Goal: Information Seeking & Learning: Learn about a topic

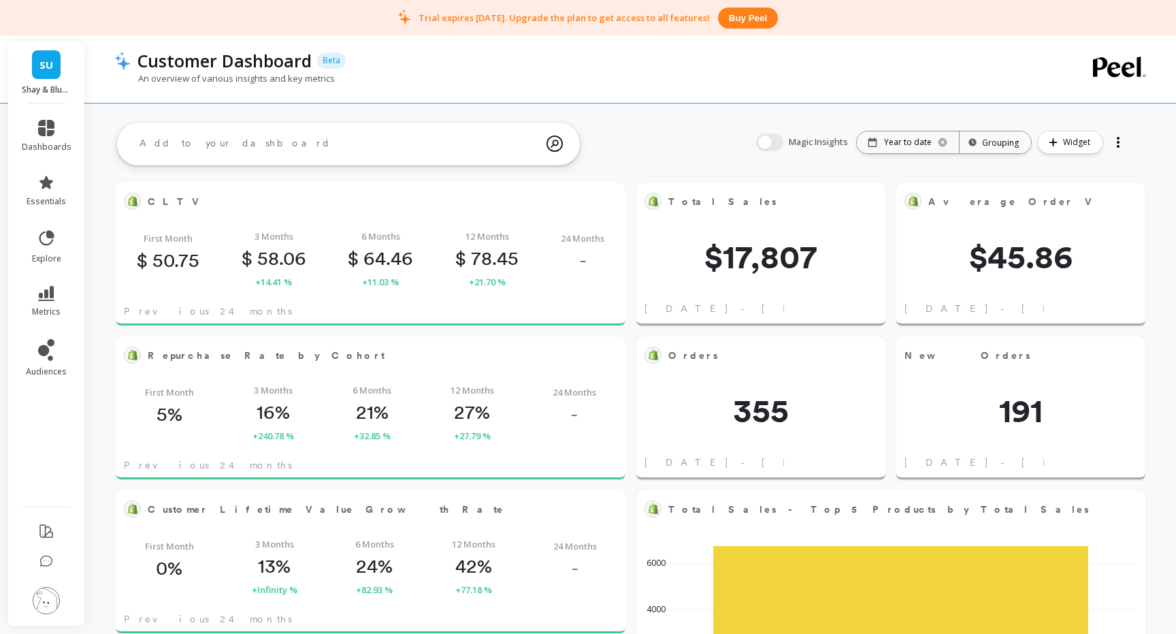
click at [936, 136] on div "Year to date" at bounding box center [908, 142] width 102 height 22
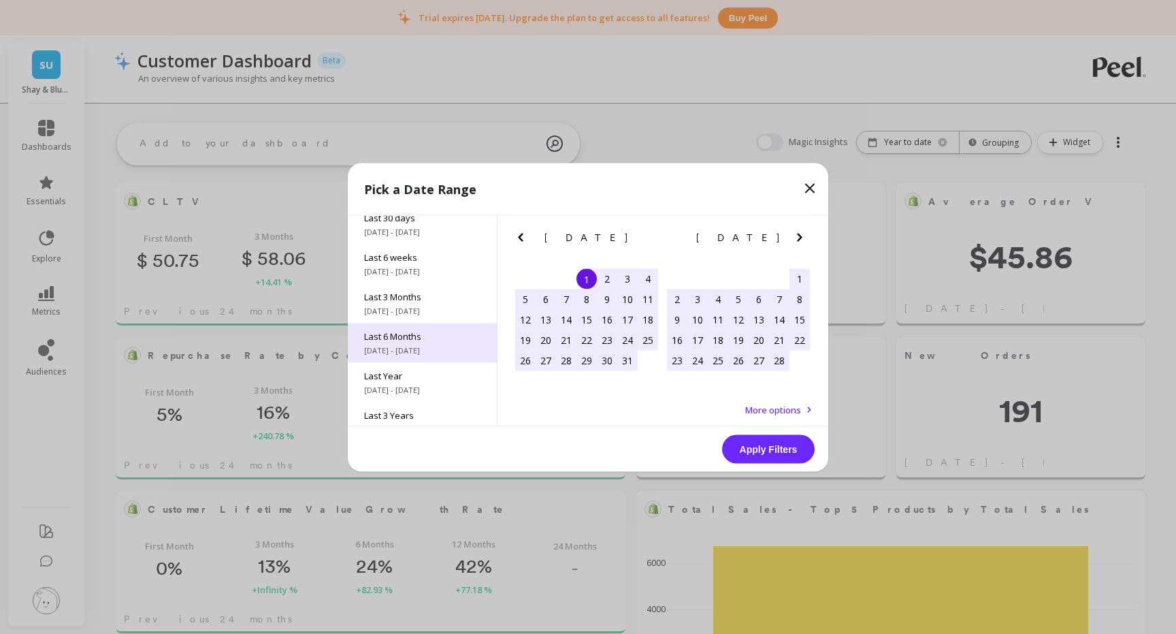
scroll to position [89, 0]
click at [797, 230] on icon "Next Month" at bounding box center [800, 237] width 16 height 16
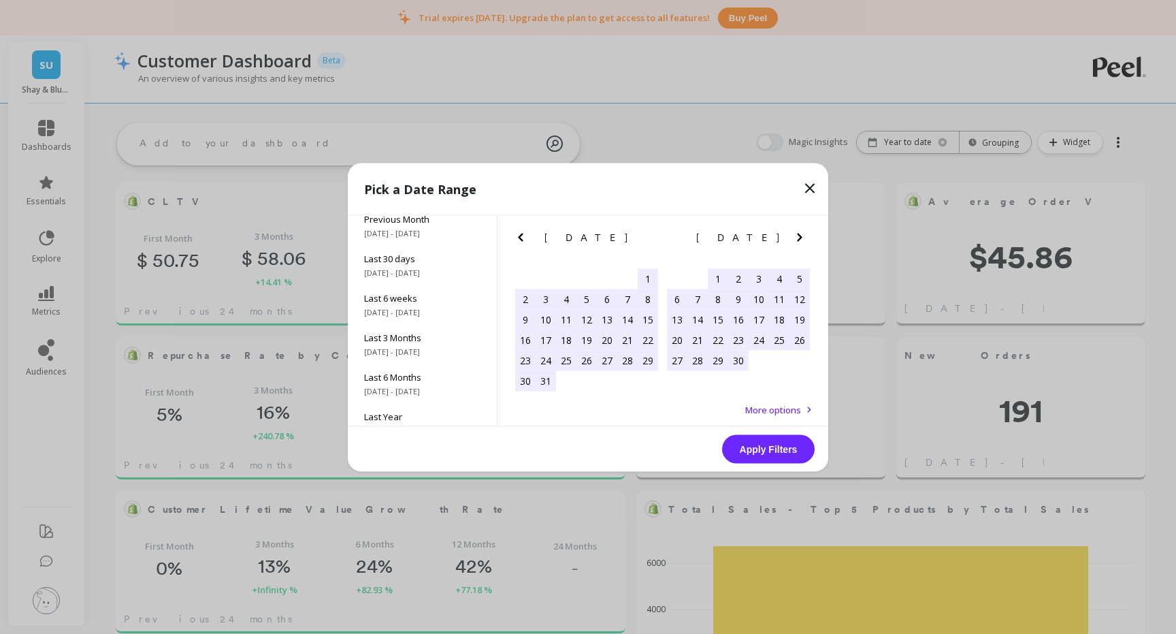
click at [797, 230] on icon "Next Month" at bounding box center [800, 237] width 16 height 16
click at [796, 242] on icon "Next Month" at bounding box center [800, 237] width 16 height 16
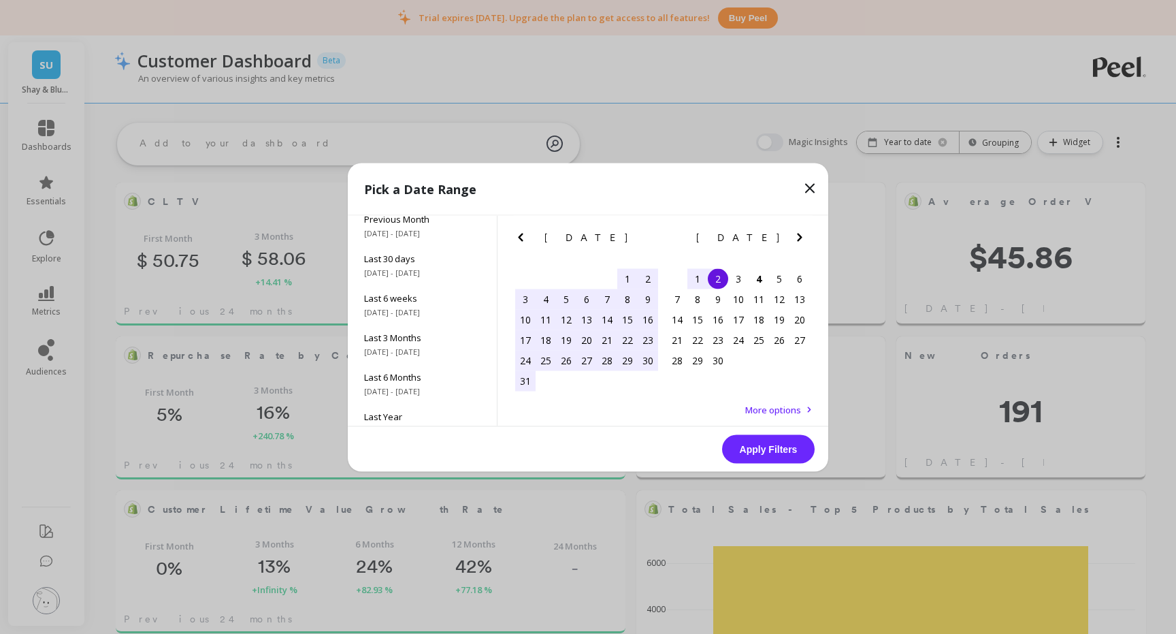
click at [543, 360] on div "25" at bounding box center [546, 360] width 20 height 20
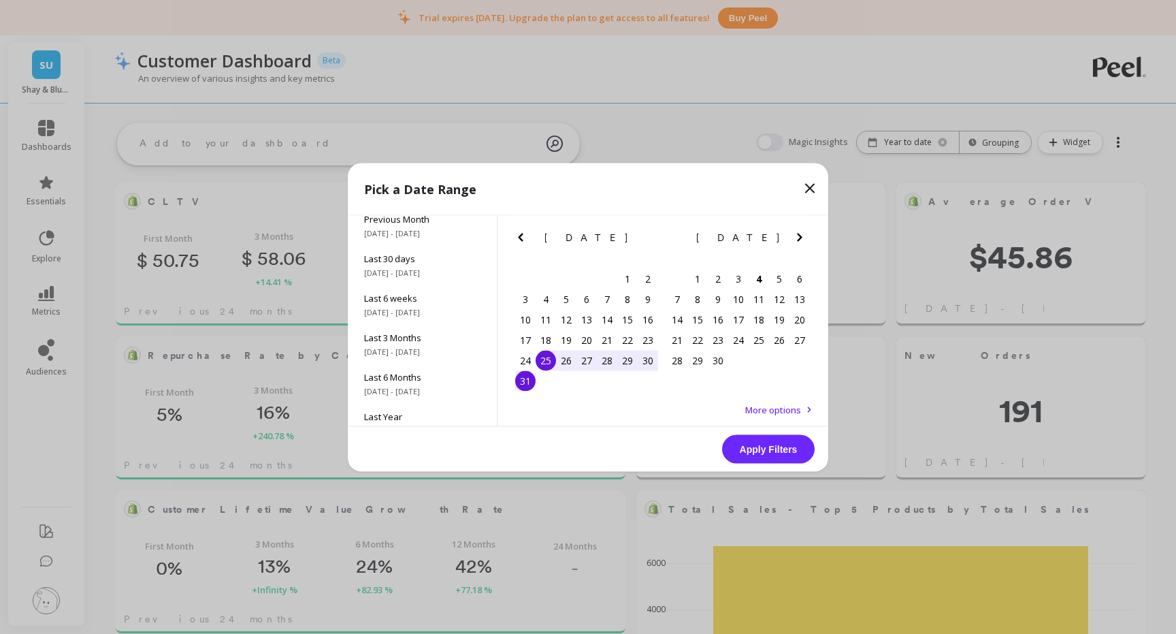
click at [521, 382] on div "31" at bounding box center [525, 380] width 20 height 20
click at [777, 449] on button "Apply Filters" at bounding box center [768, 448] width 93 height 29
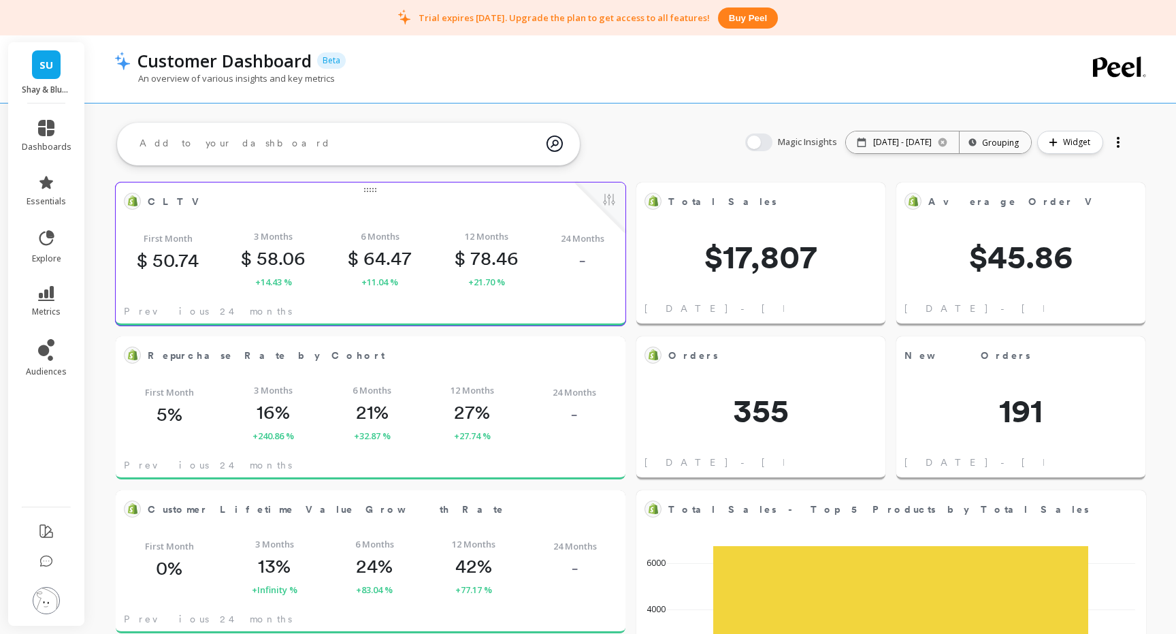
scroll to position [2, 0]
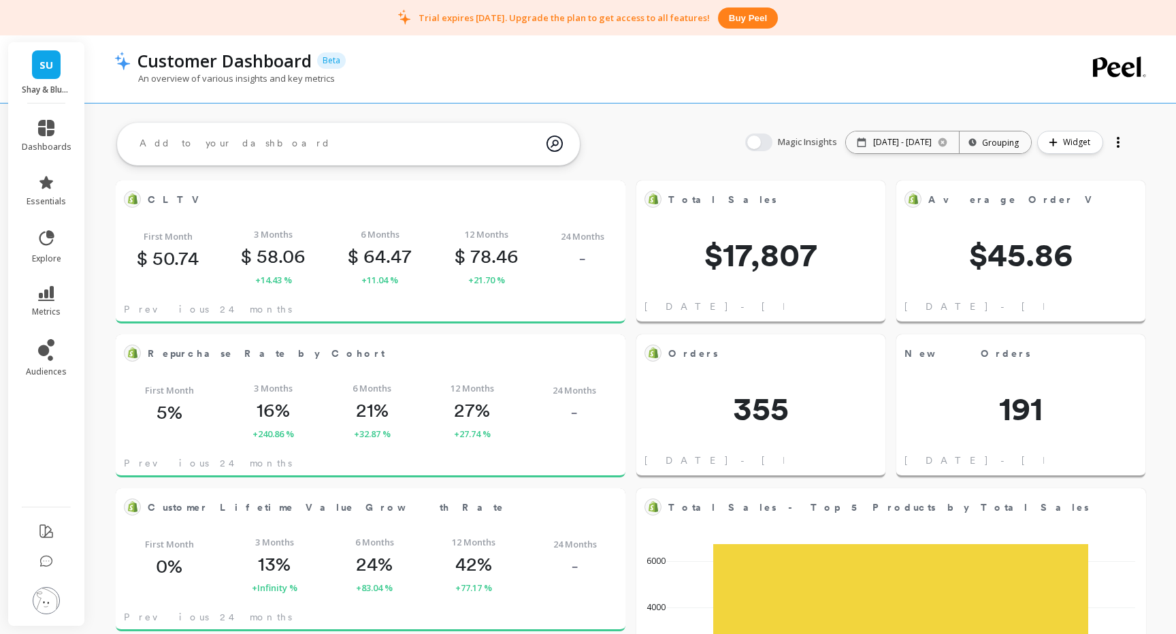
click at [190, 144] on textarea at bounding box center [338, 143] width 418 height 37
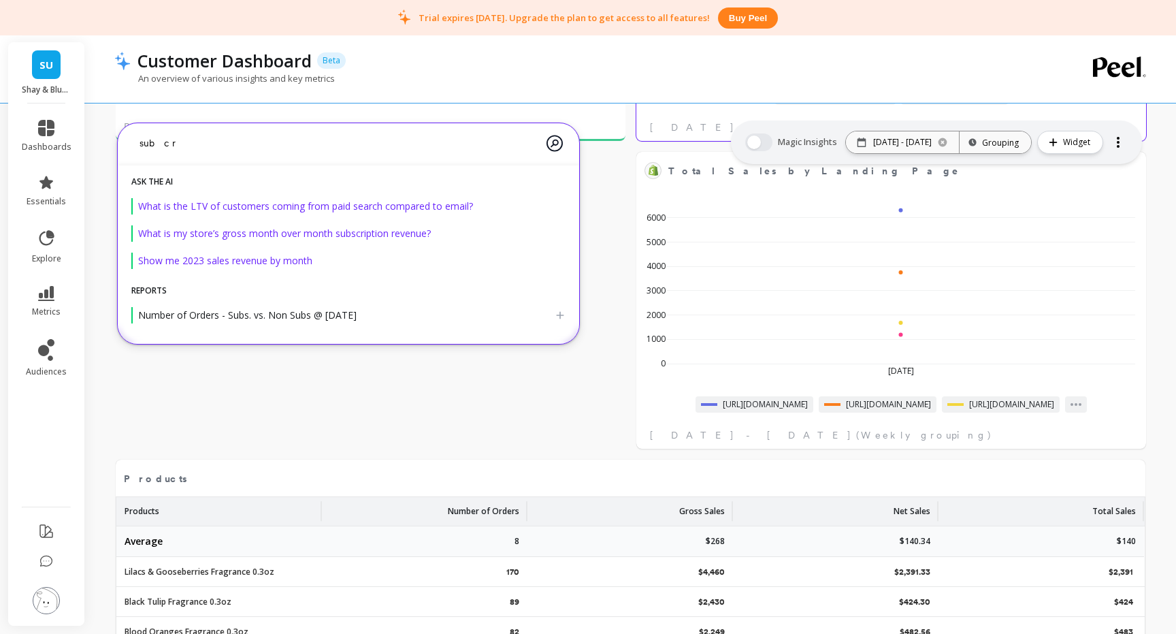
scroll to position [1869, 0]
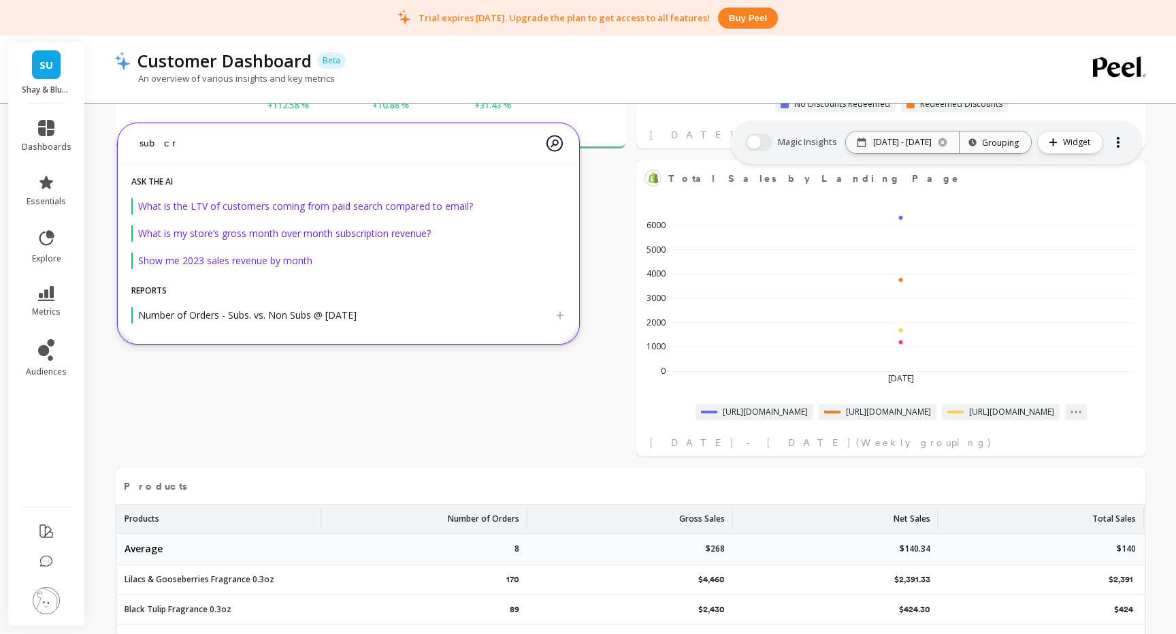
type textarea "subcr"
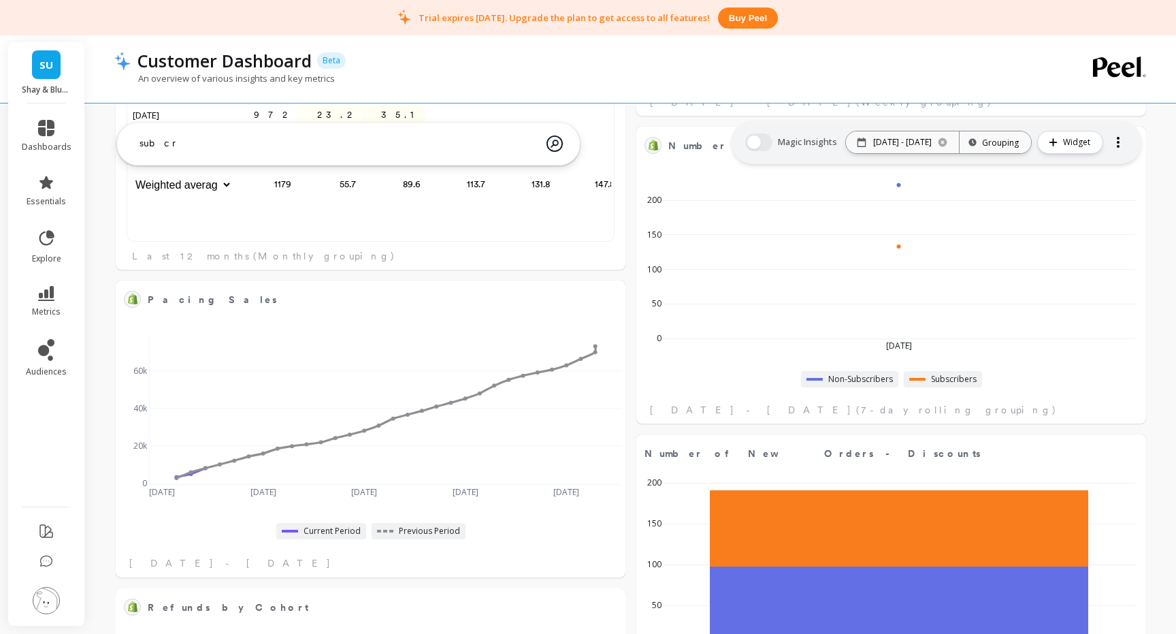
scroll to position [1280, 0]
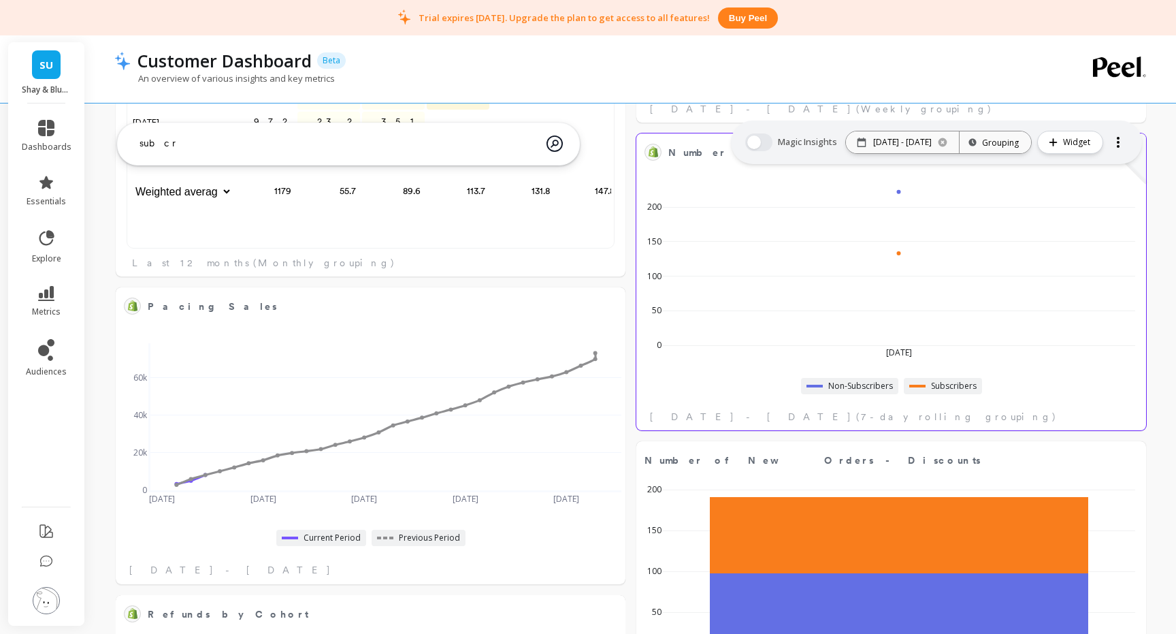
click at [850, 386] on span "Non-Subscribers" at bounding box center [861, 386] width 65 height 11
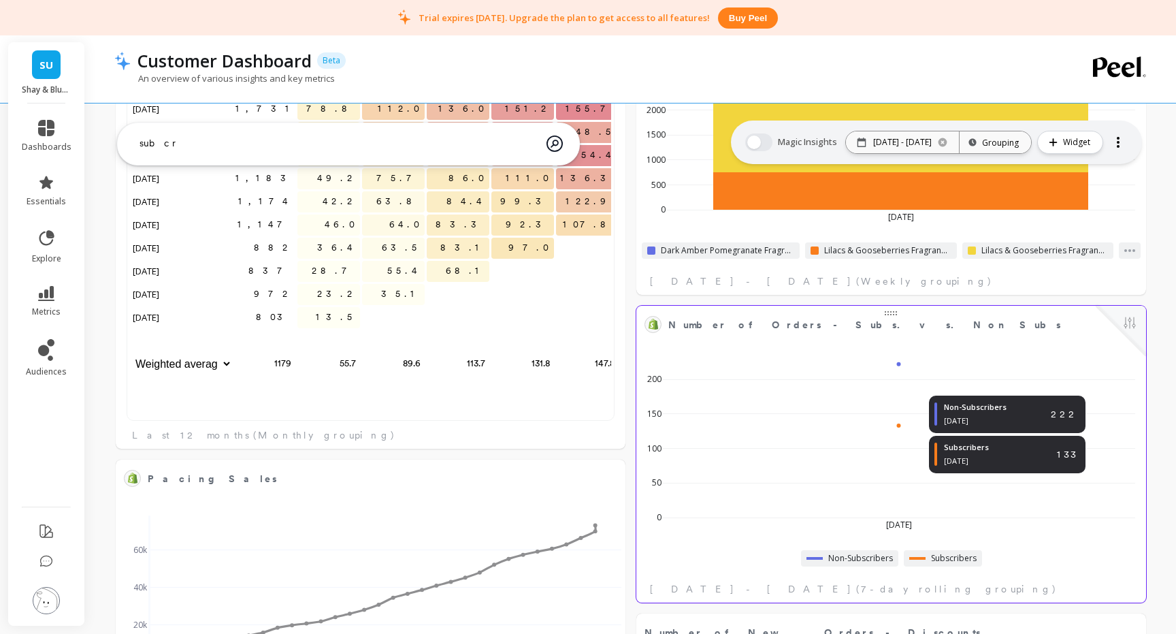
scroll to position [1099, 0]
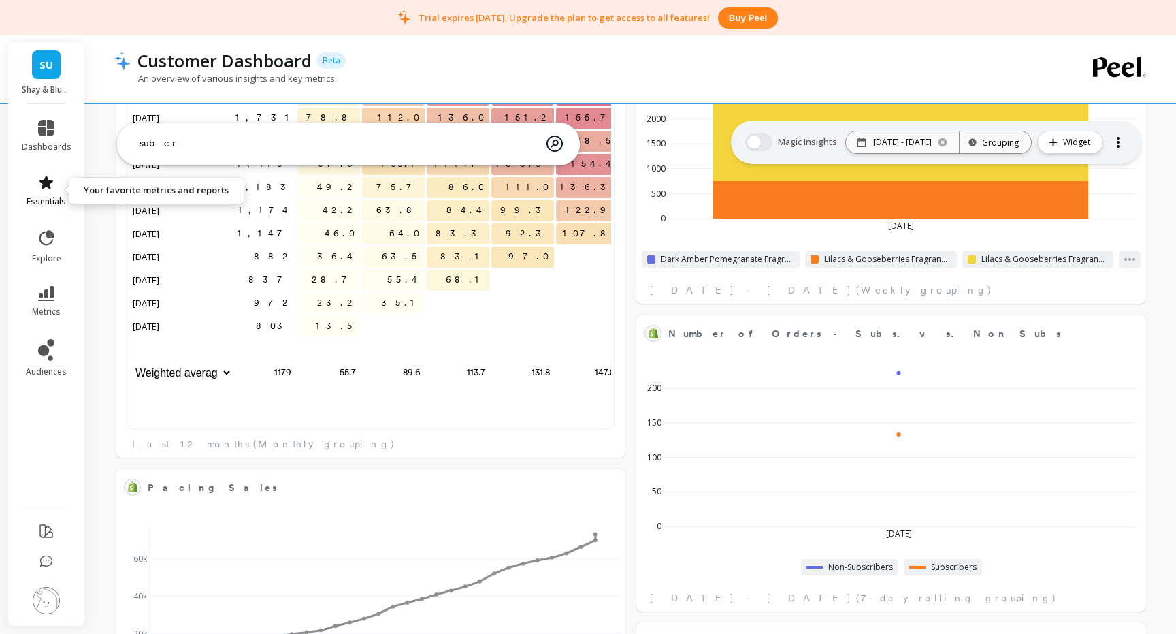
click at [42, 187] on icon at bounding box center [46, 182] width 14 height 13
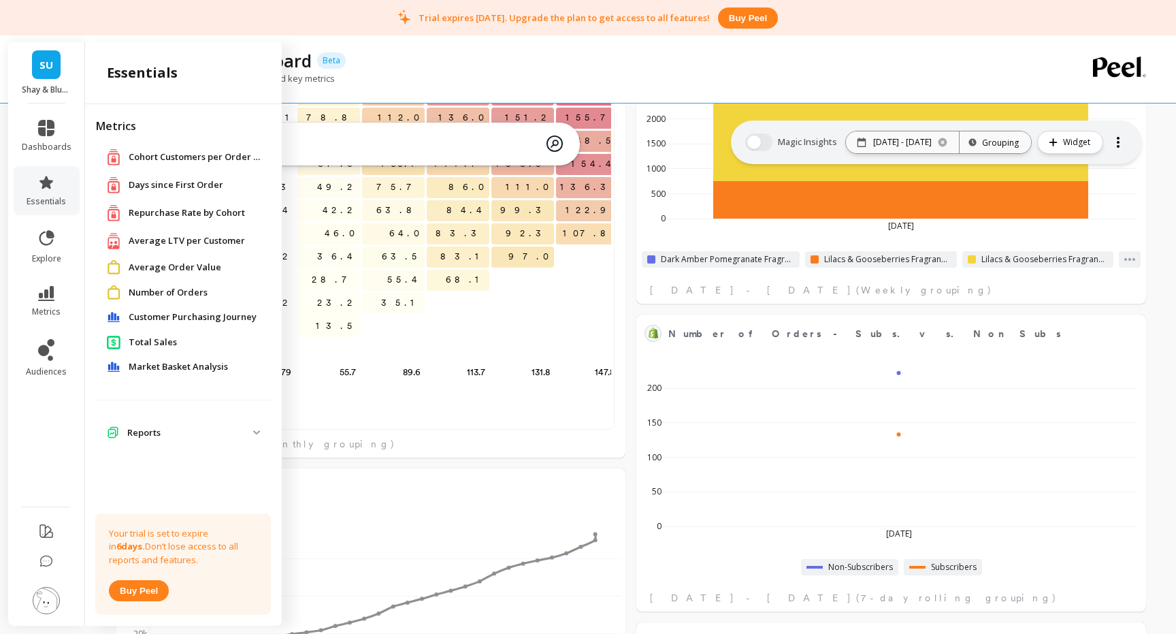
click at [131, 432] on p "Reports" at bounding box center [190, 433] width 126 height 14
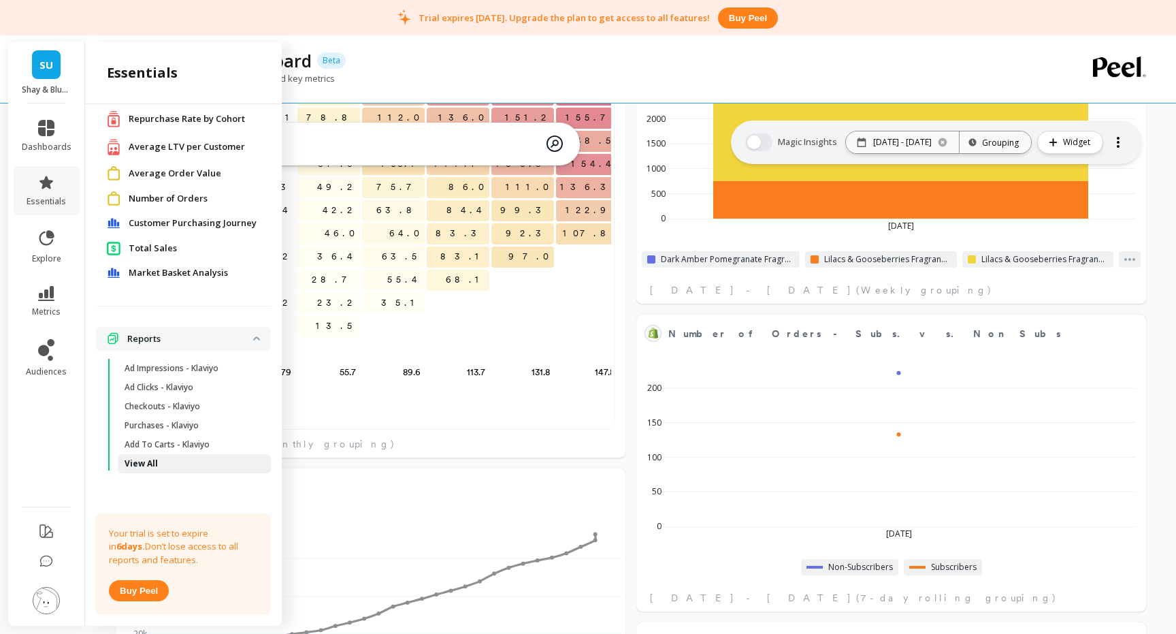
click at [153, 465] on p "View All" at bounding box center [141, 463] width 33 height 11
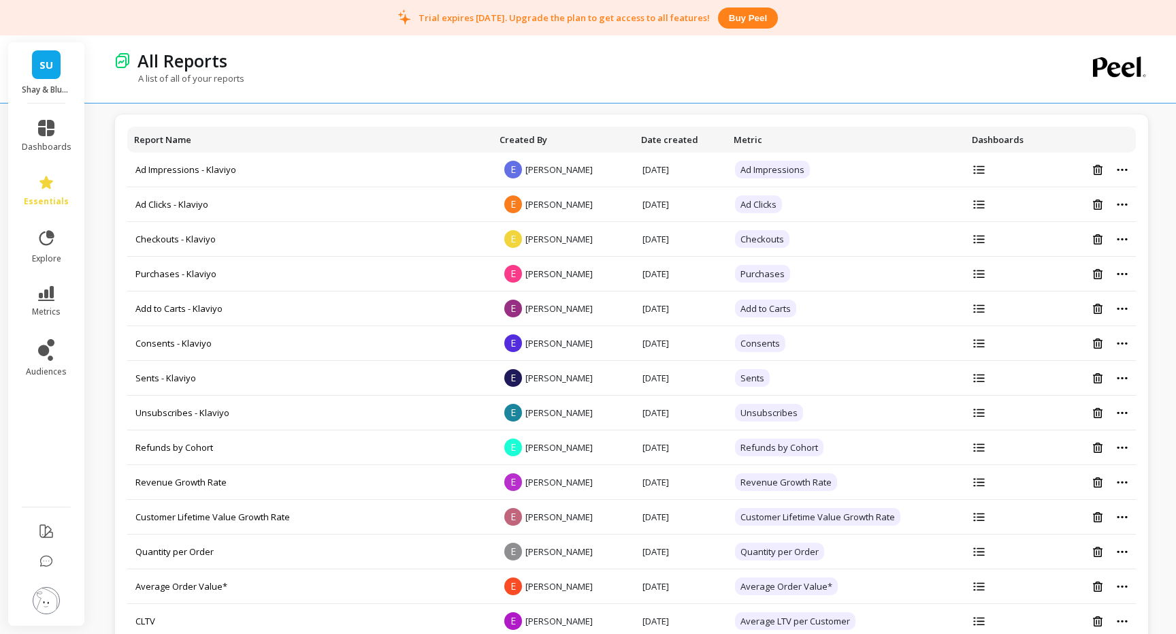
click at [49, 61] on span "SU" at bounding box center [46, 65] width 14 height 16
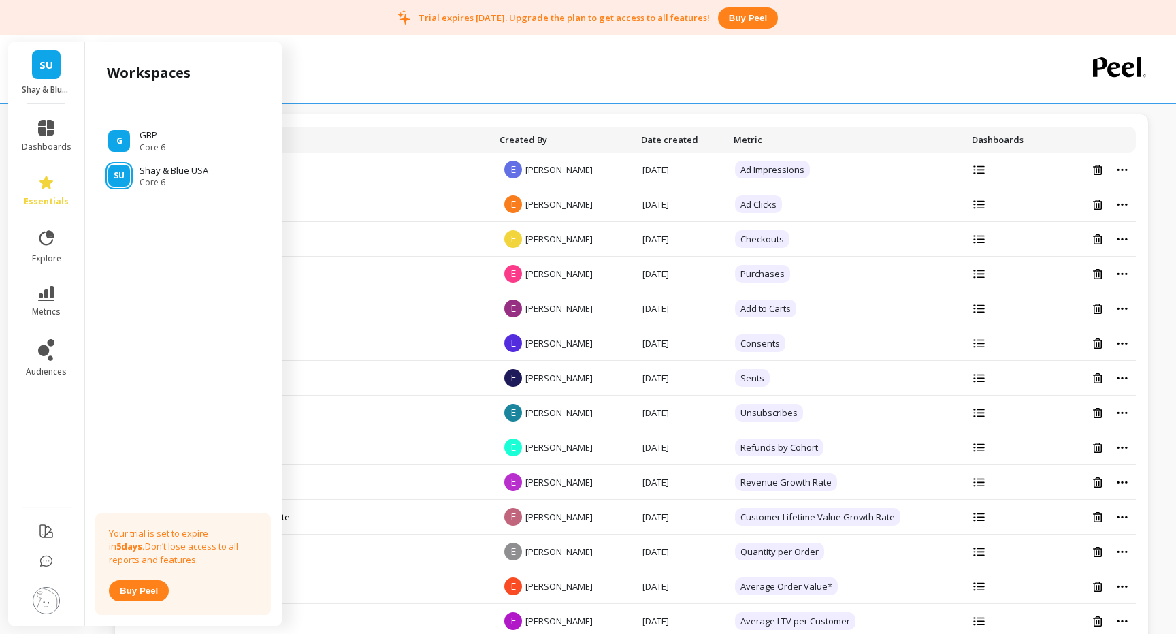
click at [491, 71] on div "All Reports" at bounding box center [584, 60] width 907 height 23
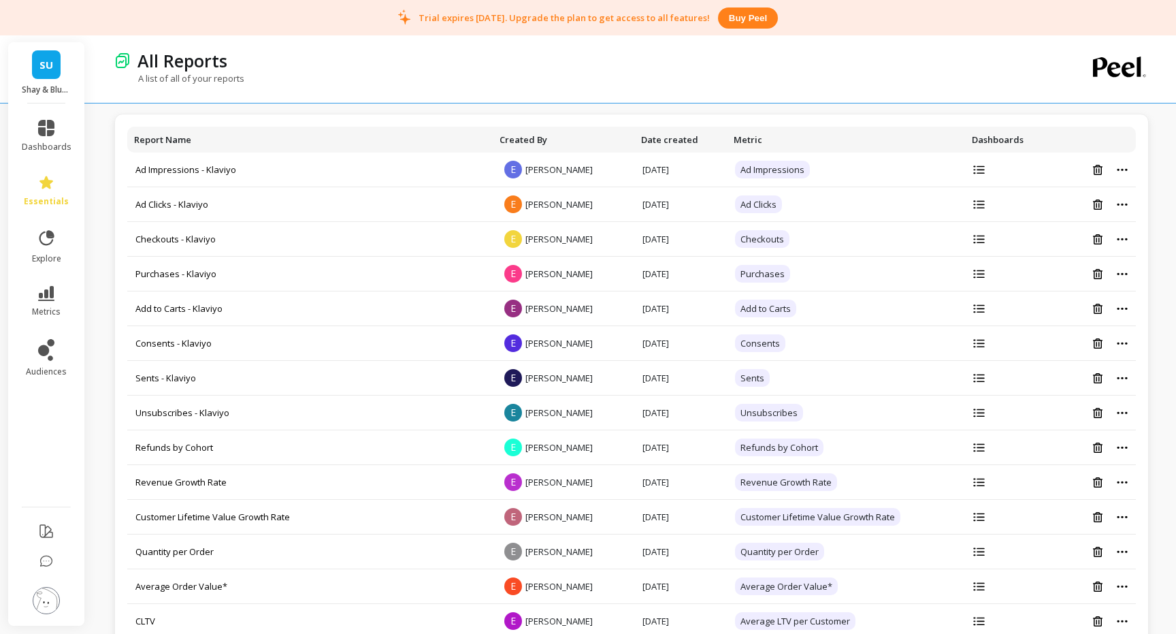
click at [50, 43] on div "SU Shay & Blue USA" at bounding box center [46, 72] width 76 height 61
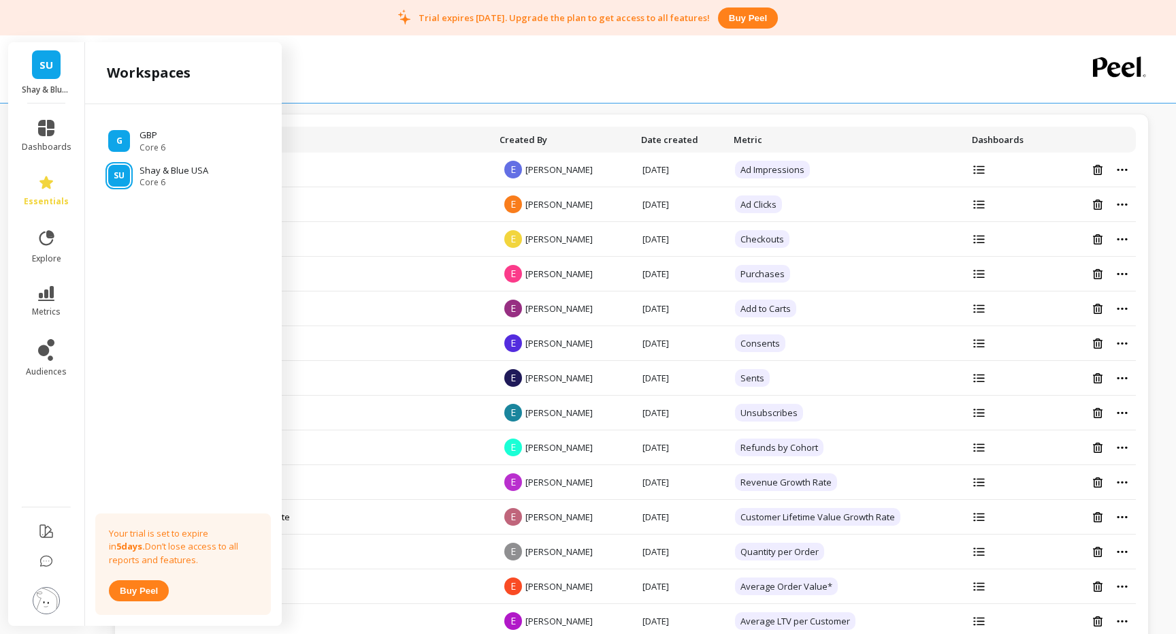
click at [50, 78] on link "SU" at bounding box center [46, 64] width 29 height 29
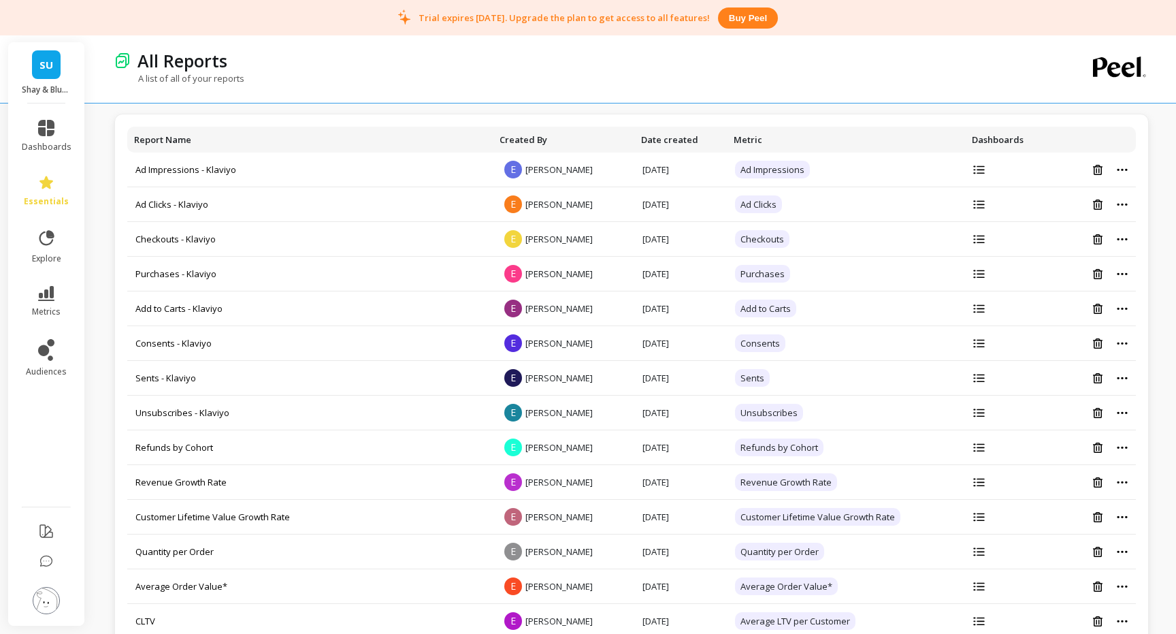
click at [50, 78] on link "SU" at bounding box center [46, 64] width 29 height 29
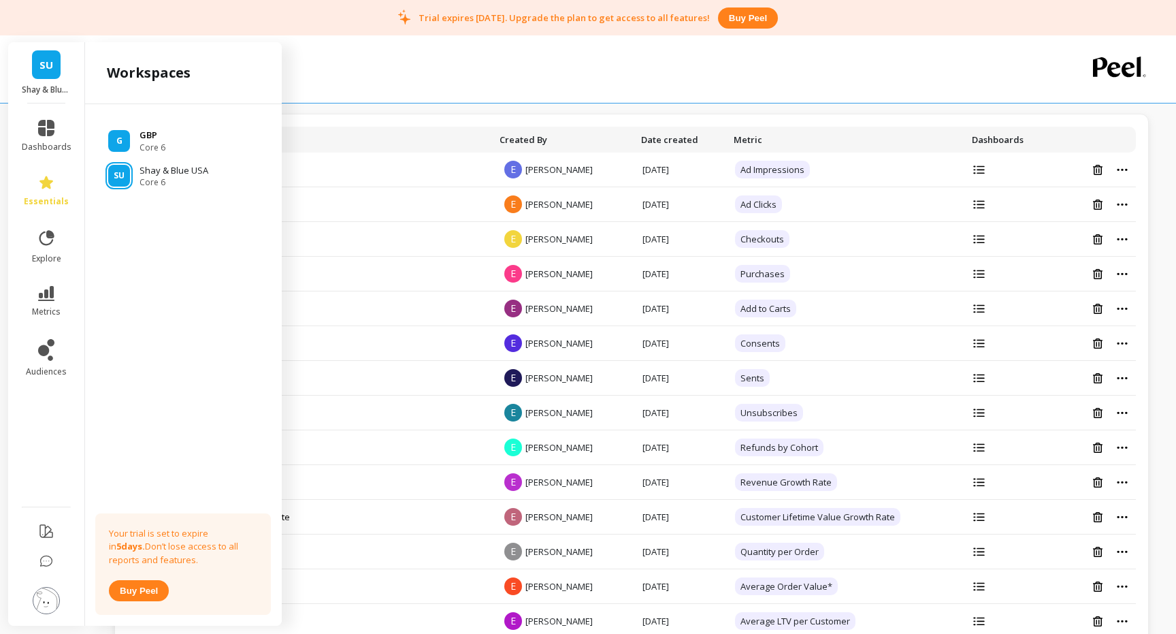
click at [161, 139] on p "GBP" at bounding box center [153, 136] width 26 height 14
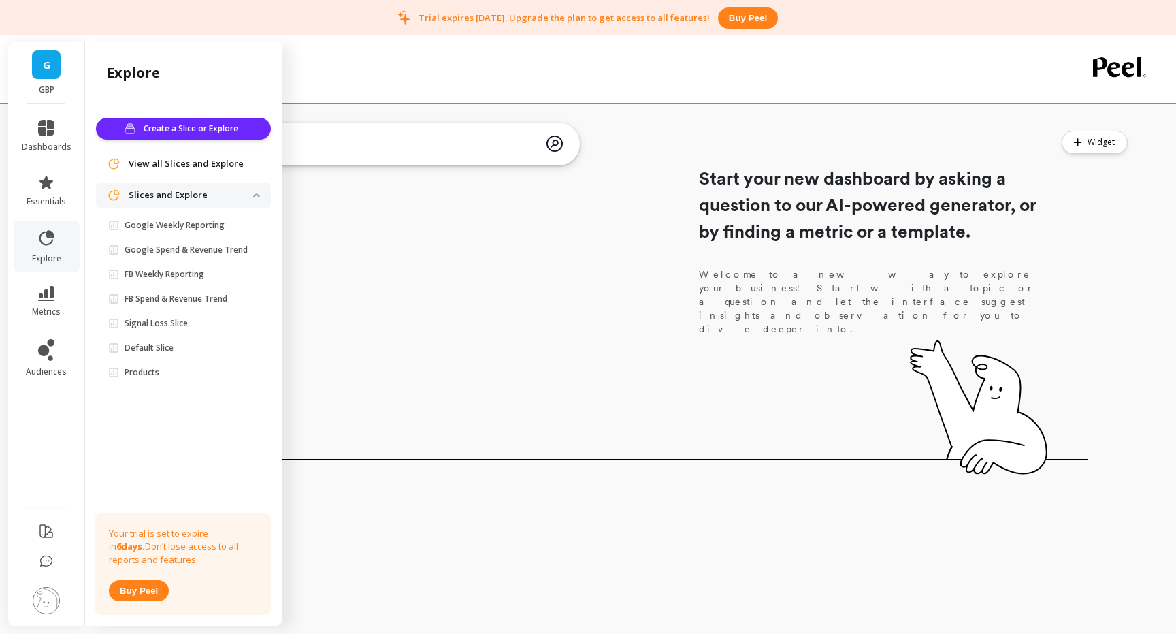
click at [369, 253] on div "Start your new dashboard by asking a question to our AI-powered generator, or b…" at bounding box center [601, 290] width 976 height 349
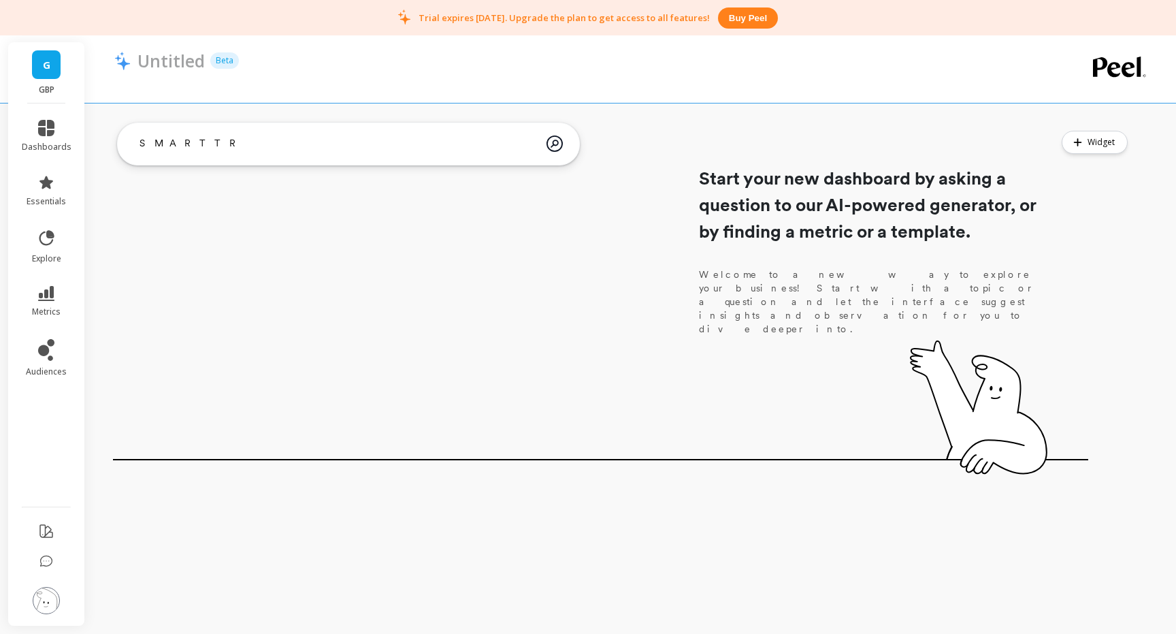
click at [57, 63] on link "G" at bounding box center [46, 64] width 29 height 29
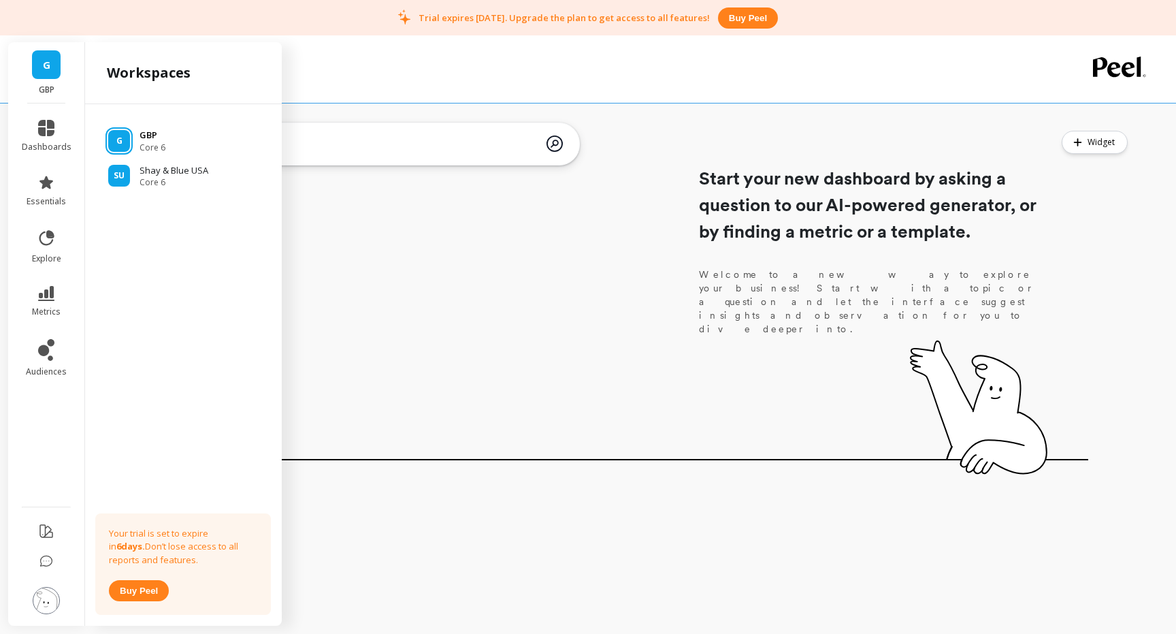
click at [151, 137] on p "GBP" at bounding box center [153, 136] width 26 height 14
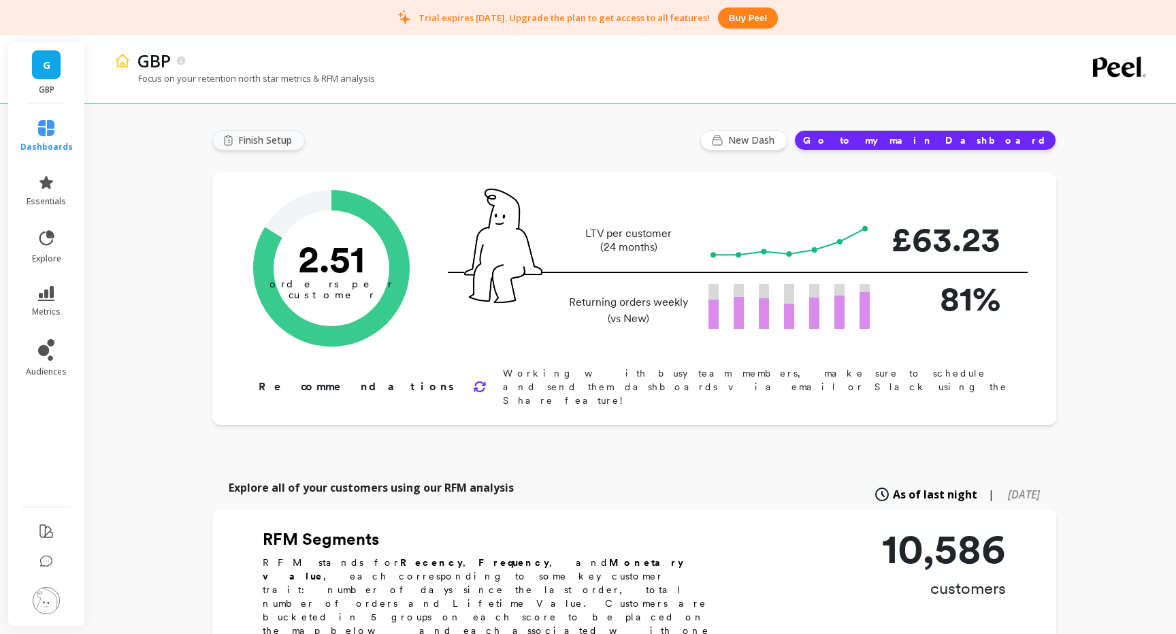
click at [251, 140] on span "Finish Setup" at bounding box center [267, 140] width 58 height 14
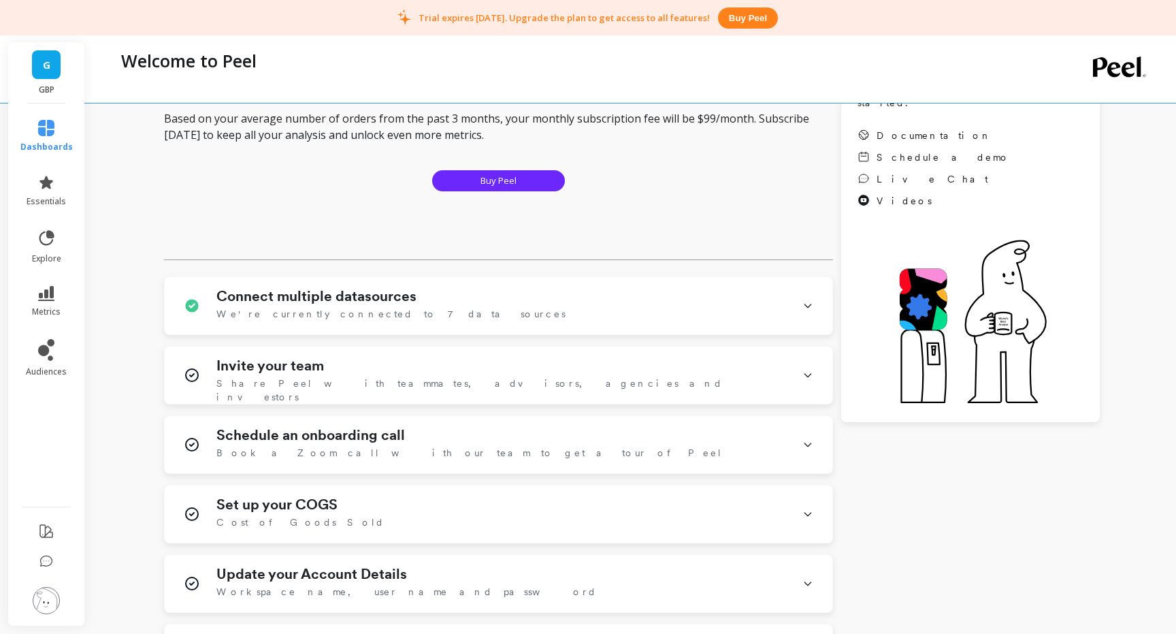
scroll to position [178, 0]
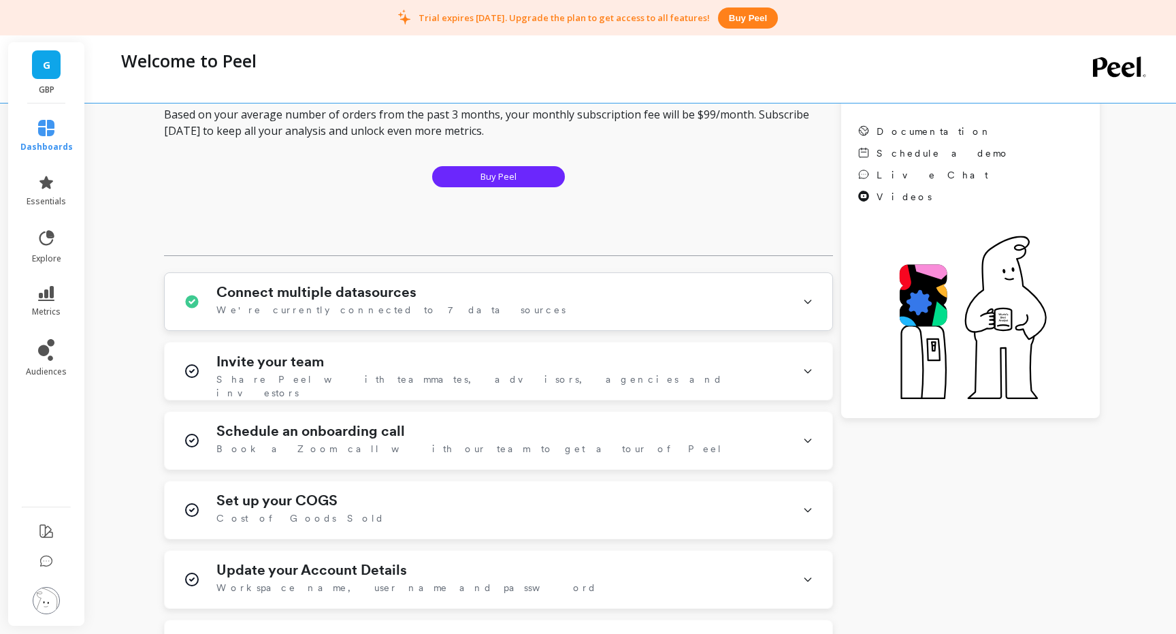
click at [415, 295] on div "Connect multiple datasources We're currently connected to 7 data sources" at bounding box center [501, 301] width 570 height 35
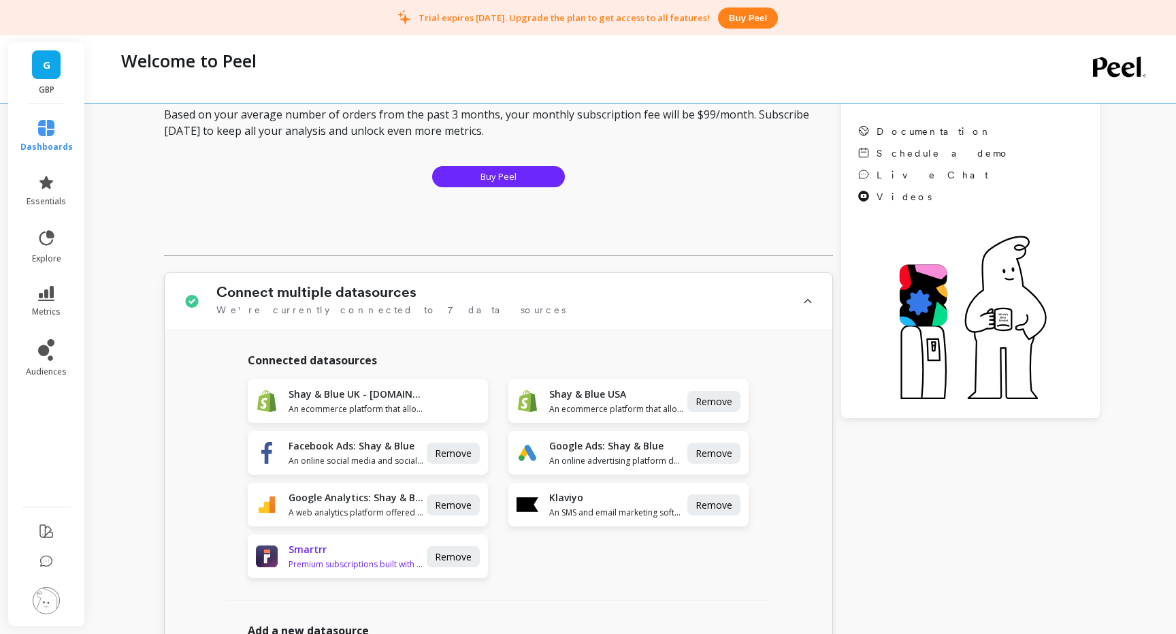
click at [353, 567] on span "Premium subscriptions built with your consumer journey in mind." at bounding box center [356, 564] width 135 height 11
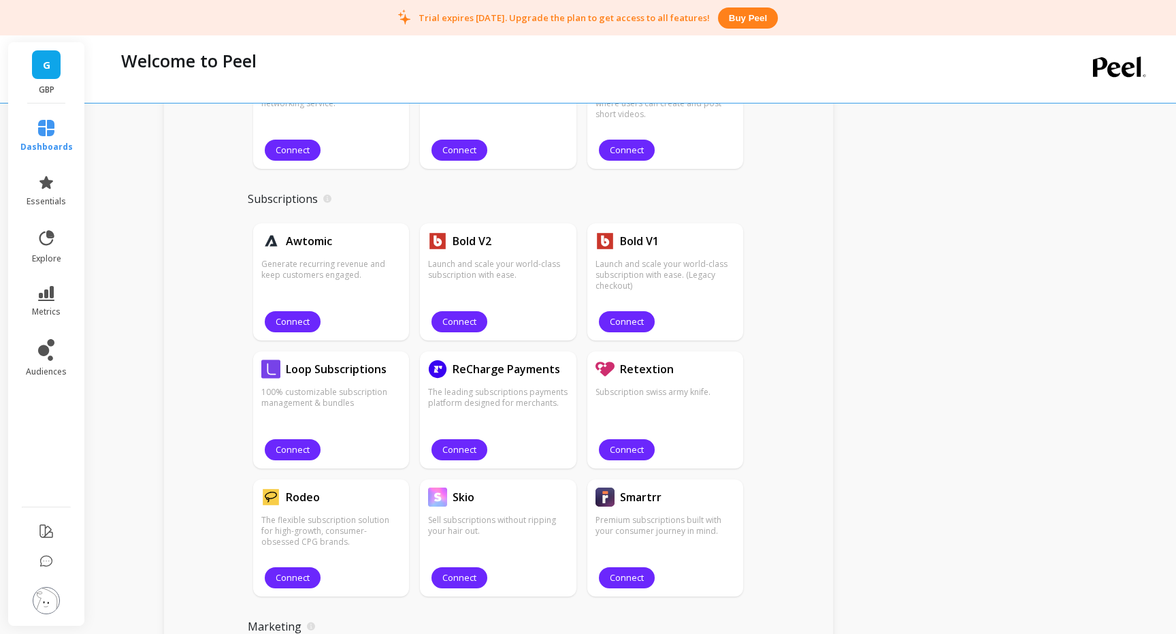
scroll to position [1117, 0]
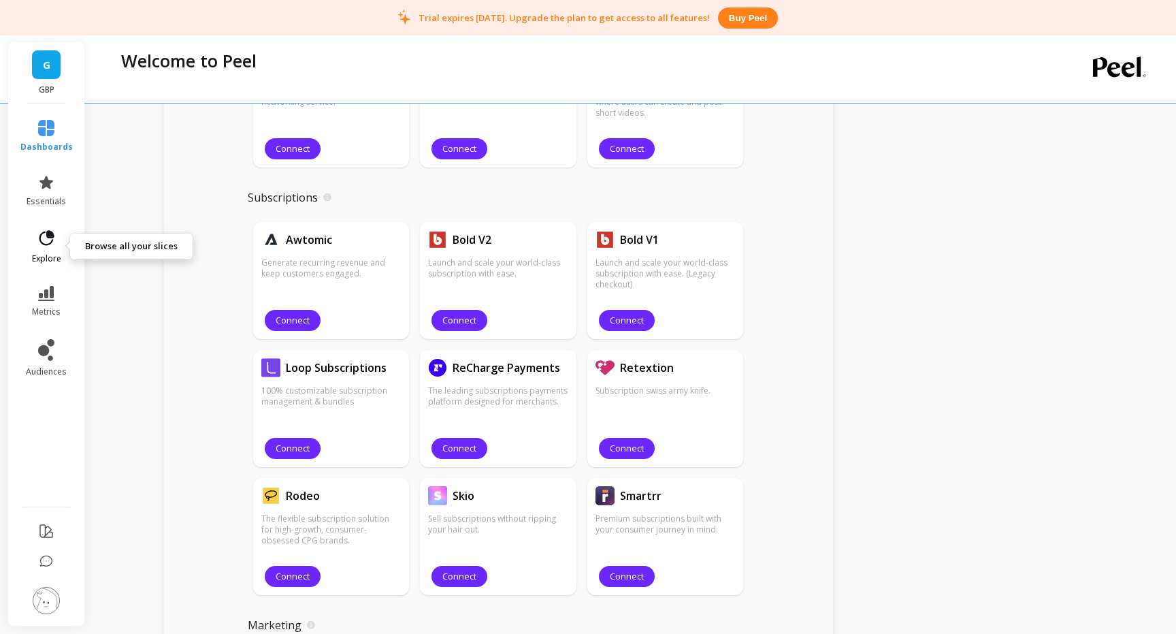
click at [44, 244] on icon at bounding box center [46, 237] width 15 height 15
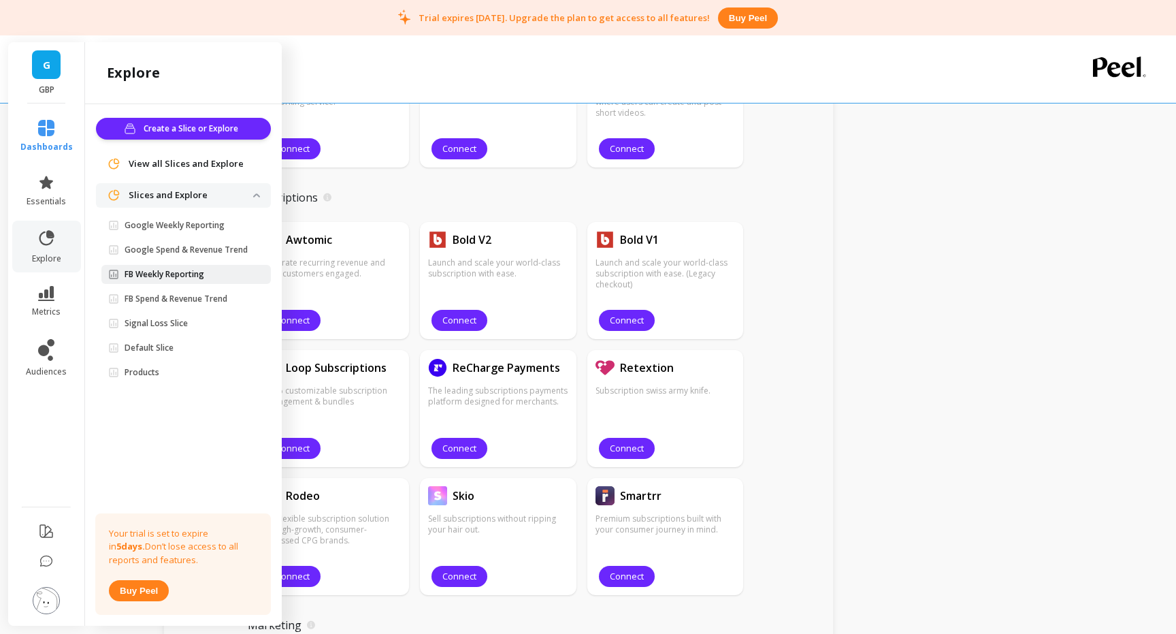
click at [194, 278] on p "FB Weekly Reporting" at bounding box center [165, 274] width 80 height 11
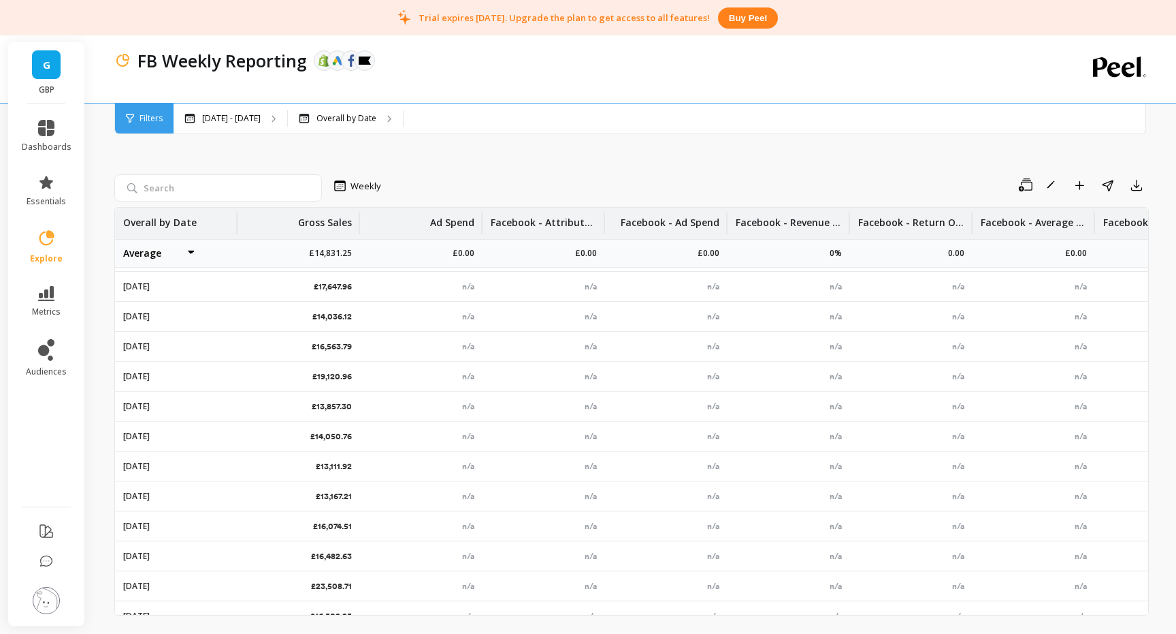
scroll to position [342, 0]
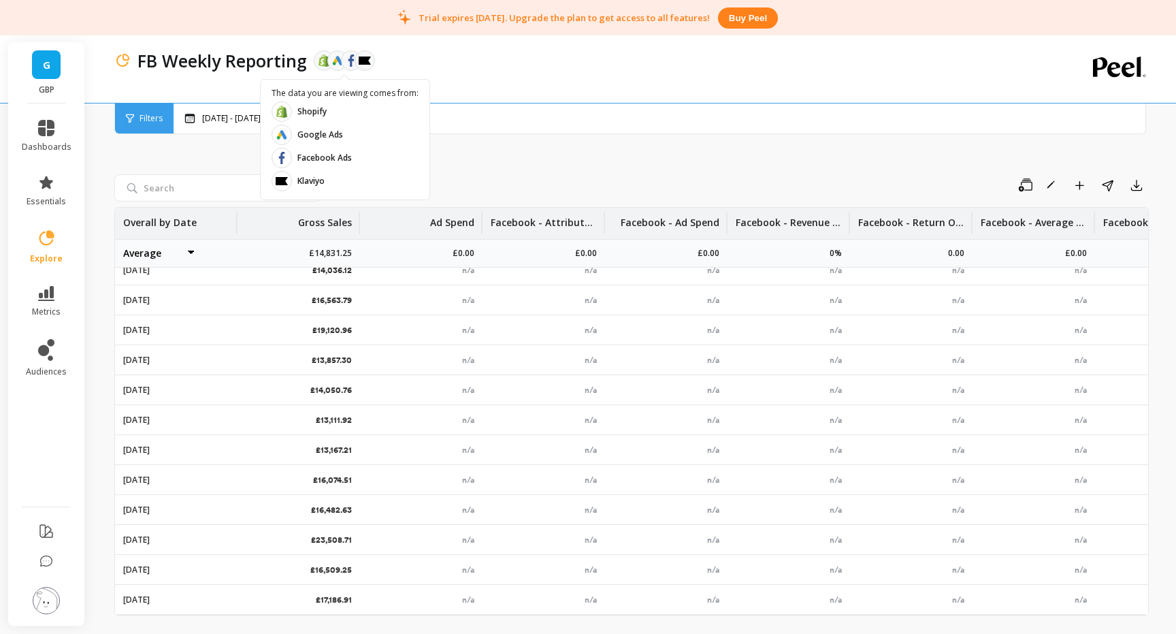
click at [342, 61] on div at bounding box center [351, 60] width 20 height 20
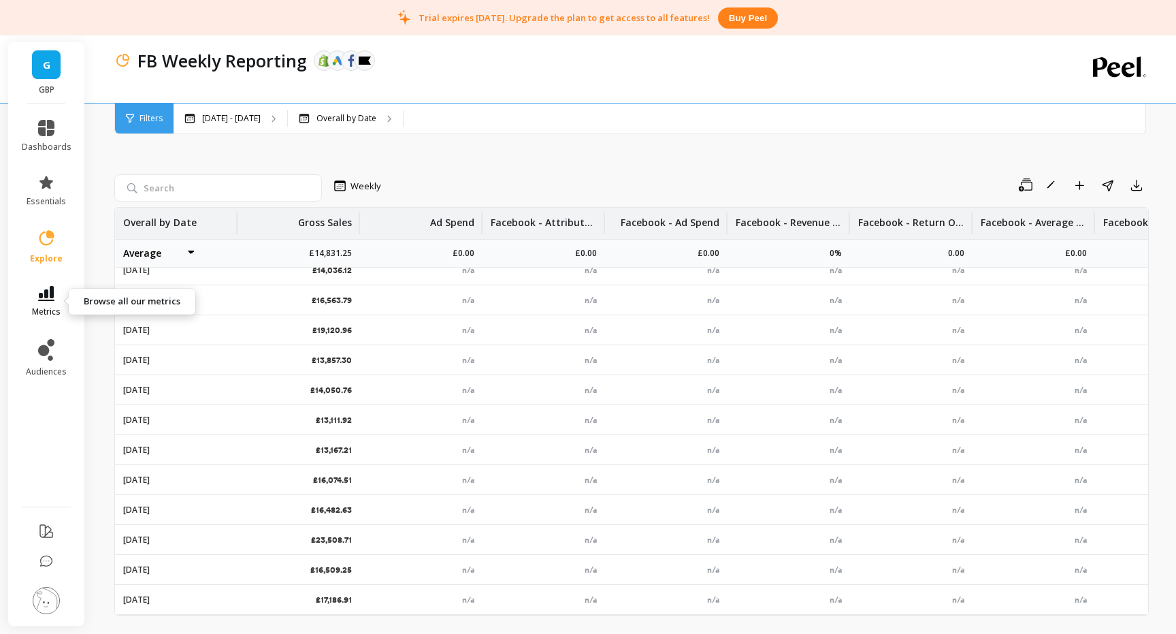
click at [46, 306] on span "metrics" at bounding box center [46, 311] width 29 height 11
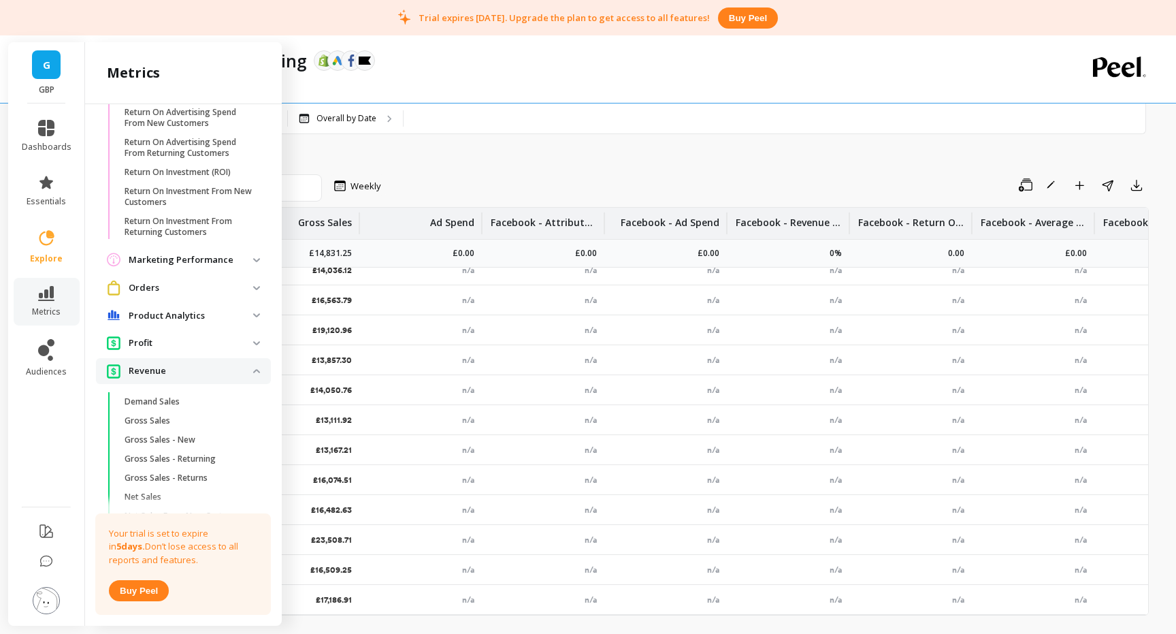
scroll to position [1105, 0]
click at [189, 287] on p "Orders" at bounding box center [191, 287] width 125 height 14
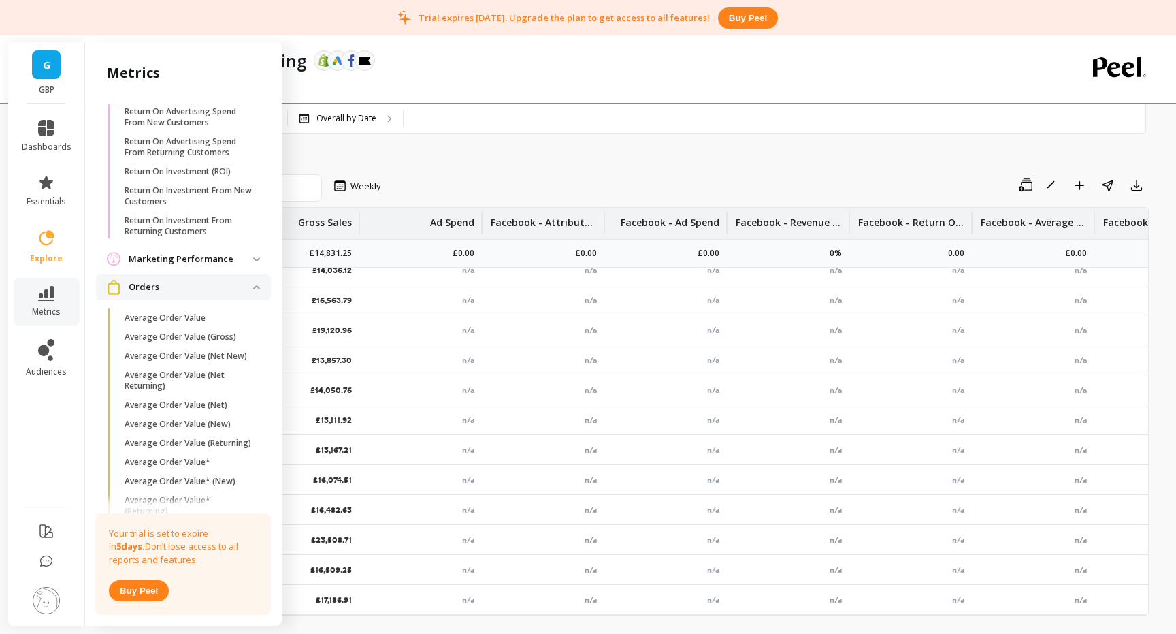
click at [247, 255] on p "Marketing Performance" at bounding box center [191, 260] width 125 height 14
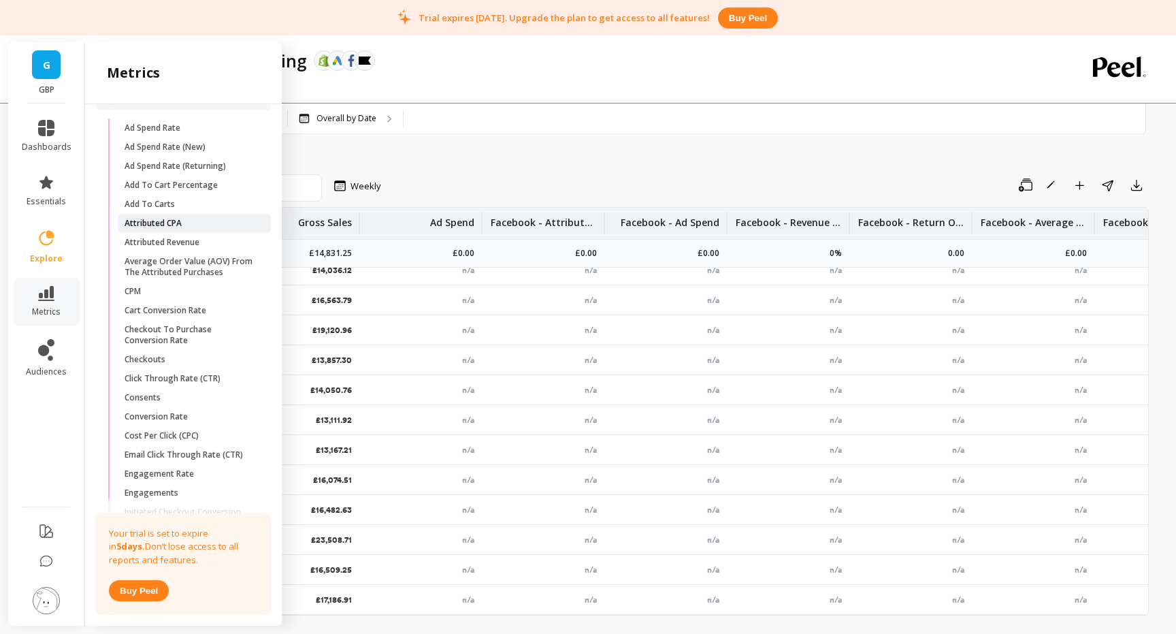
scroll to position [1266, 0]
click at [164, 136] on link "Ad Spend Rate" at bounding box center [194, 128] width 153 height 19
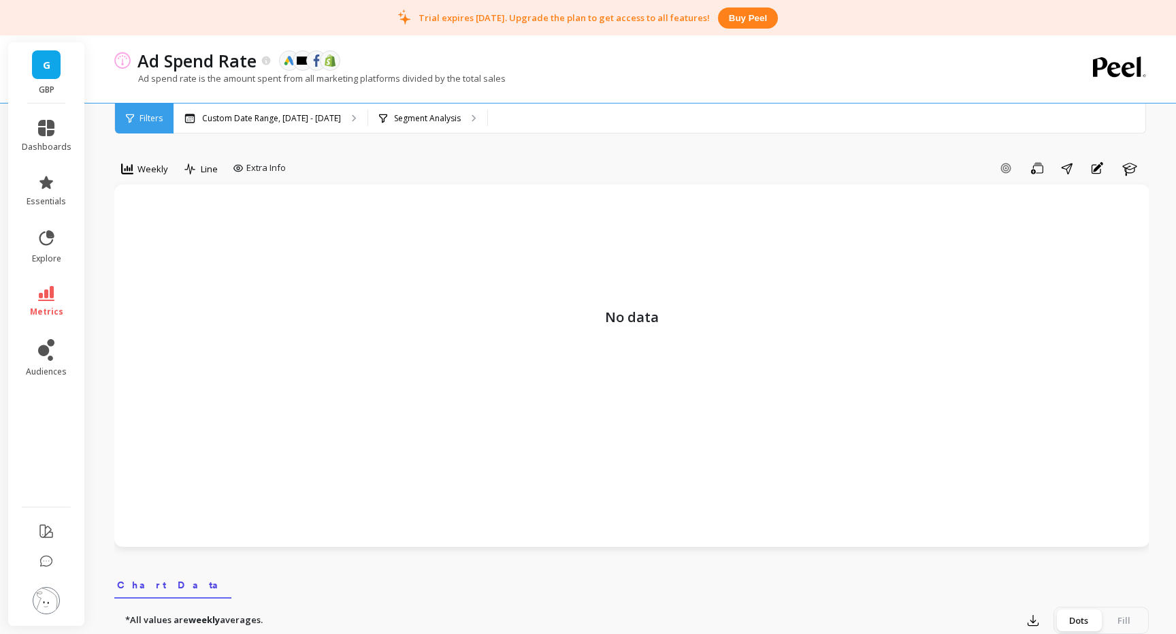
click at [45, 63] on span "G" at bounding box center [46, 65] width 7 height 16
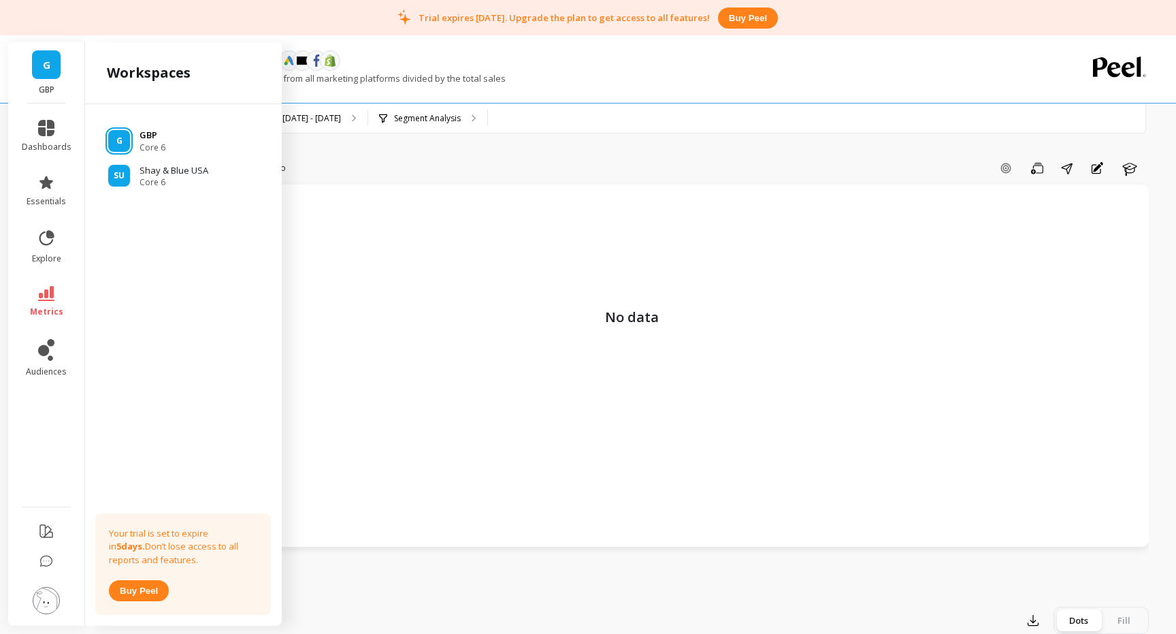
click at [155, 135] on p "GBP" at bounding box center [153, 136] width 26 height 14
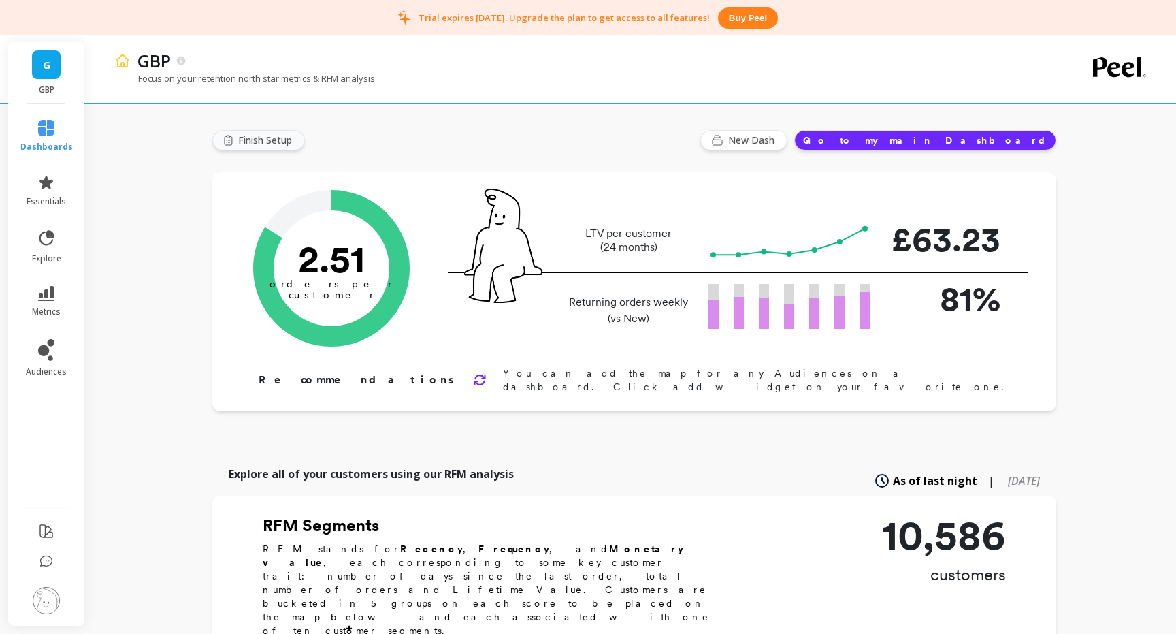
click at [255, 138] on span "Finish Setup" at bounding box center [267, 140] width 58 height 14
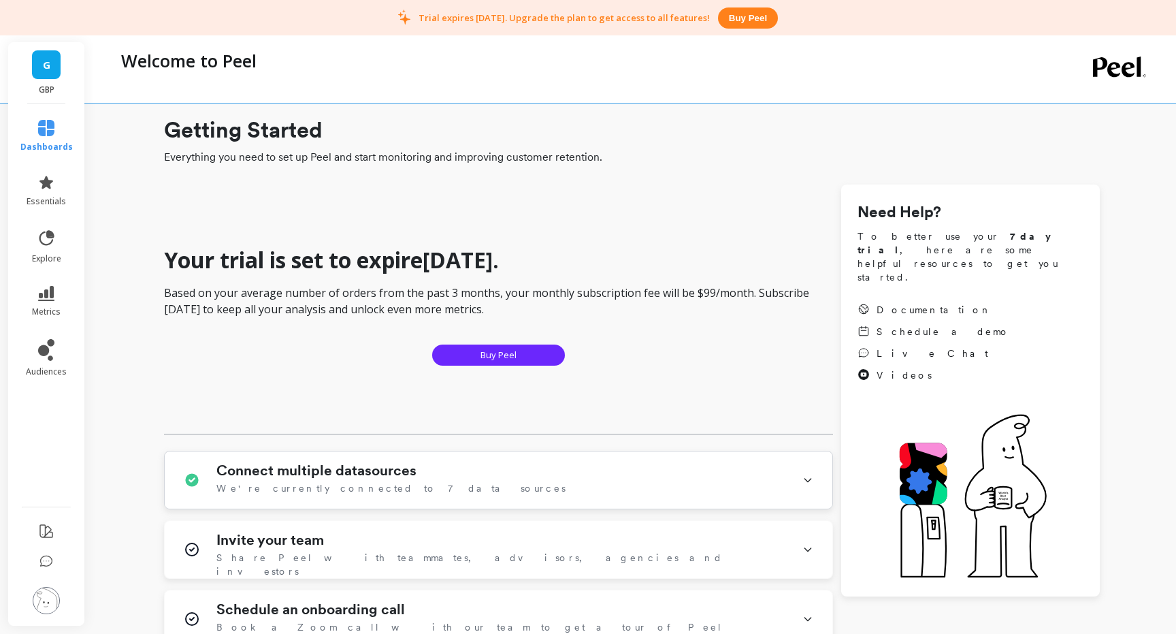
click at [383, 481] on span "We're currently connected to 7 data sources" at bounding box center [390, 488] width 349 height 14
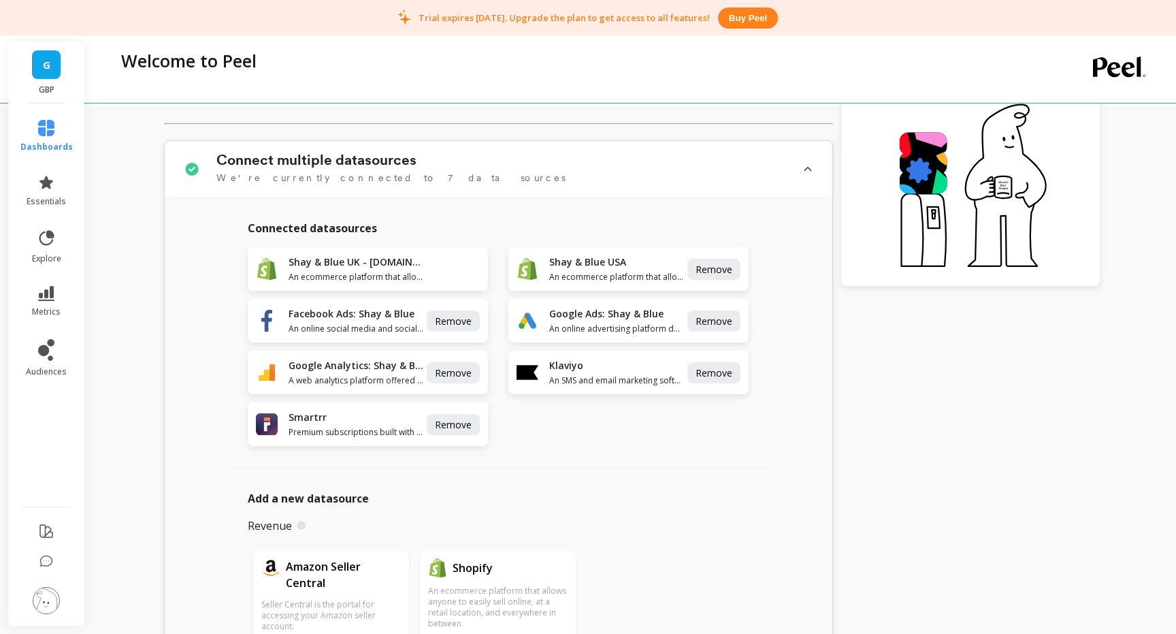
scroll to position [336, 0]
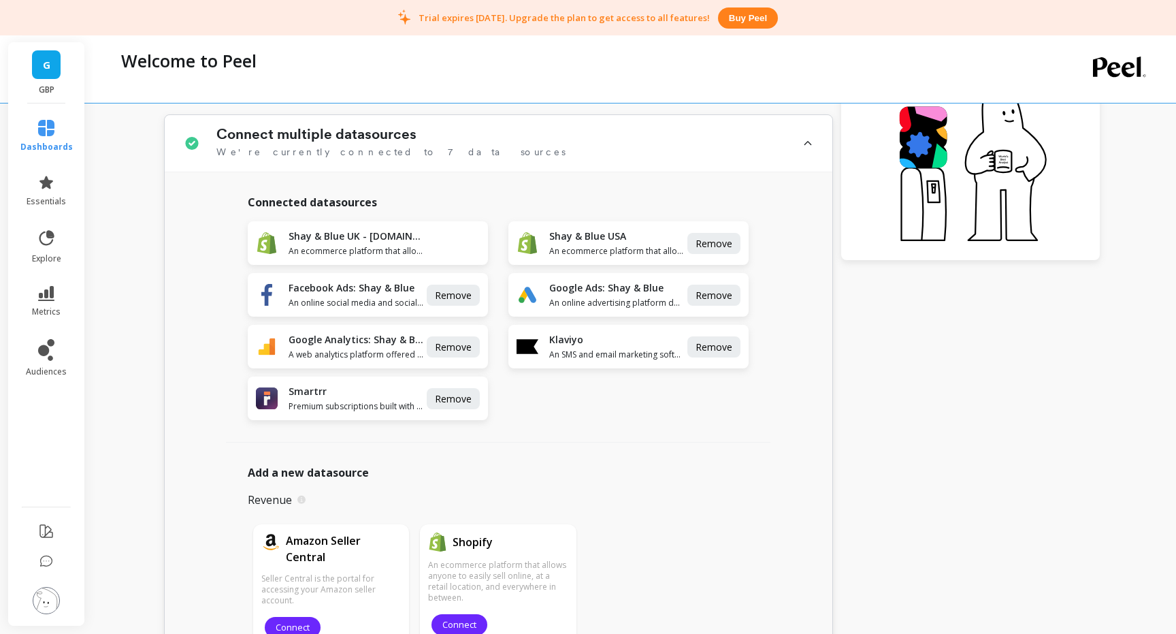
click at [351, 276] on div "Facebook Ads: Shay & Blue An online social media and social networking service.…" at bounding box center [368, 295] width 240 height 44
click at [352, 288] on h1 "Facebook Ads: Shay & Blue" at bounding box center [356, 288] width 135 height 14
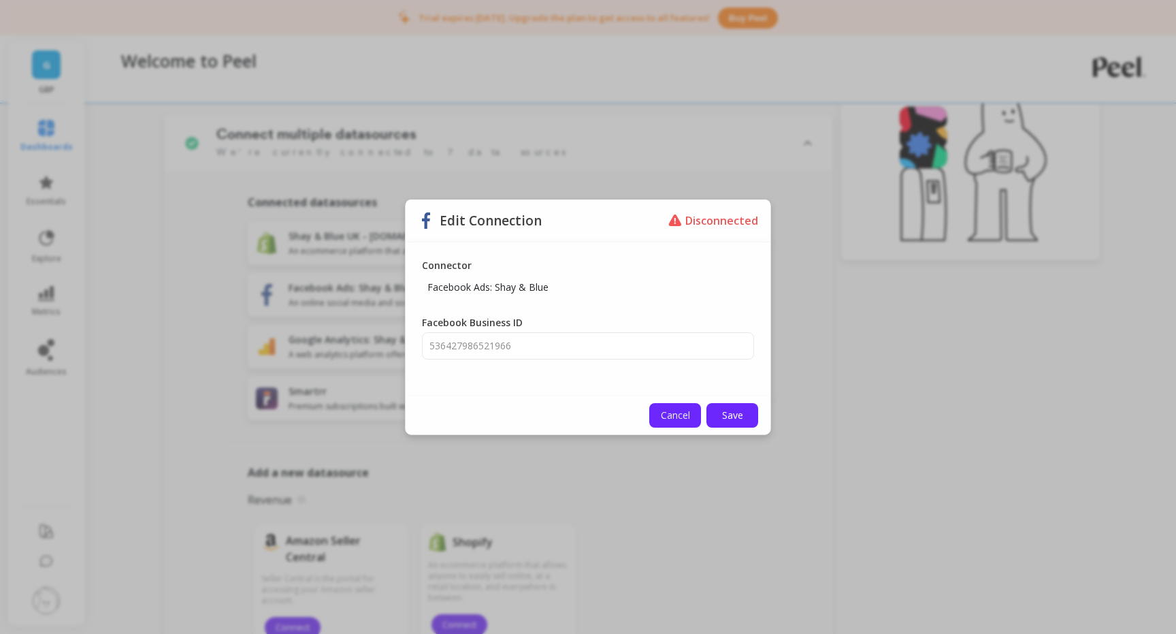
click at [677, 421] on span "Cancel" at bounding box center [675, 414] width 29 height 13
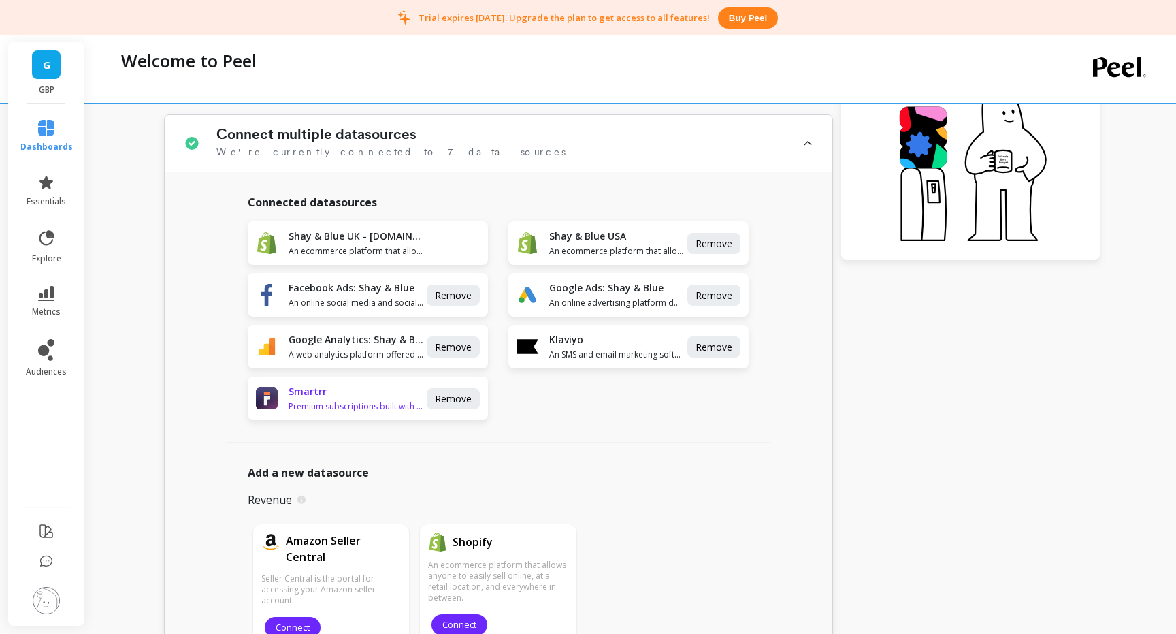
click at [329, 398] on div "Smartrr Premium subscriptions built with your consumer journey in mind." at bounding box center [356, 398] width 135 height 27
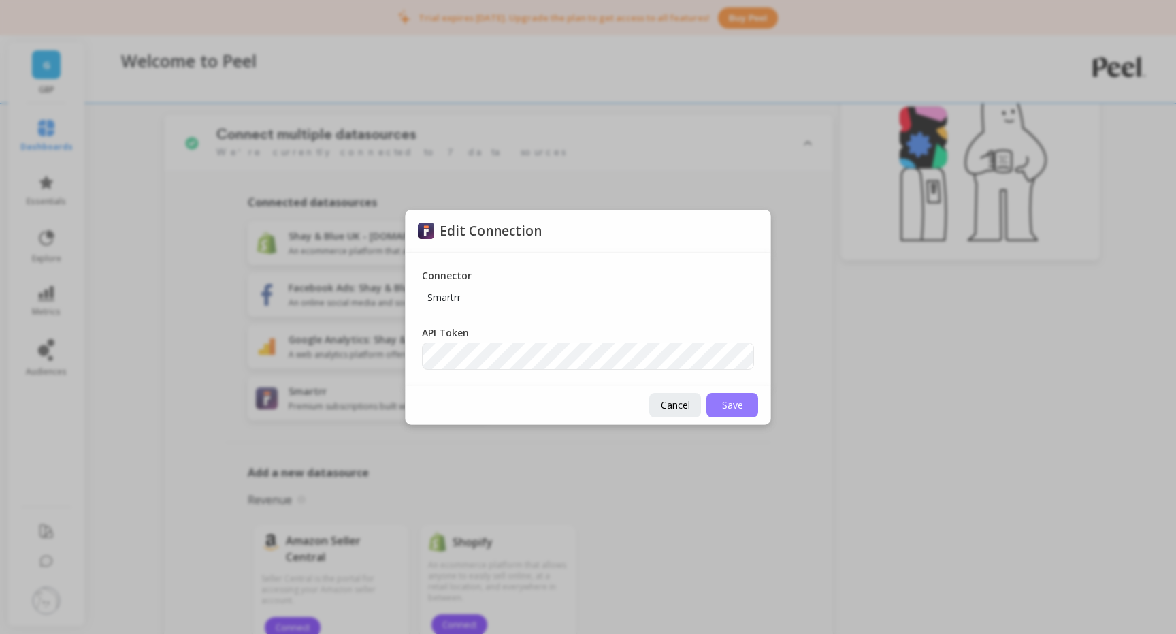
click at [736, 404] on span "Save" at bounding box center [732, 404] width 21 height 13
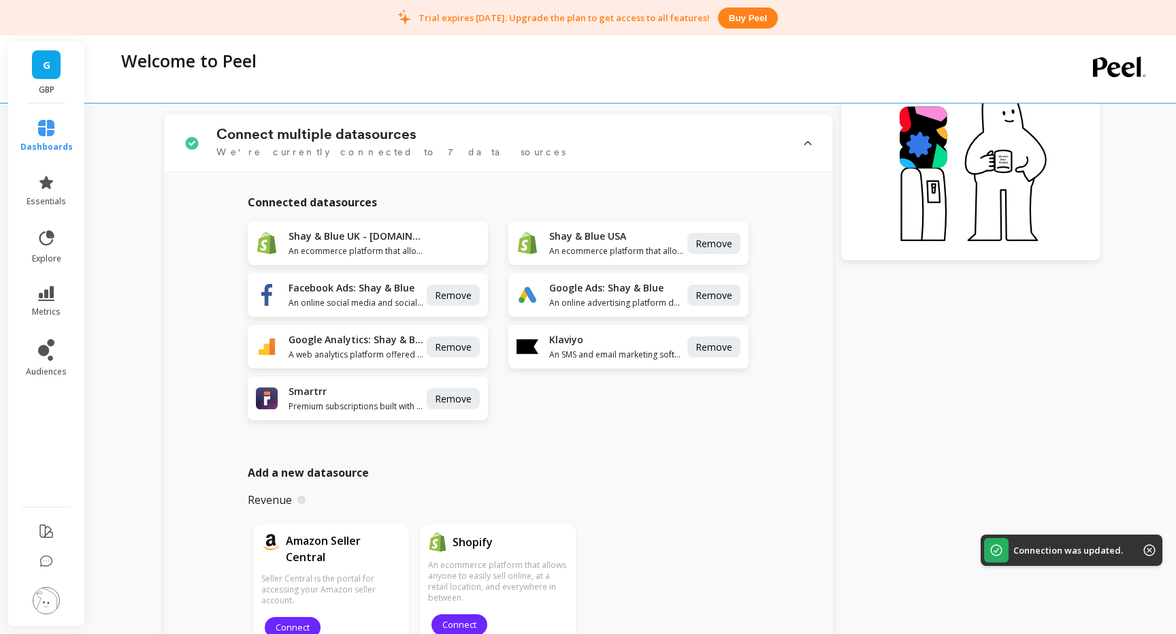
click at [1083, 552] on p "Connection was updated." at bounding box center [1069, 550] width 110 height 12
click at [364, 402] on span "Premium subscriptions built with your consumer journey in mind." at bounding box center [356, 406] width 135 height 11
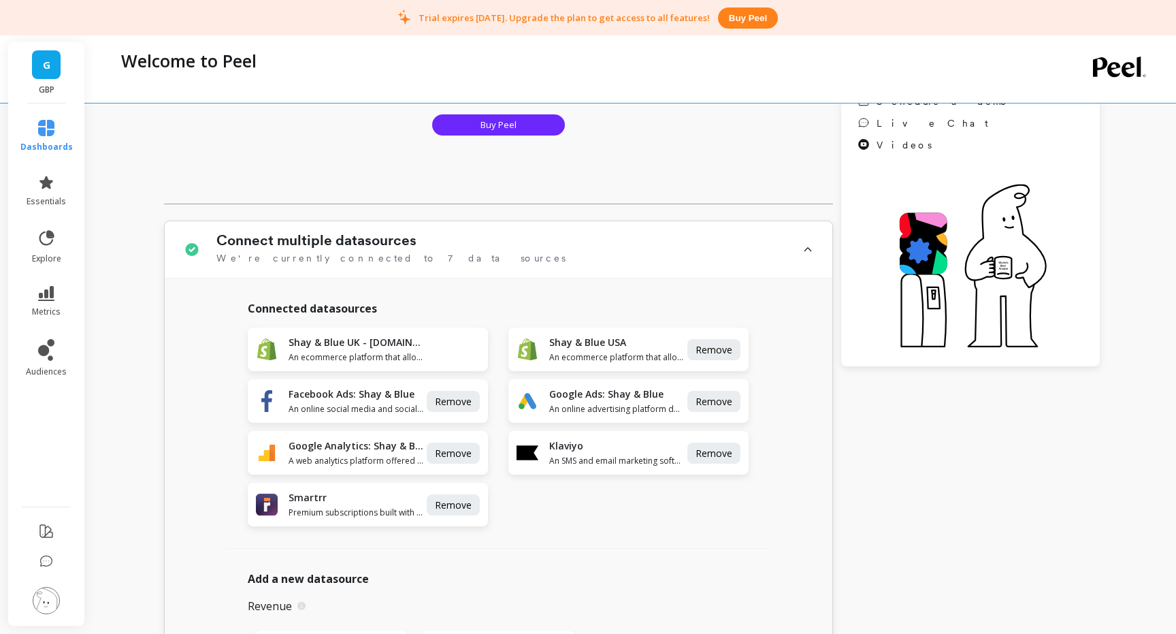
scroll to position [0, 0]
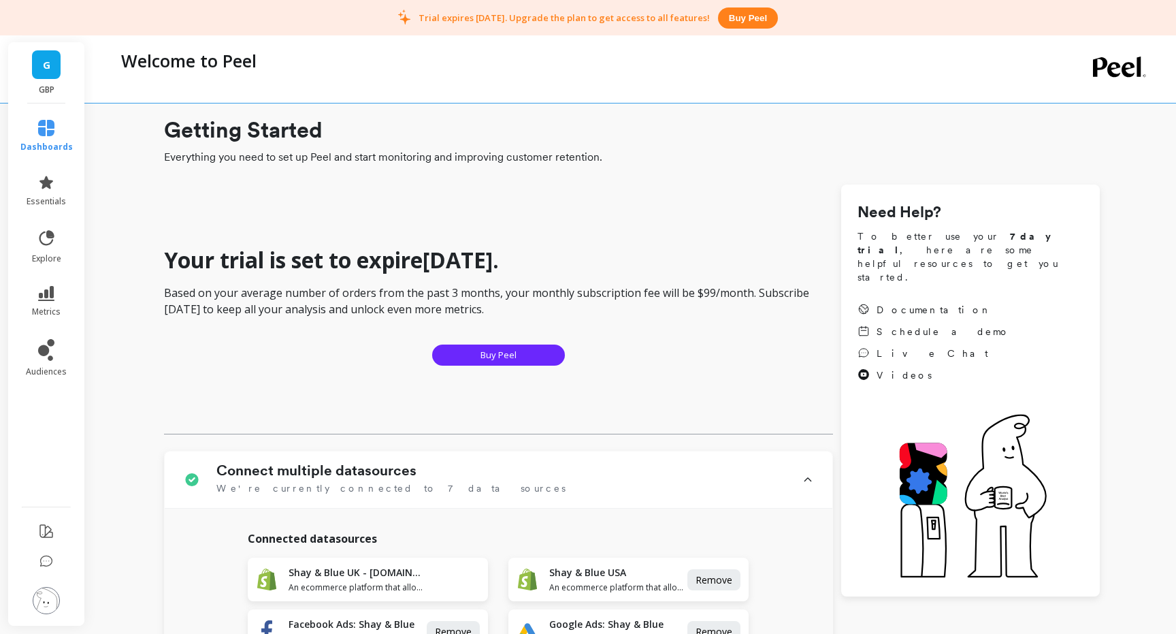
click at [49, 591] on img at bounding box center [46, 600] width 27 height 27
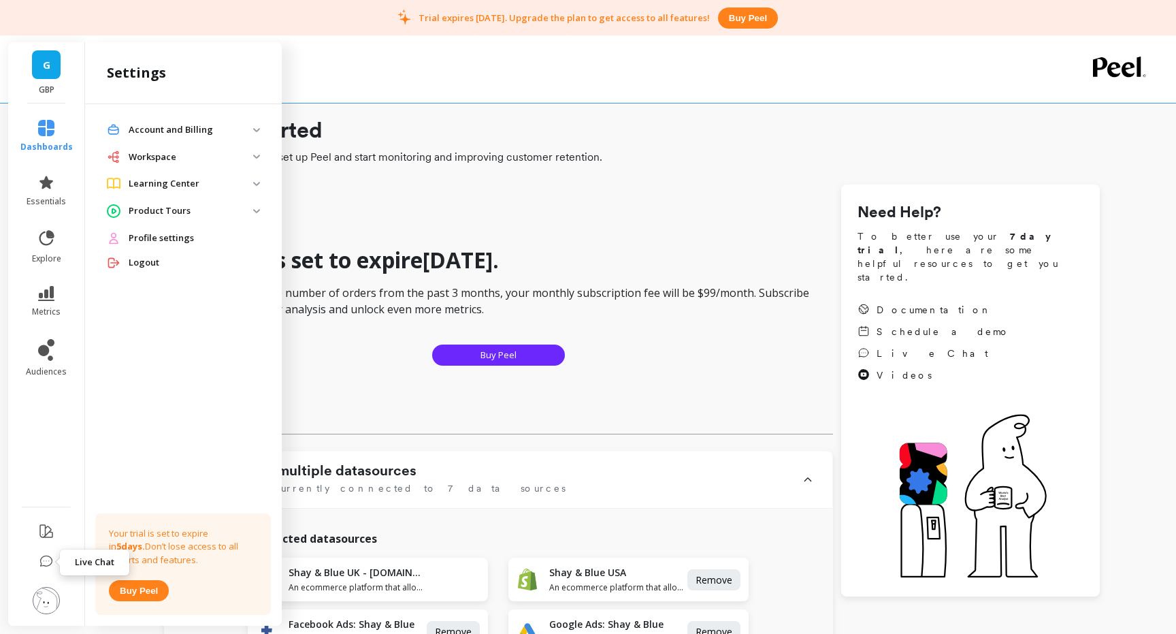
click at [50, 559] on icon at bounding box center [46, 562] width 14 height 14
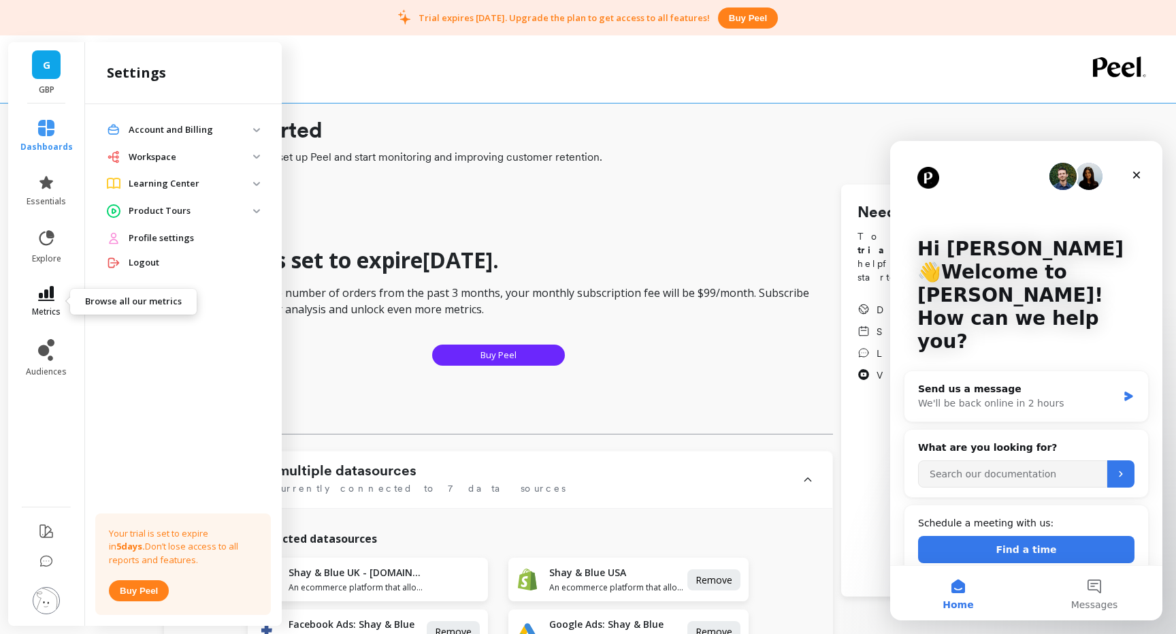
click at [41, 296] on icon at bounding box center [46, 293] width 16 height 15
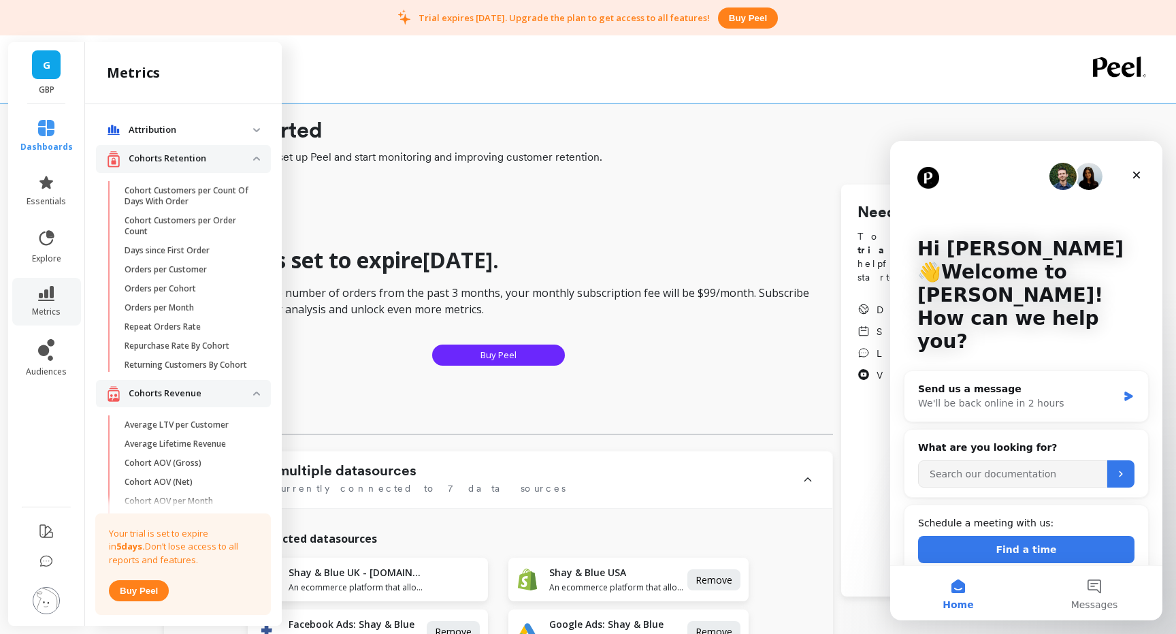
click at [170, 131] on p "Attribution" at bounding box center [191, 130] width 125 height 14
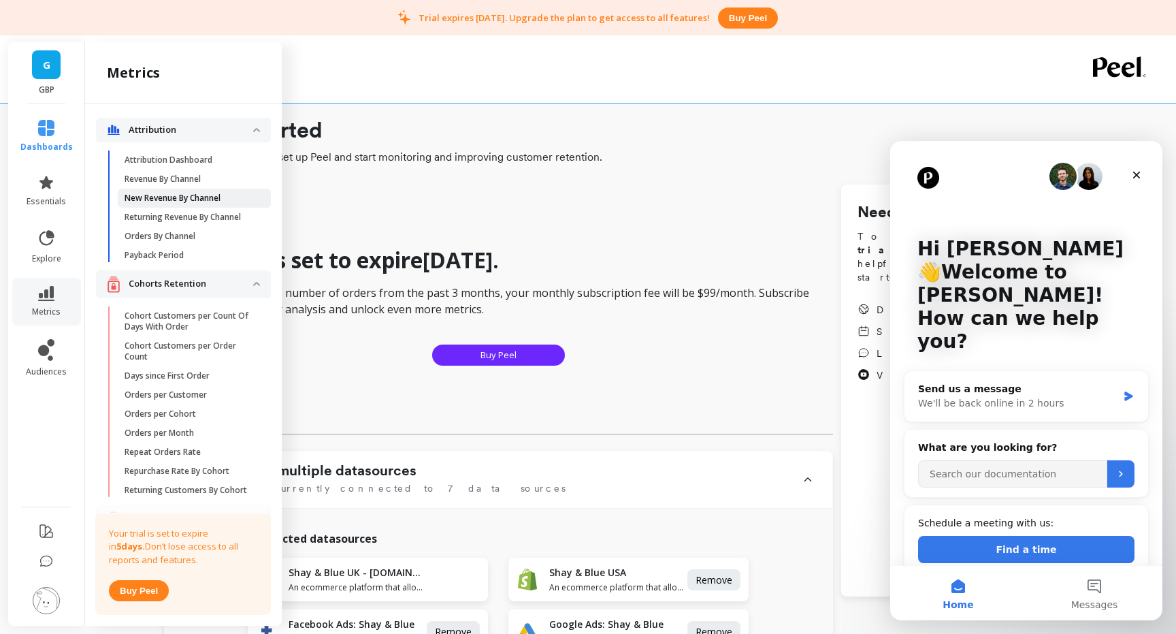
click at [193, 201] on p "New Revenue By Channel" at bounding box center [173, 198] width 96 height 11
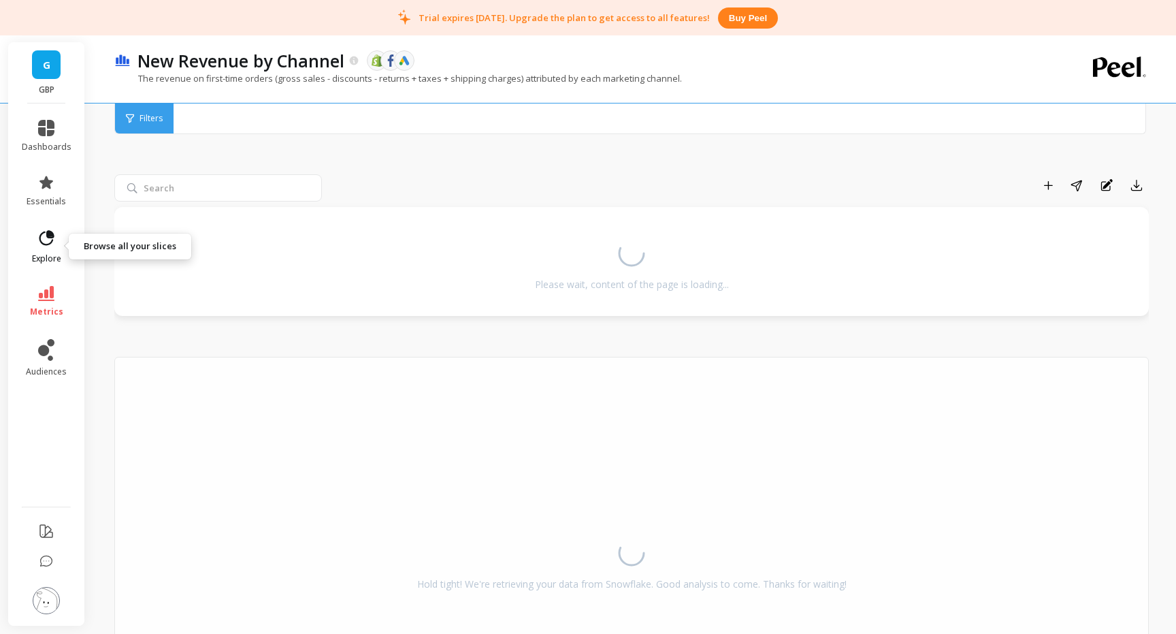
click at [52, 245] on icon at bounding box center [46, 238] width 19 height 19
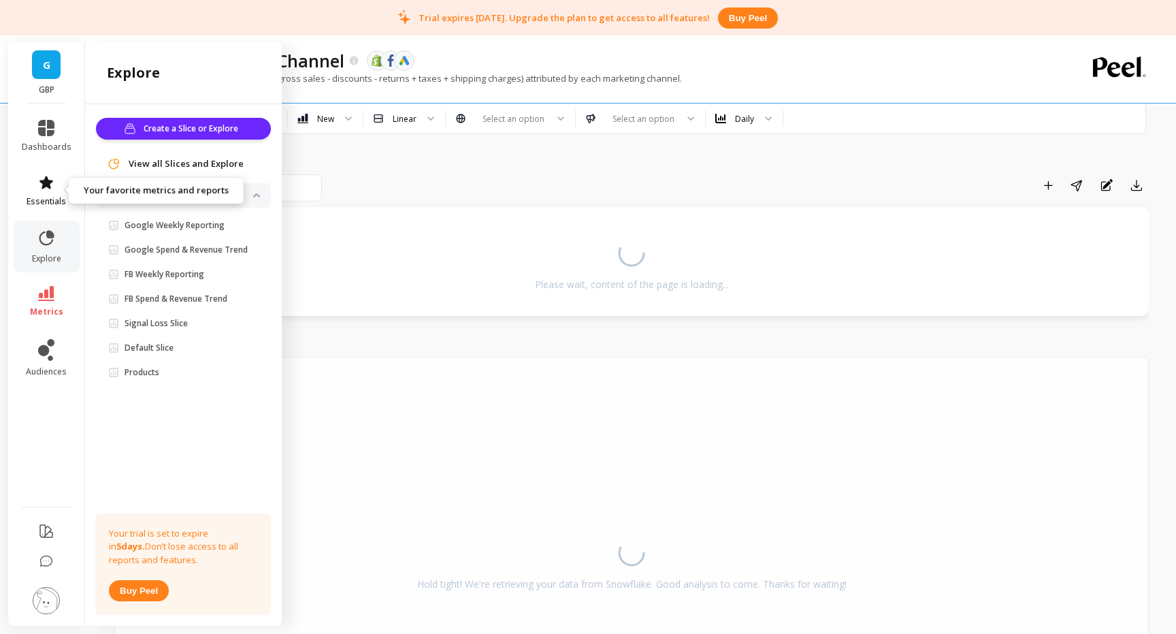
click at [45, 196] on span "essentials" at bounding box center [46, 201] width 39 height 11
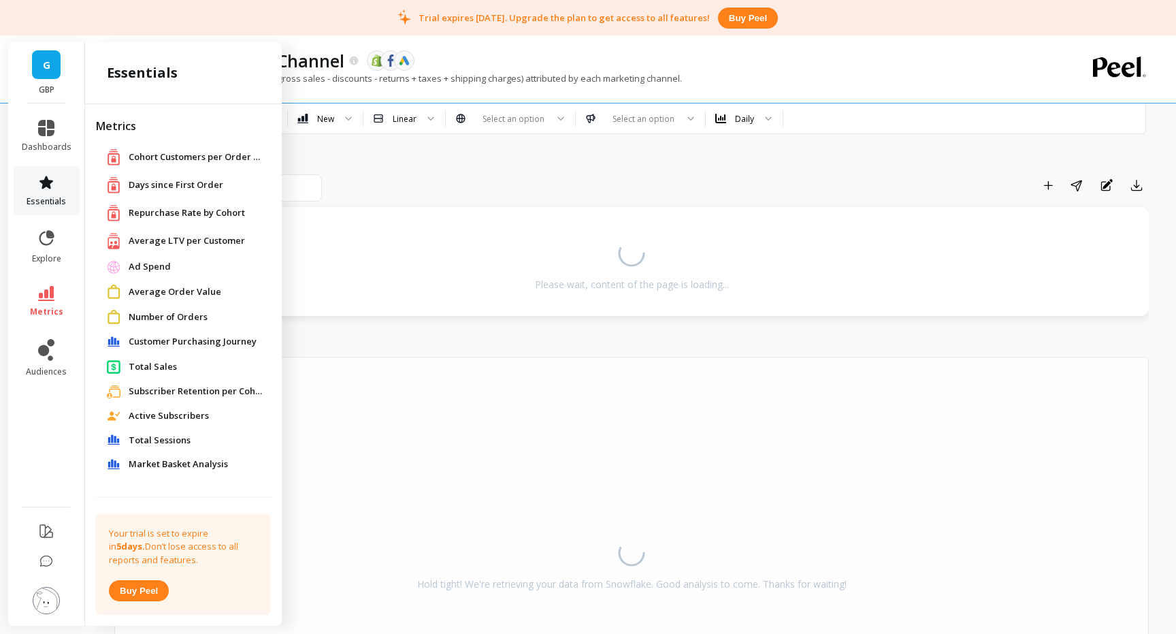
scroll to position [94, 0]
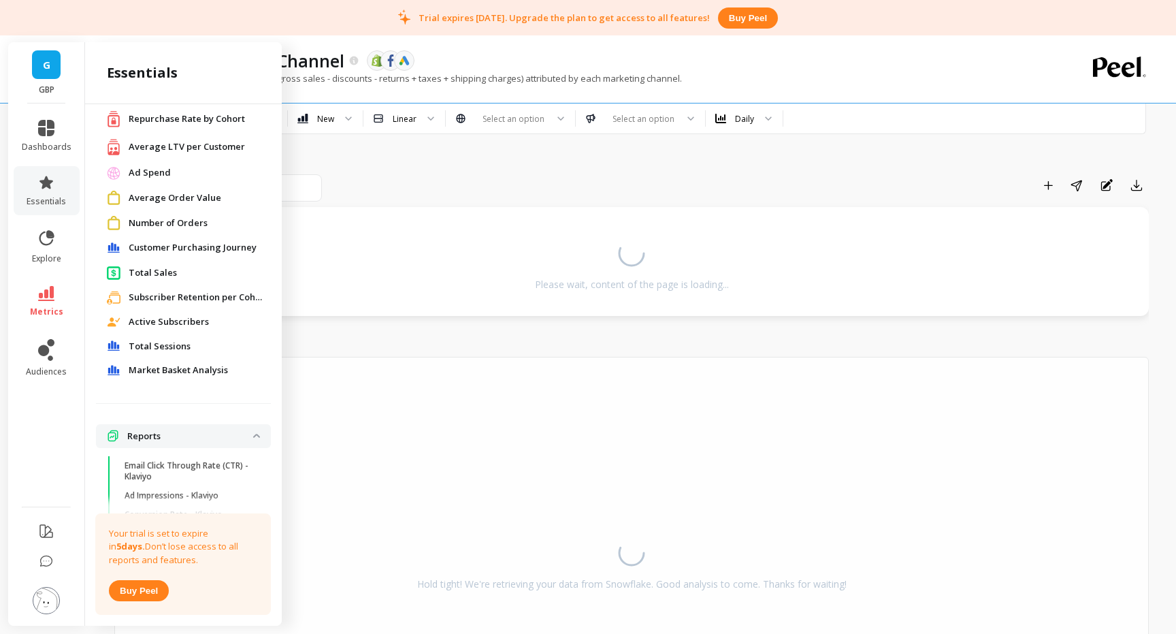
click at [180, 223] on span "Number of Orders" at bounding box center [168, 223] width 79 height 14
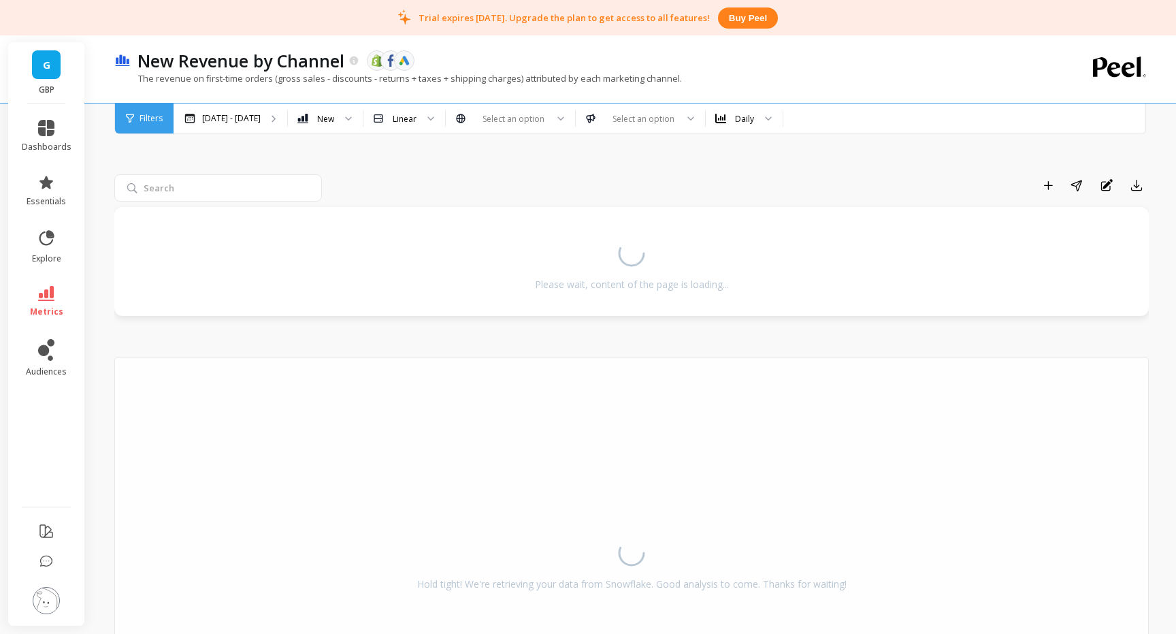
scroll to position [0, 0]
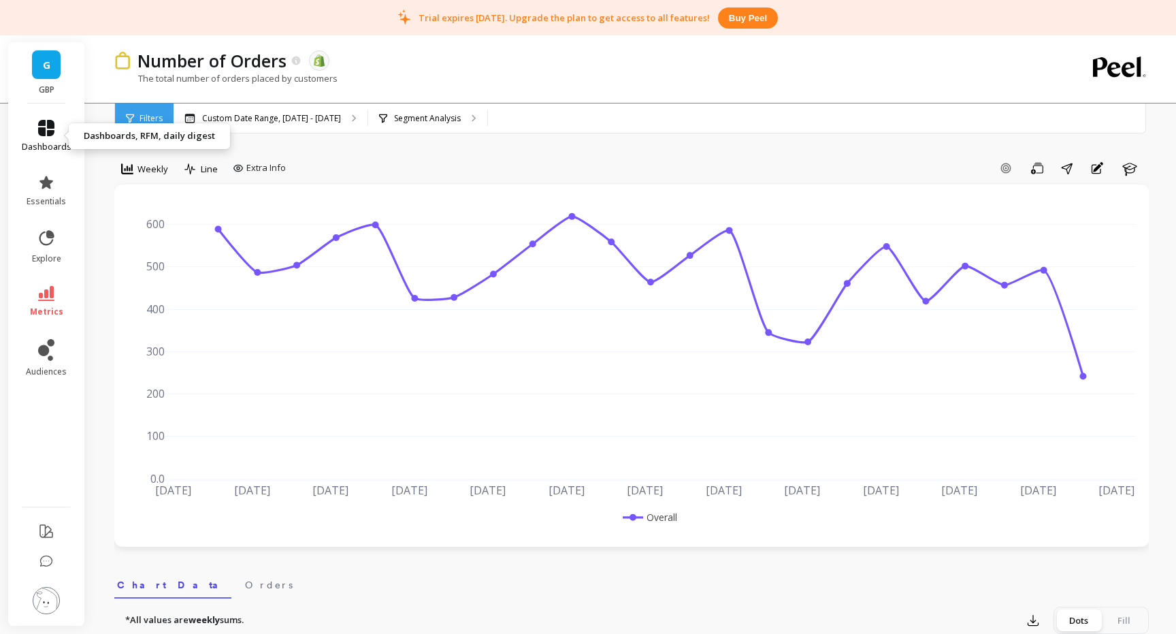
click at [35, 133] on link "dashboards" at bounding box center [47, 136] width 50 height 33
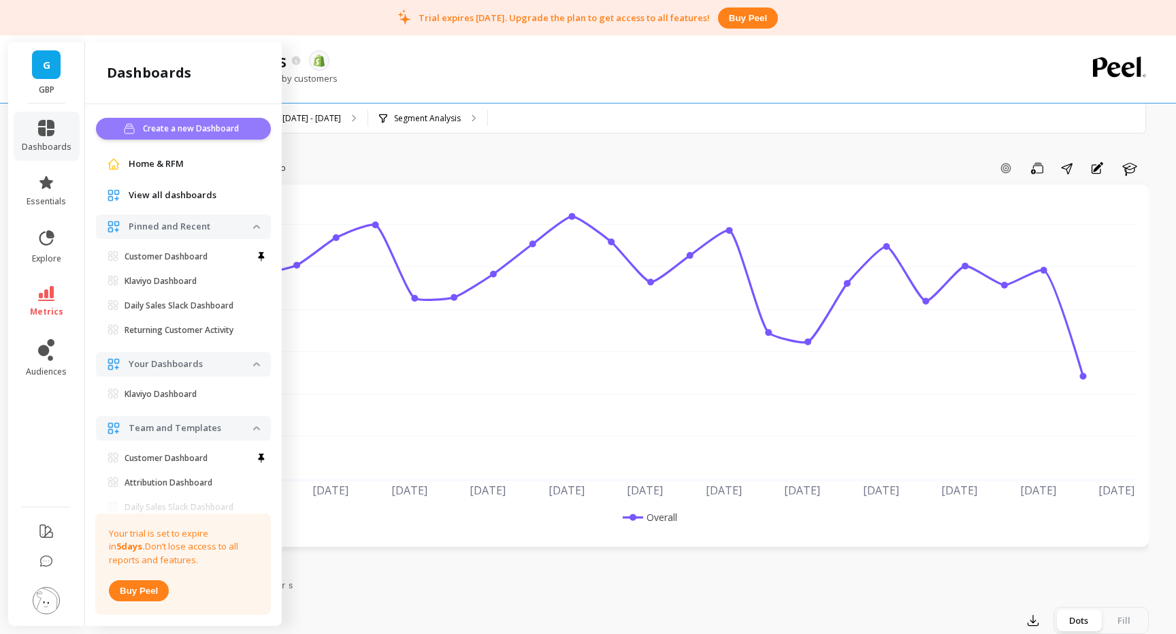
click at [168, 131] on span "Create a new Dashboard" at bounding box center [193, 129] width 100 height 14
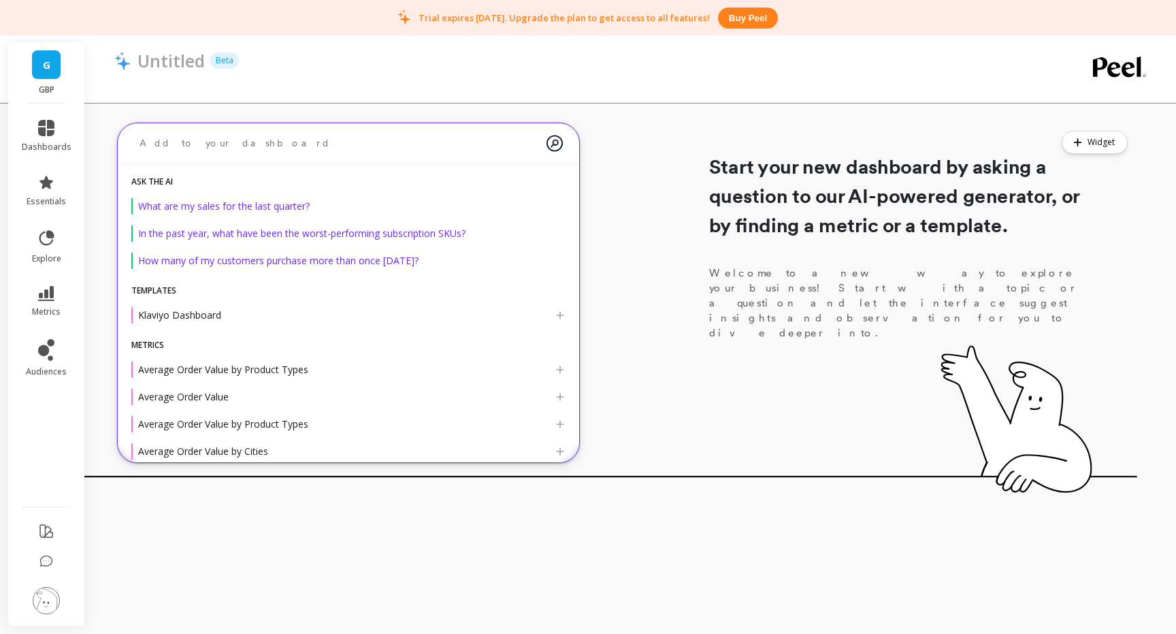
click at [210, 146] on textarea at bounding box center [338, 143] width 418 height 36
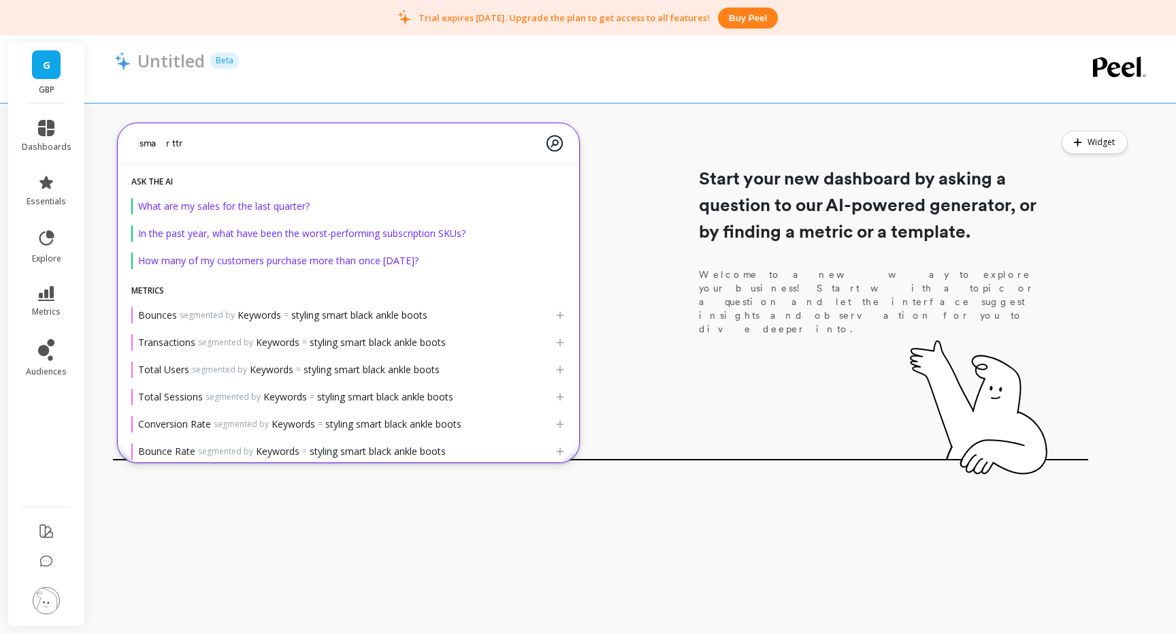
drag, startPoint x: 206, startPoint y: 145, endPoint x: 97, endPoint y: 145, distance: 108.9
click at [97, 145] on div "smarttr ask the AI What are my sales for the last quarter? In the past year, wh…" at bounding box center [635, 290] width 1084 height 349
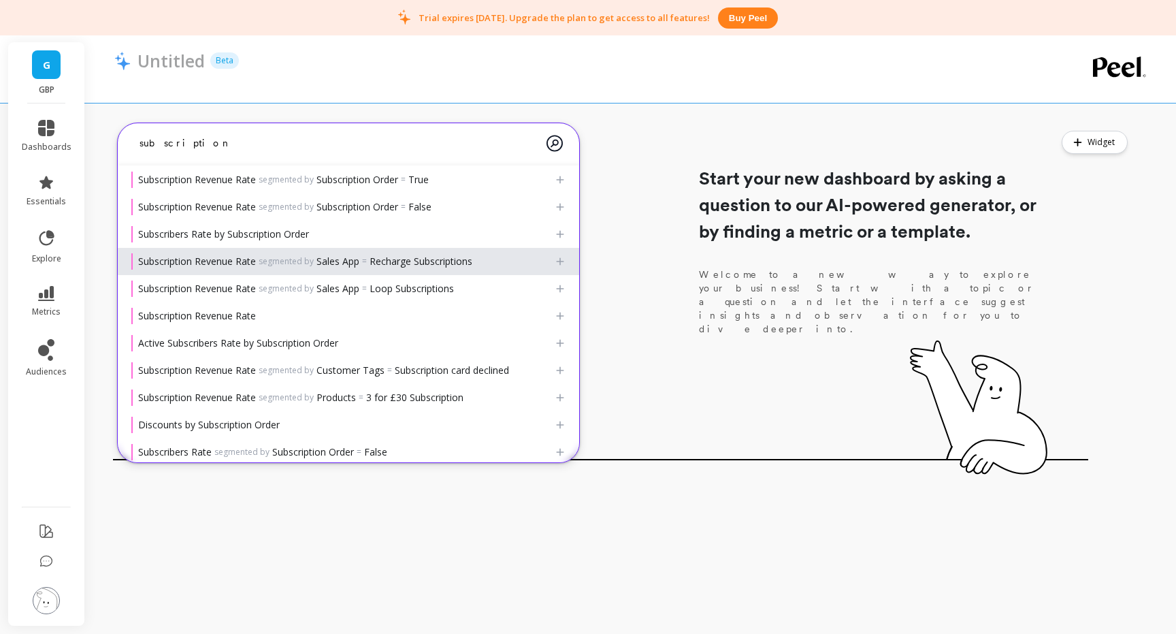
scroll to position [163, 0]
type textarea "subscription"
click at [300, 261] on span "segmented by" at bounding box center [286, 260] width 55 height 11
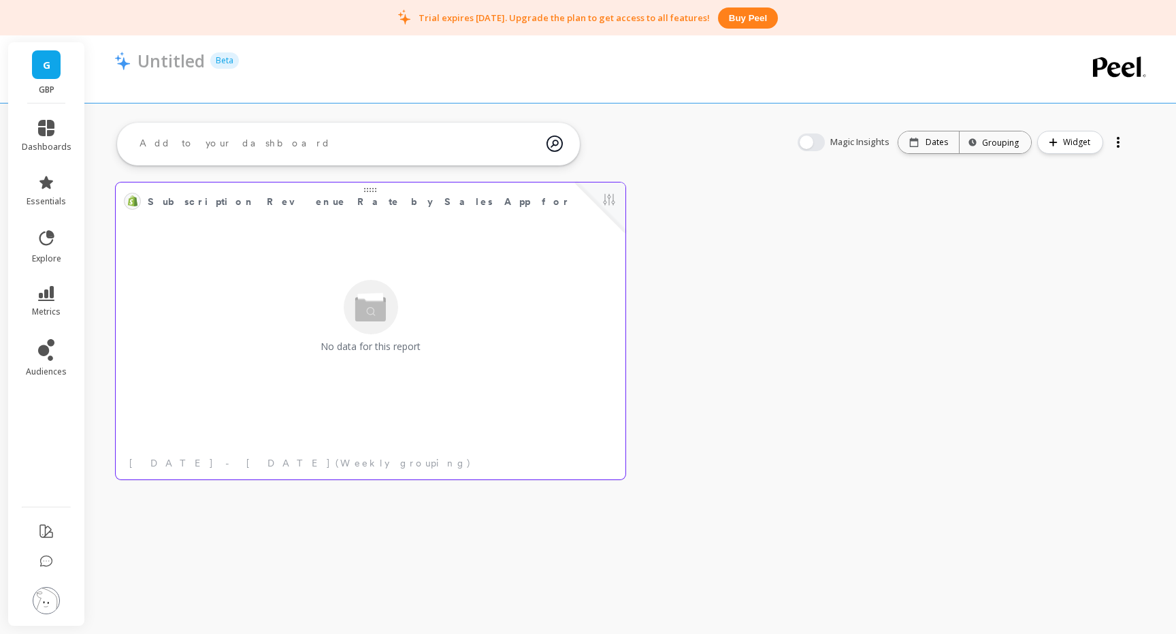
click at [373, 192] on span "Subscription Revenue Rate by Sales App for Recharge Subscriptions" at bounding box center [361, 201] width 426 height 19
click at [502, 186] on div at bounding box center [371, 187] width 510 height 11
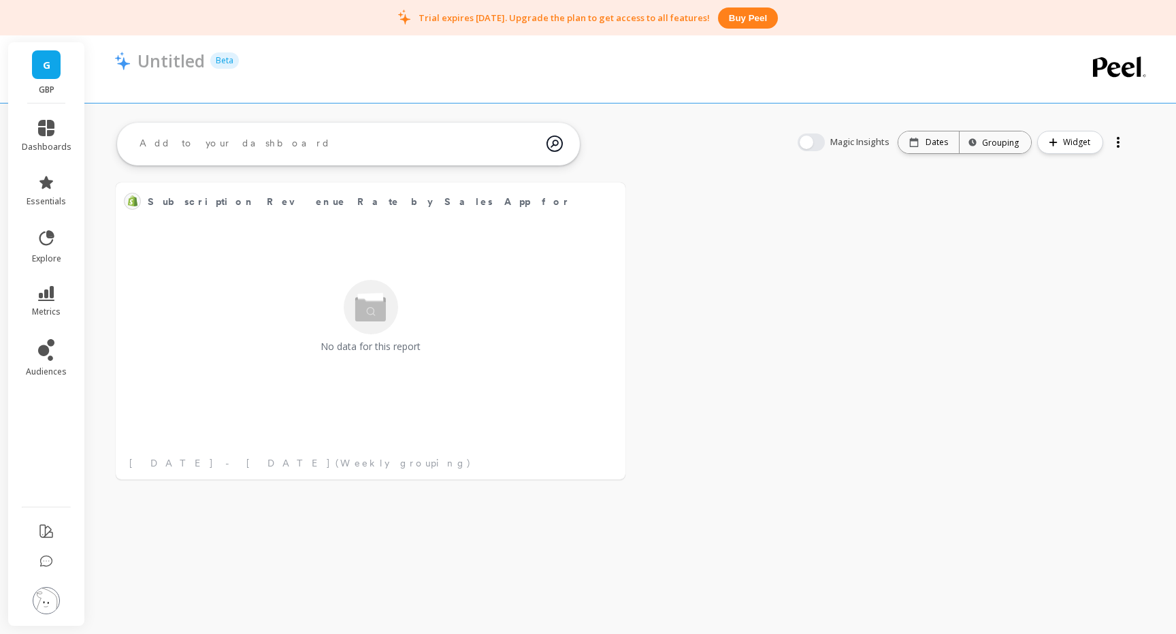
click at [48, 564] on icon at bounding box center [47, 561] width 12 height 10
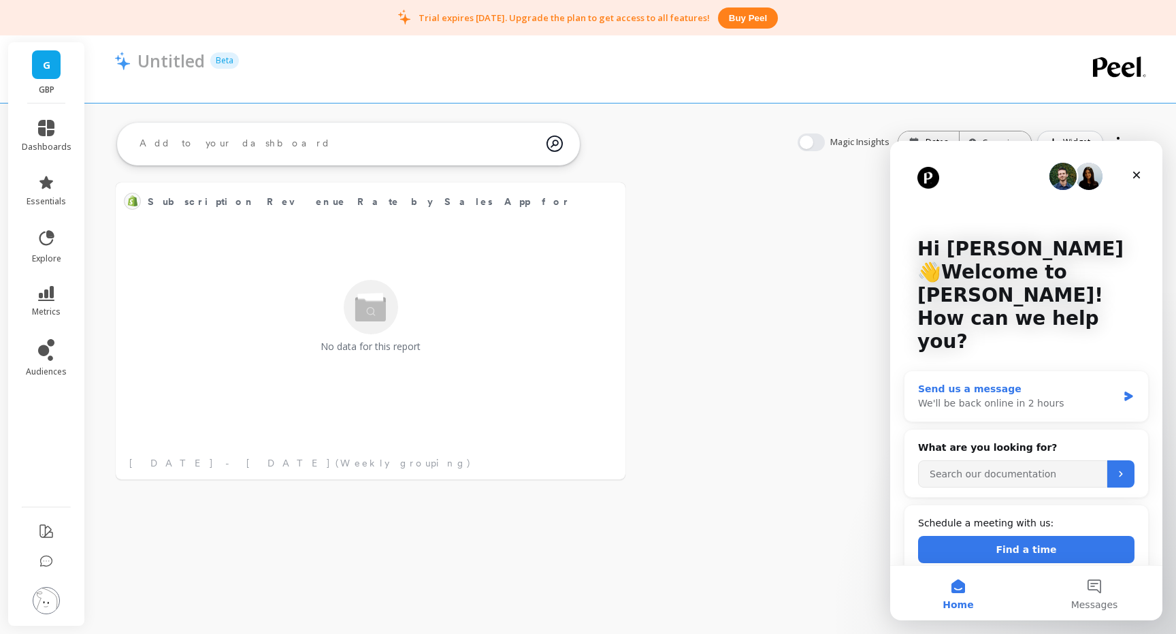
click at [997, 396] on div "We'll be back online in 2 hours" at bounding box center [1017, 403] width 199 height 14
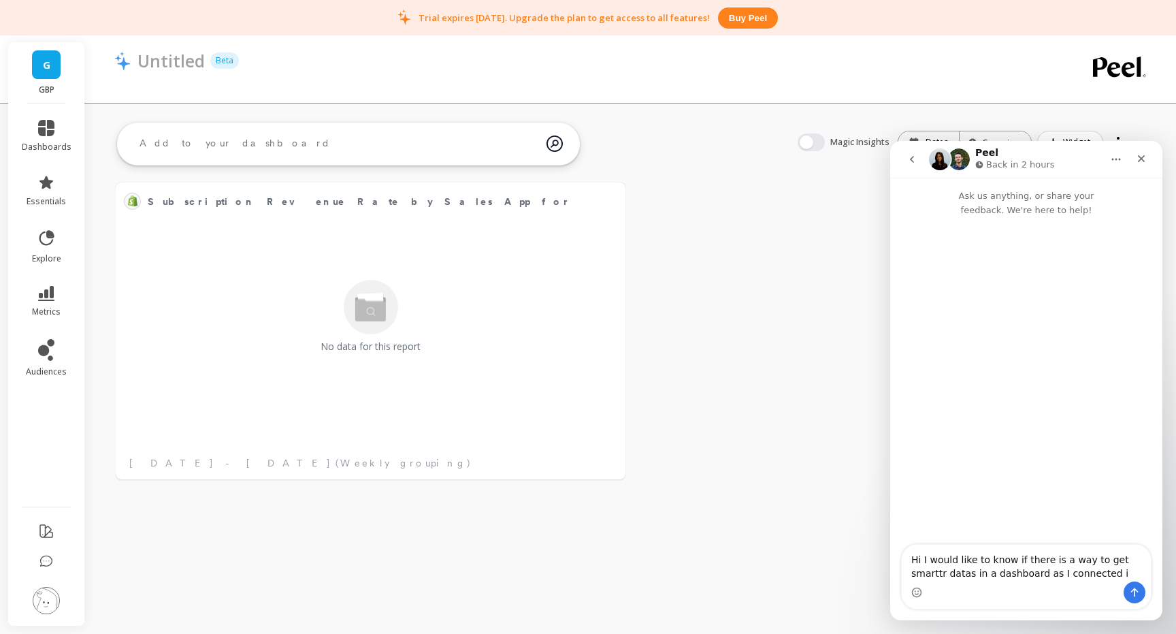
type textarea "Hi I would like to know if there is a way to get smarttr datas in a dashboard a…"
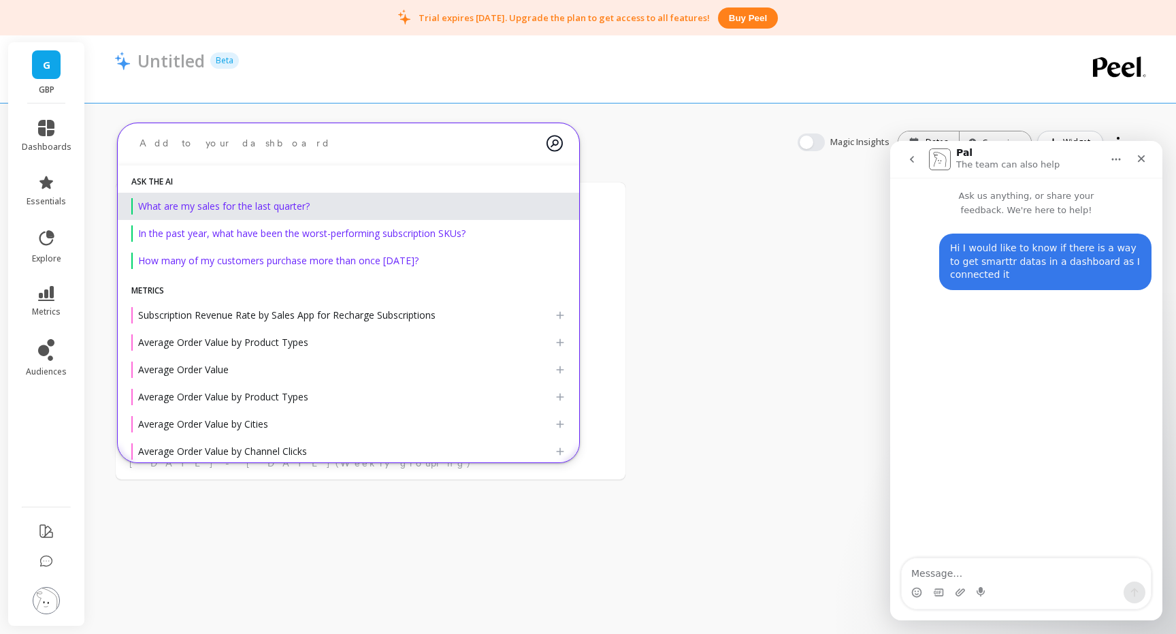
click at [448, 144] on textarea at bounding box center [338, 143] width 418 height 36
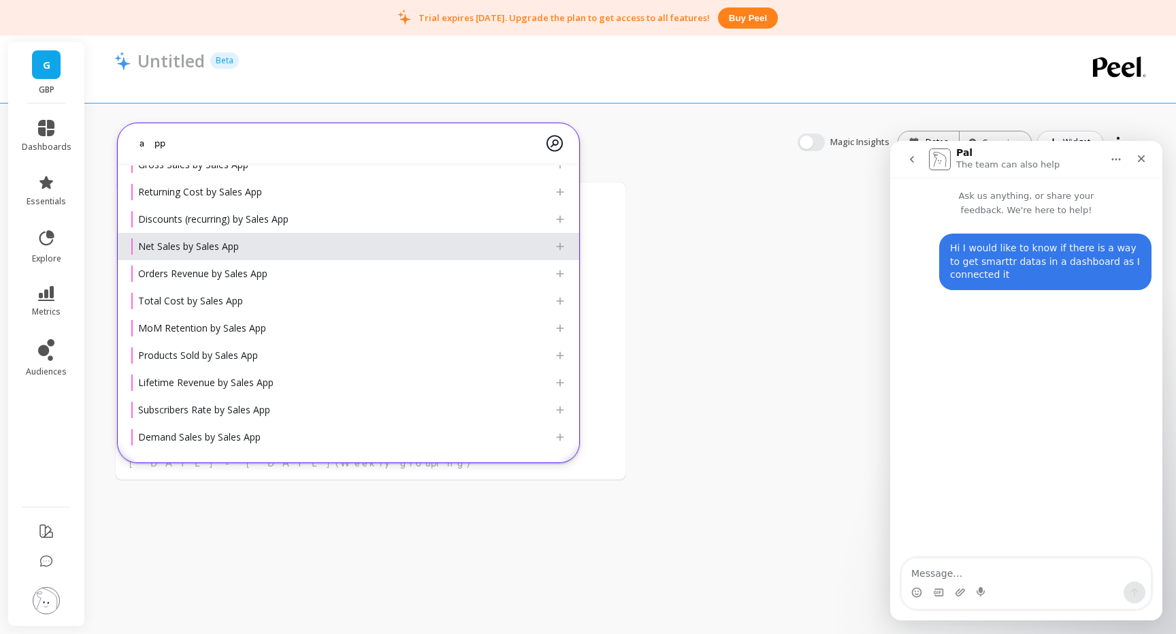
scroll to position [399, 0]
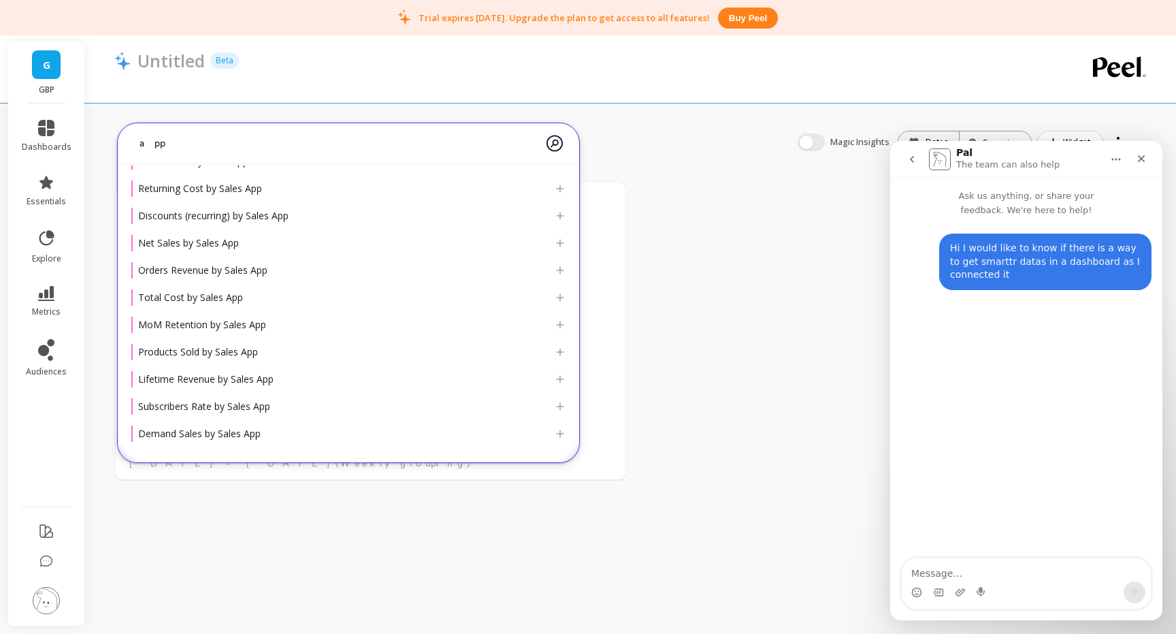
drag, startPoint x: 210, startPoint y: 151, endPoint x: 74, endPoint y: 126, distance: 138.5
click at [74, 126] on div "G GBP dashboards essentials explore metrics audiences Untitled Beta app ask the…" at bounding box center [588, 317] width 1176 height 634
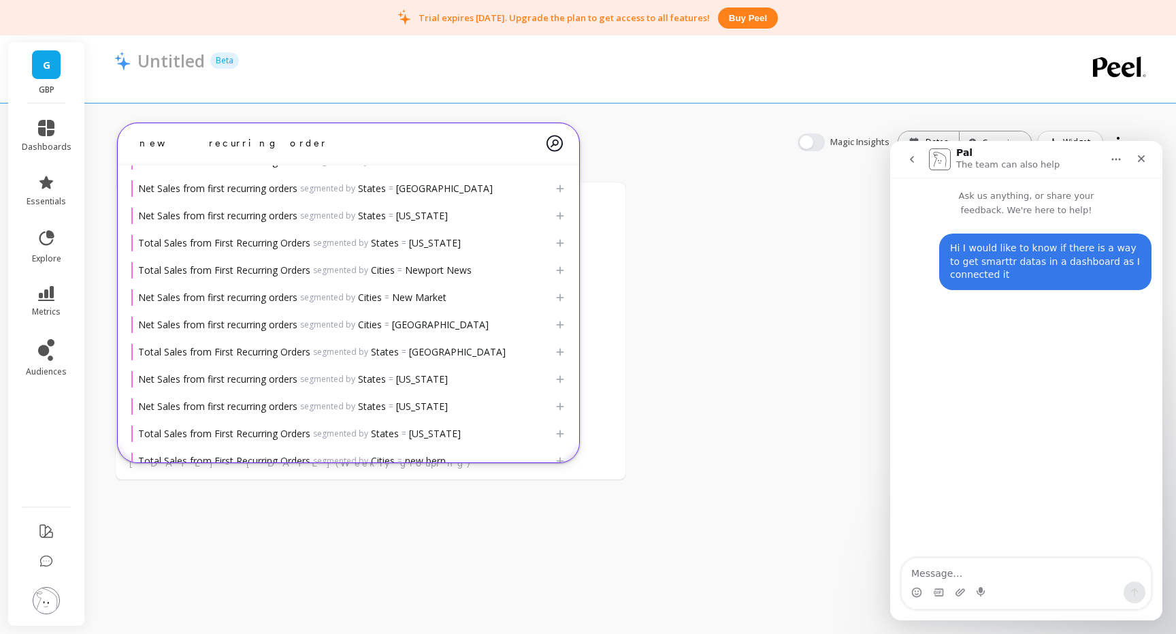
drag, startPoint x: 236, startPoint y: 134, endPoint x: 137, endPoint y: 130, distance: 98.8
click at [137, 130] on textarea "new recurring order" at bounding box center [338, 143] width 418 height 36
drag, startPoint x: 259, startPoint y: 134, endPoint x: 249, endPoint y: 134, distance: 9.5
click at [254, 134] on textarea "new recurring order" at bounding box center [338, 143] width 418 height 36
drag, startPoint x: 251, startPoint y: 146, endPoint x: 162, endPoint y: 144, distance: 88.5
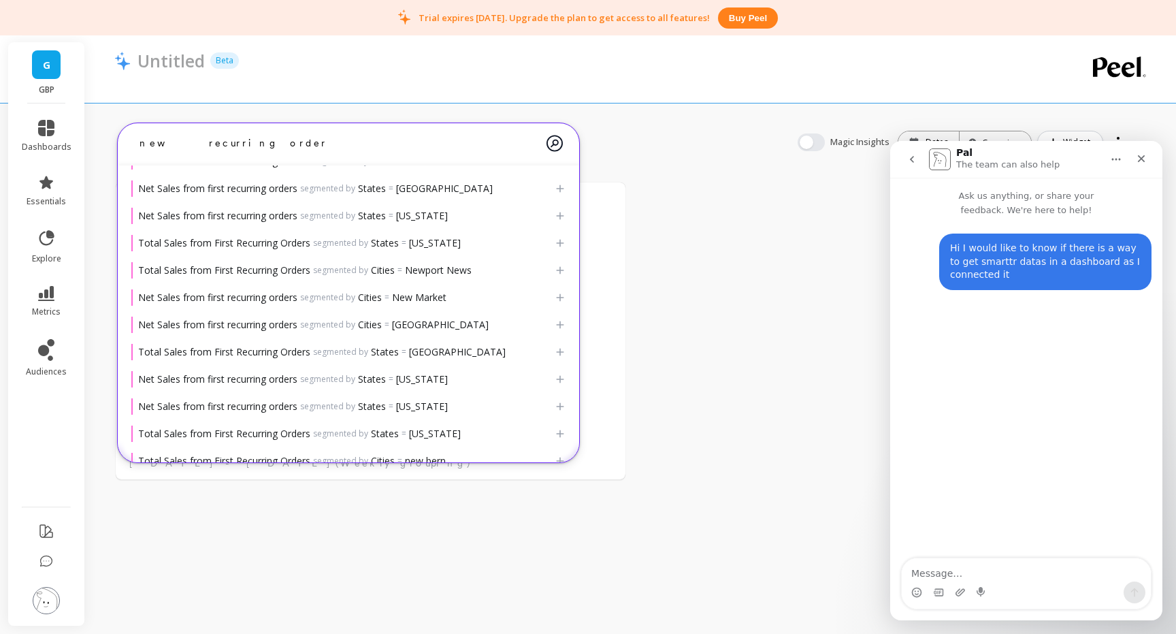
click at [162, 144] on textarea "new recurring order" at bounding box center [338, 143] width 418 height 36
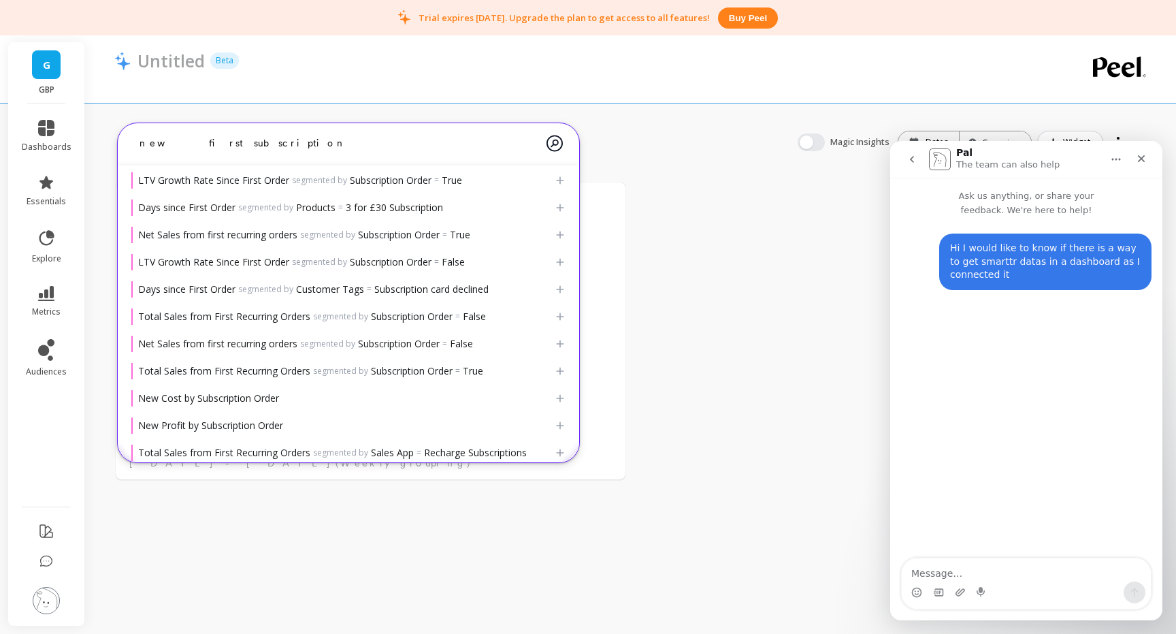
scroll to position [354, 0]
click at [160, 145] on textarea "new first subscription" at bounding box center [338, 143] width 418 height 36
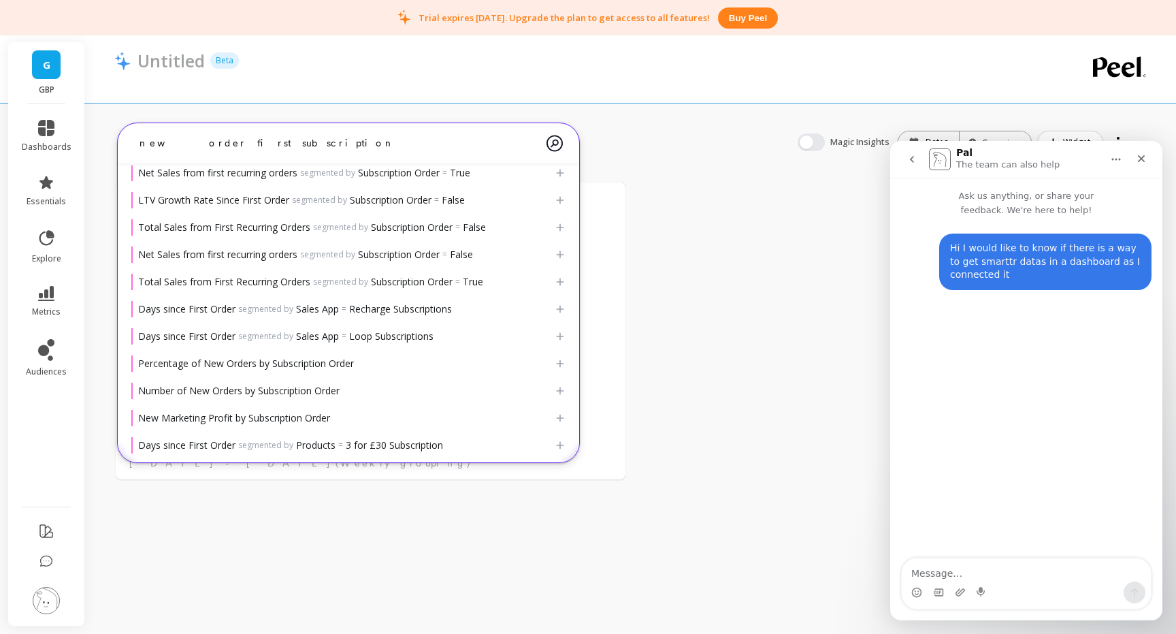
scroll to position [399, 0]
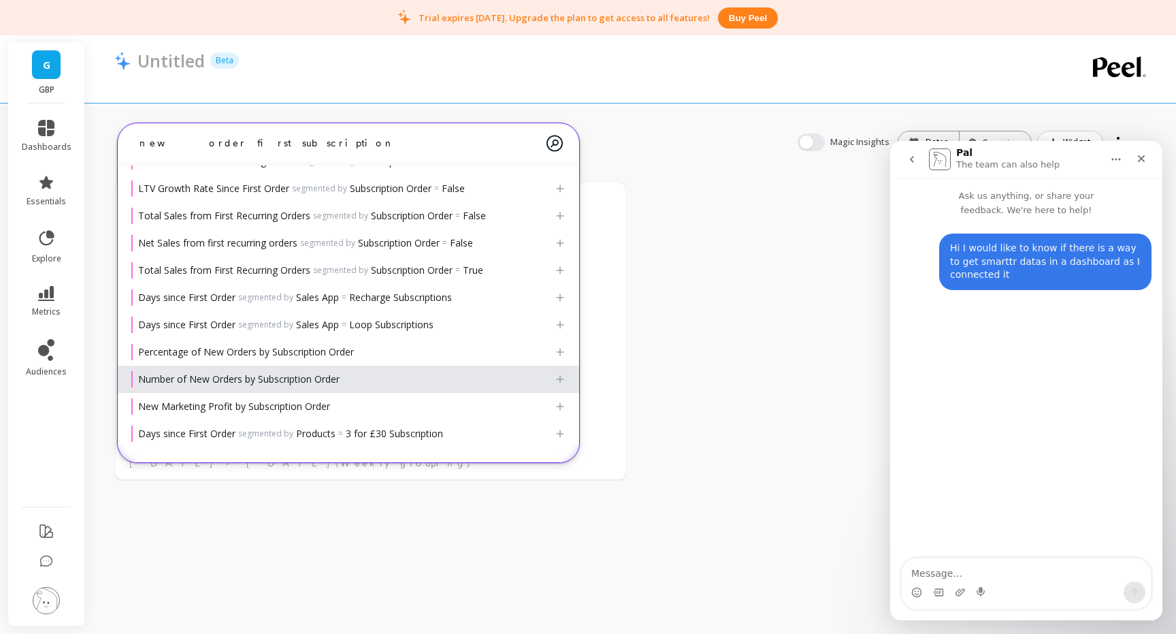
type textarea "new order first subscription"
click at [300, 383] on span "Number of New Orders by Subscription Order" at bounding box center [239, 378] width 202 height 13
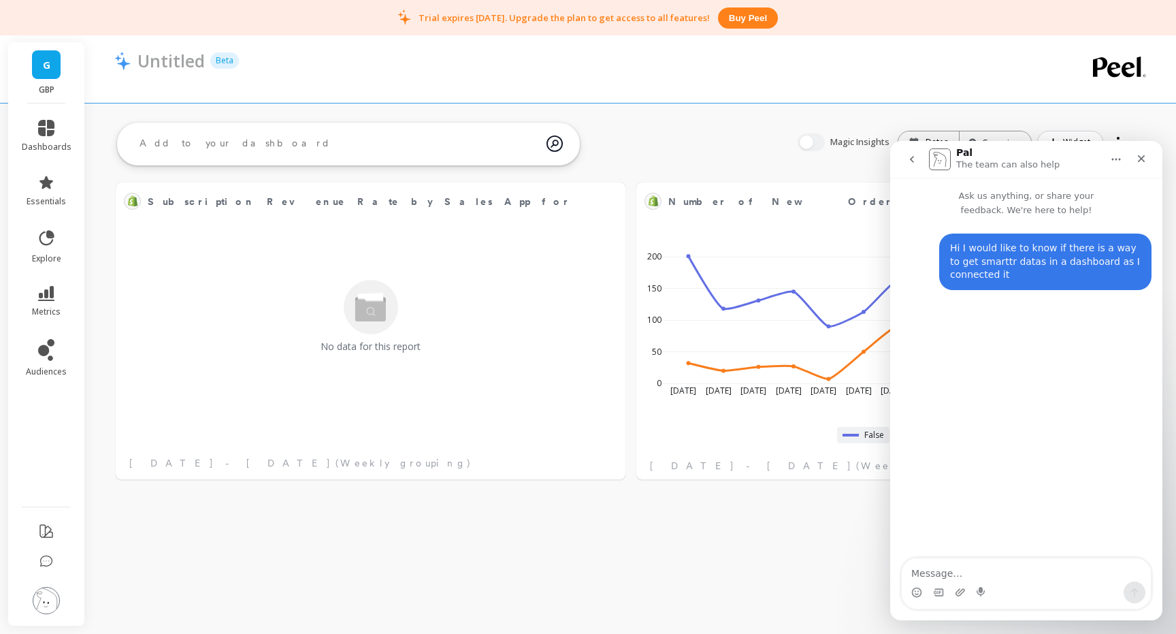
click at [1118, 152] on button "Home" at bounding box center [1117, 159] width 26 height 26
click at [1123, 162] on button "Home" at bounding box center [1117, 159] width 26 height 26
click at [1144, 161] on icon "Close" at bounding box center [1141, 158] width 11 height 11
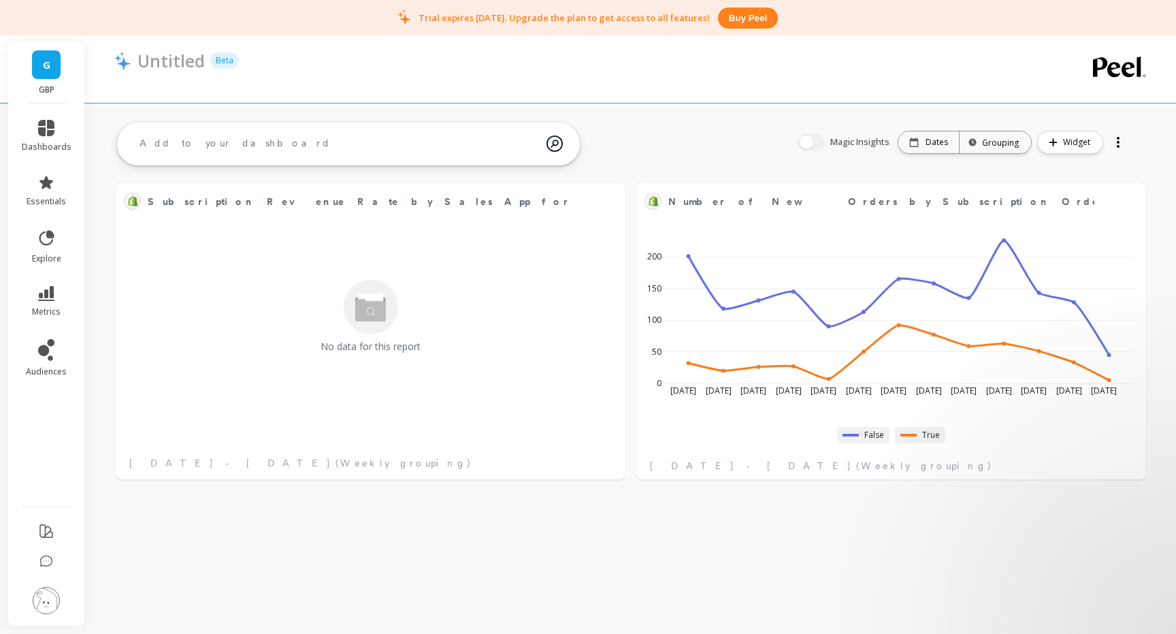
scroll to position [0, 0]
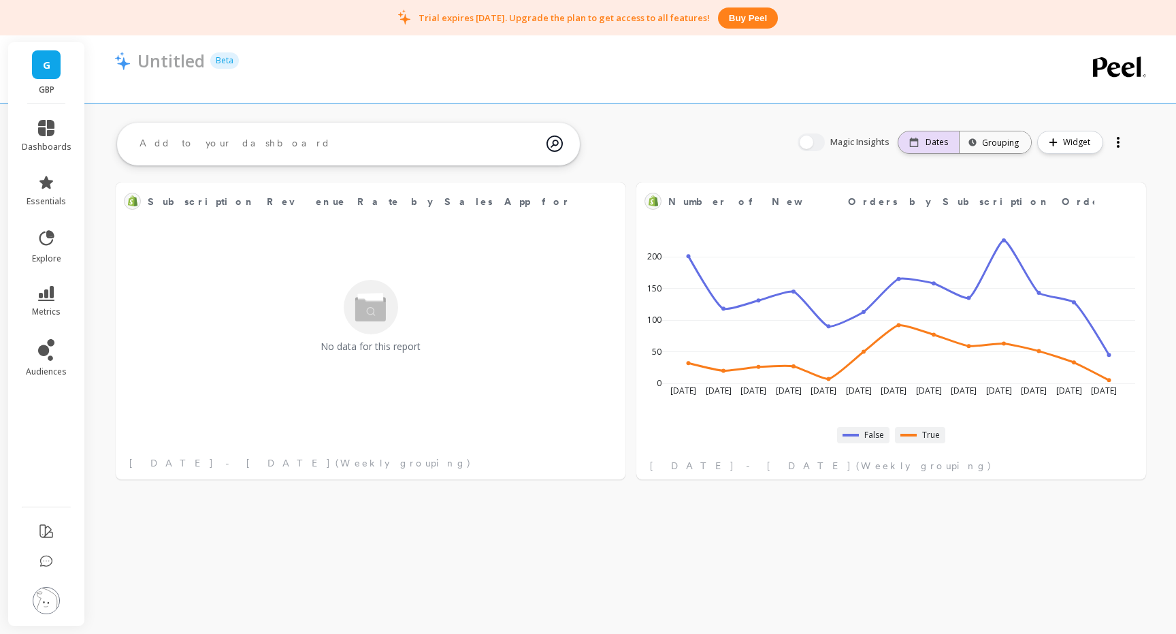
click at [927, 147] on div "Dates" at bounding box center [929, 142] width 39 height 11
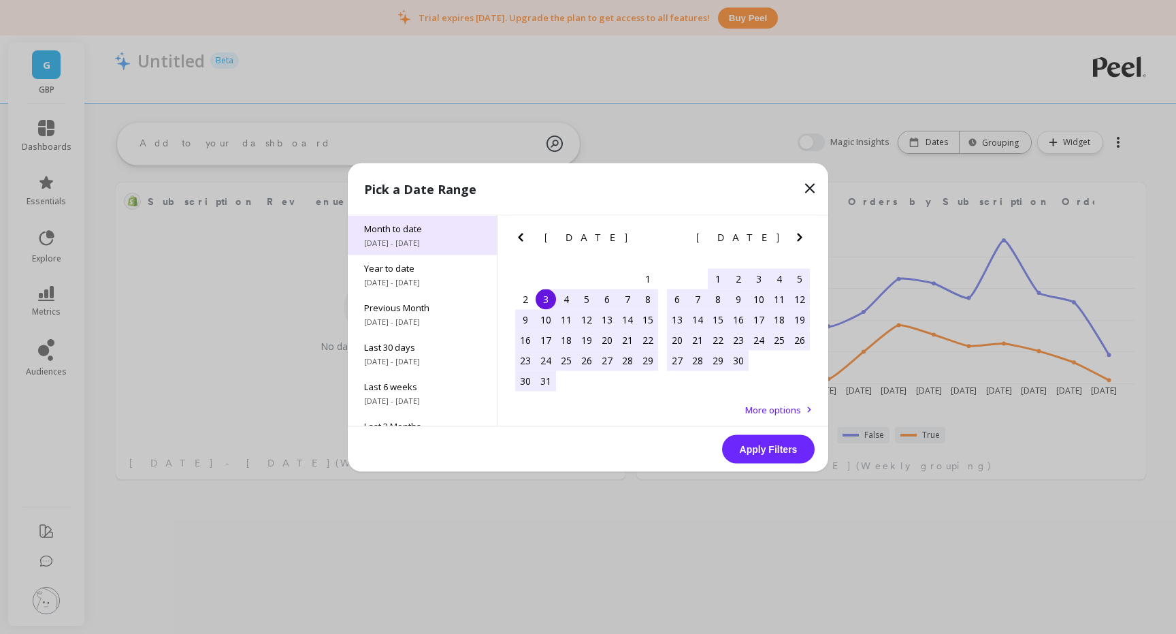
click at [408, 223] on span "Month to date" at bounding box center [422, 228] width 116 height 12
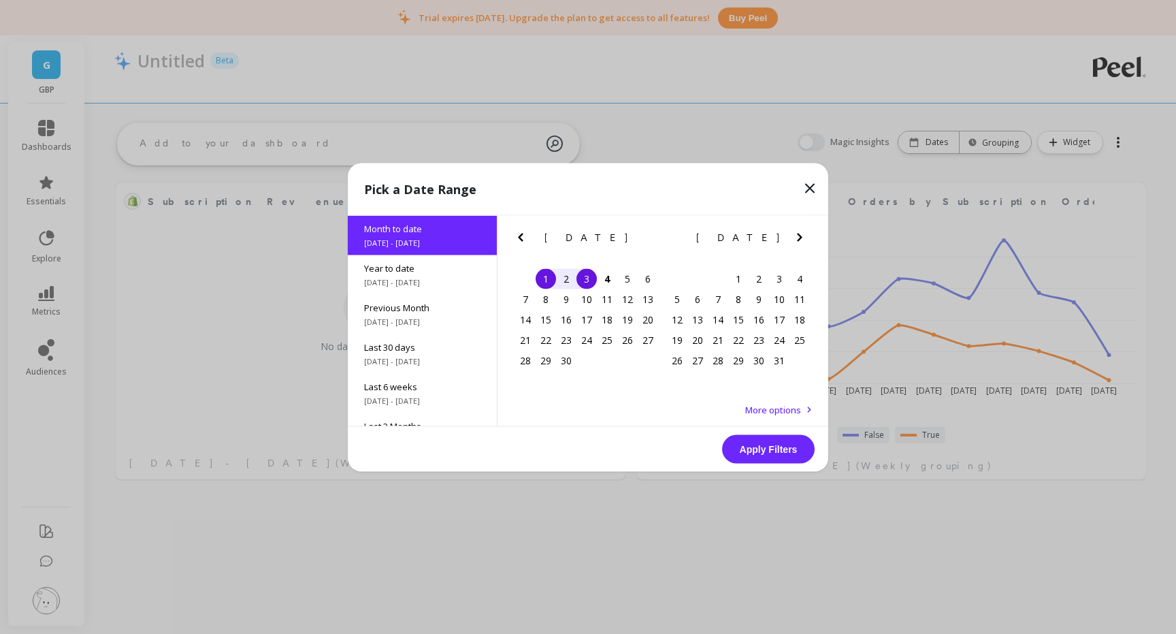
click at [777, 438] on button "Apply Filters" at bounding box center [768, 448] width 93 height 29
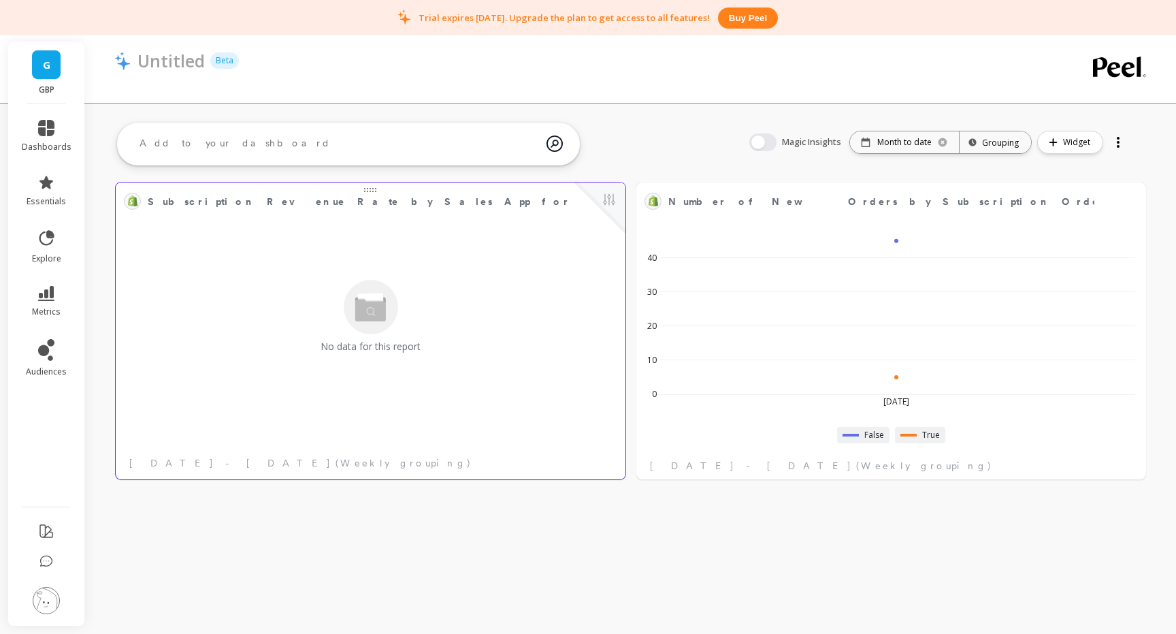
click at [372, 191] on span at bounding box center [372, 191] width 1 height 1
click at [606, 199] on button at bounding box center [609, 200] width 16 height 19
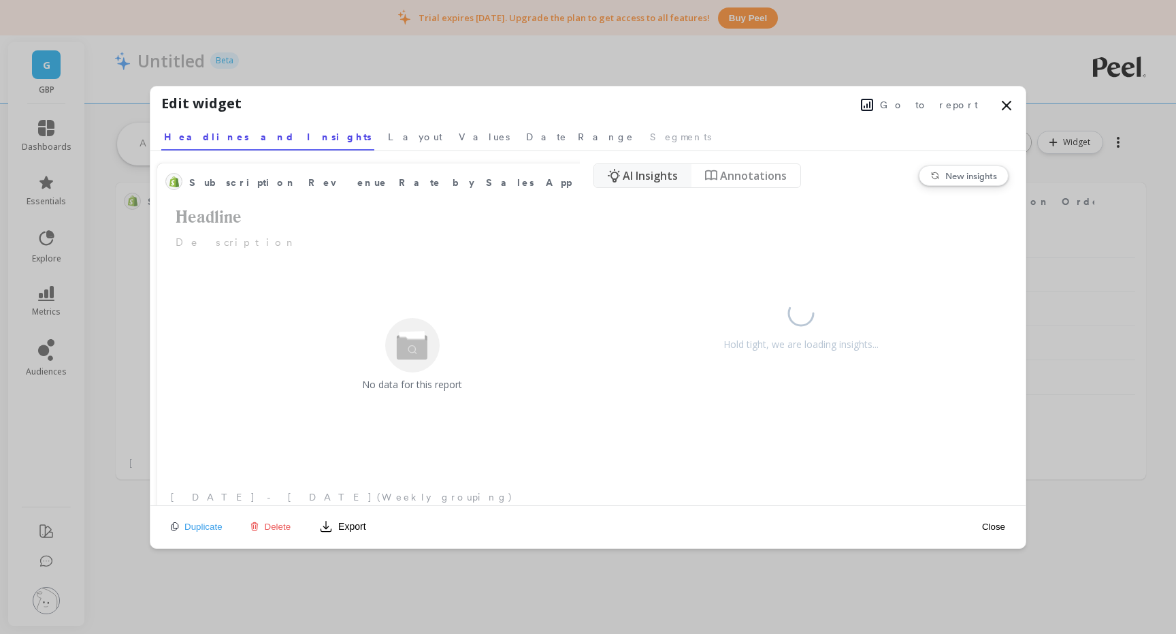
click at [289, 524] on span "Delete" at bounding box center [278, 526] width 27 height 10
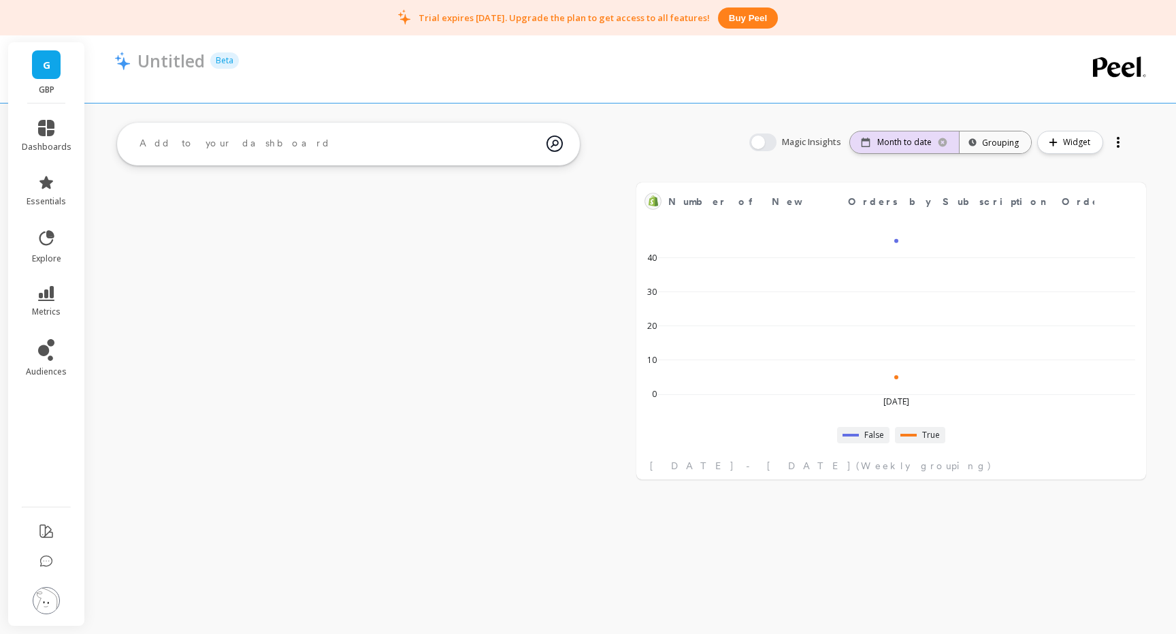
click at [908, 144] on p "Month to date" at bounding box center [905, 142] width 54 height 11
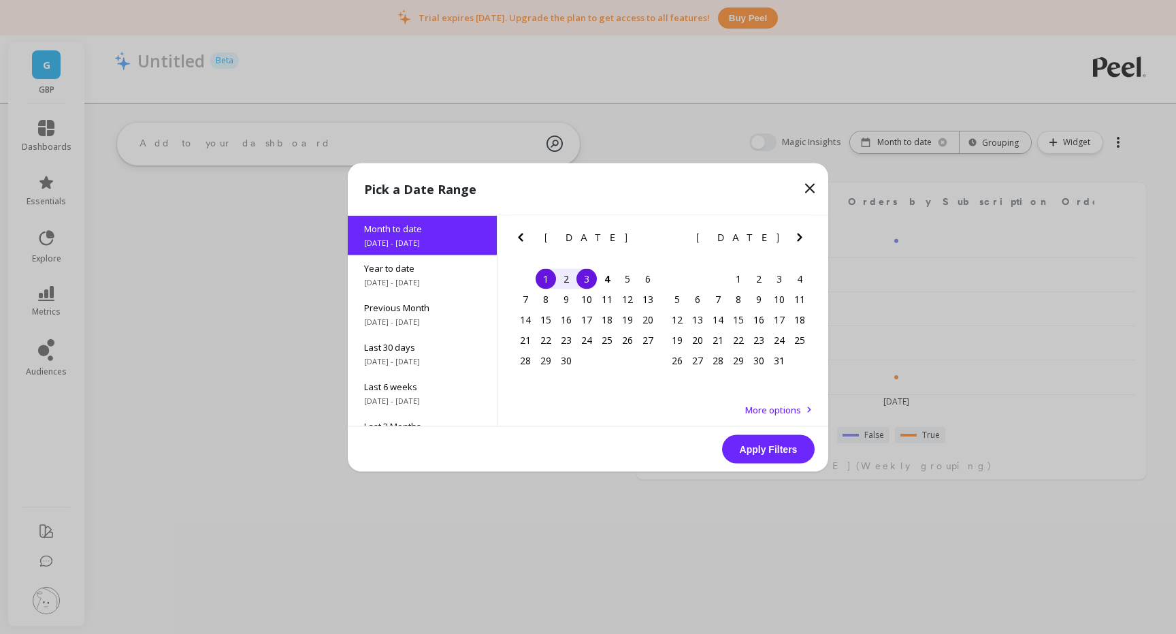
click at [522, 238] on icon "Previous Month" at bounding box center [521, 237] width 16 height 16
click at [537, 355] on div "25" at bounding box center [546, 360] width 20 height 20
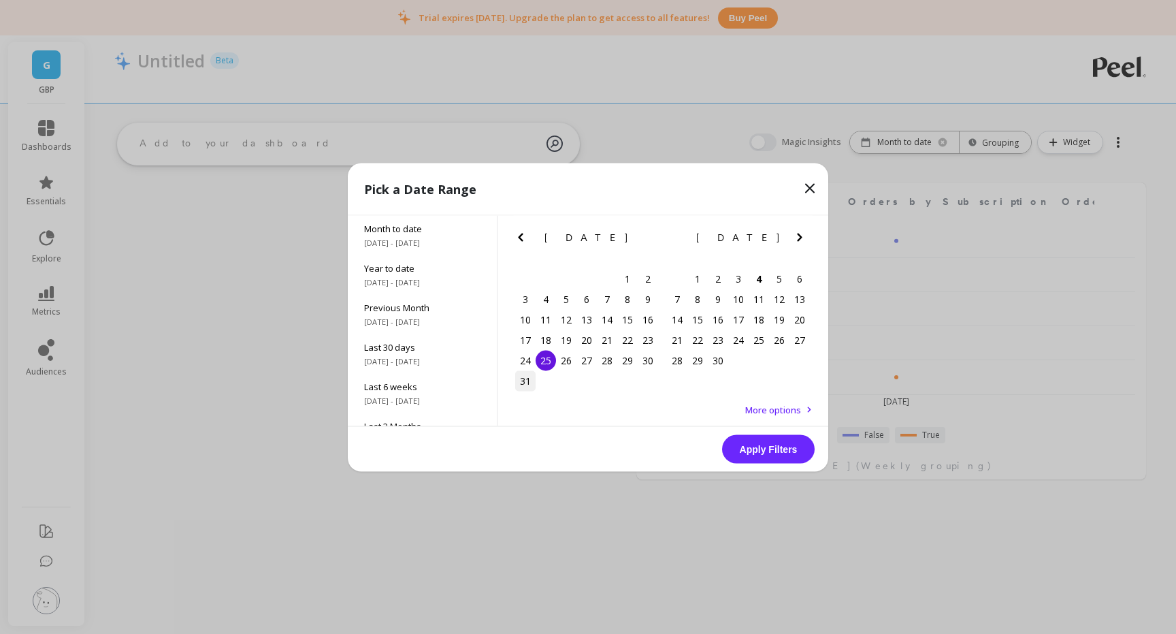
click at [522, 383] on div "31" at bounding box center [525, 380] width 20 height 20
click at [758, 444] on button "Apply Filters" at bounding box center [768, 448] width 93 height 29
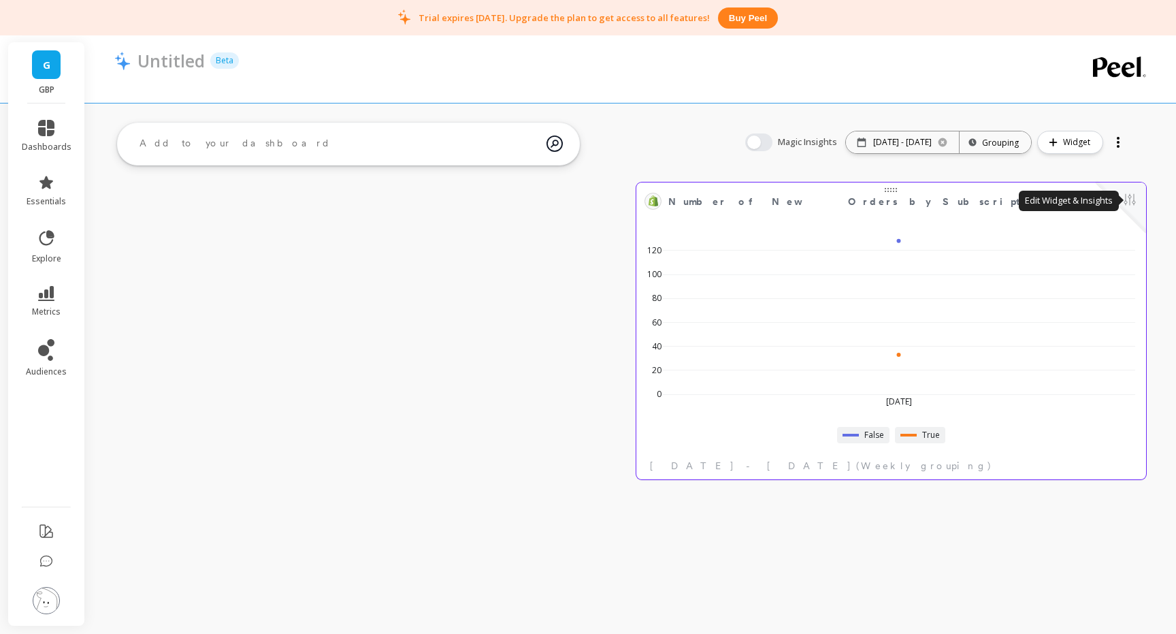
click at [1129, 200] on button at bounding box center [1130, 200] width 16 height 19
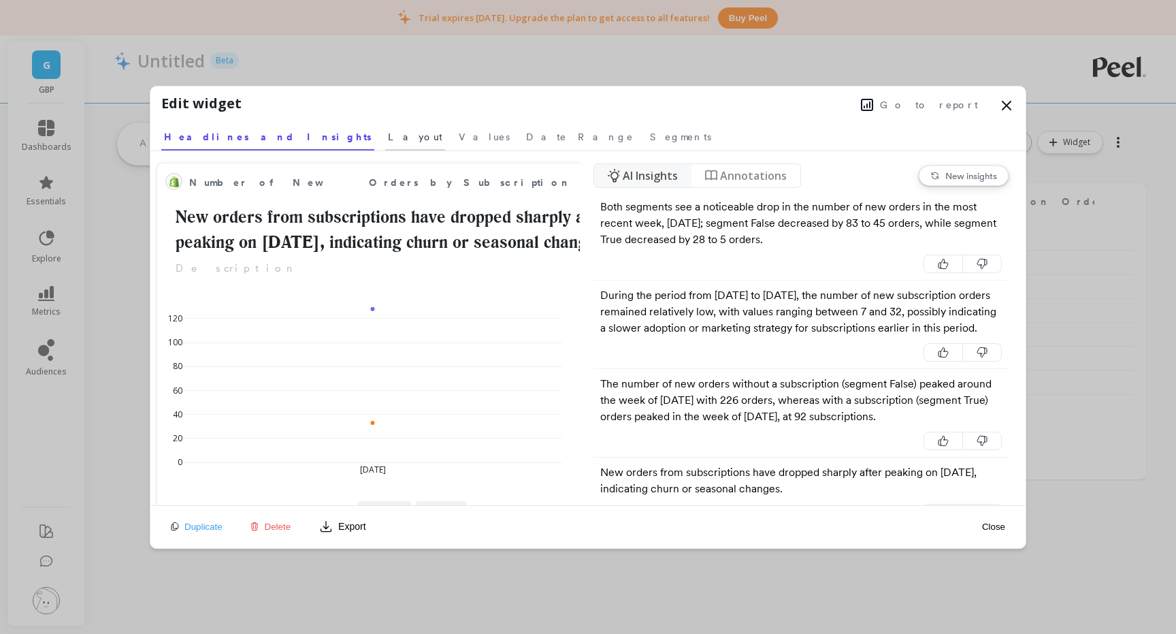
click at [385, 144] on link "Layout" at bounding box center [415, 134] width 60 height 31
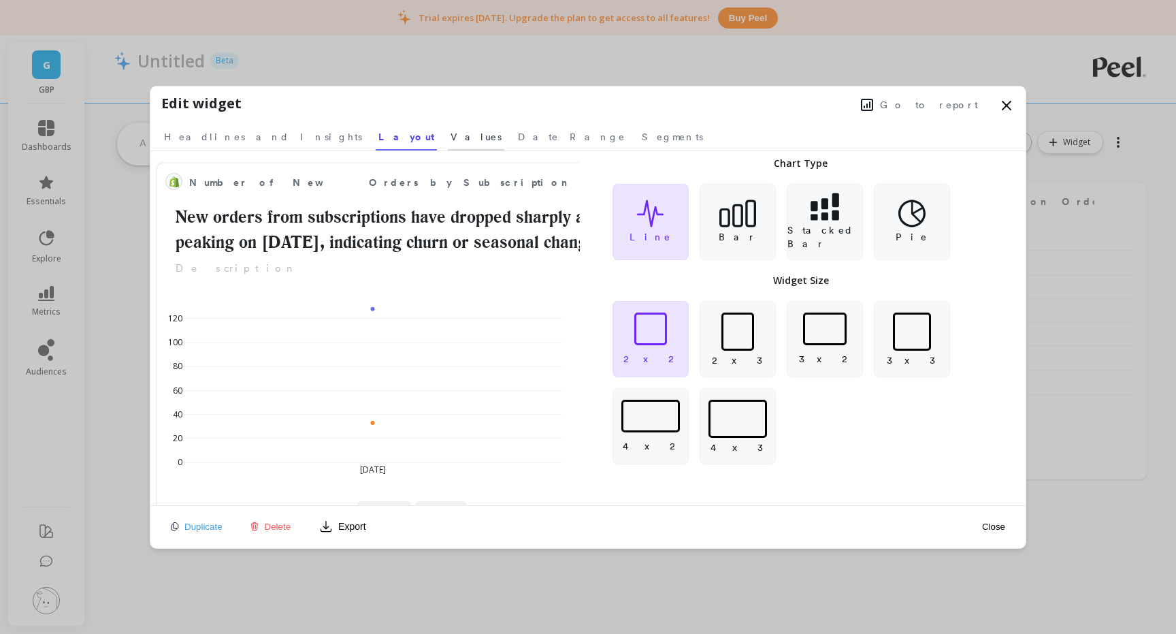
click at [451, 142] on span "Values" at bounding box center [476, 137] width 51 height 14
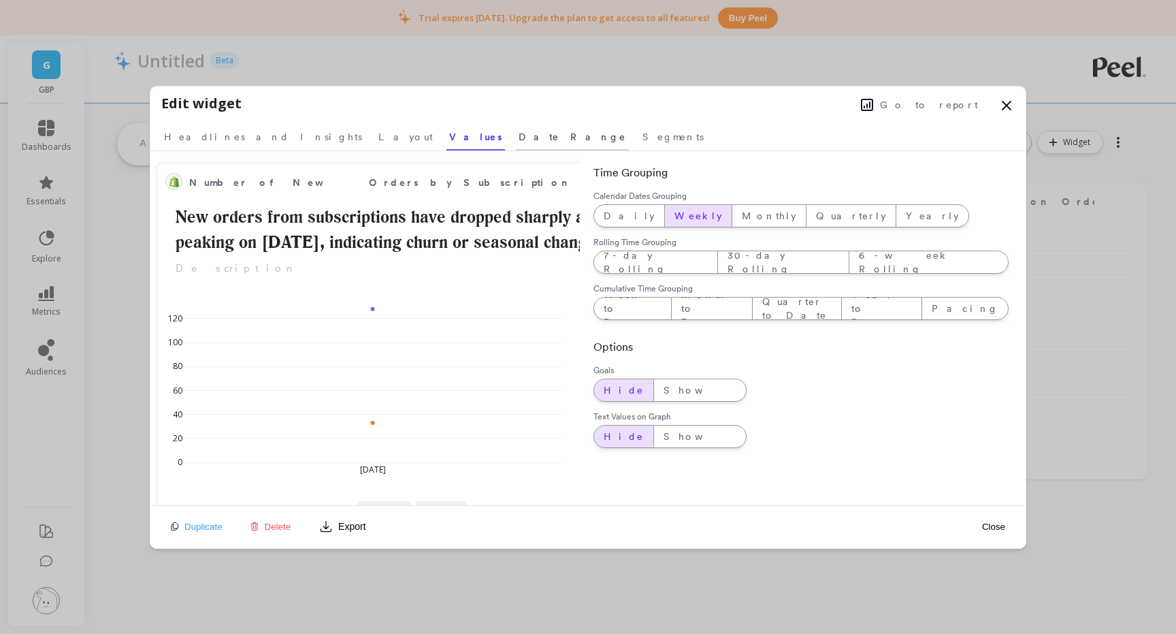
click at [519, 141] on span "Date Range" at bounding box center [573, 137] width 108 height 14
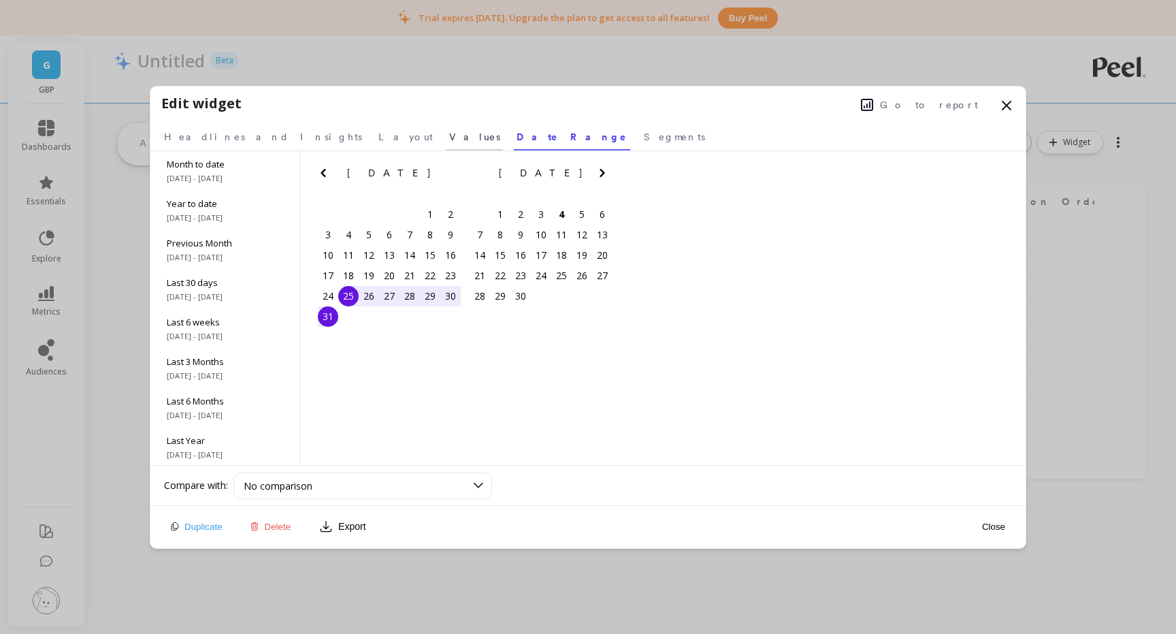
click at [449, 141] on span "Values" at bounding box center [474, 137] width 51 height 14
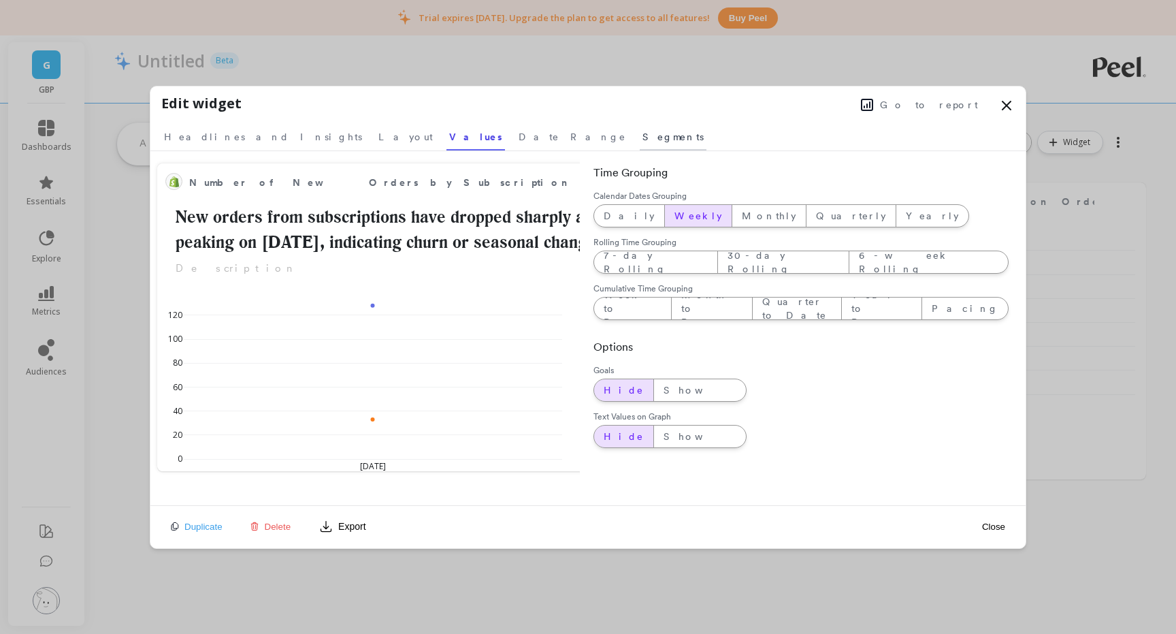
click at [640, 145] on link "Segments" at bounding box center [673, 134] width 67 height 31
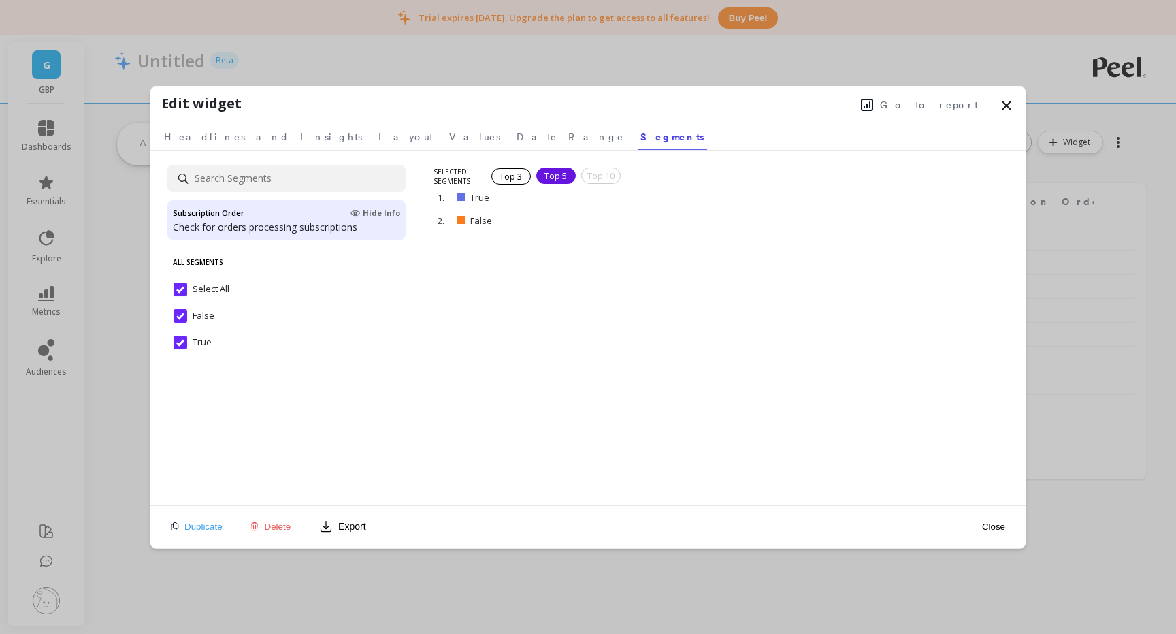
click at [182, 289] on input "Select All" at bounding box center [202, 290] width 56 height 14
click at [180, 310] on input "False" at bounding box center [194, 316] width 41 height 14
click at [179, 321] on input "False" at bounding box center [194, 316] width 41 height 14
click at [178, 347] on input "True" at bounding box center [193, 343] width 38 height 14
click at [379, 142] on span "Layout" at bounding box center [406, 137] width 54 height 14
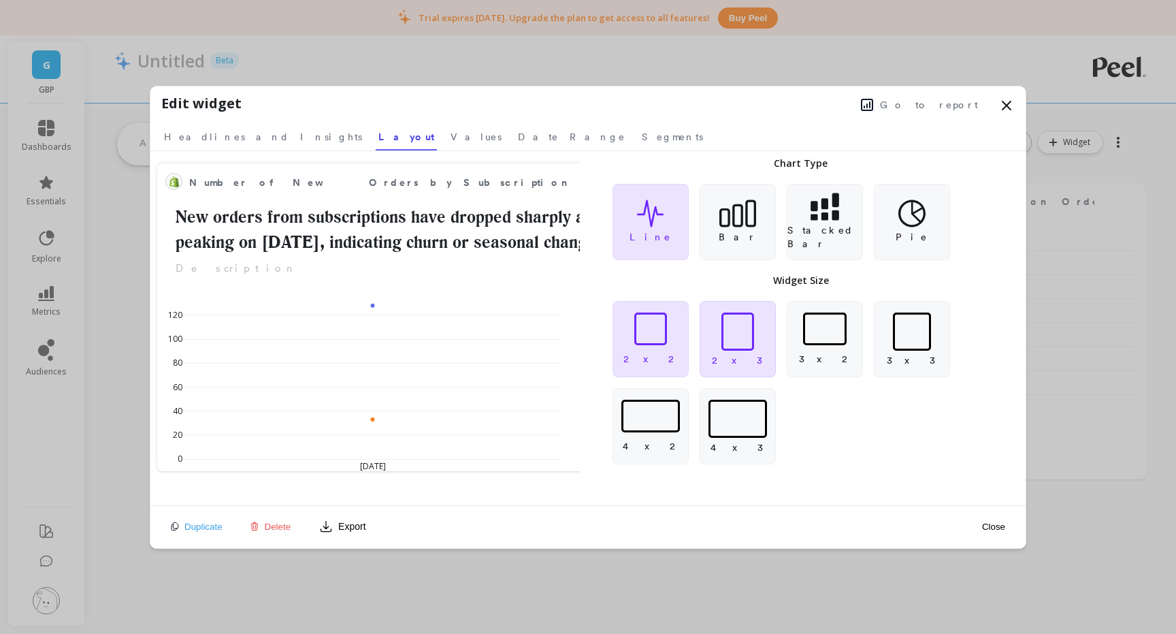
click at [737, 322] on div at bounding box center [738, 331] width 33 height 38
click at [656, 332] on div at bounding box center [651, 328] width 33 height 33
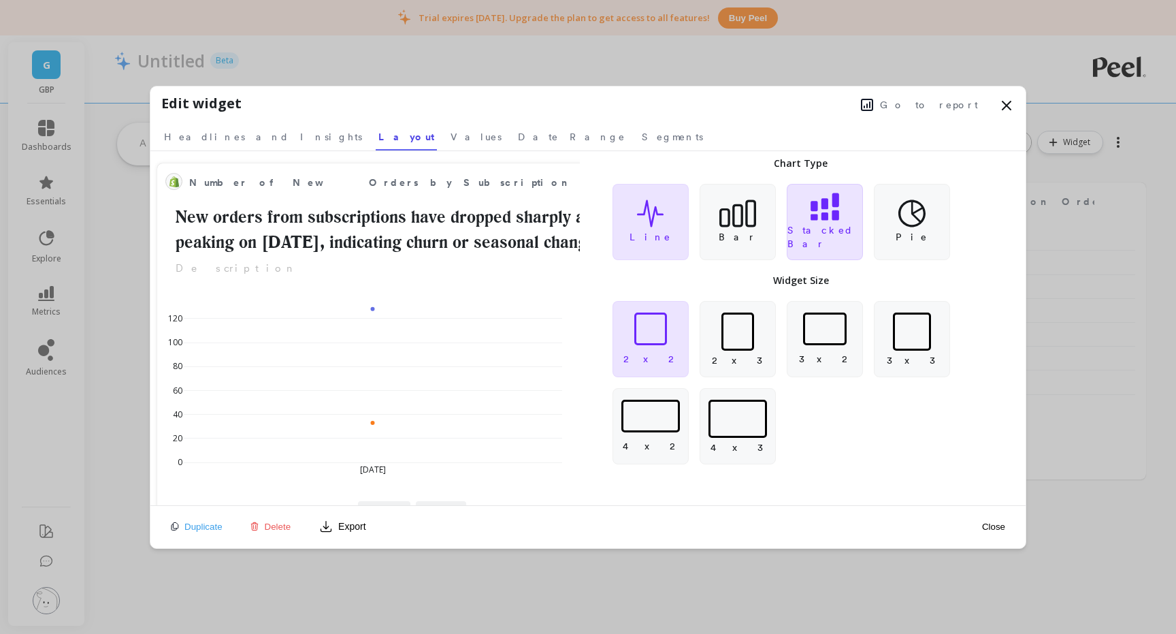
click at [833, 218] on icon at bounding box center [825, 206] width 29 height 27
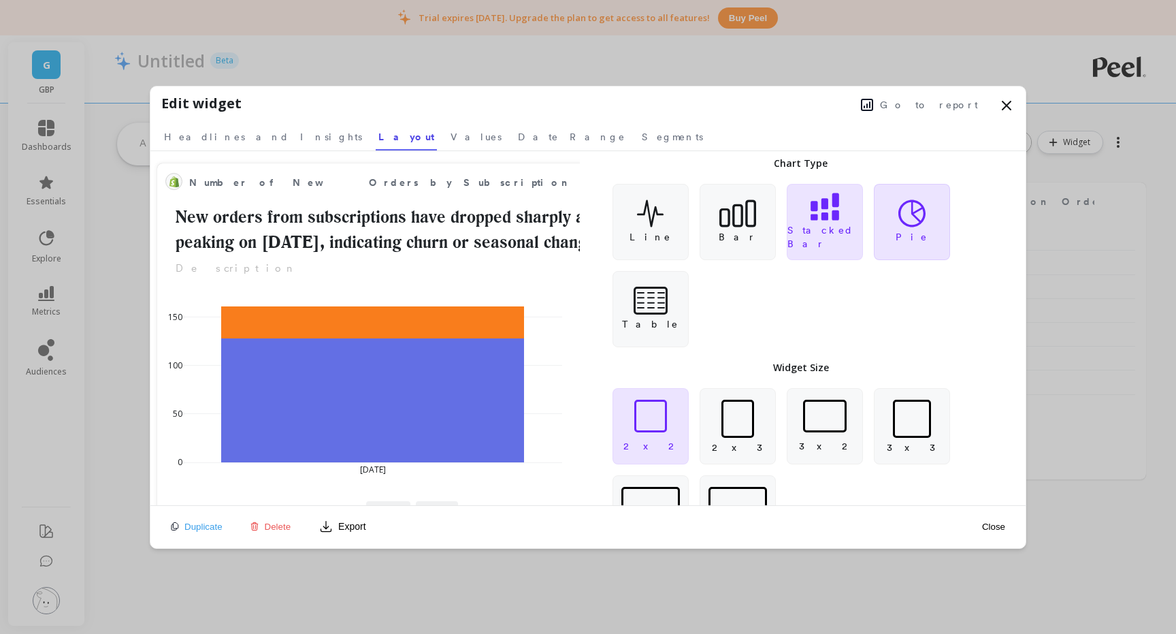
click at [906, 222] on icon at bounding box center [912, 213] width 27 height 28
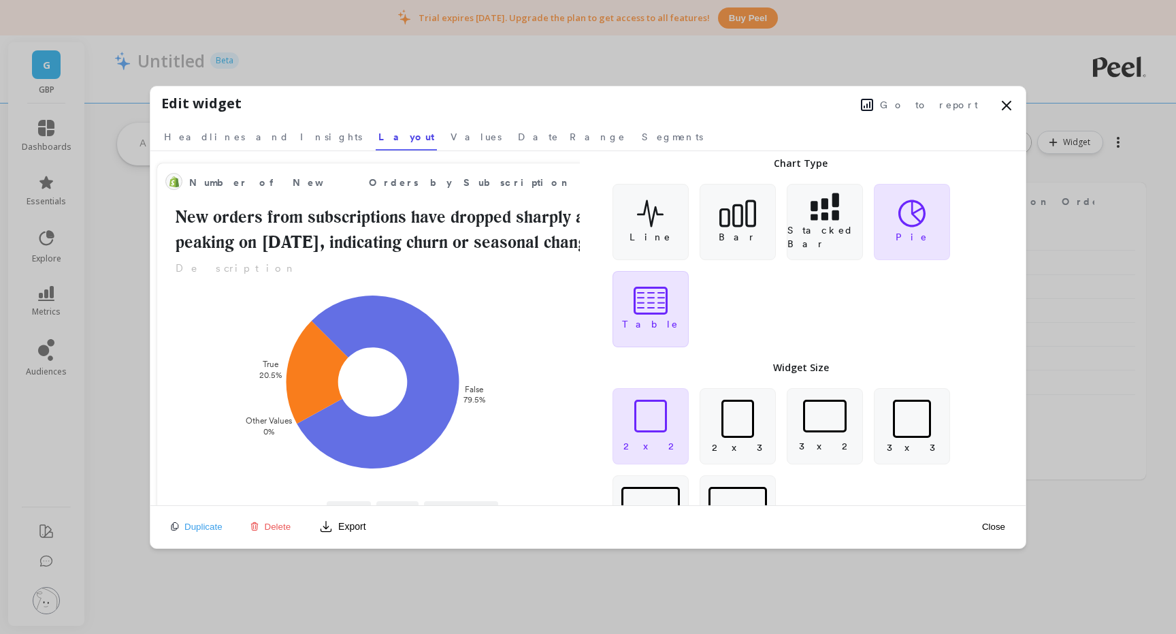
click at [652, 310] on icon at bounding box center [651, 301] width 34 height 28
click at [671, 317] on div "Table" at bounding box center [651, 309] width 76 height 76
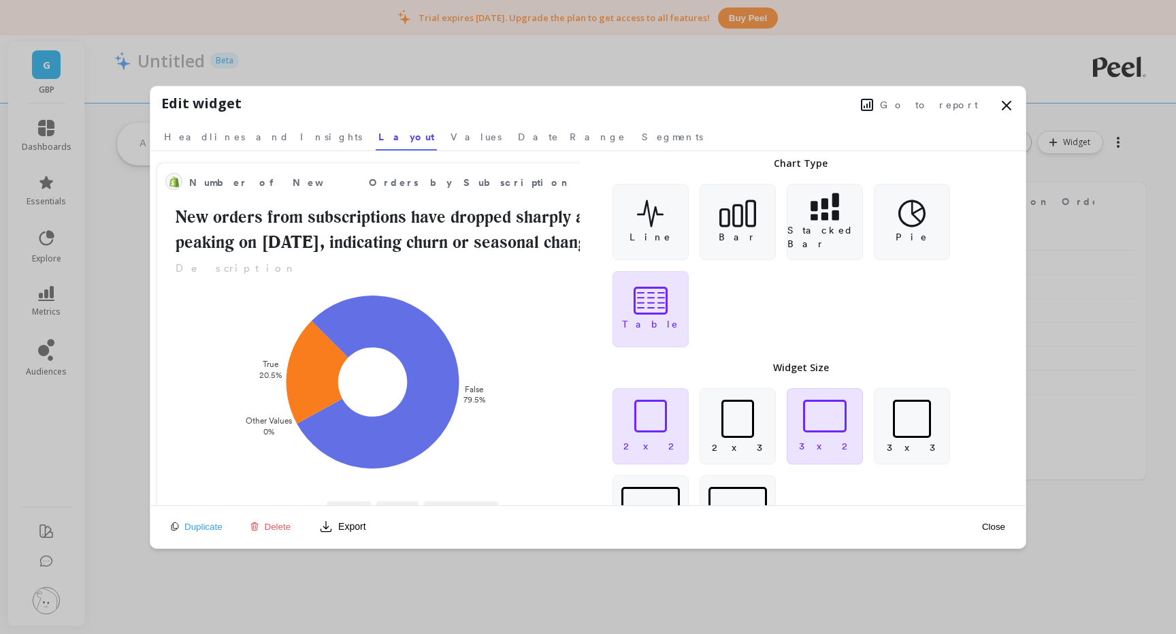
scroll to position [60, 0]
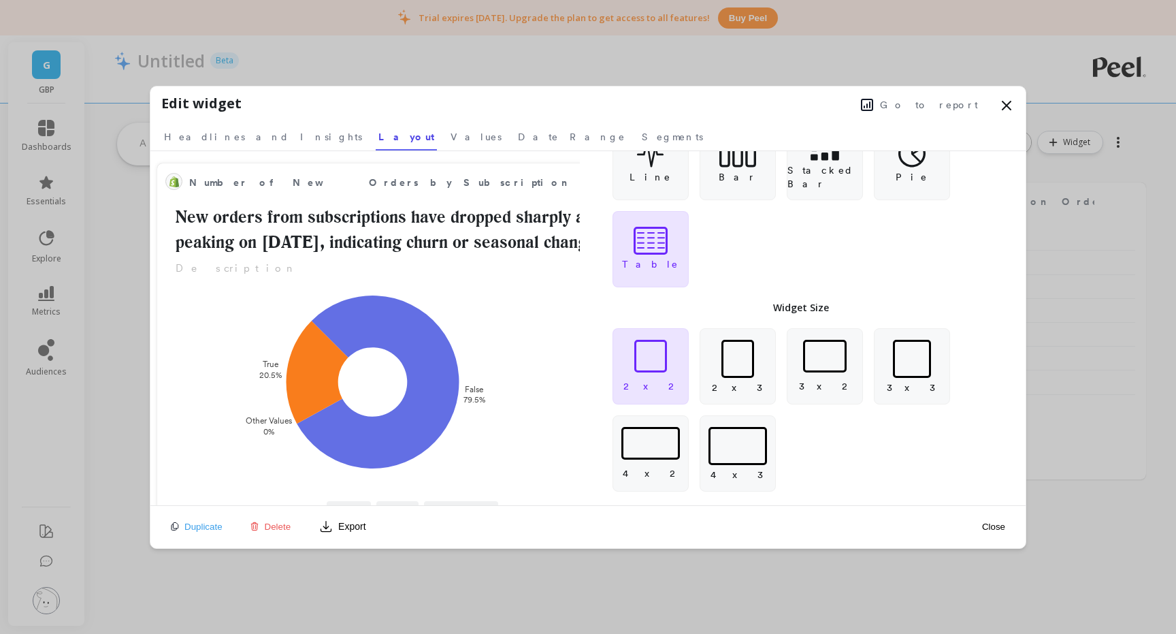
click at [993, 524] on button "Close" at bounding box center [993, 527] width 31 height 12
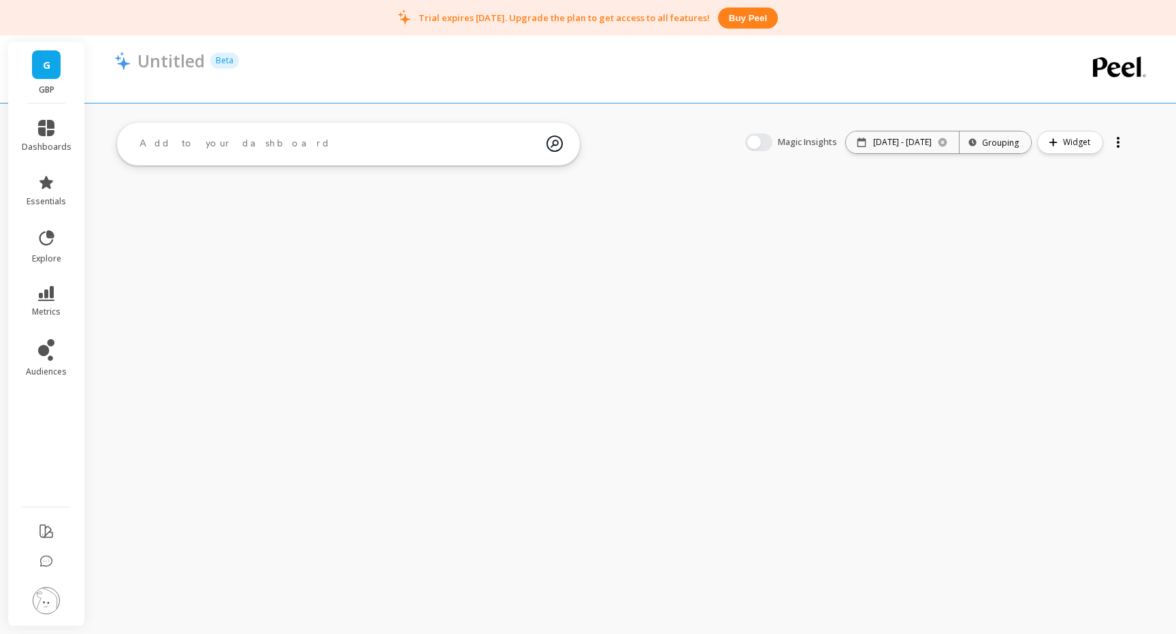
click at [937, 242] on div "G GBP dashboards essentials explore metrics audiences Untitled Beta ask the AI …" at bounding box center [588, 317] width 1176 height 634
click at [33, 121] on link "dashboards" at bounding box center [47, 136] width 50 height 33
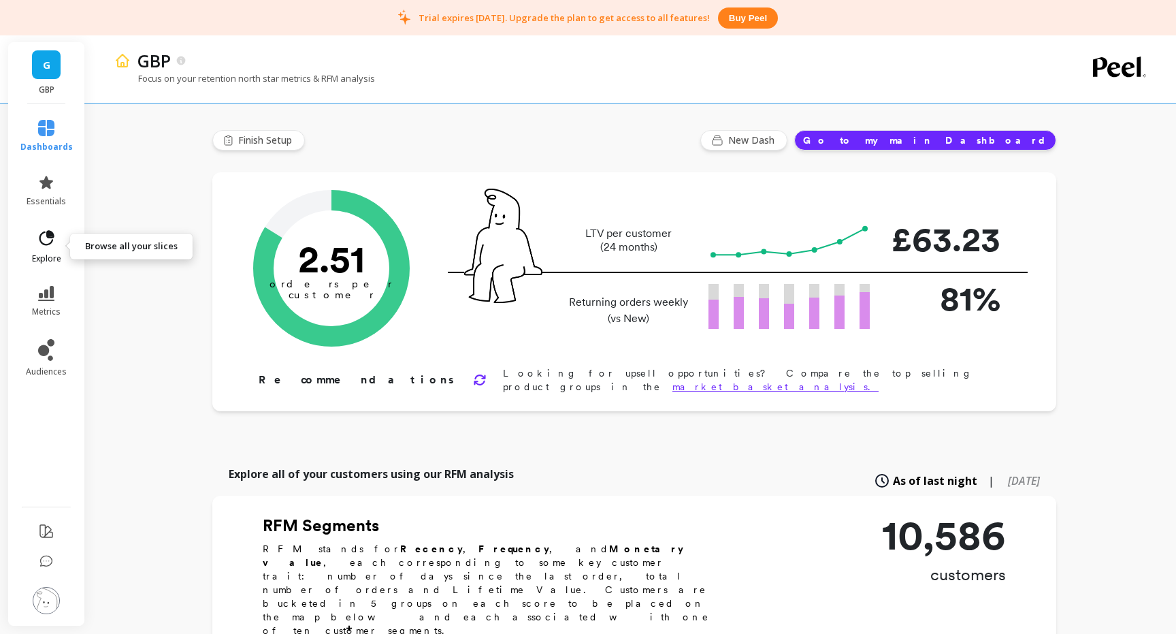
click at [44, 248] on link "explore" at bounding box center [46, 246] width 52 height 35
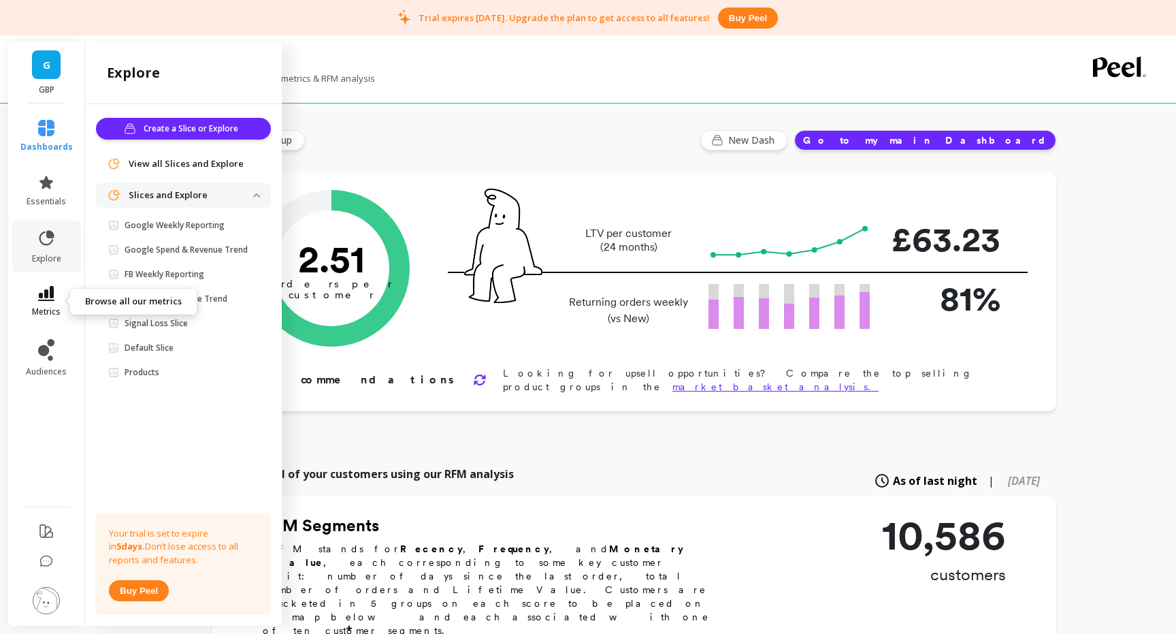
click at [48, 299] on icon at bounding box center [46, 293] width 16 height 15
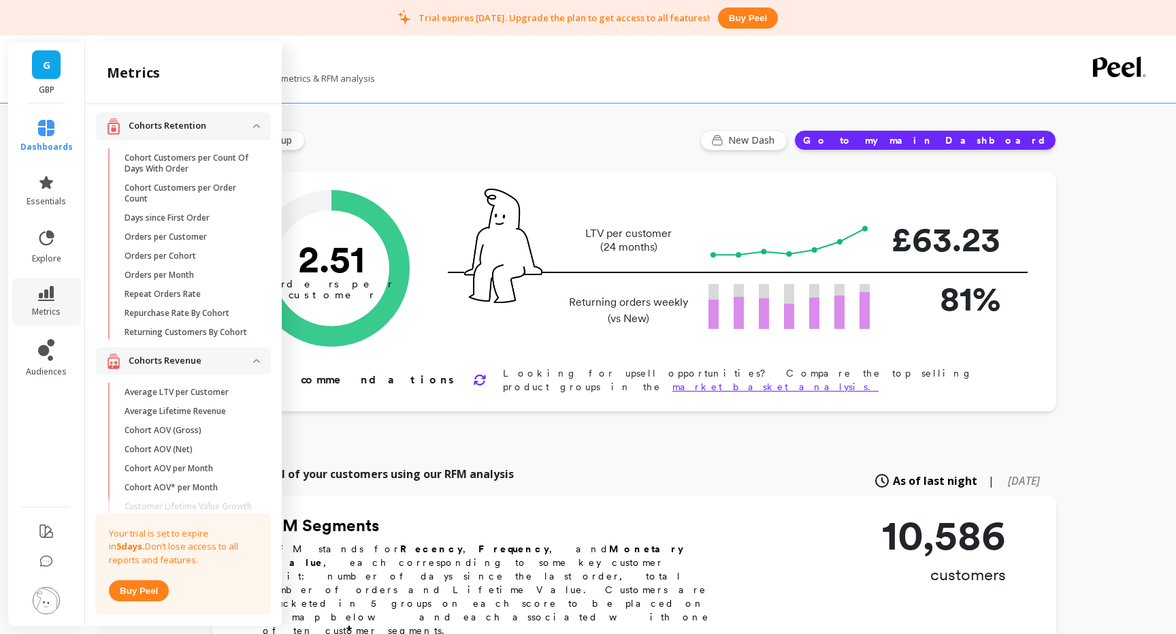
scroll to position [345, 0]
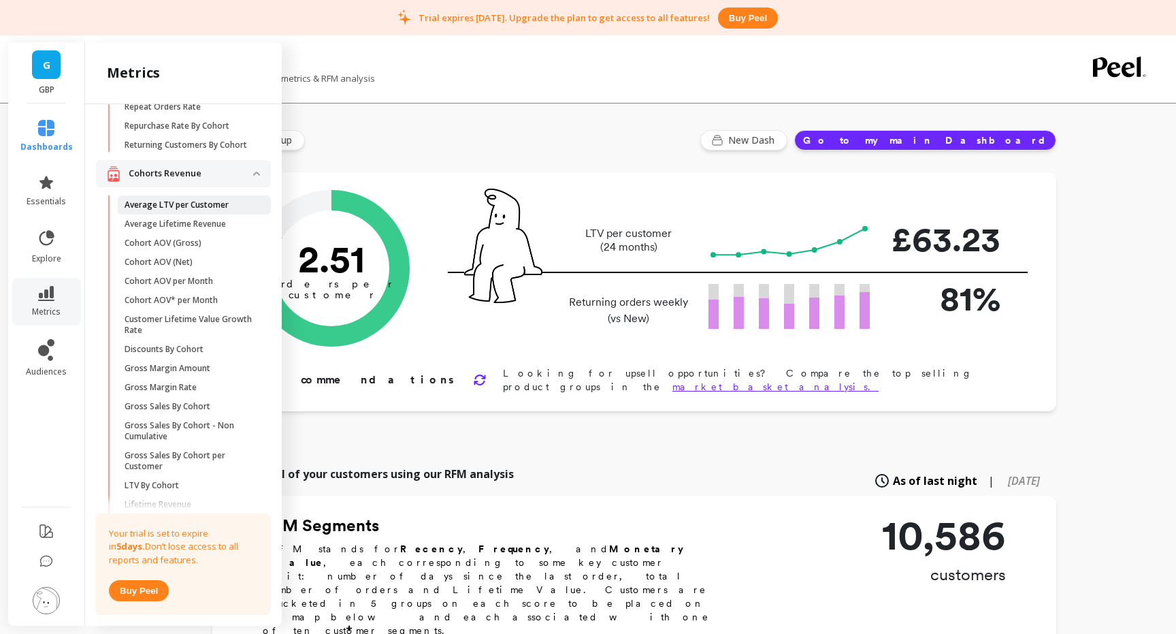
click at [191, 205] on p "Average LTV per Customer" at bounding box center [177, 204] width 104 height 11
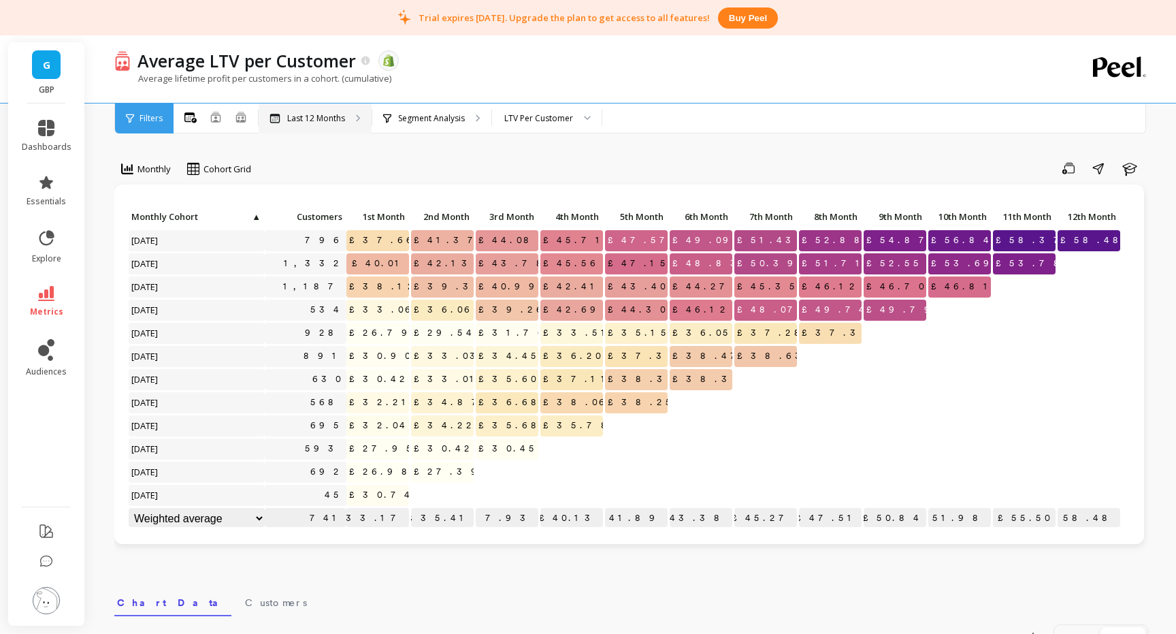
click at [347, 115] on div "Last 12 Months" at bounding box center [315, 118] width 113 height 30
click at [257, 217] on span "▲" at bounding box center [256, 216] width 10 height 11
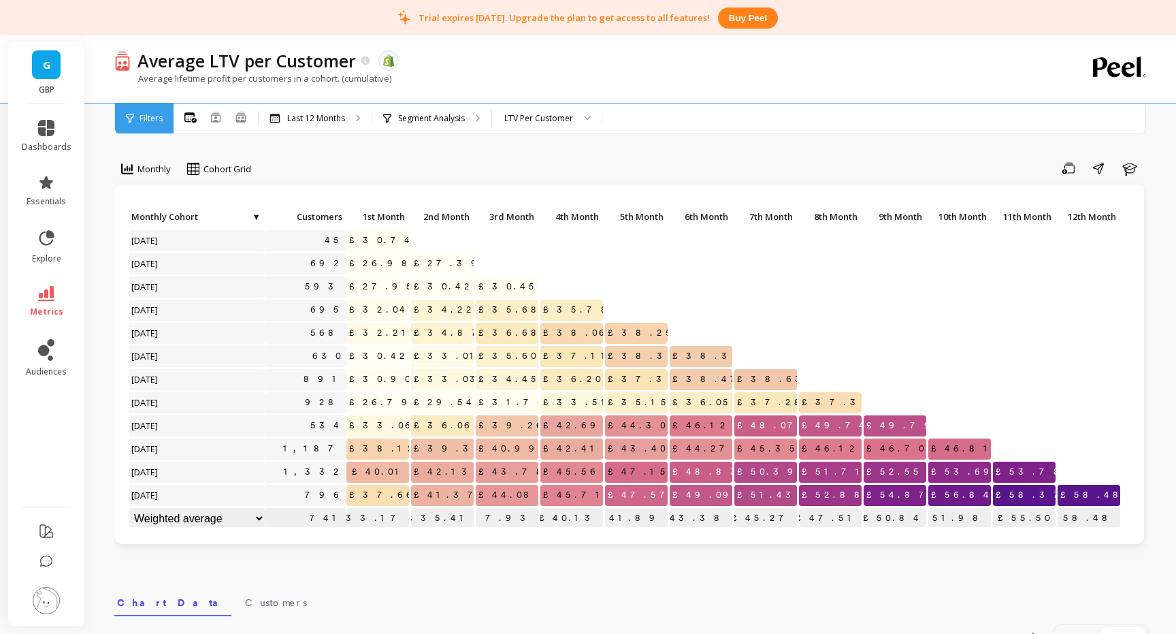
click at [257, 217] on span "▼" at bounding box center [256, 216] width 10 height 11
click at [257, 217] on span "Monthly Cohort" at bounding box center [195, 216] width 129 height 11
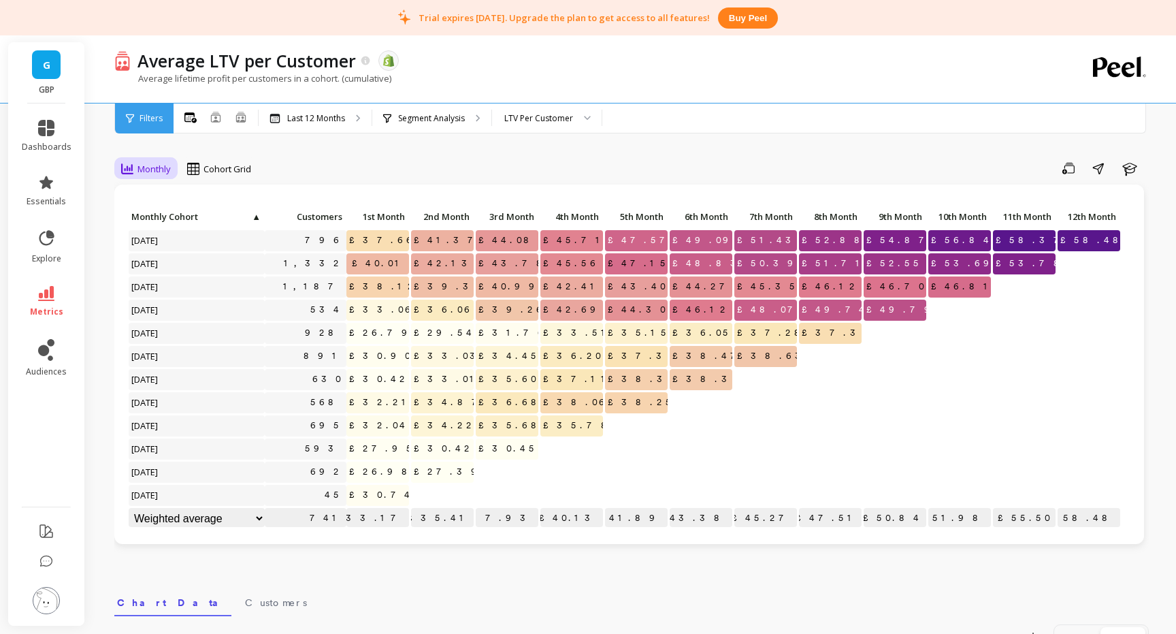
click at [137, 170] on div "Monthly" at bounding box center [146, 169] width 50 height 16
click at [157, 230] on div "Quarterly" at bounding box center [165, 225] width 78 height 13
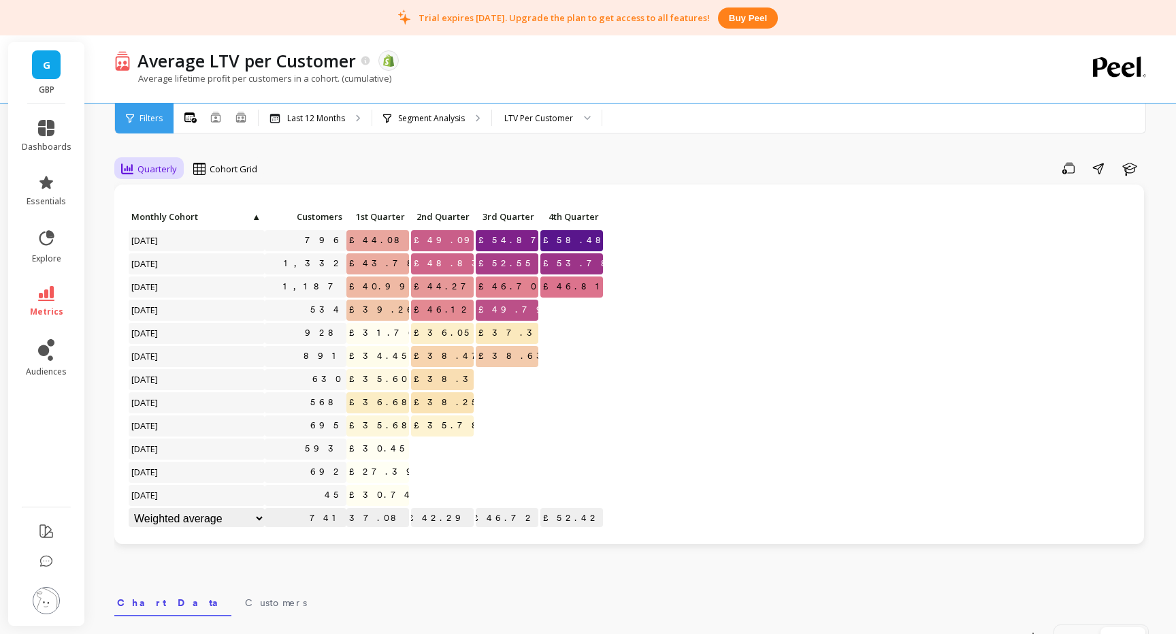
click at [158, 170] on span "Quarterly" at bounding box center [157, 169] width 39 height 13
click at [160, 201] on div "Monthly" at bounding box center [165, 199] width 78 height 13
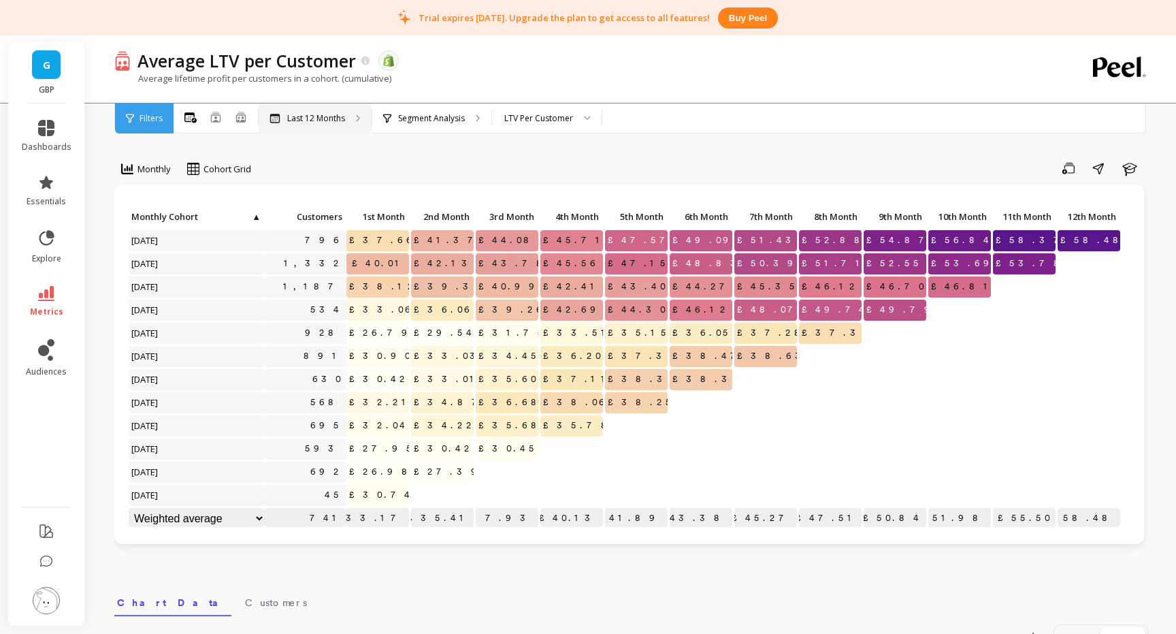
click at [314, 120] on p "Last 12 Months" at bounding box center [316, 118] width 58 height 11
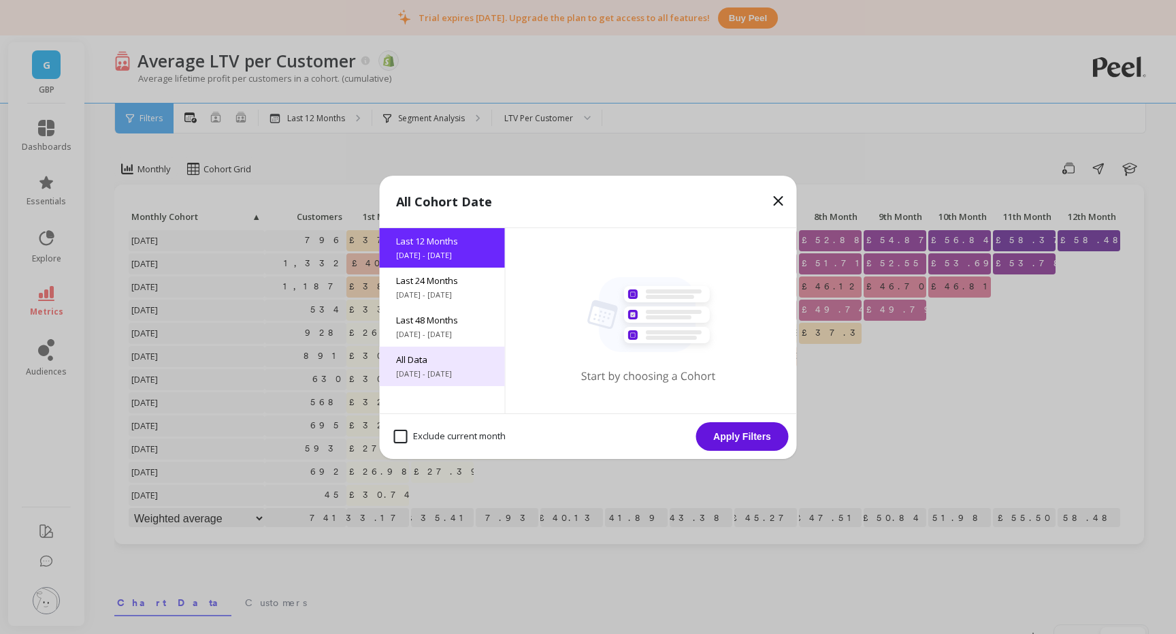
click at [440, 357] on span "All Data" at bounding box center [442, 359] width 93 height 12
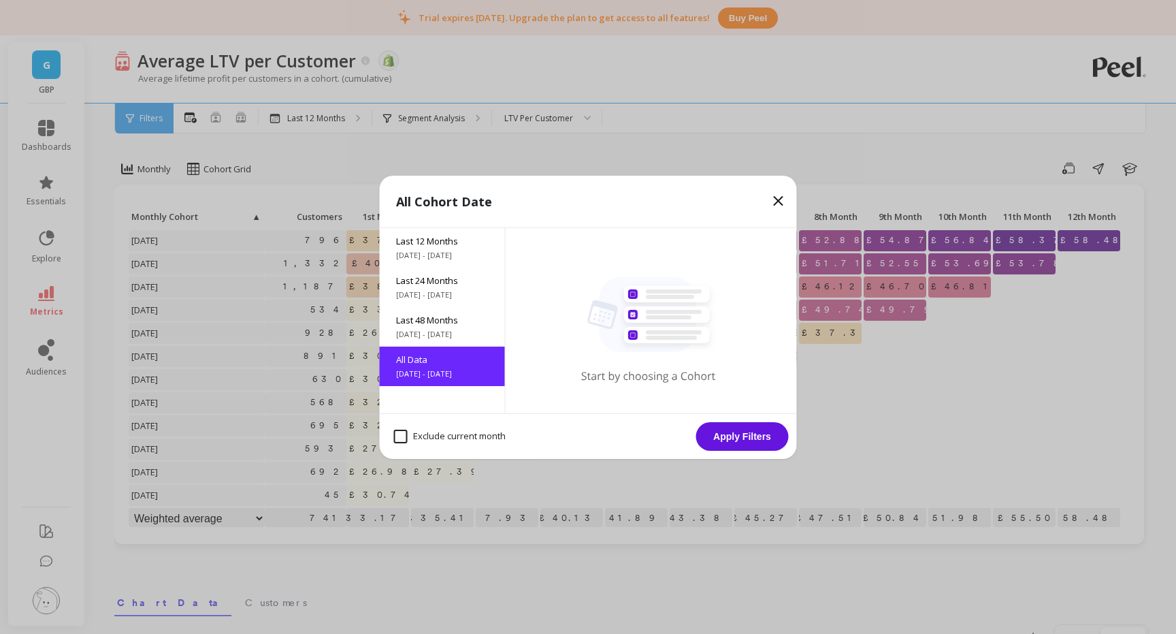
click at [761, 435] on button "Apply Filters" at bounding box center [742, 436] width 93 height 29
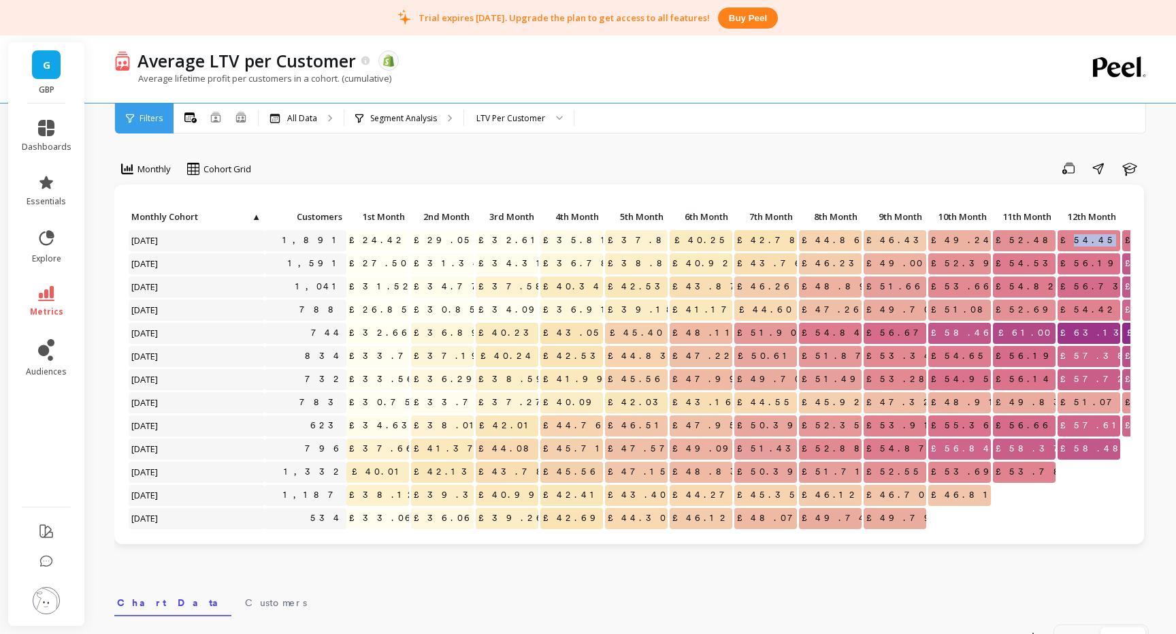
drag, startPoint x: 1093, startPoint y: 238, endPoint x: 1118, endPoint y: 239, distance: 25.2
click at [1118, 239] on span "£54.45" at bounding box center [1089, 240] width 63 height 20
copy span "54.45"
click at [189, 118] on icon at bounding box center [190, 117] width 12 height 11
click at [39, 136] on link "dashboards" at bounding box center [47, 136] width 50 height 33
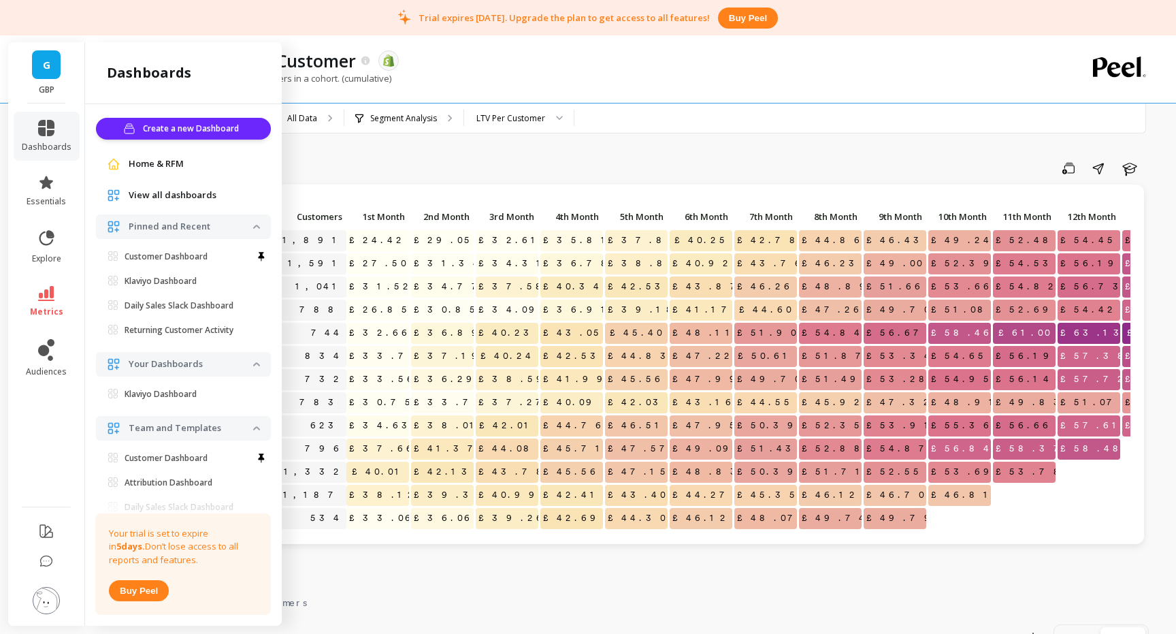
click at [152, 165] on span "Home & RFM" at bounding box center [156, 164] width 55 height 14
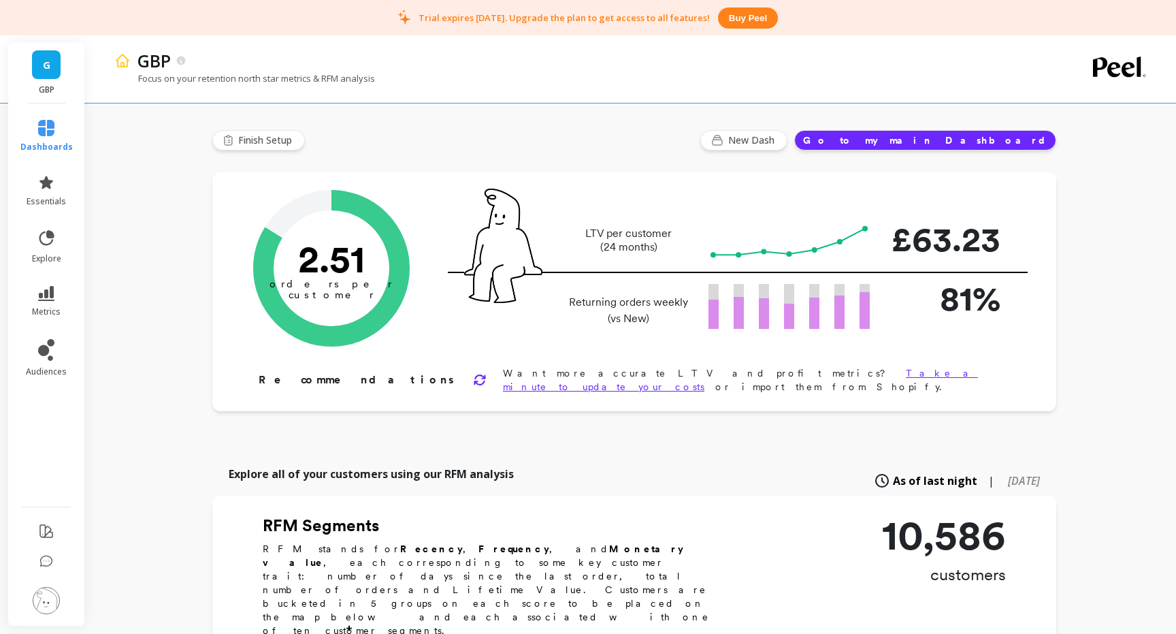
click at [1038, 138] on button "Go to my main Dashboard" at bounding box center [925, 140] width 262 height 20
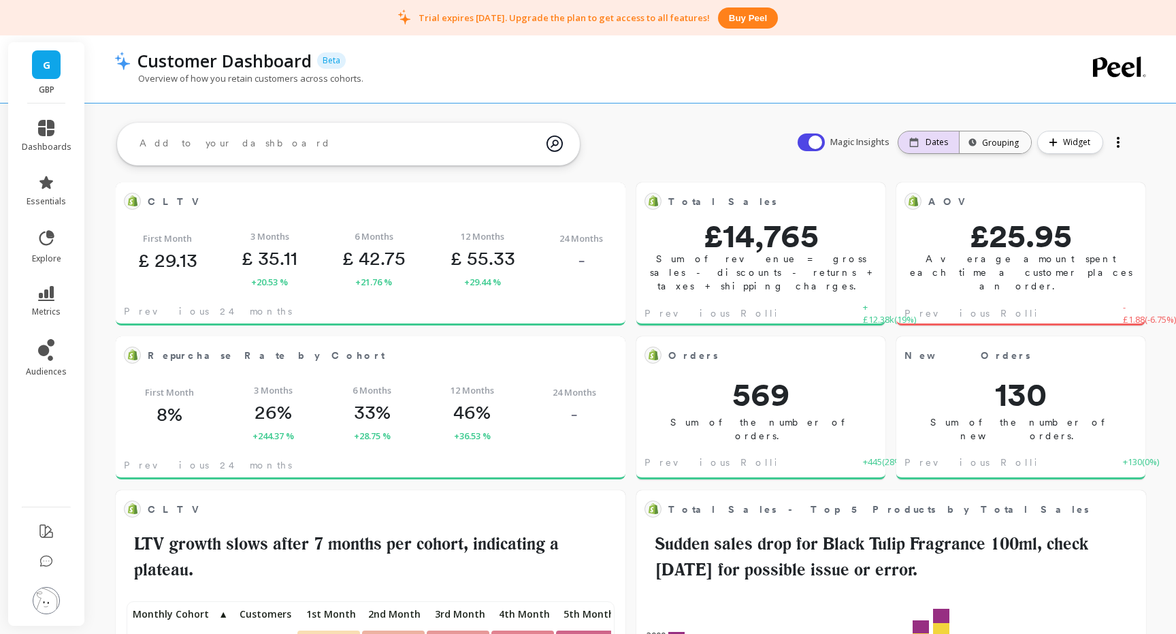
click at [939, 145] on p "Dates" at bounding box center [937, 142] width 22 height 11
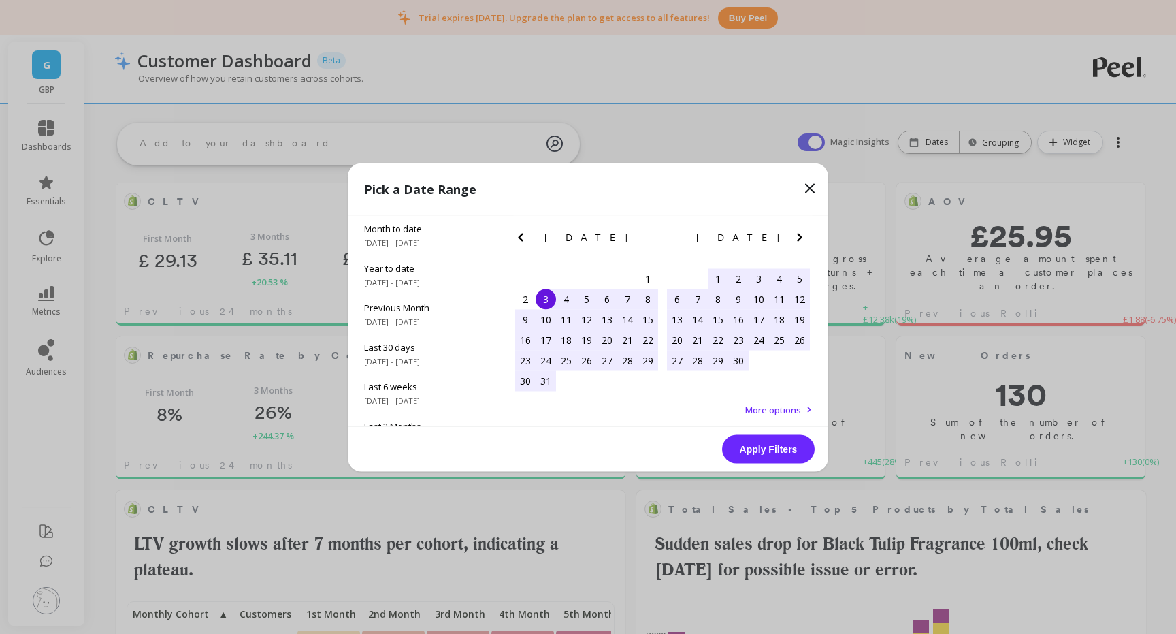
click at [517, 235] on icon "Previous Month" at bounding box center [521, 237] width 16 height 16
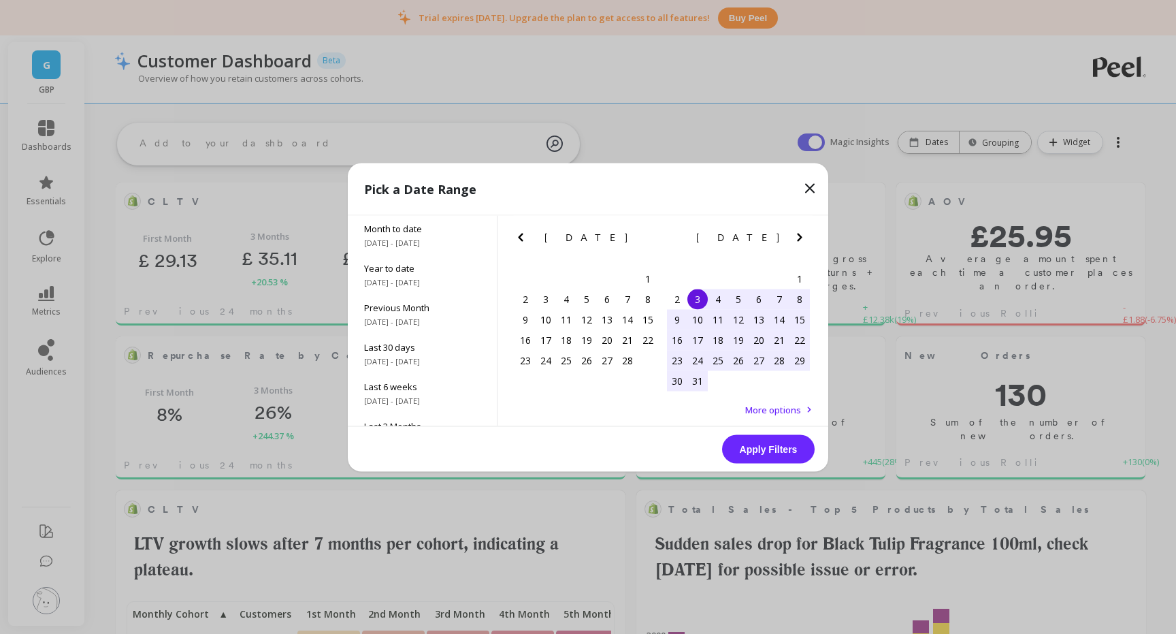
click at [517, 235] on icon "Previous Month" at bounding box center [521, 237] width 16 height 16
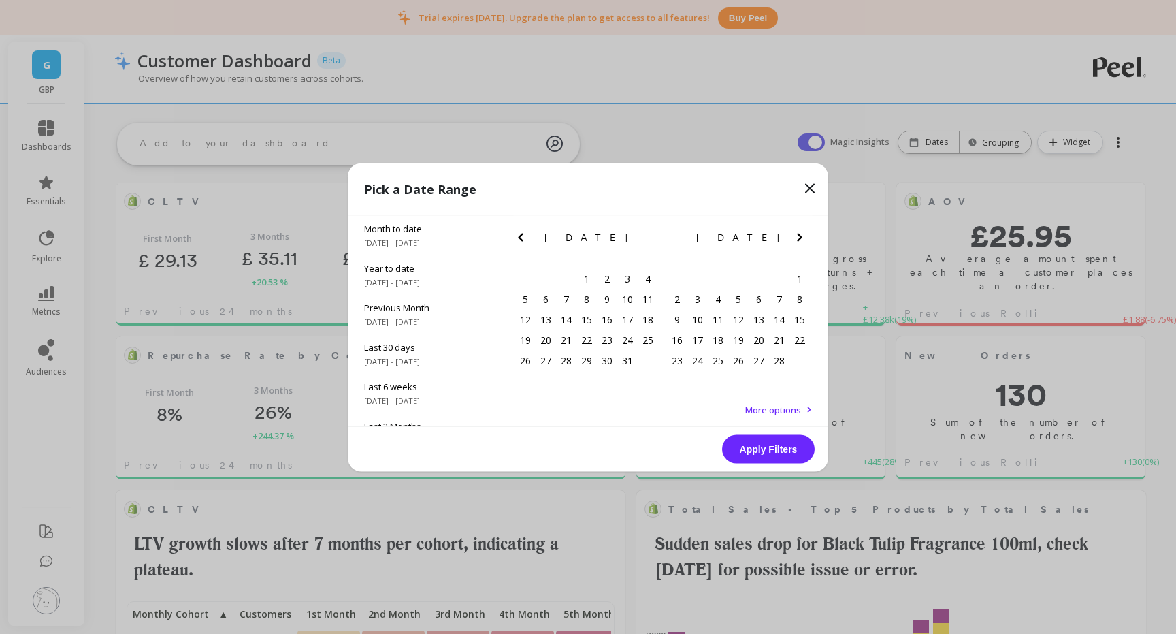
click at [525, 240] on icon "Previous Month" at bounding box center [521, 237] width 16 height 16
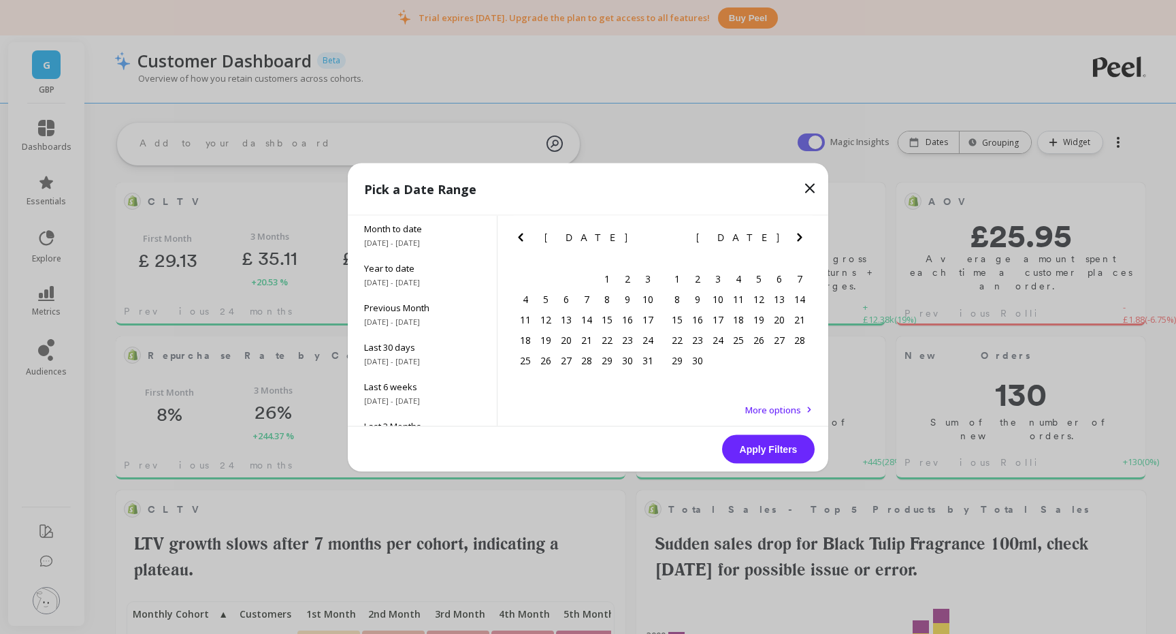
click at [525, 240] on icon "Previous Month" at bounding box center [521, 237] width 16 height 16
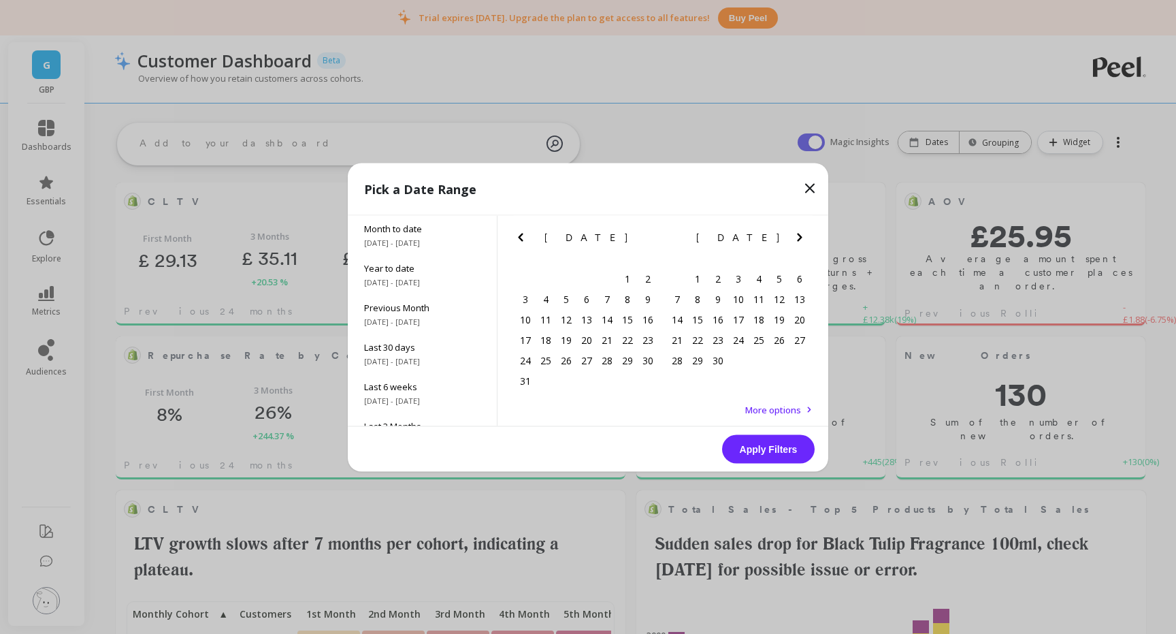
click at [525, 240] on icon "Previous Month" at bounding box center [521, 237] width 16 height 16
click at [545, 280] on div "1" at bounding box center [546, 278] width 20 height 20
click at [525, 297] on div "7" at bounding box center [525, 299] width 20 height 20
click at [782, 443] on button "Apply Filters" at bounding box center [768, 448] width 93 height 29
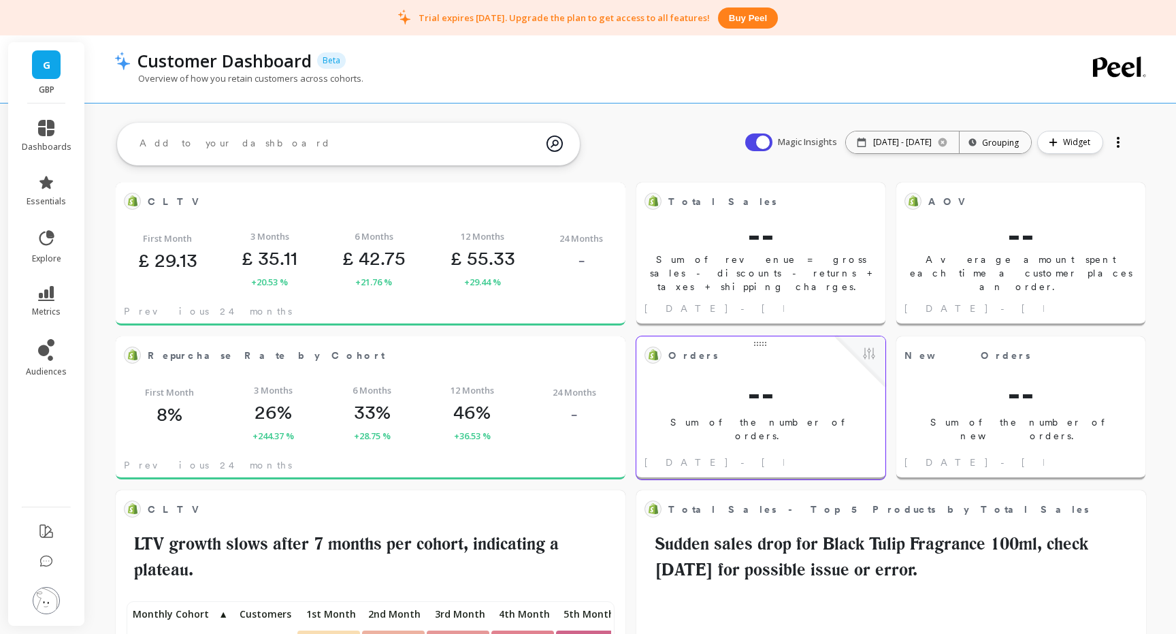
scroll to position [374, 481]
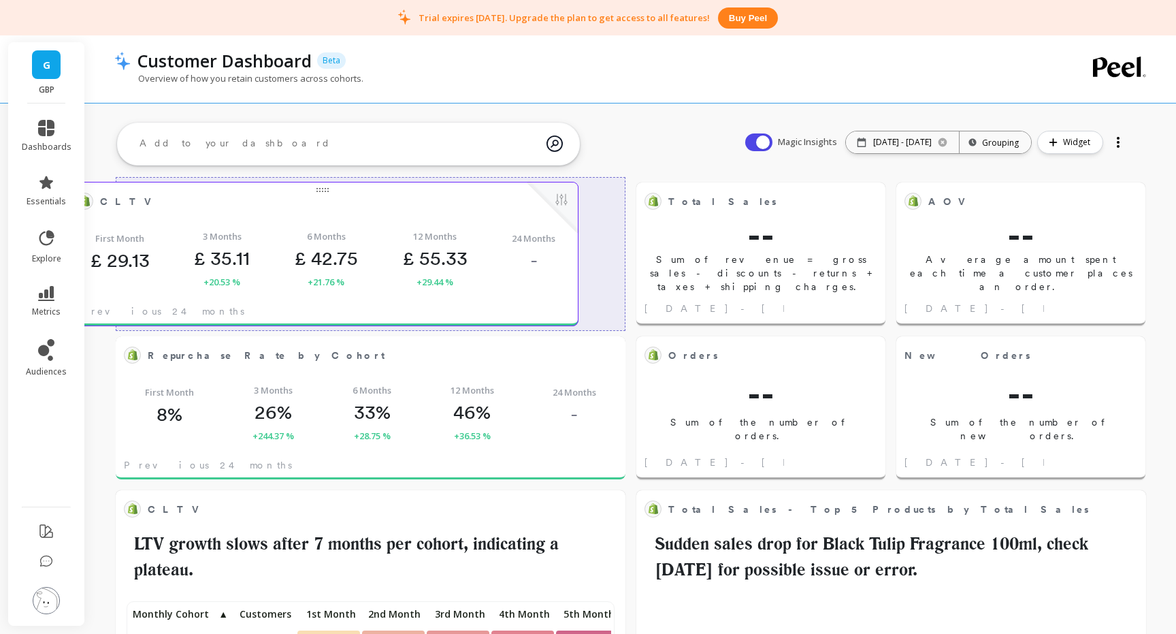
drag, startPoint x: 524, startPoint y: 257, endPoint x: 481, endPoint y: 257, distance: 43.6
click at [481, 257] on div "First Month £ 29.13 3 Months £ 35.11 +20.53 % 6 Months £ 42.75 +21.76 % 12 Mont…" at bounding box center [323, 259] width 510 height 80
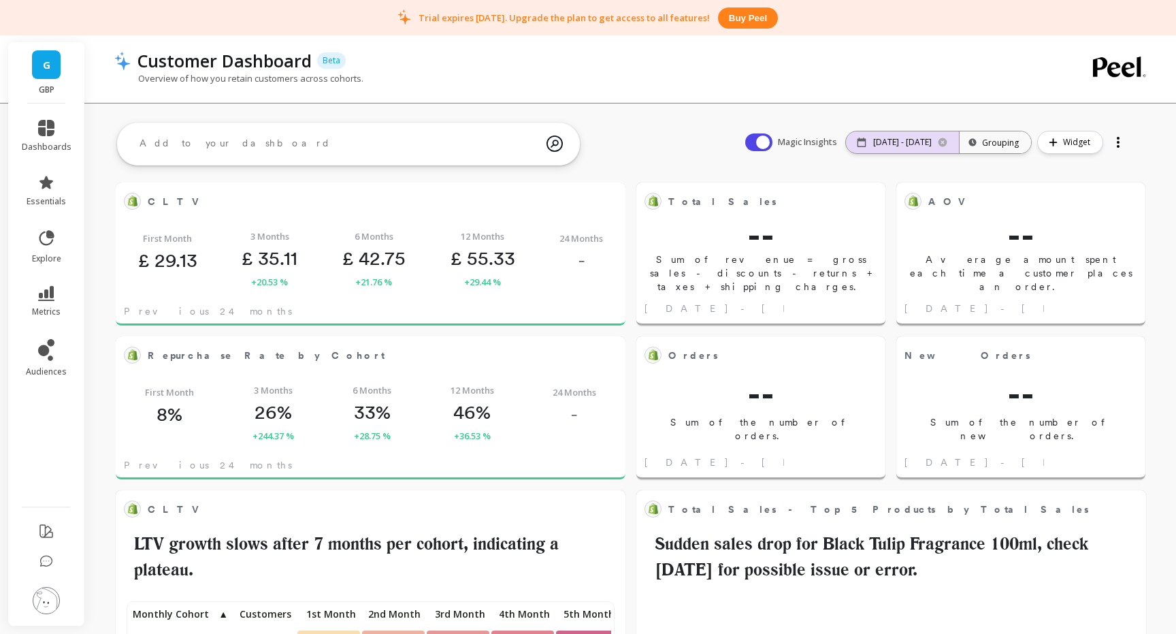
click at [922, 141] on p "01/01/24 - 01/07/24" at bounding box center [902, 142] width 59 height 11
click at [1005, 142] on div "Grouping" at bounding box center [995, 142] width 47 height 13
click at [988, 252] on div "Weekly" at bounding box center [997, 251] width 69 height 24
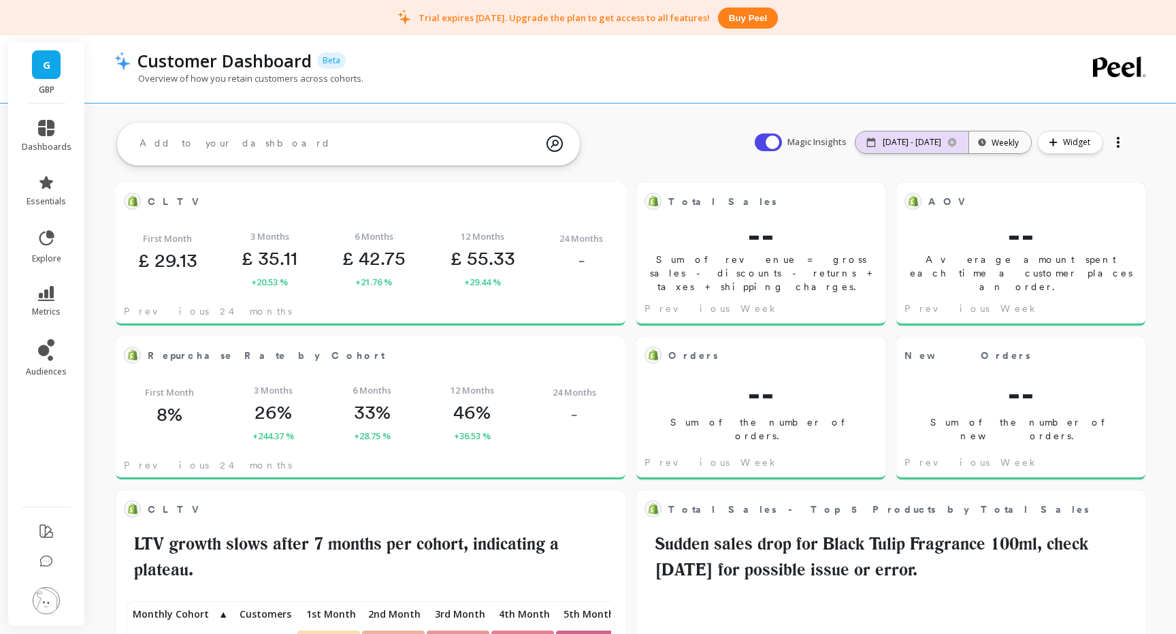
click at [929, 139] on p "01/01/24 - 01/07/24" at bounding box center [912, 142] width 59 height 11
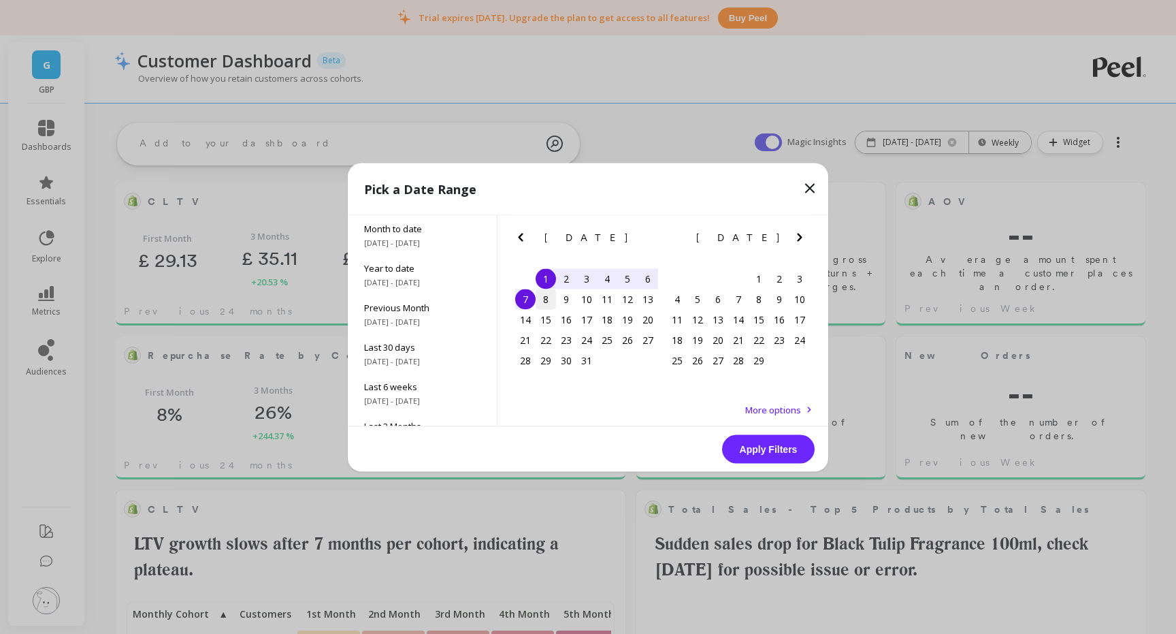
click at [546, 296] on div "8" at bounding box center [546, 299] width 20 height 20
click at [530, 320] on div "14" at bounding box center [525, 319] width 20 height 20
click at [763, 453] on button "Apply Filters" at bounding box center [768, 448] width 93 height 29
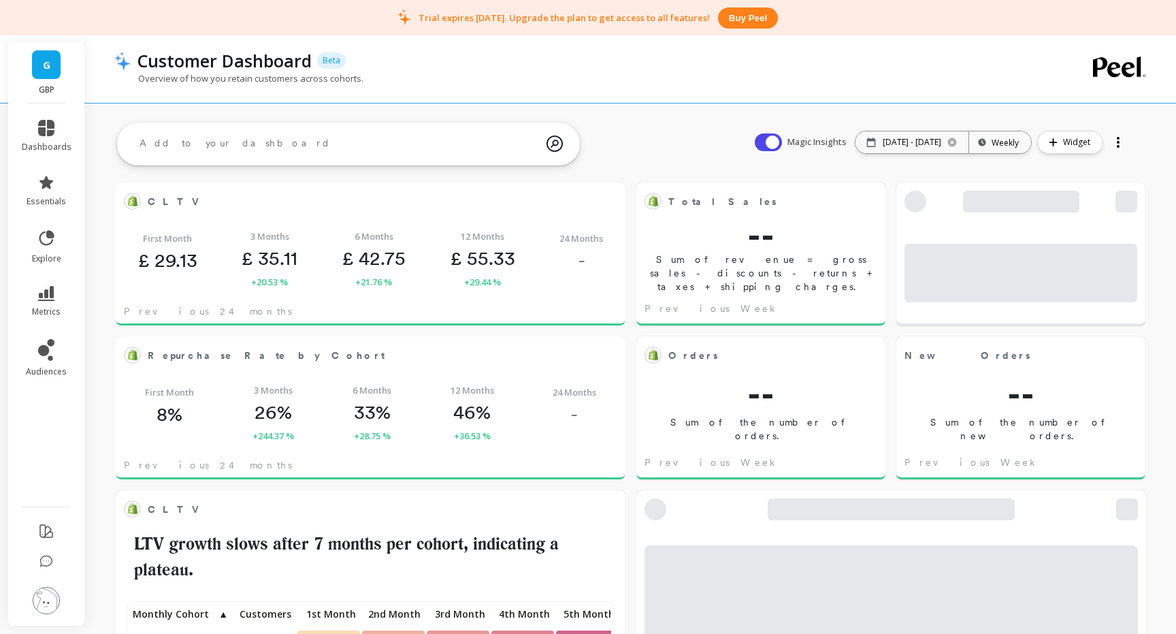
scroll to position [374, 741]
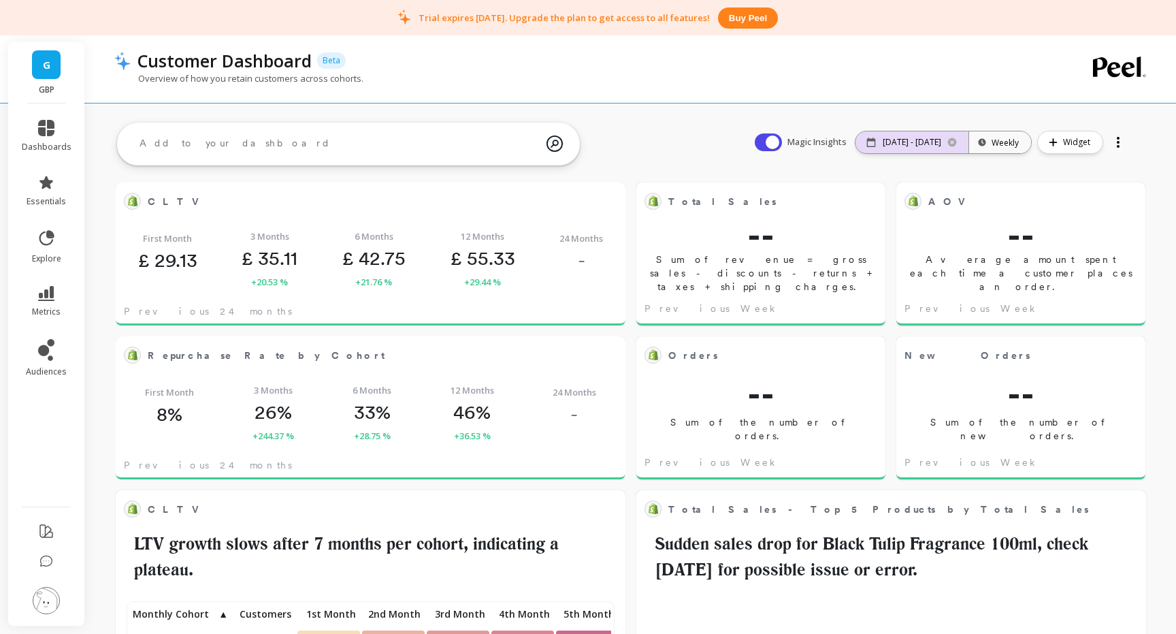
click at [940, 142] on p "01/08/24 - 01/14/24" at bounding box center [912, 142] width 59 height 11
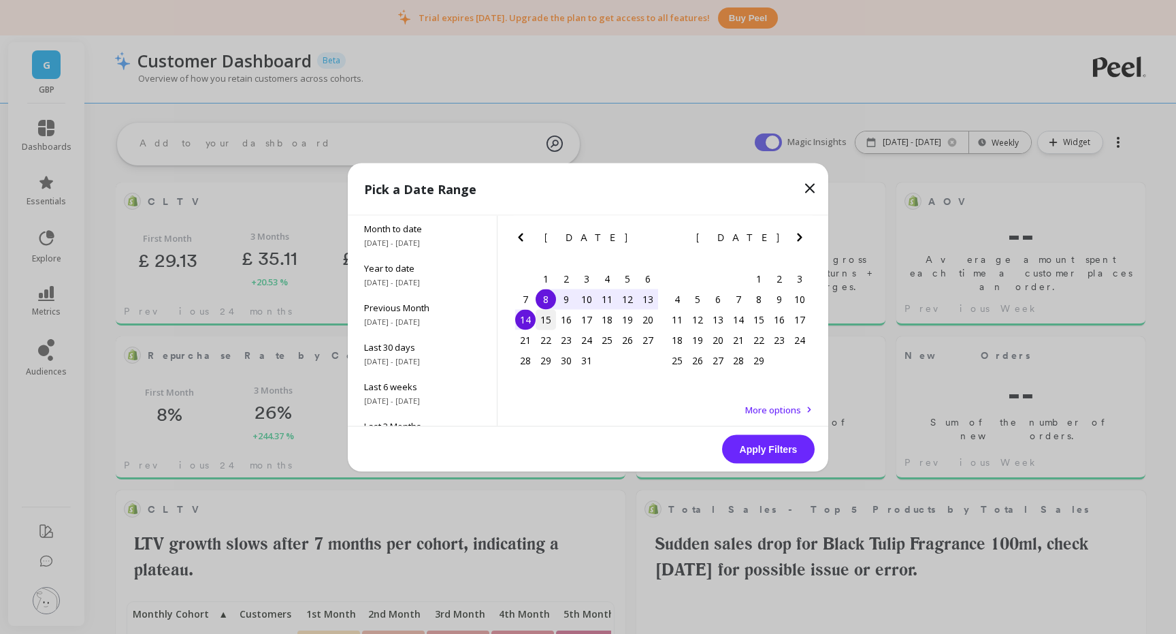
click at [544, 320] on div "15" at bounding box center [546, 319] width 20 height 20
click at [524, 336] on div "21" at bounding box center [525, 340] width 20 height 20
click at [766, 451] on button "Apply Filters" at bounding box center [768, 448] width 93 height 29
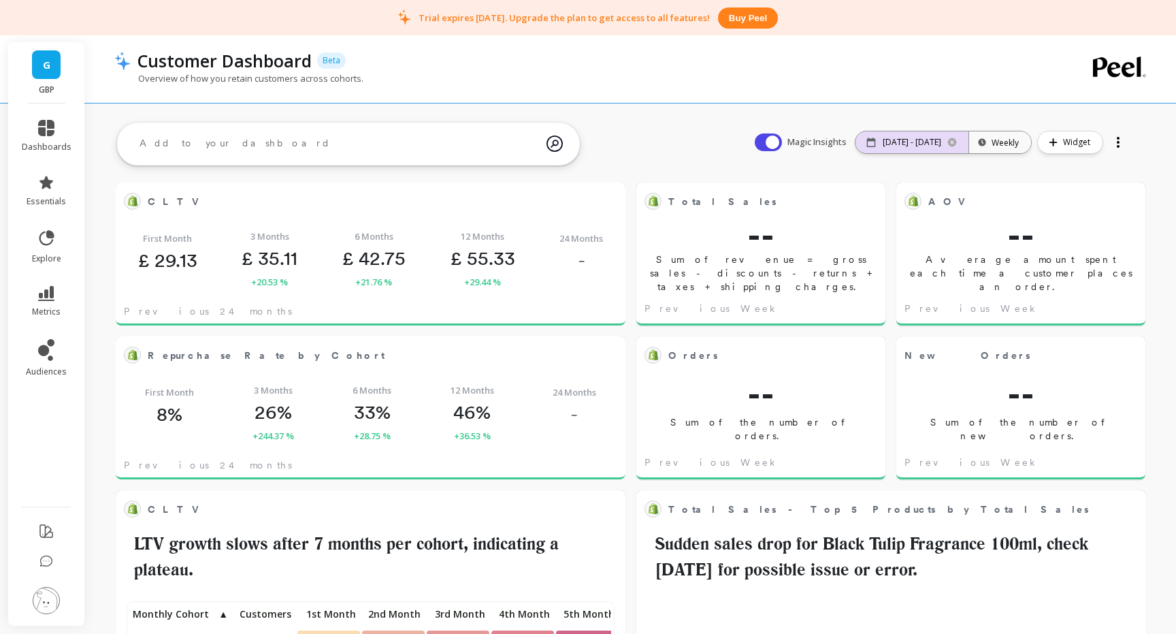
click at [916, 141] on p "01/15/24 - 01/21/24" at bounding box center [912, 142] width 59 height 11
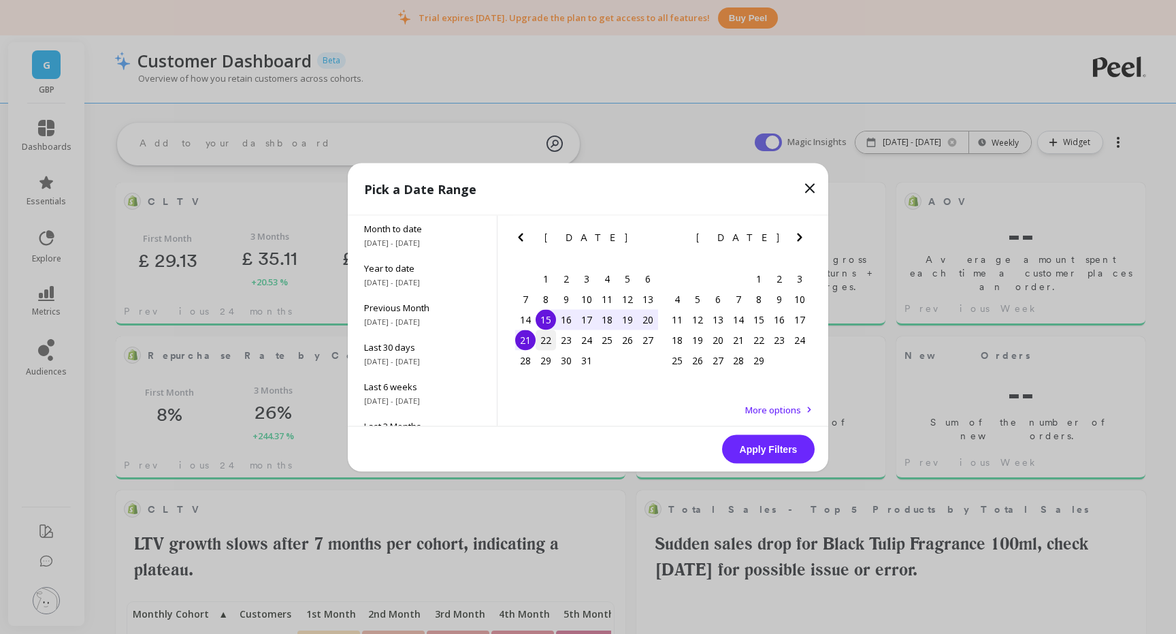
click at [541, 338] on div "22" at bounding box center [546, 340] width 20 height 20
click at [529, 363] on div "28" at bounding box center [525, 360] width 20 height 20
click at [780, 451] on button "Apply Filters" at bounding box center [768, 448] width 93 height 29
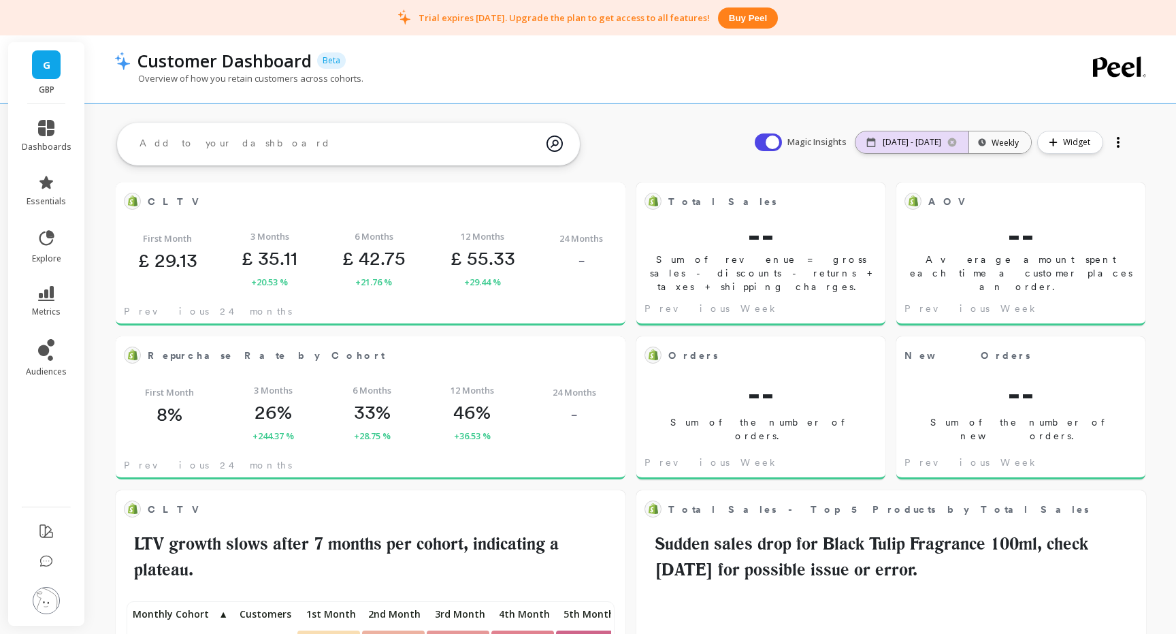
scroll to position [374, 481]
click at [915, 135] on div "01/22/24 - 01/28/24" at bounding box center [912, 142] width 113 height 22
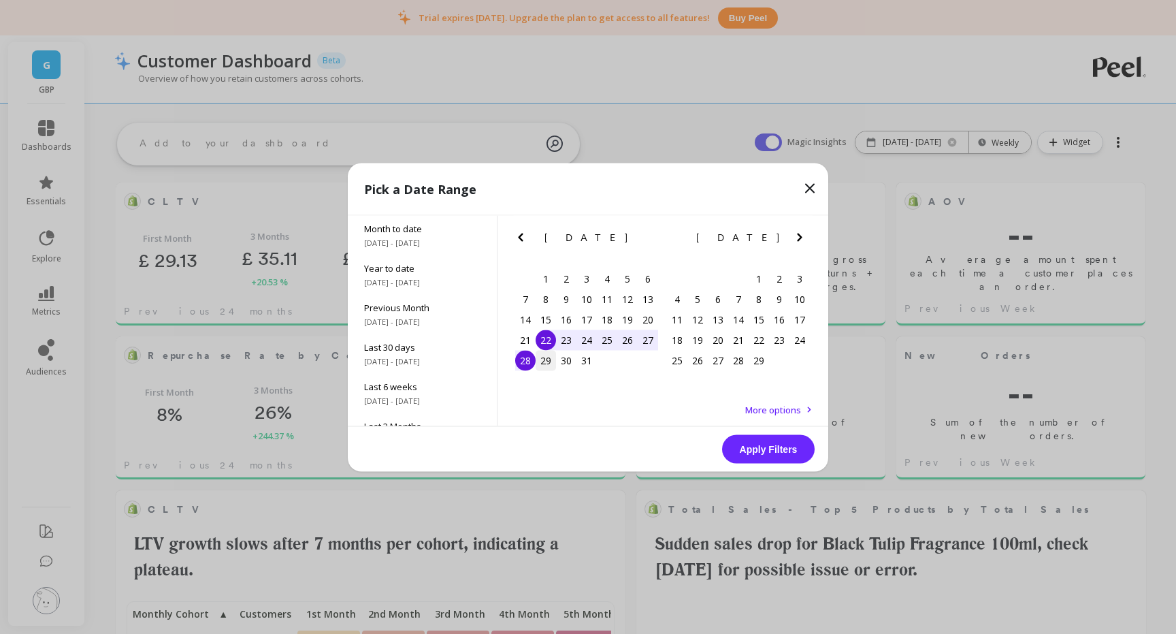
scroll to position [374, 741]
click at [542, 358] on div "29" at bounding box center [546, 360] width 20 height 20
click at [674, 299] on div "4" at bounding box center [677, 299] width 20 height 20
click at [780, 455] on button "Apply Filters" at bounding box center [768, 448] width 93 height 29
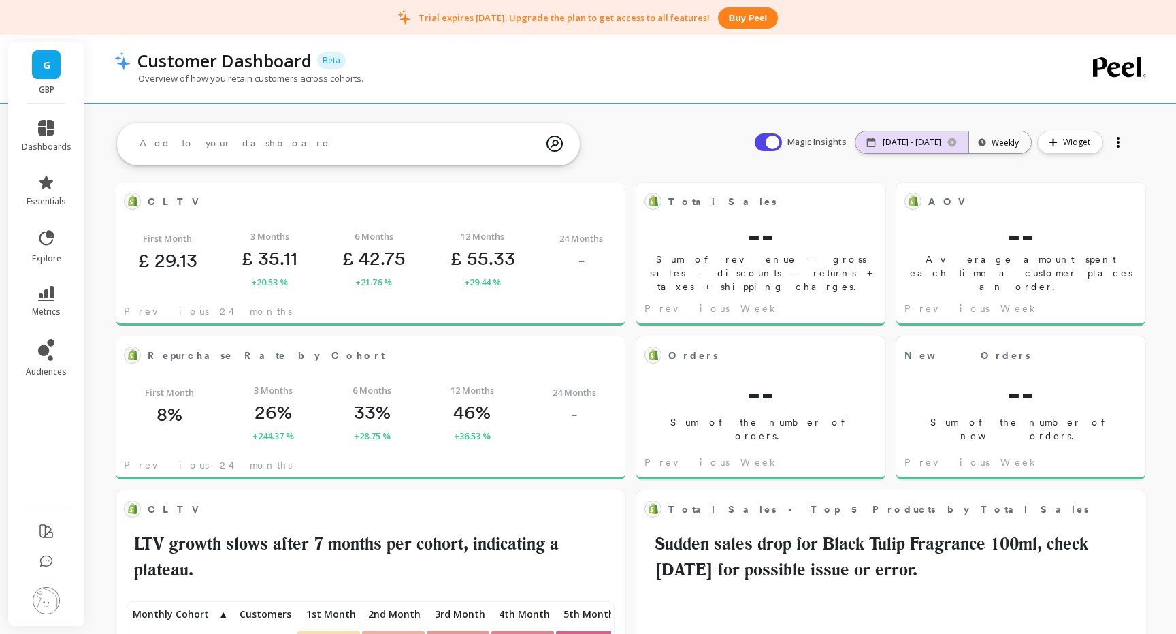
click at [889, 147] on p "01/29/24 - 02/04/24" at bounding box center [912, 142] width 59 height 11
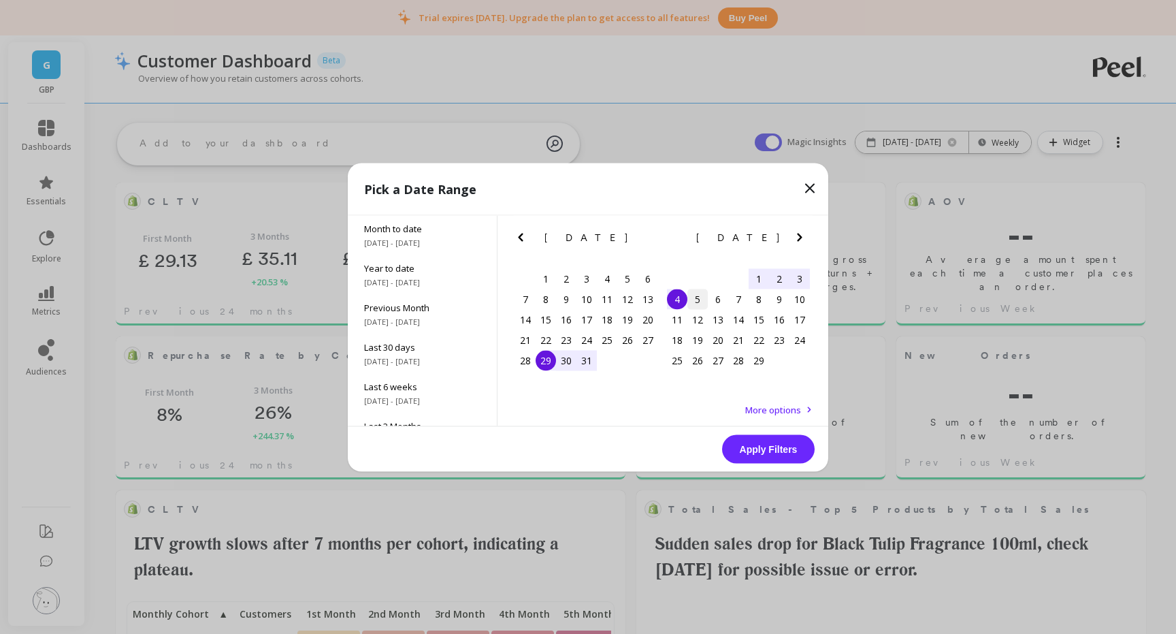
click at [703, 301] on div "5" at bounding box center [698, 299] width 20 height 20
click at [684, 318] on div "11" at bounding box center [677, 319] width 20 height 20
click at [779, 455] on button "Apply Filters" at bounding box center [768, 448] width 93 height 29
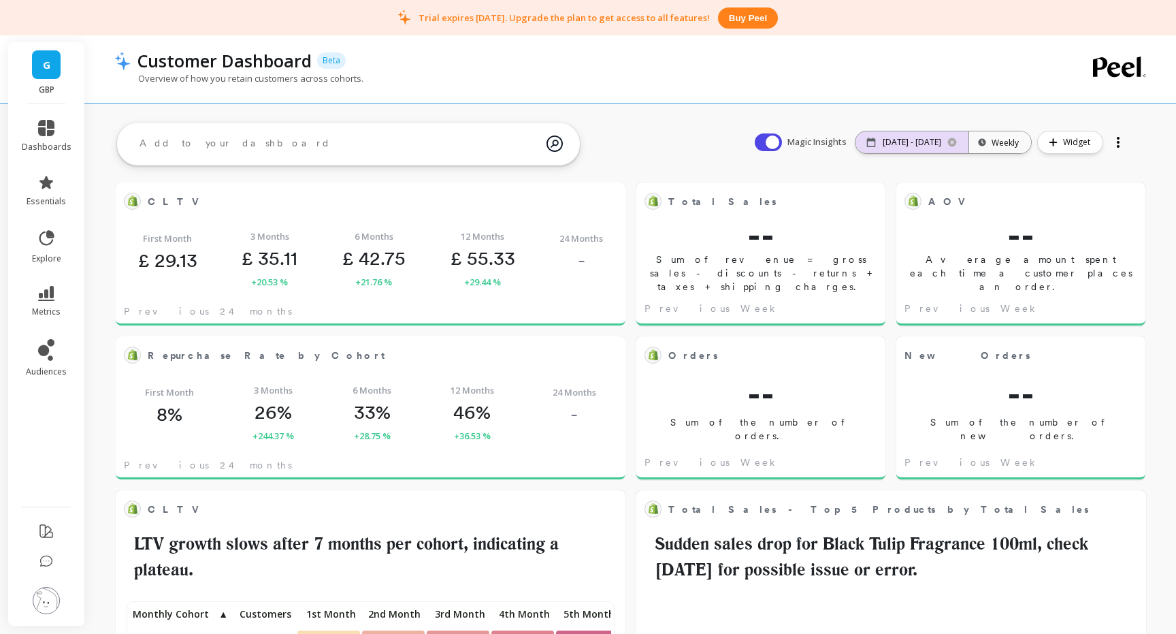
click at [933, 146] on p "02/05/24 - 02/11/24" at bounding box center [912, 142] width 59 height 11
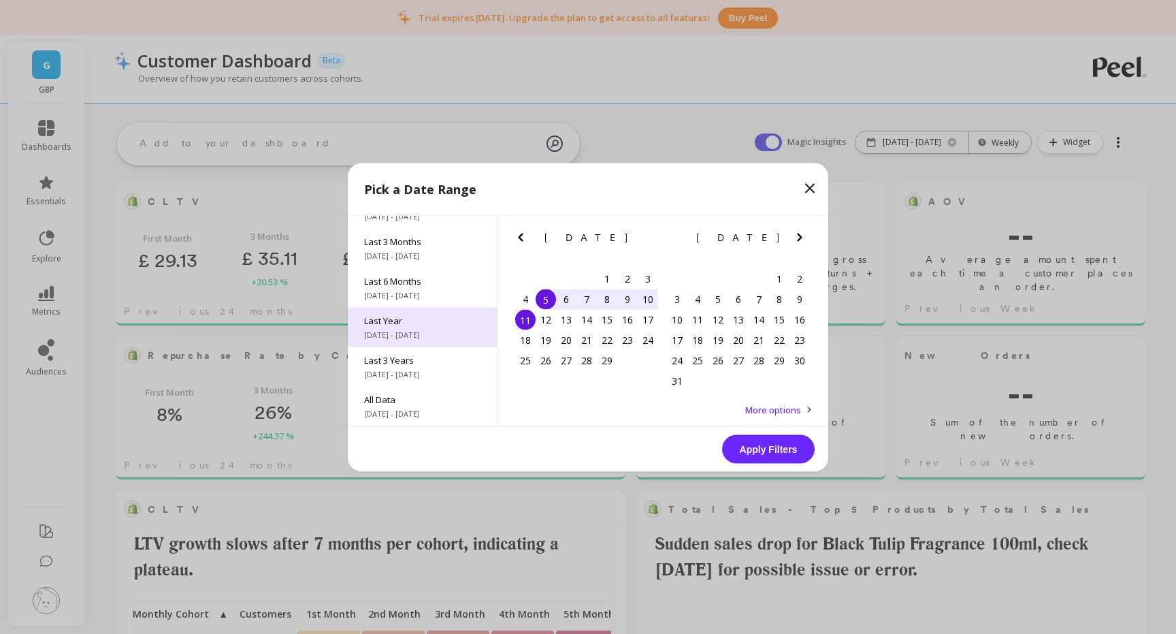
click at [404, 328] on div "Last Year 1/1/2024 - 12/31/2024" at bounding box center [422, 326] width 149 height 39
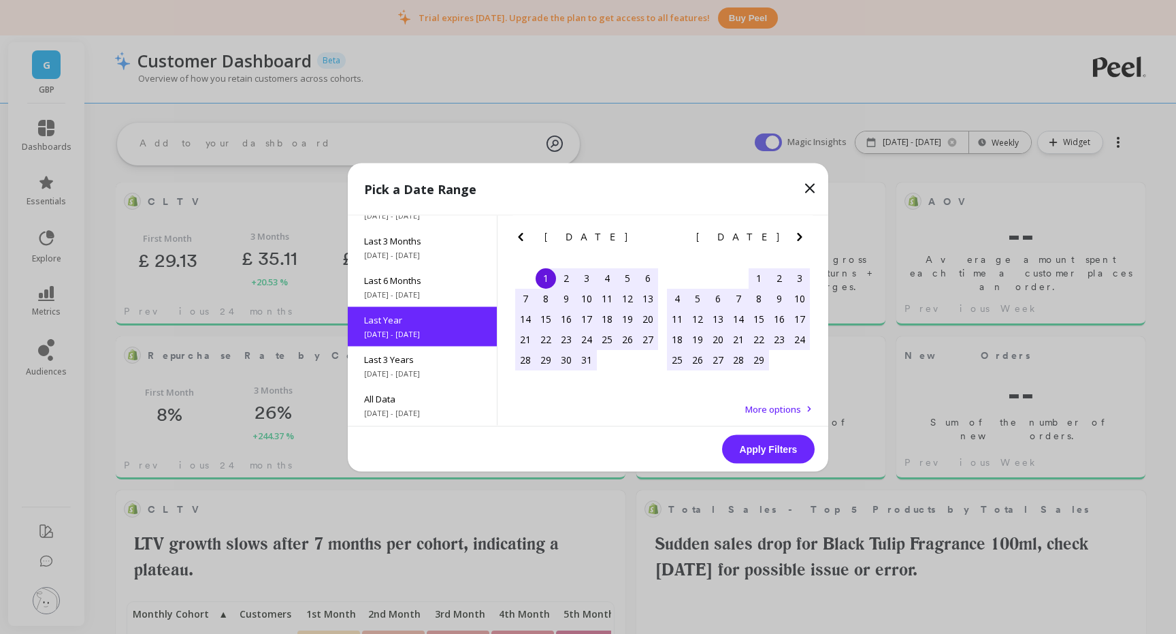
click at [762, 451] on button "Apply Filters" at bounding box center [768, 448] width 93 height 29
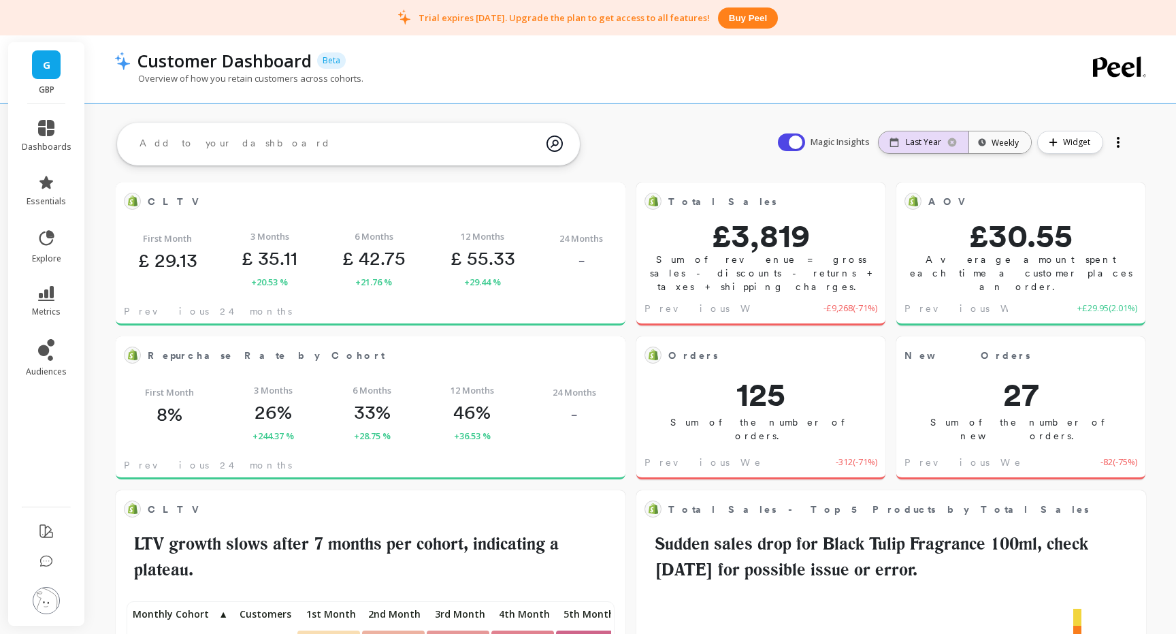
click at [923, 144] on p "Last Year" at bounding box center [923, 142] width 35 height 11
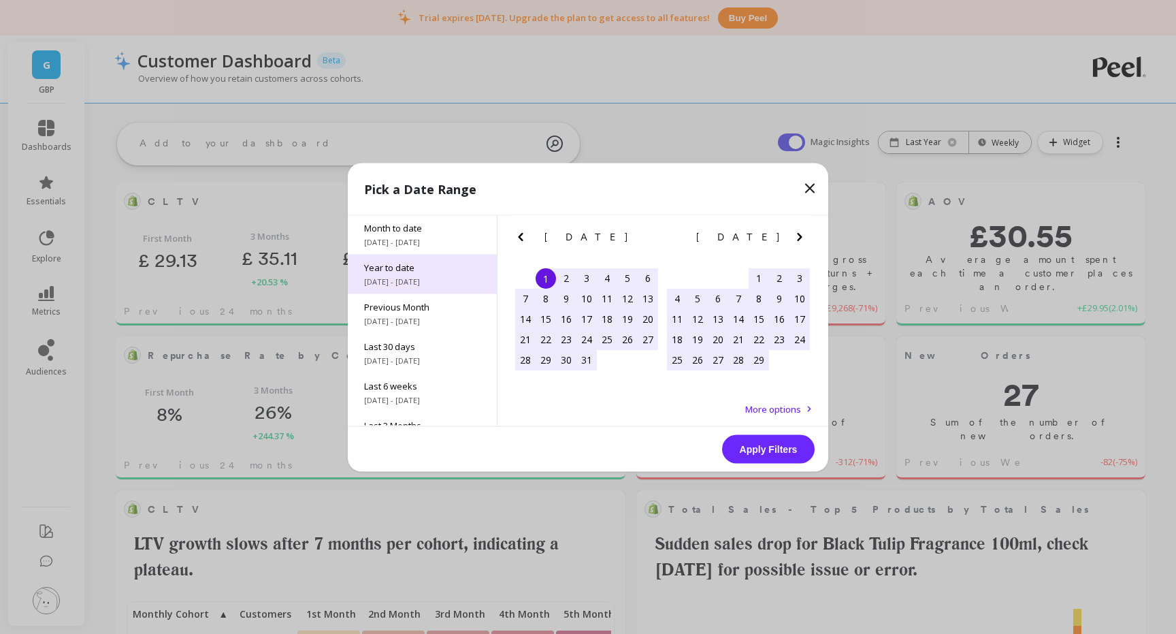
click at [421, 272] on span "Year to date" at bounding box center [422, 267] width 116 height 12
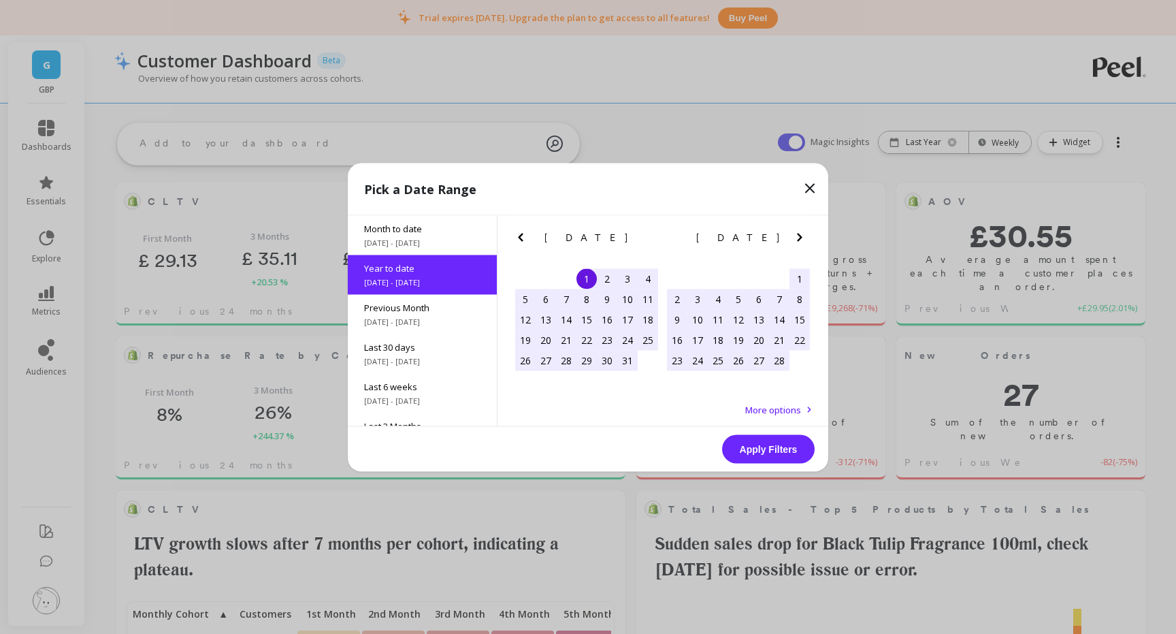
click at [762, 451] on button "Apply Filters" at bounding box center [768, 448] width 93 height 29
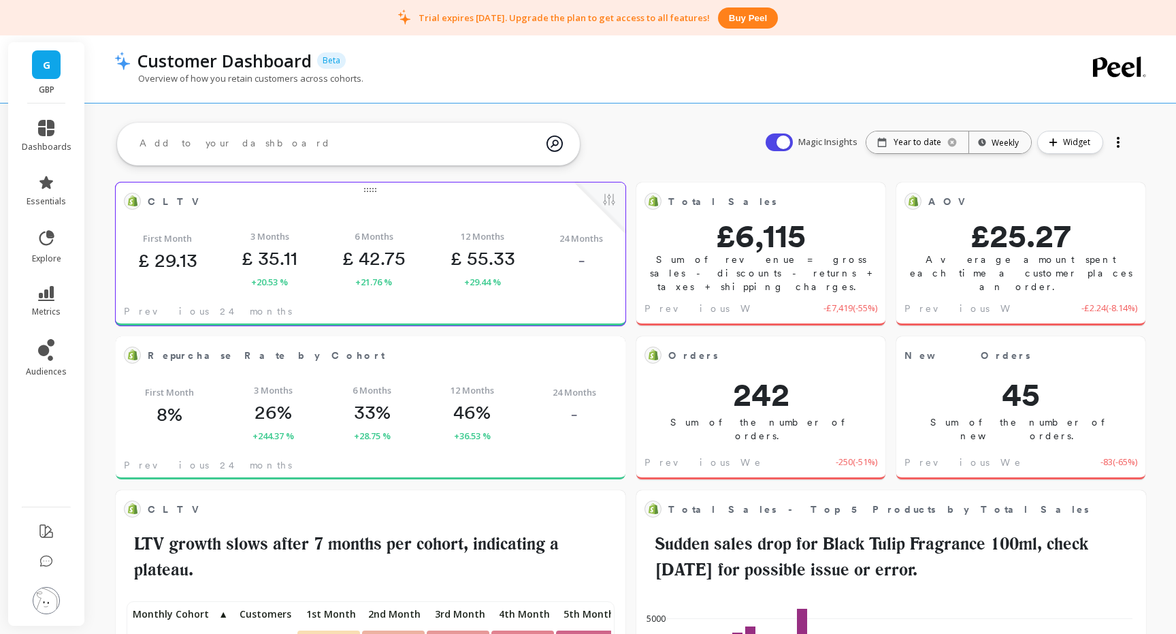
click at [495, 264] on p "£ 55.33" at bounding box center [483, 257] width 65 height 23
click at [528, 225] on div "First Month £ 29.13 3 Months £ 35.11 +20.53 % 6 Months £ 42.75 +21.76 % 12 Mont…" at bounding box center [371, 259] width 510 height 80
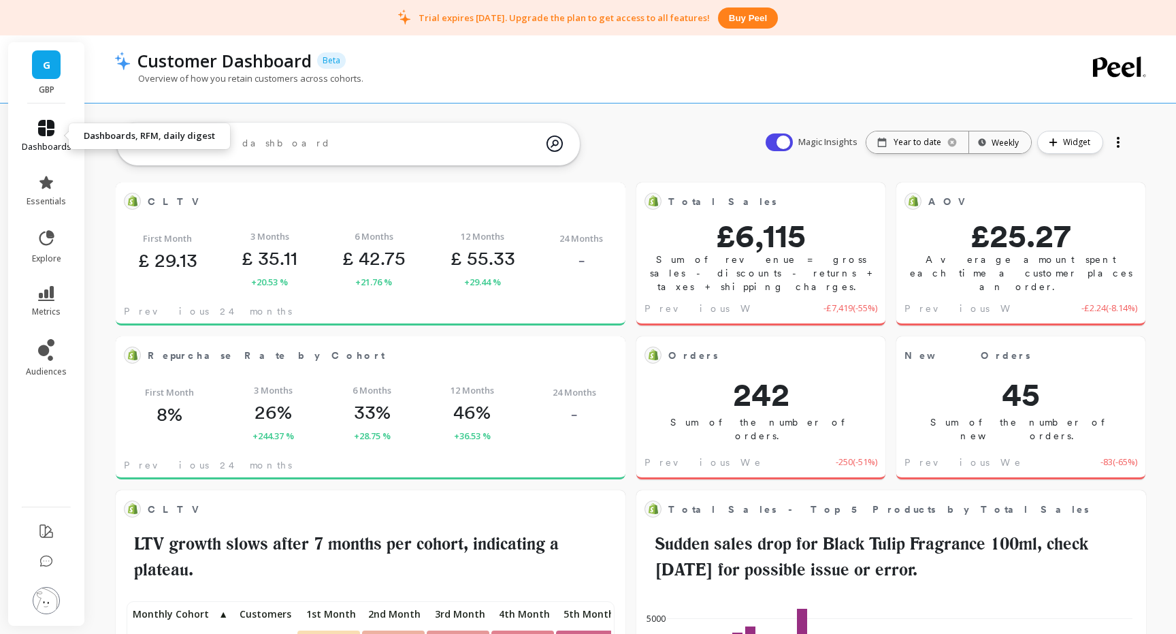
click at [47, 126] on icon at bounding box center [46, 128] width 16 height 16
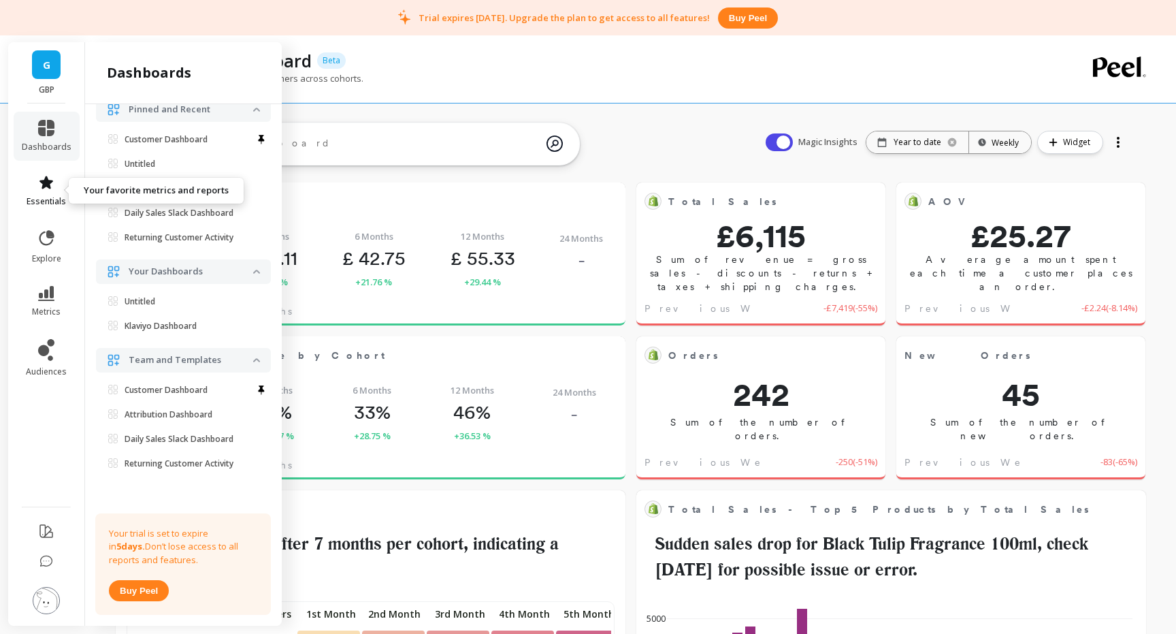
click at [46, 186] on icon at bounding box center [46, 182] width 14 height 13
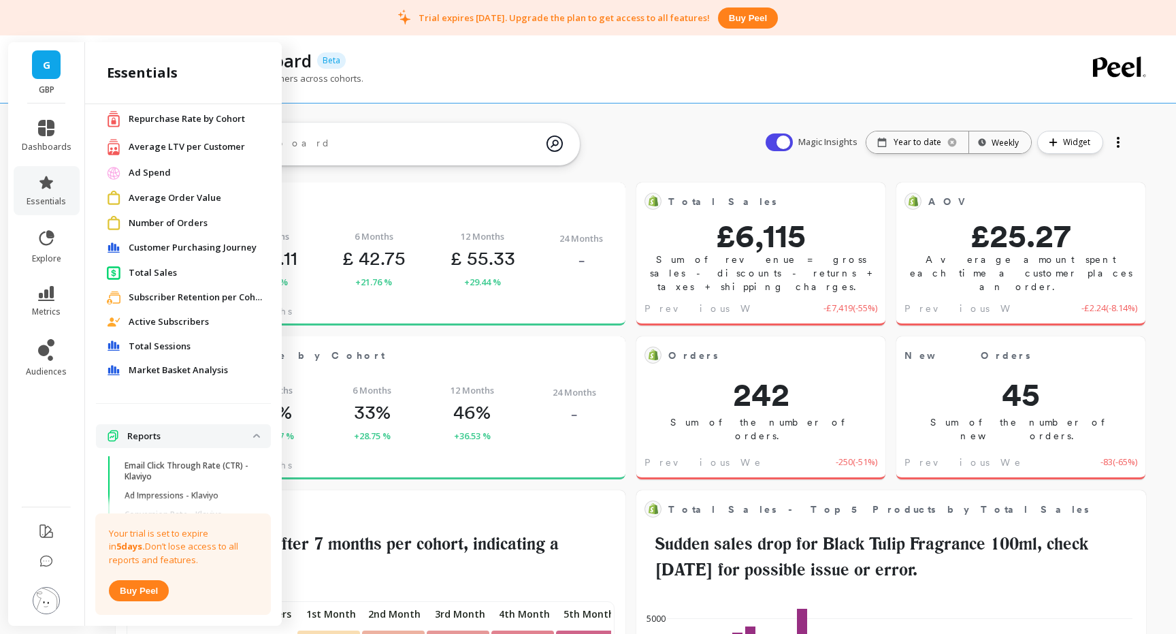
click at [180, 148] on span "Average LTV per Customer" at bounding box center [187, 147] width 116 height 14
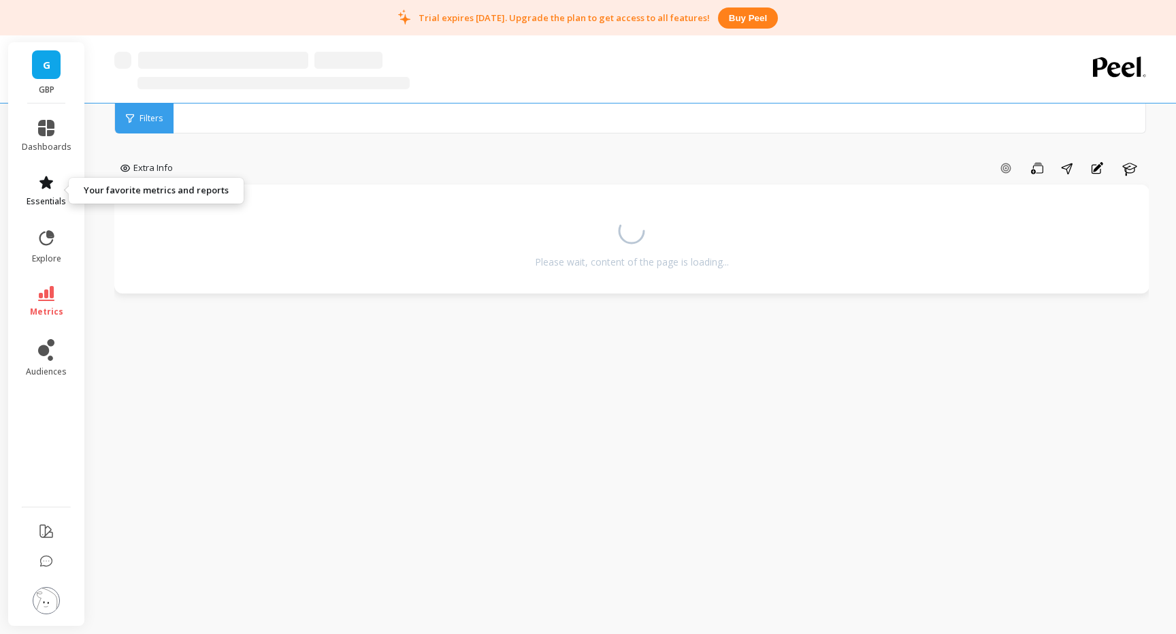
click at [41, 191] on link "essentials" at bounding box center [47, 190] width 50 height 33
click at [347, 133] on div "Extra Info Add Goal Save Share Annotations Learn Please wait, content of the pa…" at bounding box center [631, 335] width 1035 height 562
click at [38, 125] on icon at bounding box center [46, 128] width 16 height 16
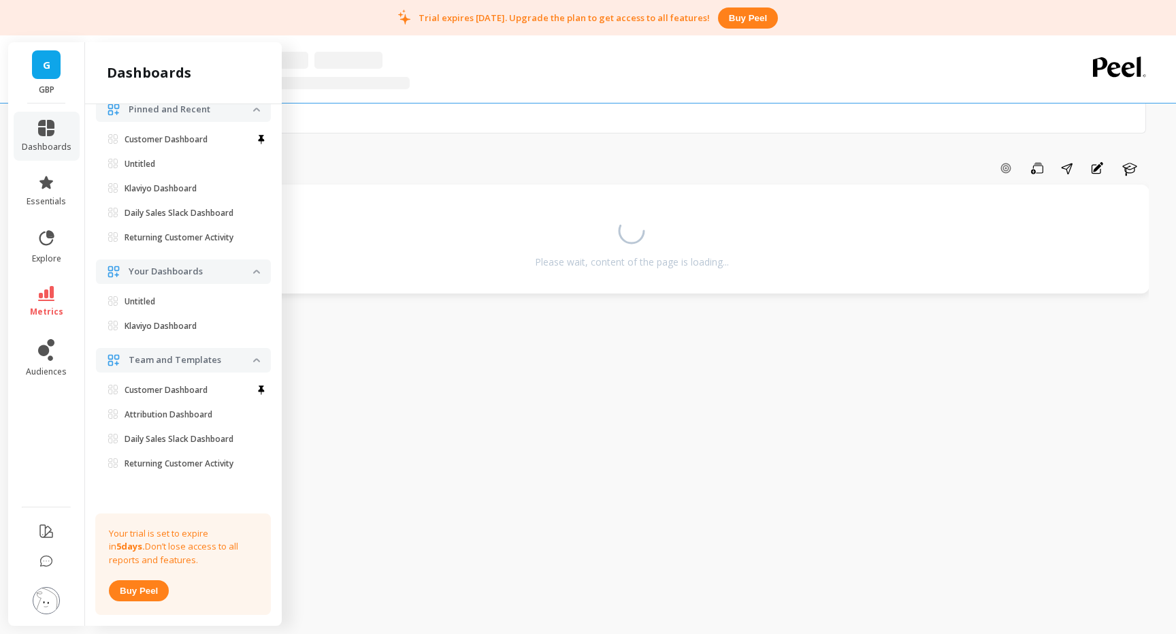
click at [317, 78] on rect at bounding box center [284, 68] width 340 height 67
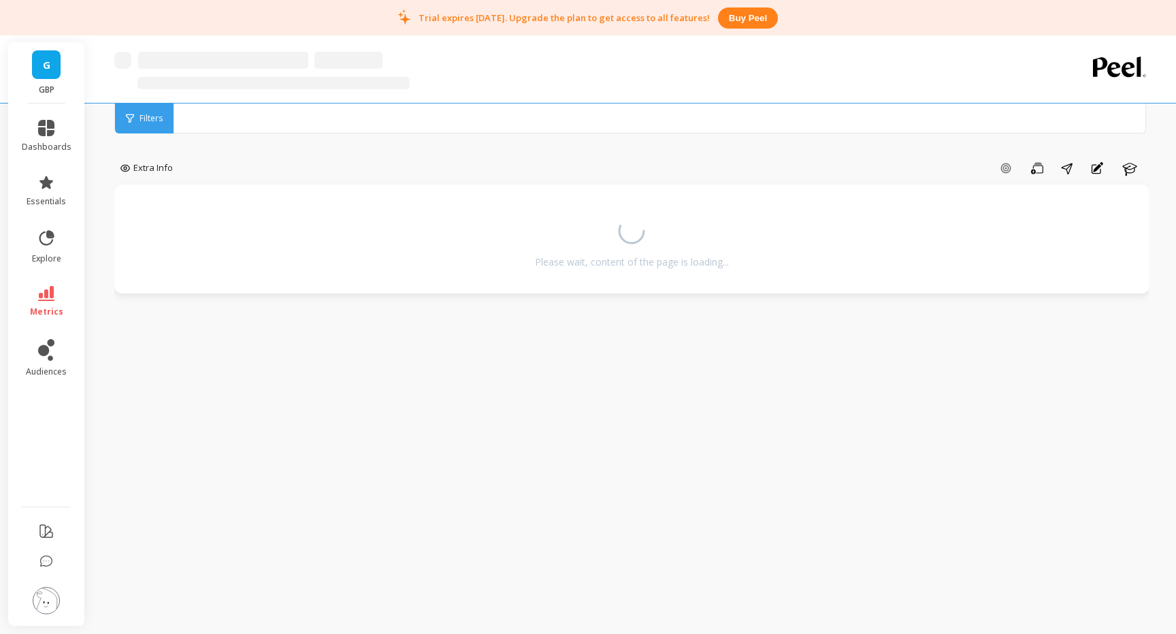
click at [50, 66] on link "G" at bounding box center [46, 64] width 29 height 29
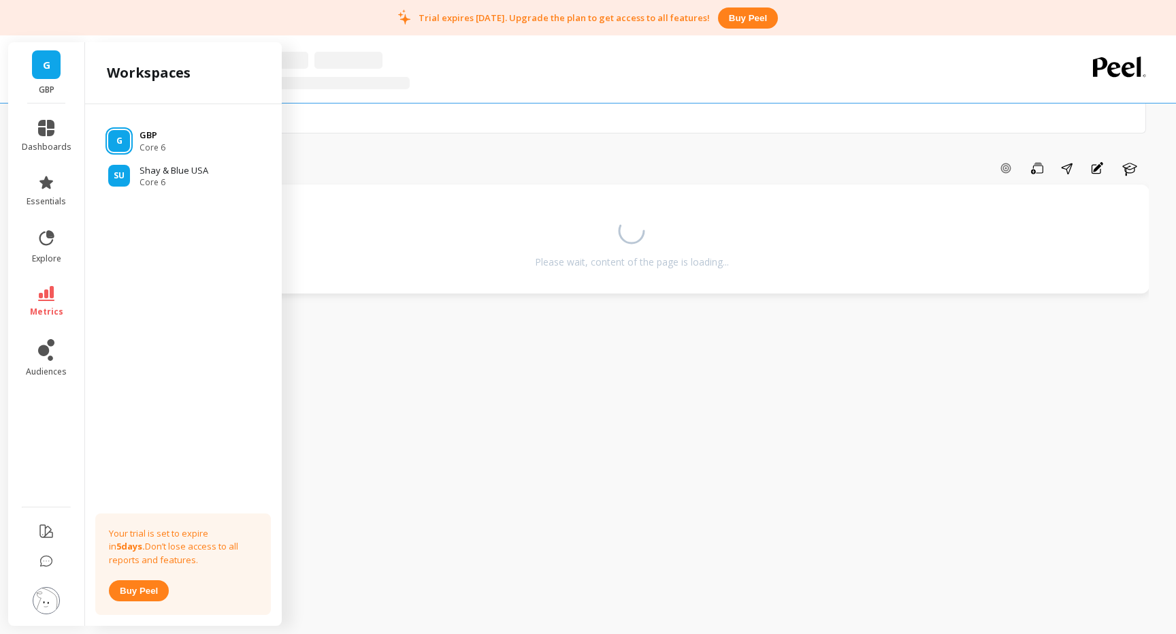
click at [148, 135] on p "GBP" at bounding box center [153, 136] width 26 height 14
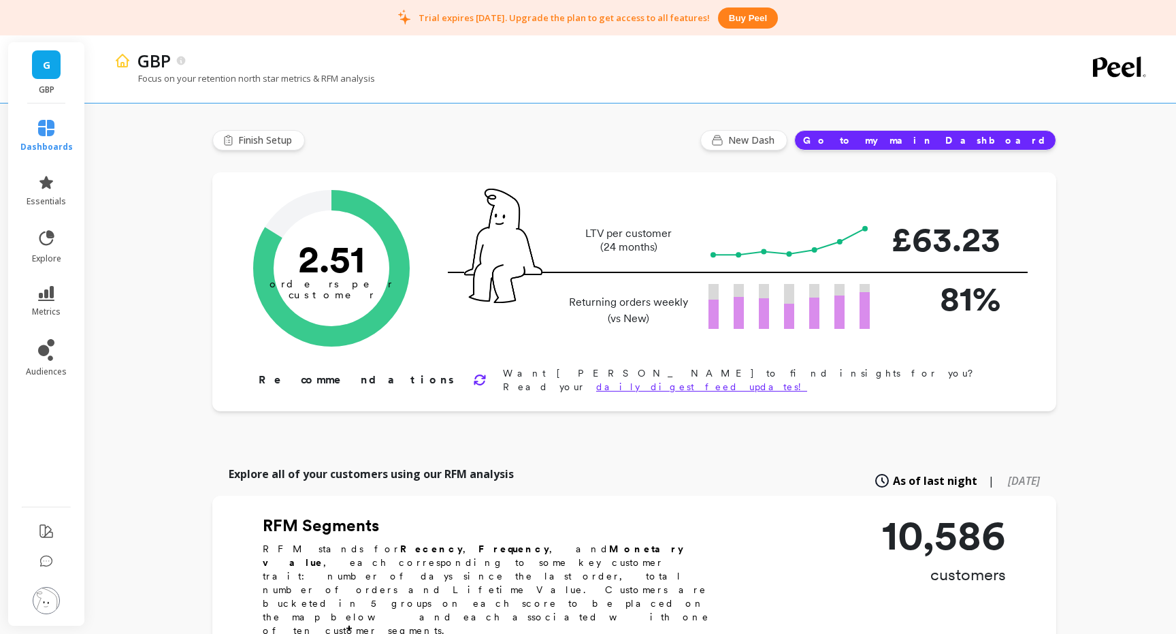
click at [261, 77] on p "Focus on your retention north star metrics & RFM analysis" at bounding box center [244, 78] width 261 height 12
click at [210, 70] on div "GBP" at bounding box center [584, 60] width 907 height 23
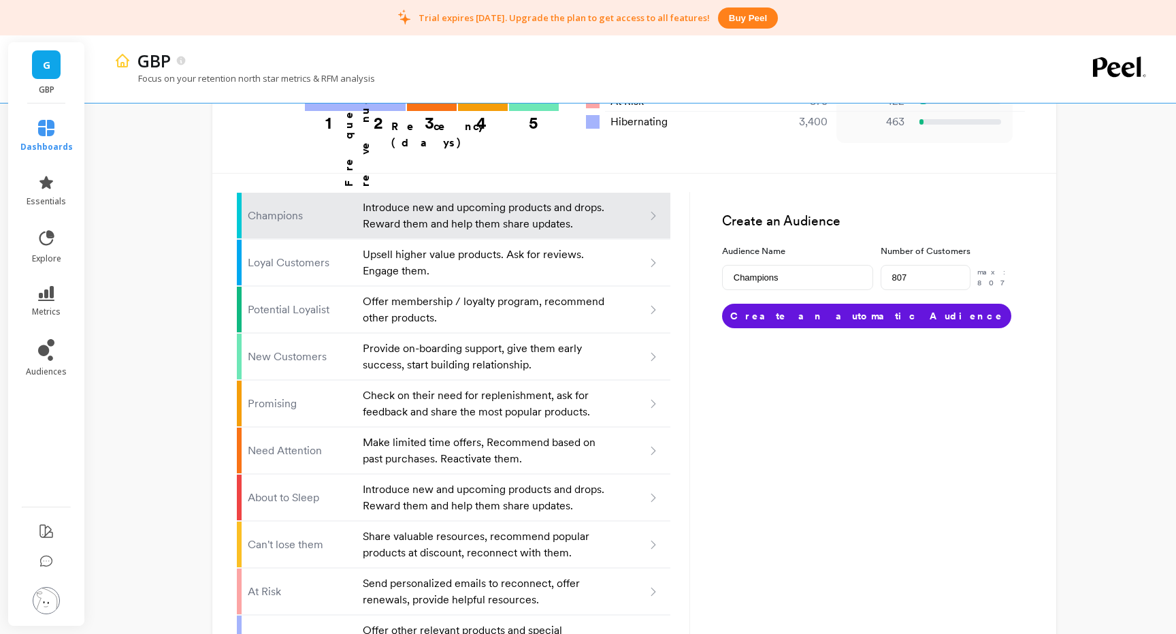
scroll to position [766, 0]
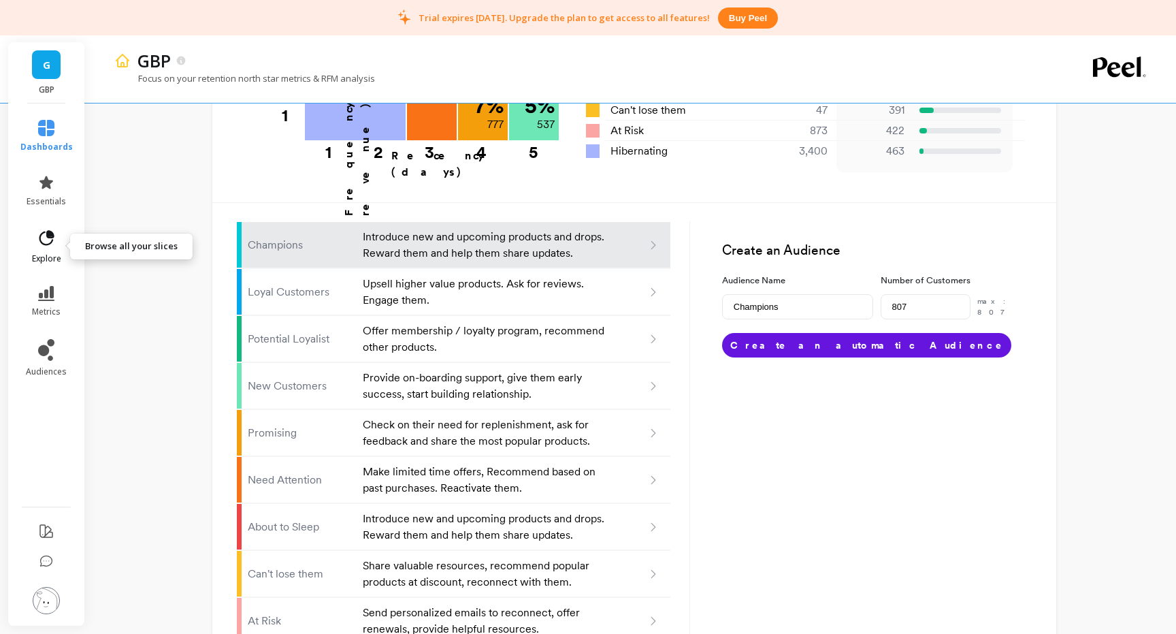
click at [51, 241] on icon at bounding box center [46, 237] width 15 height 15
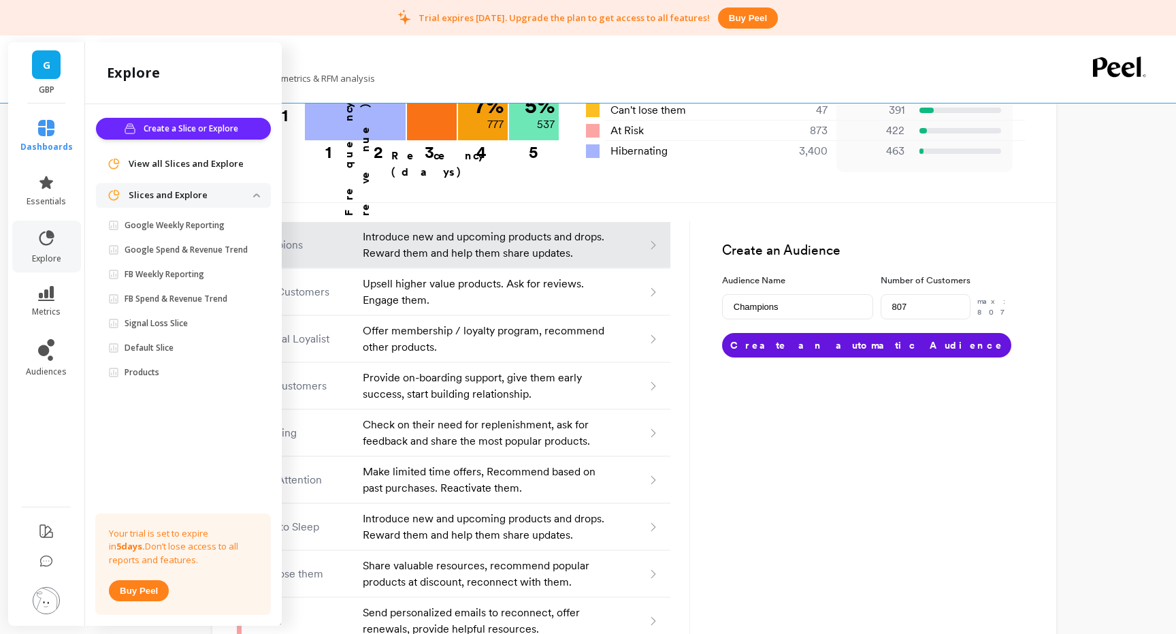
click at [173, 172] on div "View all Slices and Explore" at bounding box center [183, 164] width 175 height 25
click at [178, 156] on div "View all Slices and Explore" at bounding box center [183, 164] width 175 height 25
click at [180, 163] on span "View all Slices and Explore" at bounding box center [186, 164] width 115 height 14
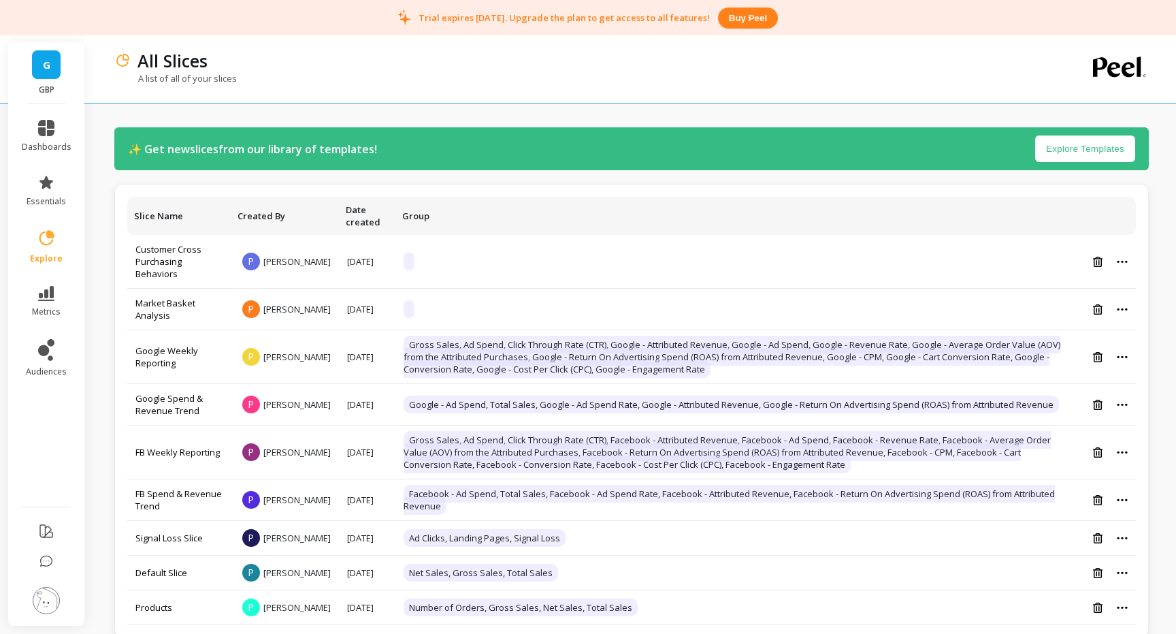
click at [114, 243] on div "Slice Name Created By Date created Group Customer Cross Purchasing Behaviors P …" at bounding box center [631, 411] width 1035 height 454
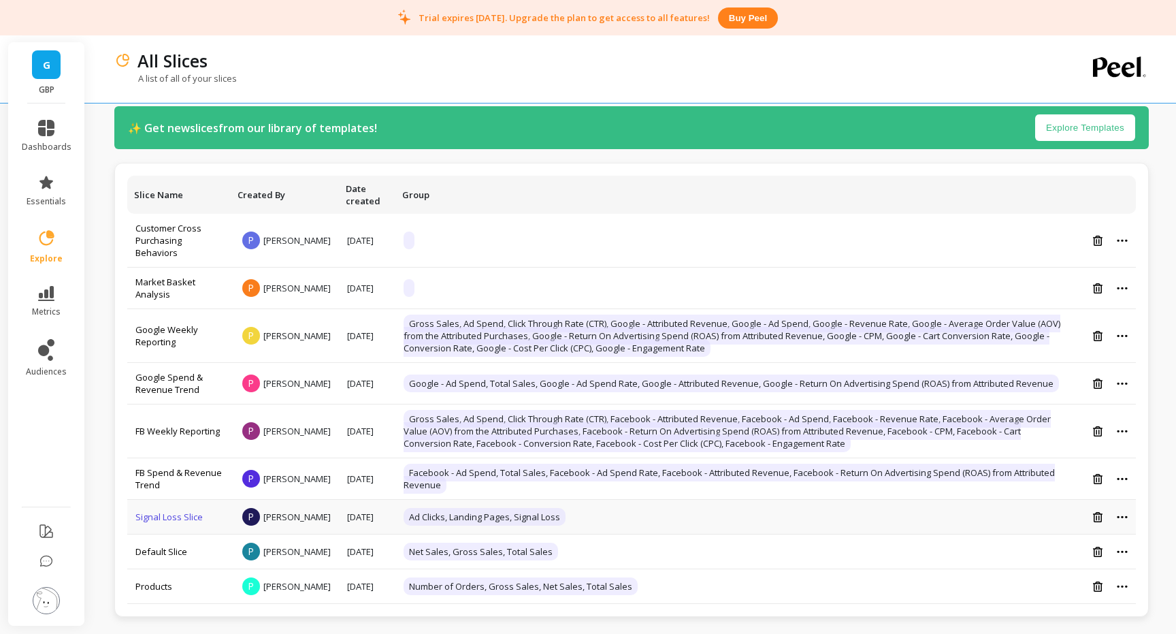
click at [170, 511] on link "Signal Loss Slice" at bounding box center [168, 517] width 67 height 12
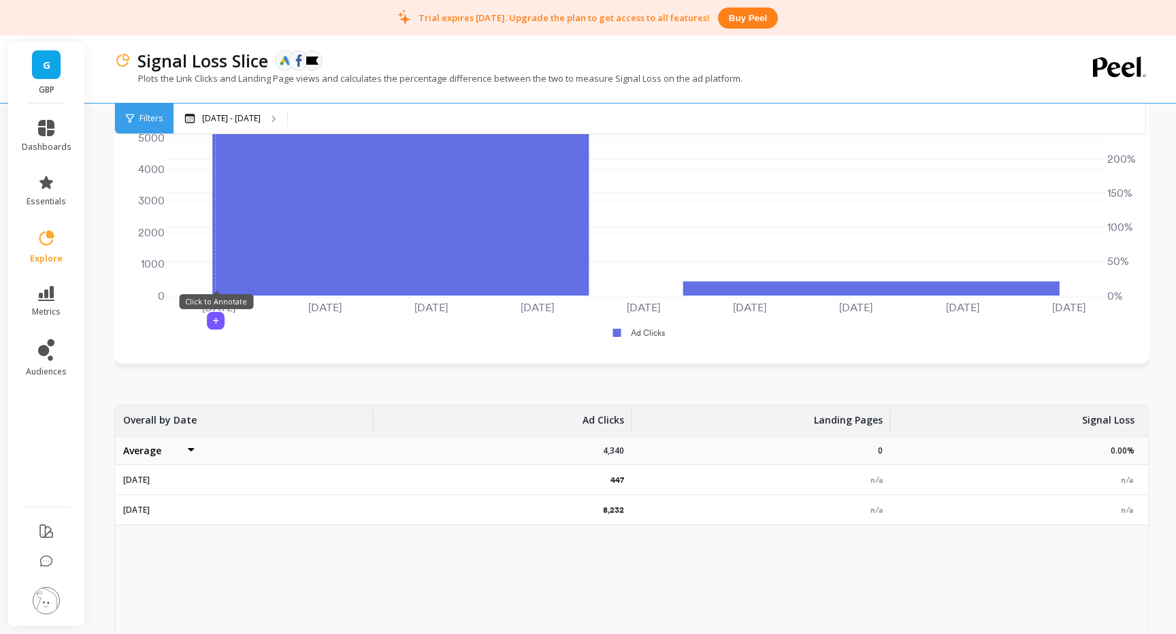
scroll to position [438, 0]
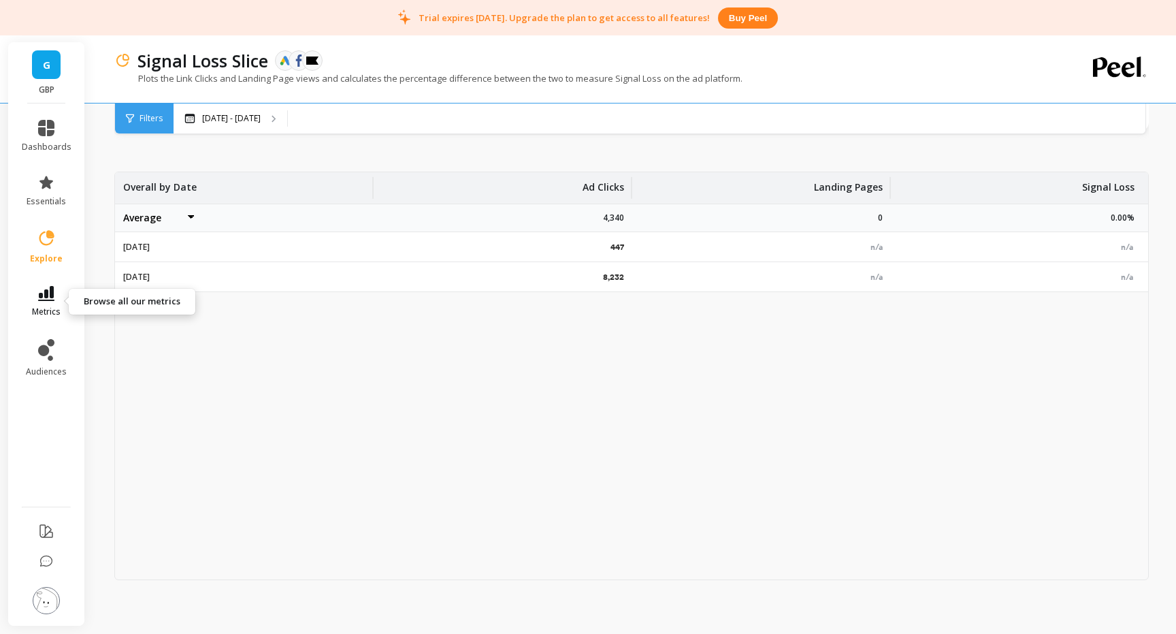
click at [45, 302] on link "metrics" at bounding box center [47, 301] width 50 height 31
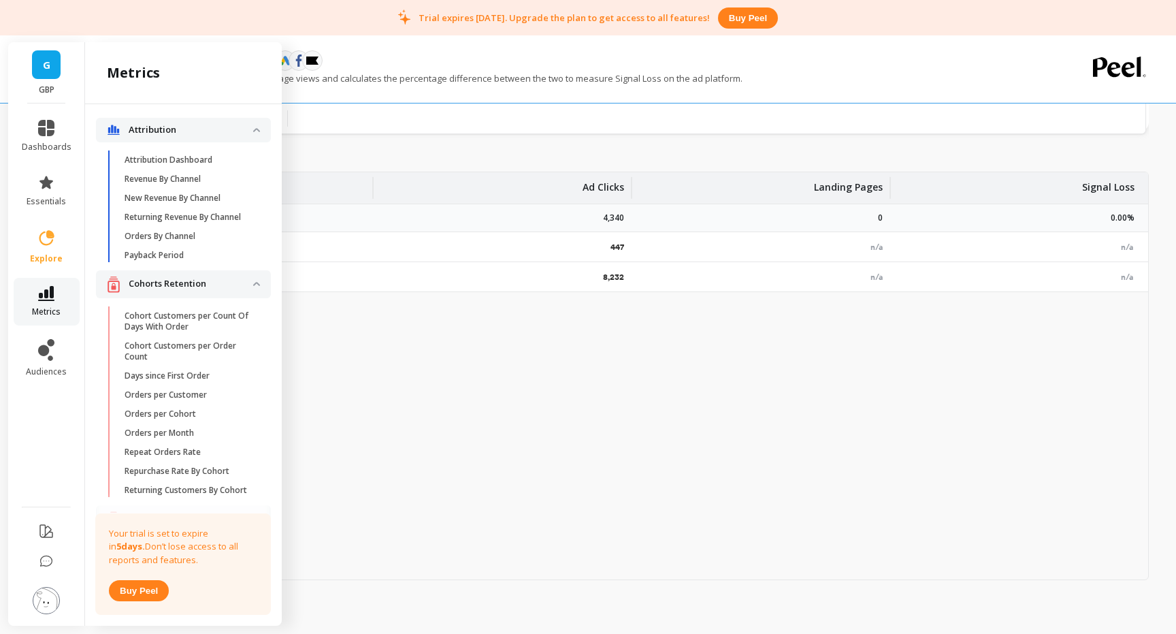
scroll to position [345, 0]
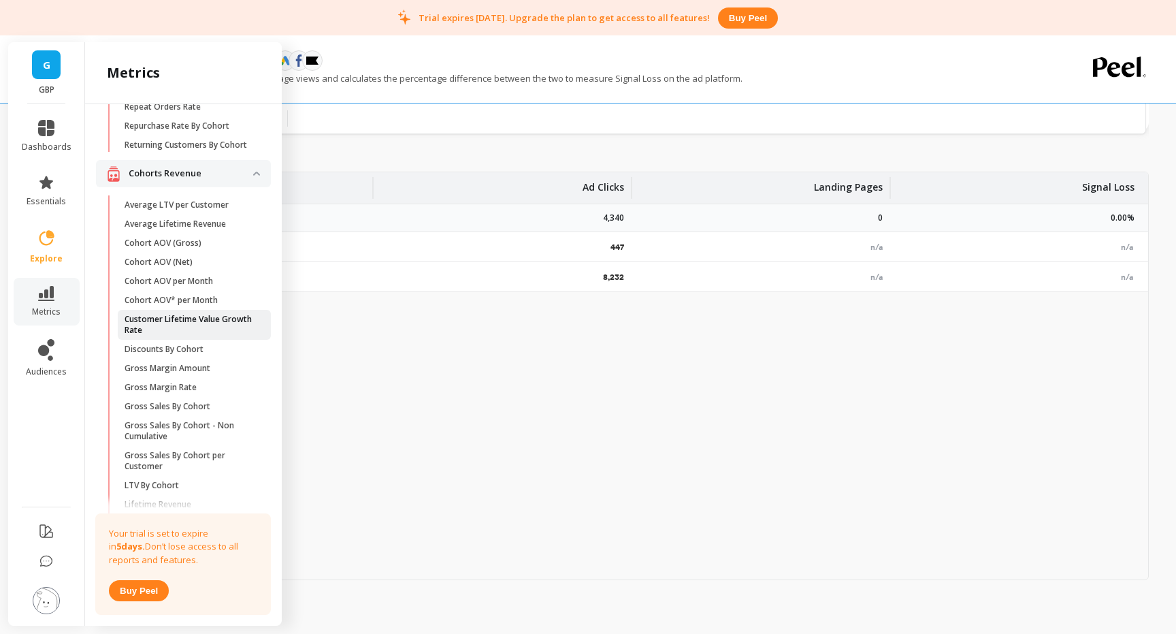
click at [238, 330] on p "Customer Lifetime Value Growth Rate" at bounding box center [190, 325] width 130 height 22
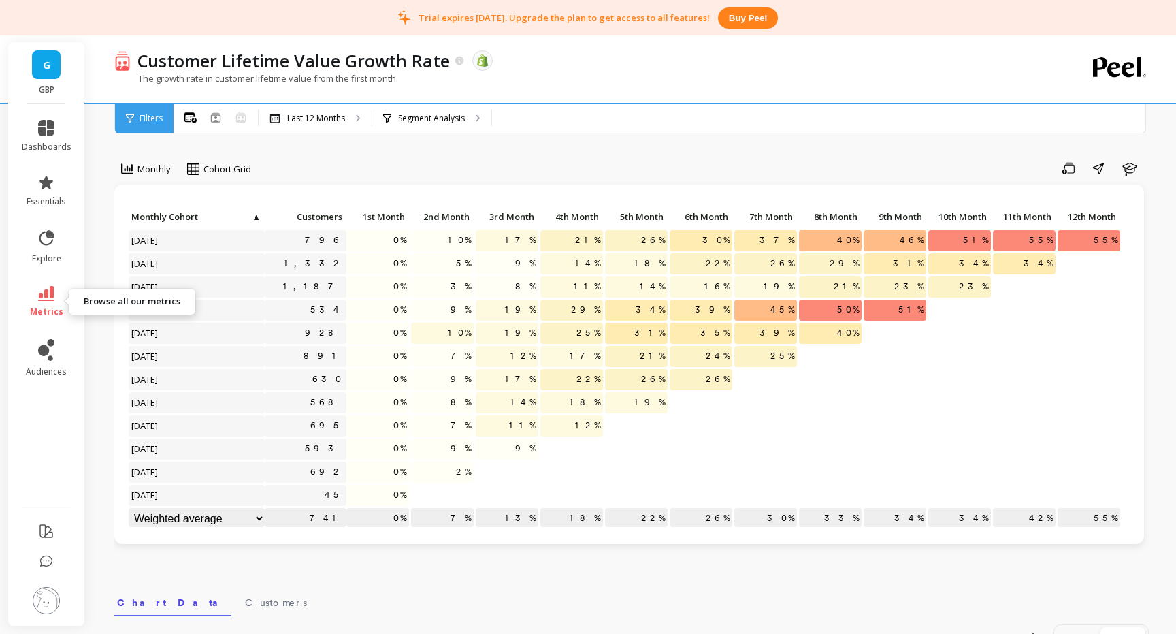
click at [46, 291] on icon at bounding box center [46, 293] width 16 height 15
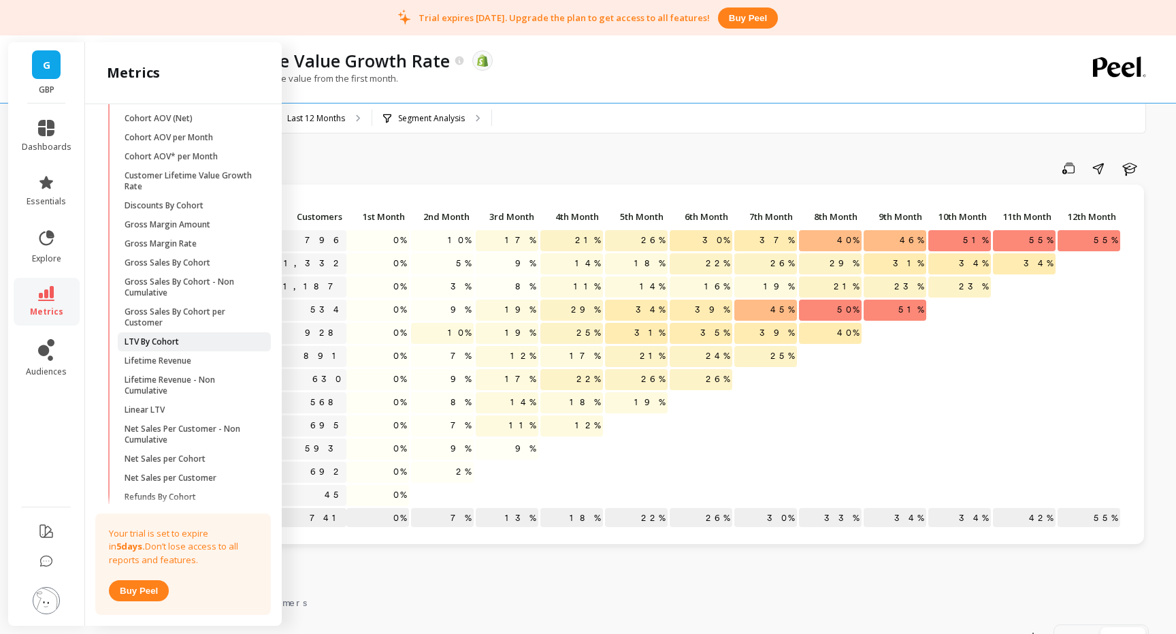
scroll to position [498, 0]
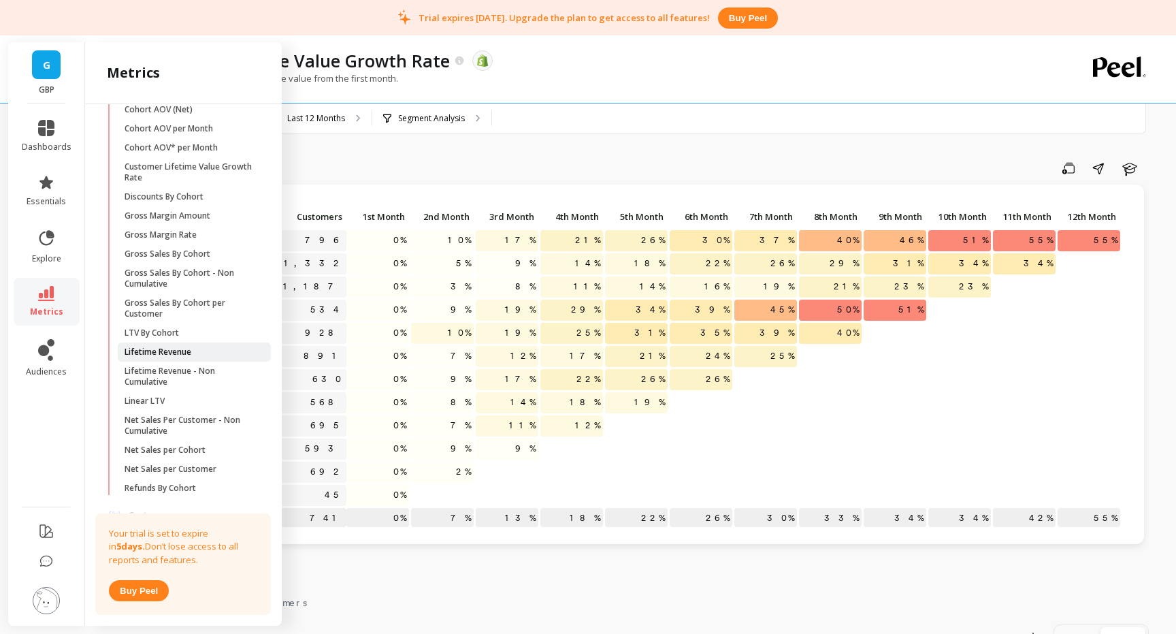
click at [195, 347] on span "Lifetime Revenue" at bounding box center [190, 352] width 130 height 11
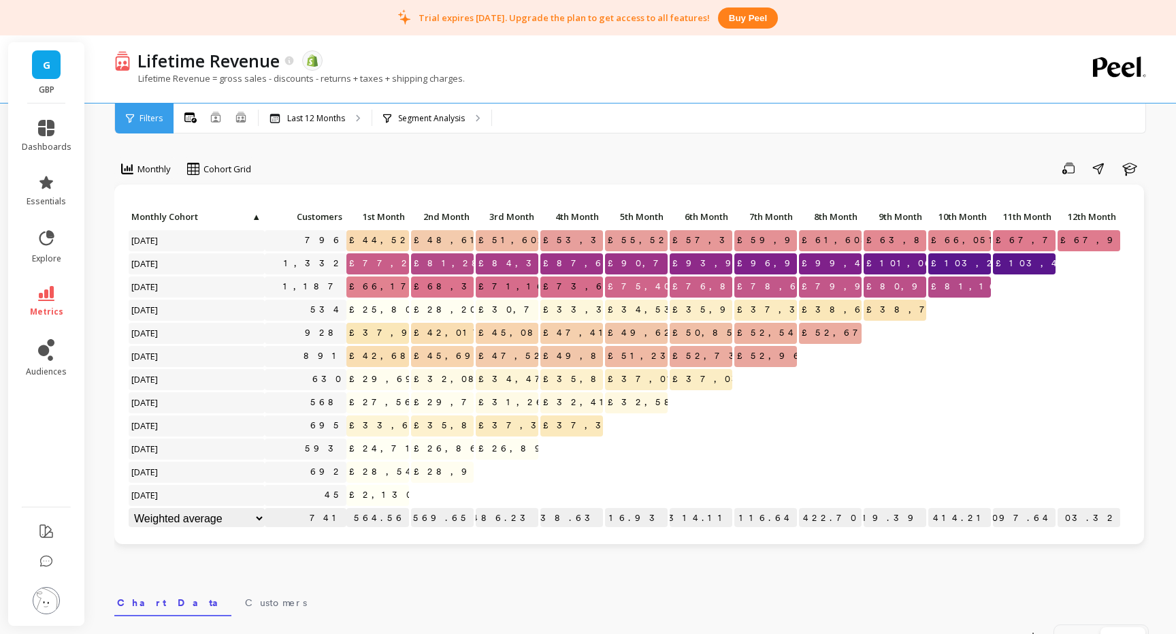
click at [144, 119] on span "Filters" at bounding box center [151, 118] width 23 height 11
click at [50, 296] on icon at bounding box center [46, 293] width 16 height 15
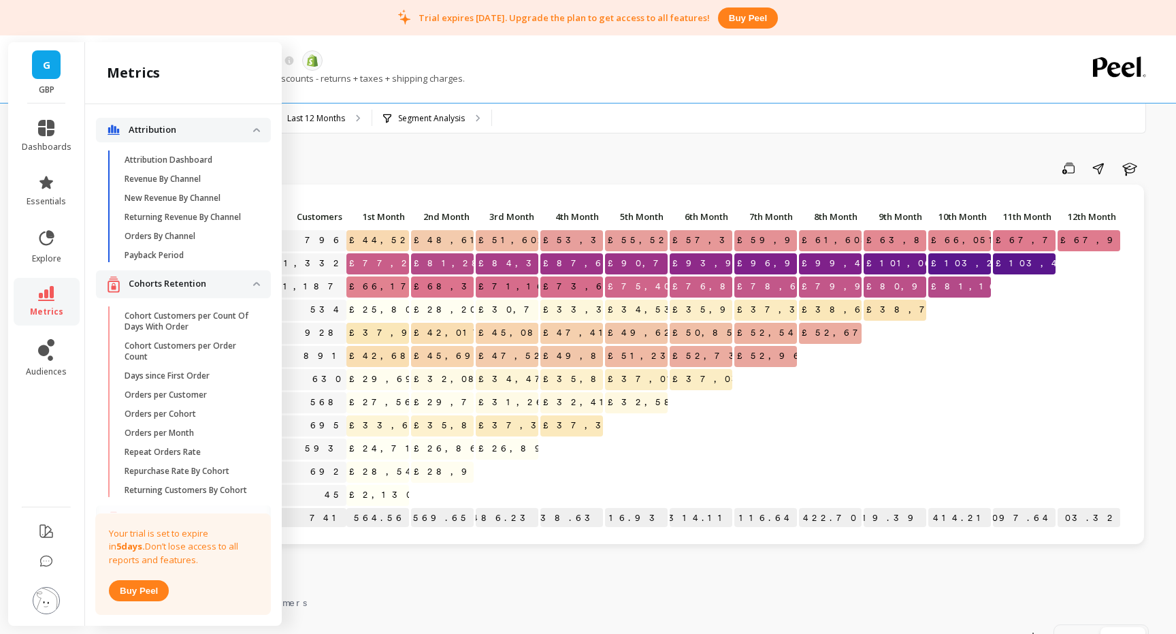
scroll to position [498, 0]
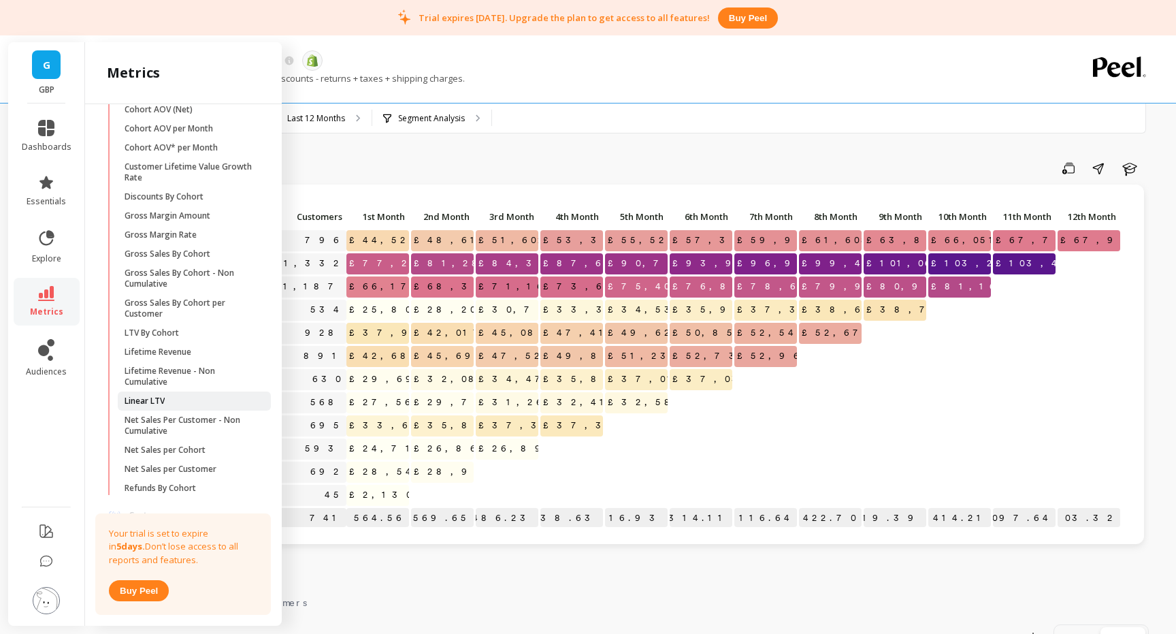
click at [158, 400] on p "Linear LTV" at bounding box center [145, 401] width 40 height 11
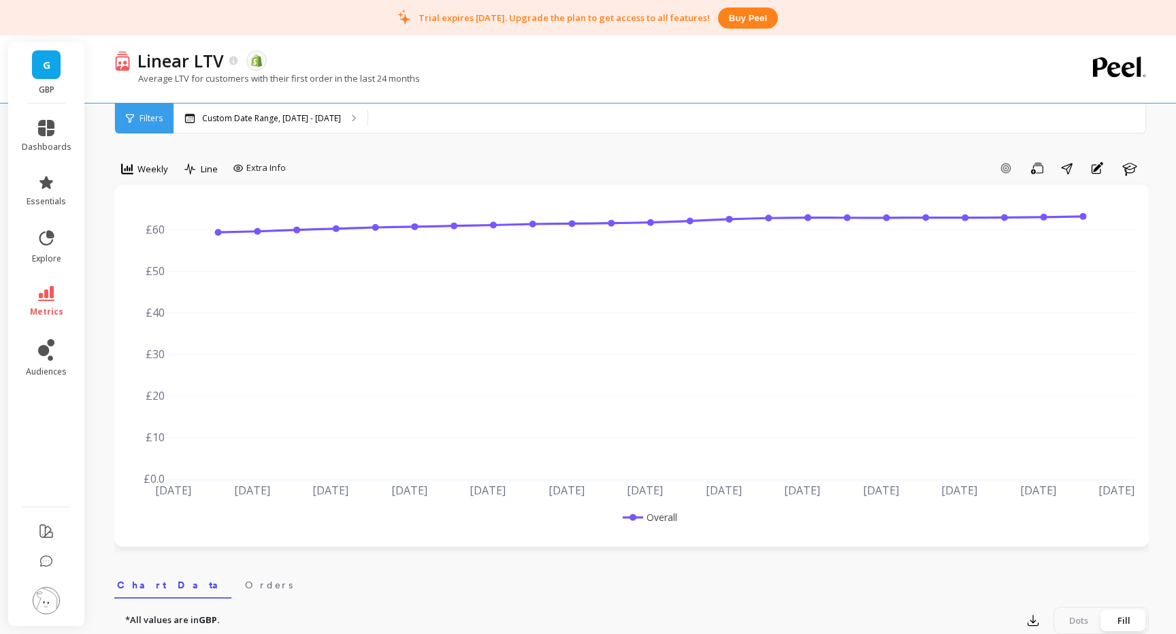
click at [46, 293] on icon at bounding box center [46, 293] width 16 height 15
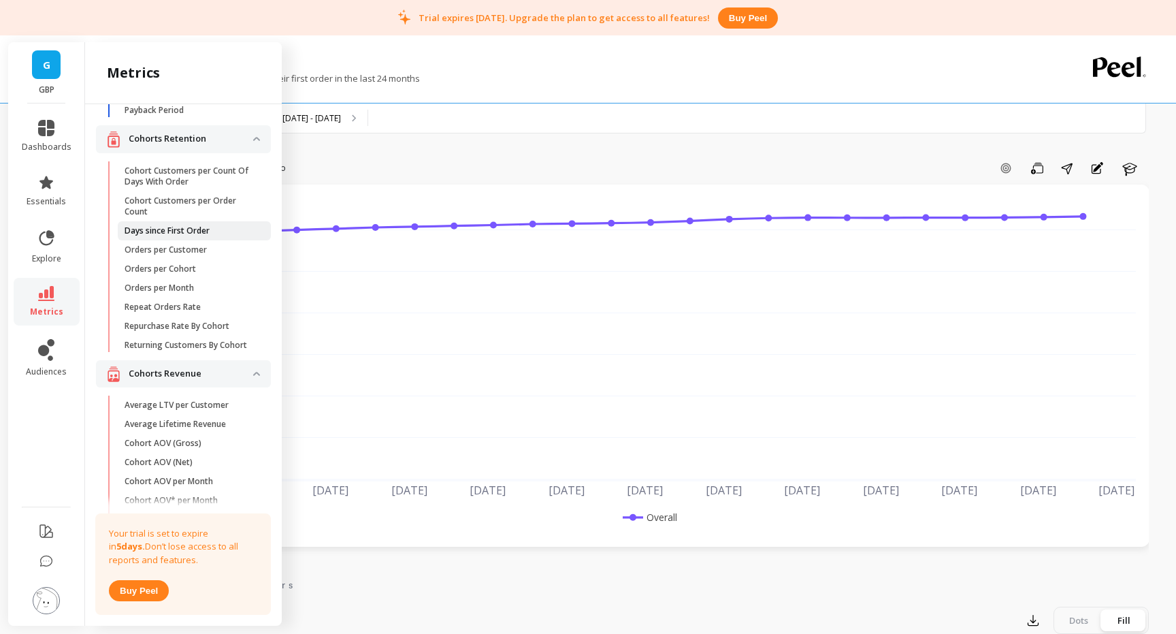
scroll to position [156, 0]
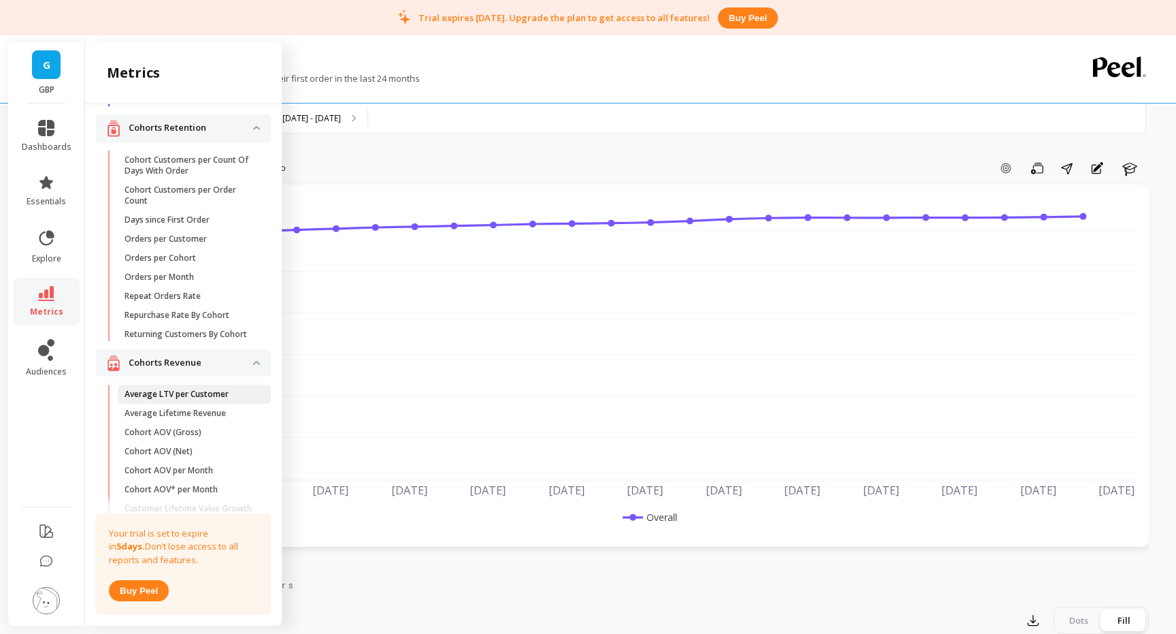
click at [195, 394] on p "Average LTV per Customer" at bounding box center [177, 394] width 104 height 11
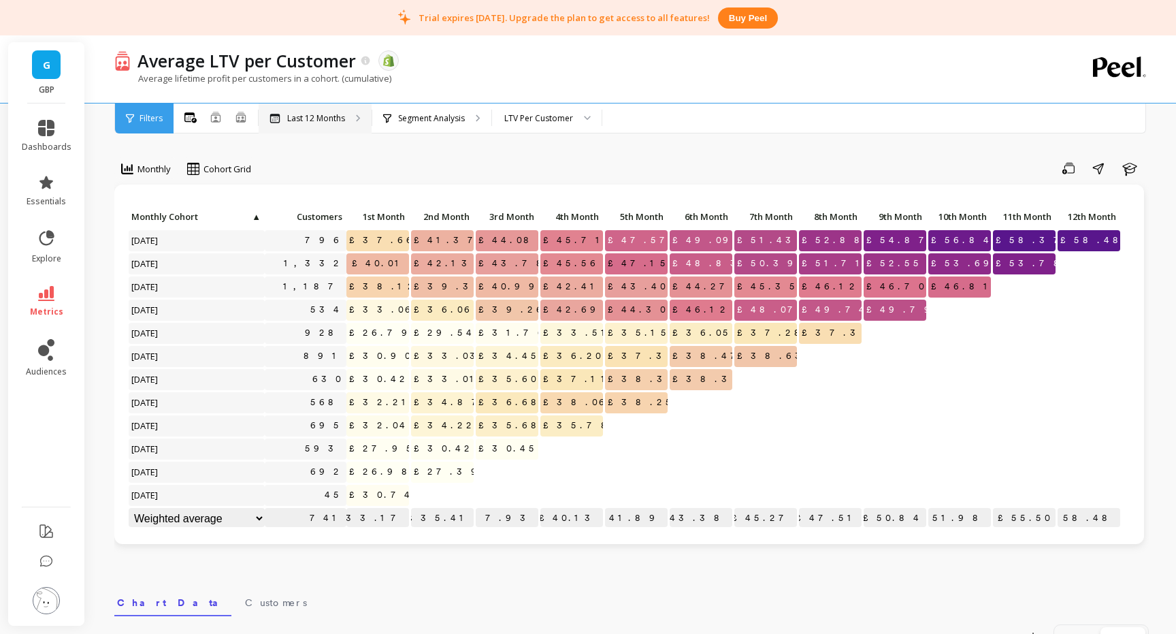
click at [319, 121] on p "Last 12 Months" at bounding box center [316, 118] width 58 height 11
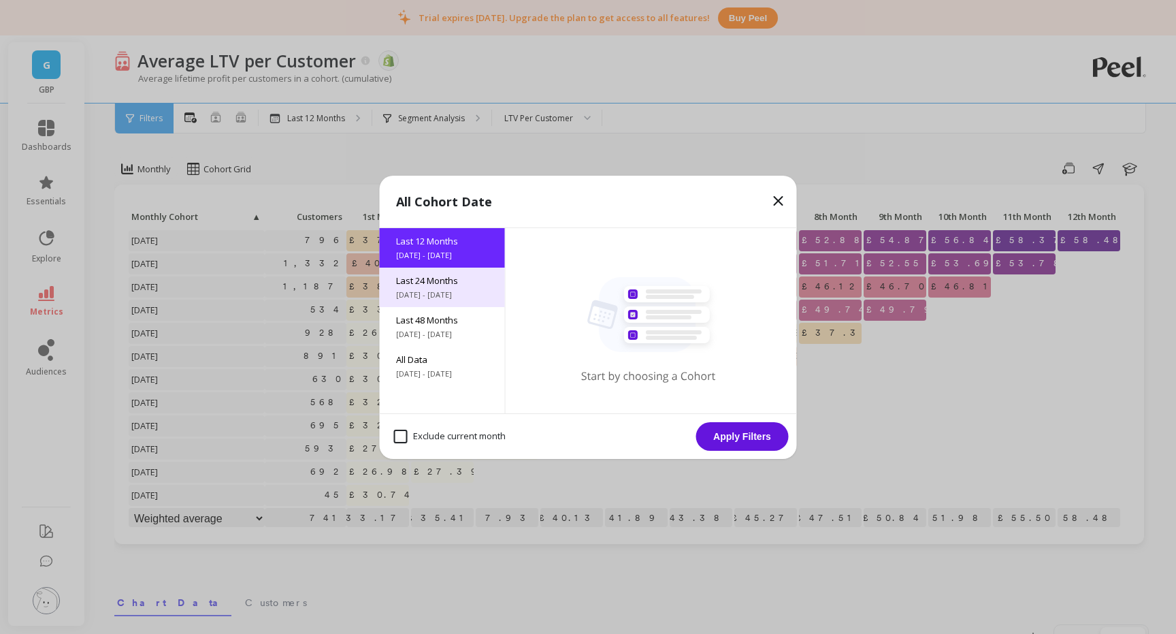
click at [450, 290] on span "[DATE] - [DATE]" at bounding box center [442, 294] width 93 height 11
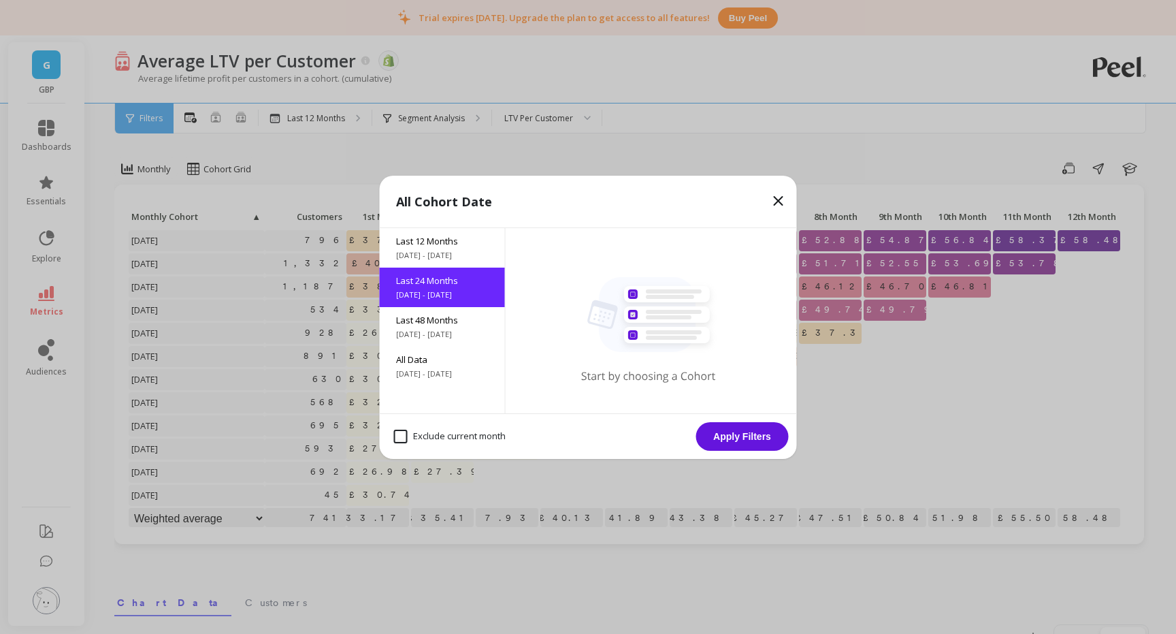
click at [737, 431] on button "Apply Filters" at bounding box center [742, 436] width 93 height 29
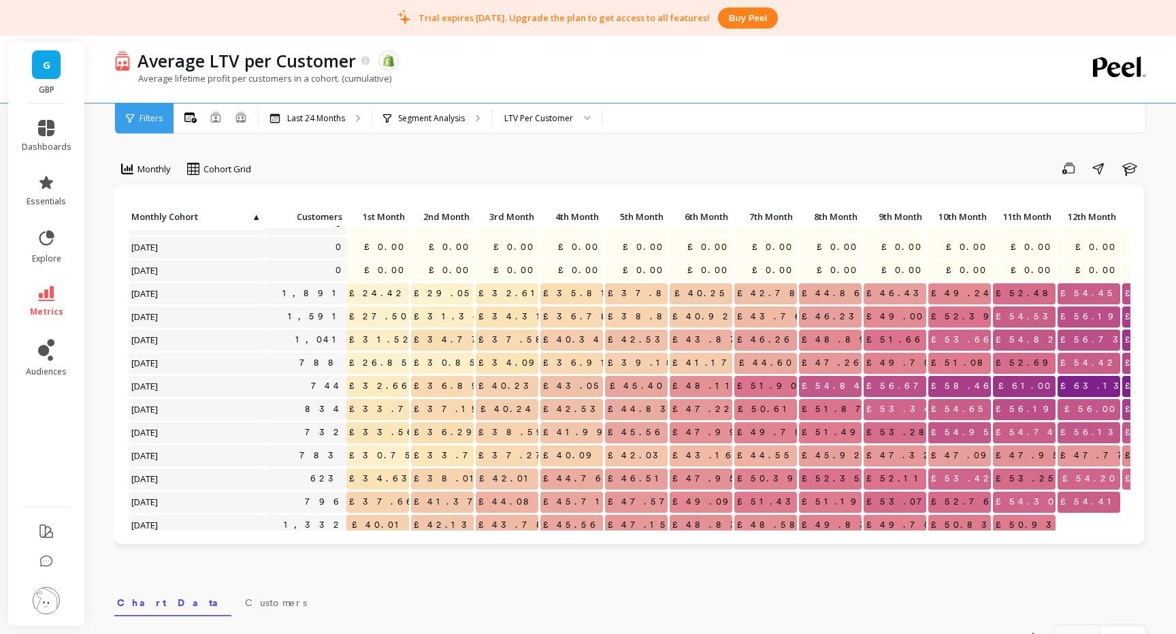
scroll to position [17, 0]
copy span "54.45"
drag, startPoint x: 1092, startPoint y: 291, endPoint x: 1117, endPoint y: 293, distance: 24.6
click at [1117, 293] on span "£54.45" at bounding box center [1089, 293] width 63 height 20
drag, startPoint x: 1097, startPoint y: 314, endPoint x: 1117, endPoint y: 317, distance: 20.6
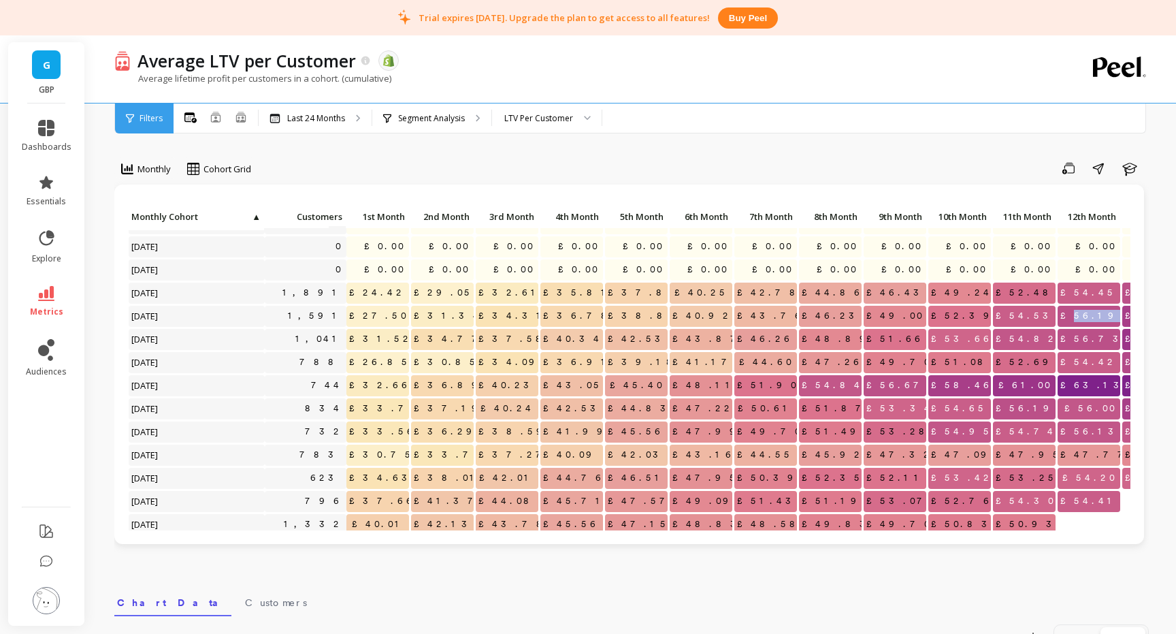
click at [1118, 317] on span "£56.19" at bounding box center [1092, 316] width 69 height 20
copy span "56.19"
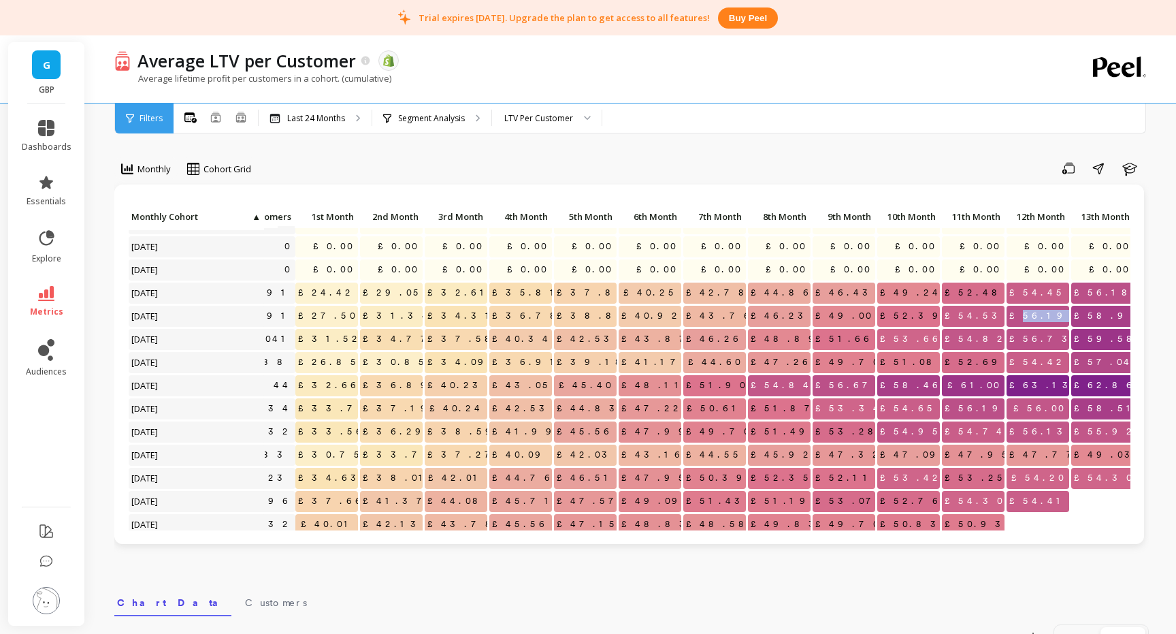
scroll to position [17, 52]
drag, startPoint x: 1097, startPoint y: 340, endPoint x: 1065, endPoint y: 344, distance: 31.6
click at [1065, 344] on span "£56.73" at bounding box center [1043, 339] width 74 height 20
copy span "56.73"
drag, startPoint x: 1042, startPoint y: 362, endPoint x: 1065, endPoint y: 362, distance: 22.5
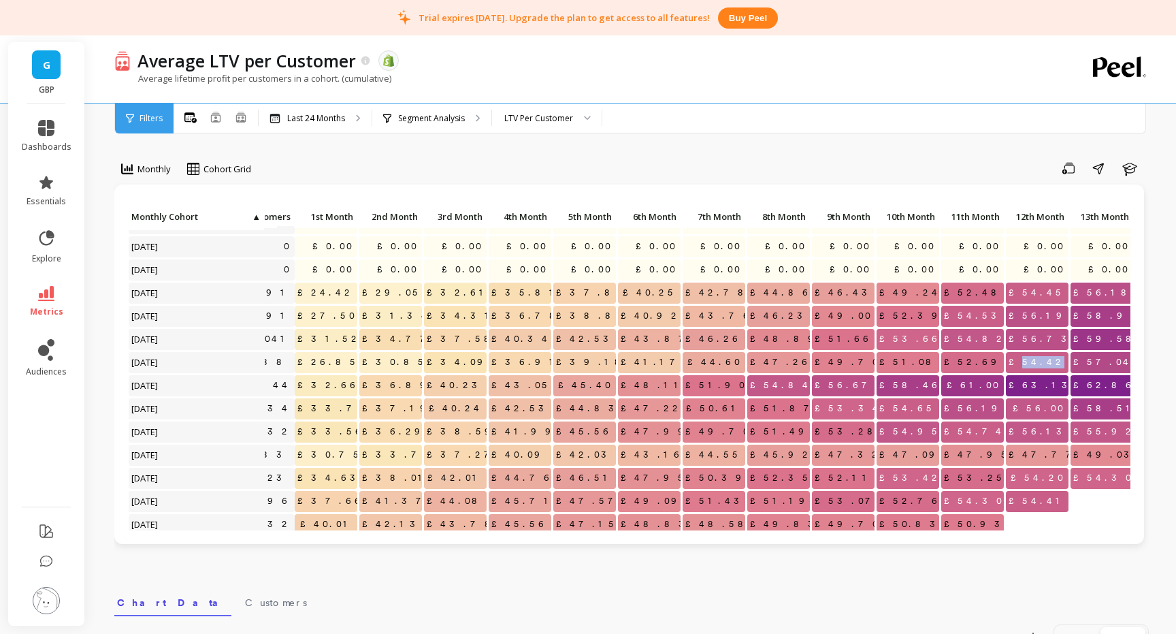
click at [1065, 362] on span "£54.42" at bounding box center [1037, 362] width 63 height 20
copy span "54.42"
drag, startPoint x: 1046, startPoint y: 385, endPoint x: 1067, endPoint y: 385, distance: 21.8
click at [1067, 385] on span "£63.13" at bounding box center [1043, 385] width 74 height 20
copy span "63.13"
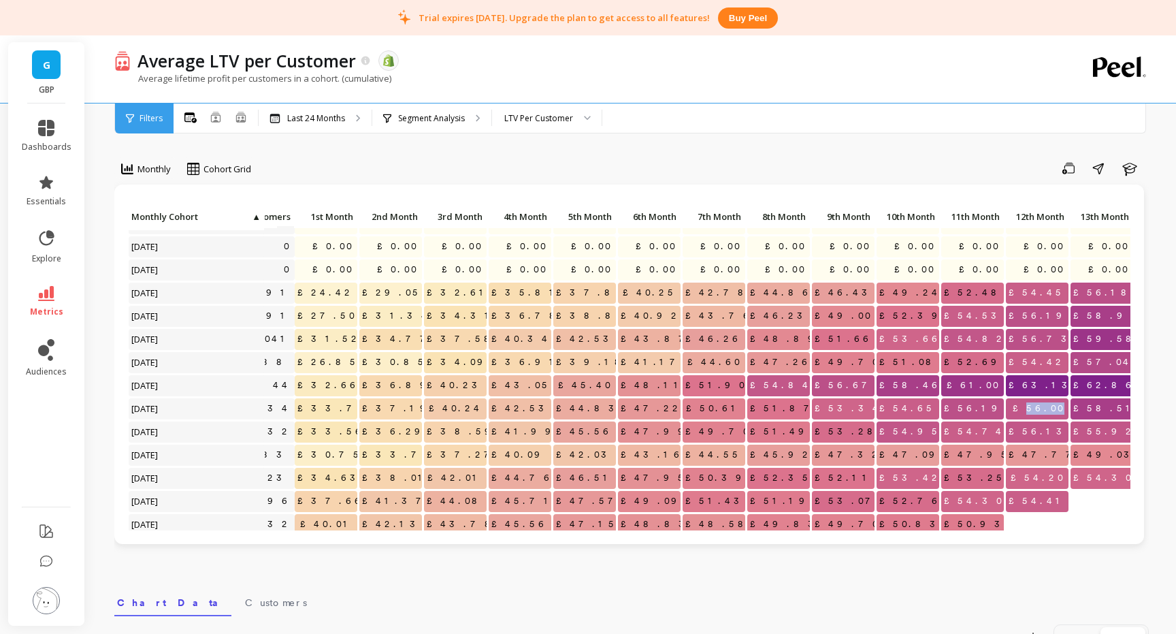
drag, startPoint x: 1041, startPoint y: 409, endPoint x: 1065, endPoint y: 411, distance: 24.5
click at [1065, 411] on span "£56.00" at bounding box center [1039, 408] width 59 height 20
copy span "56.00"
drag, startPoint x: 1044, startPoint y: 428, endPoint x: 1065, endPoint y: 430, distance: 21.1
click at [1065, 430] on span "£56.13" at bounding box center [1040, 431] width 69 height 20
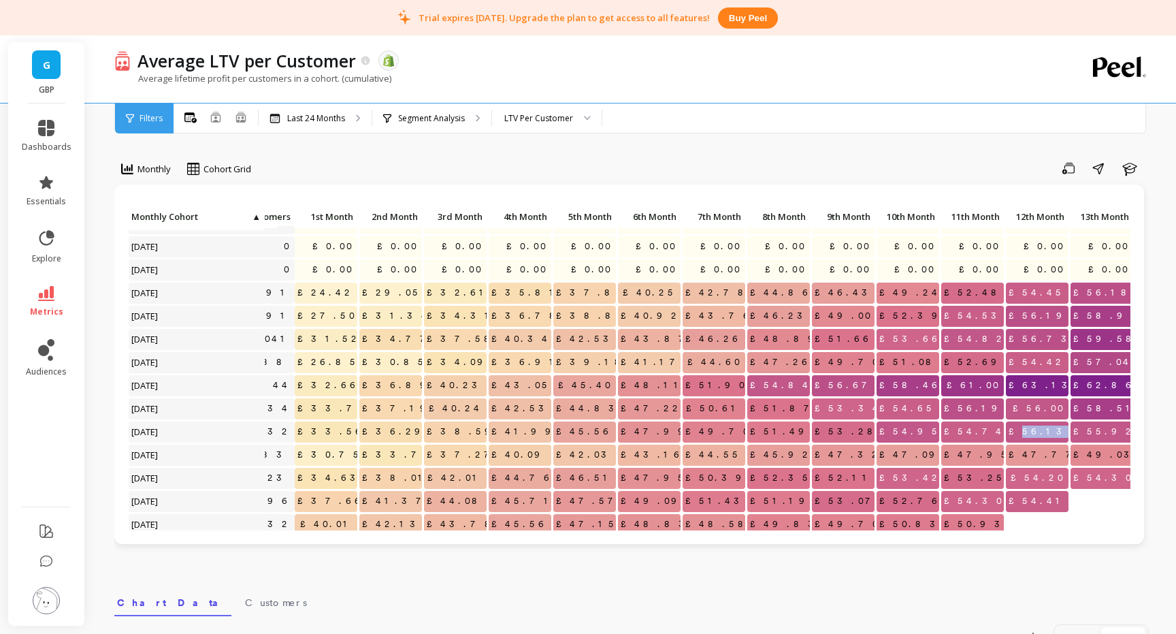
copy span "56.13"
drag, startPoint x: 1046, startPoint y: 455, endPoint x: 1071, endPoint y: 455, distance: 25.2
click at [1071, 455] on div "Click to create an audience 0 £0.00 £0.00 £0.00 £0.00 £0.00 £0.00 £0.00 £0.00 £…" at bounding box center [808, 545] width 1464 height 711
copy span "47.77"
drag, startPoint x: 1042, startPoint y: 479, endPoint x: 1065, endPoint y: 479, distance: 22.5
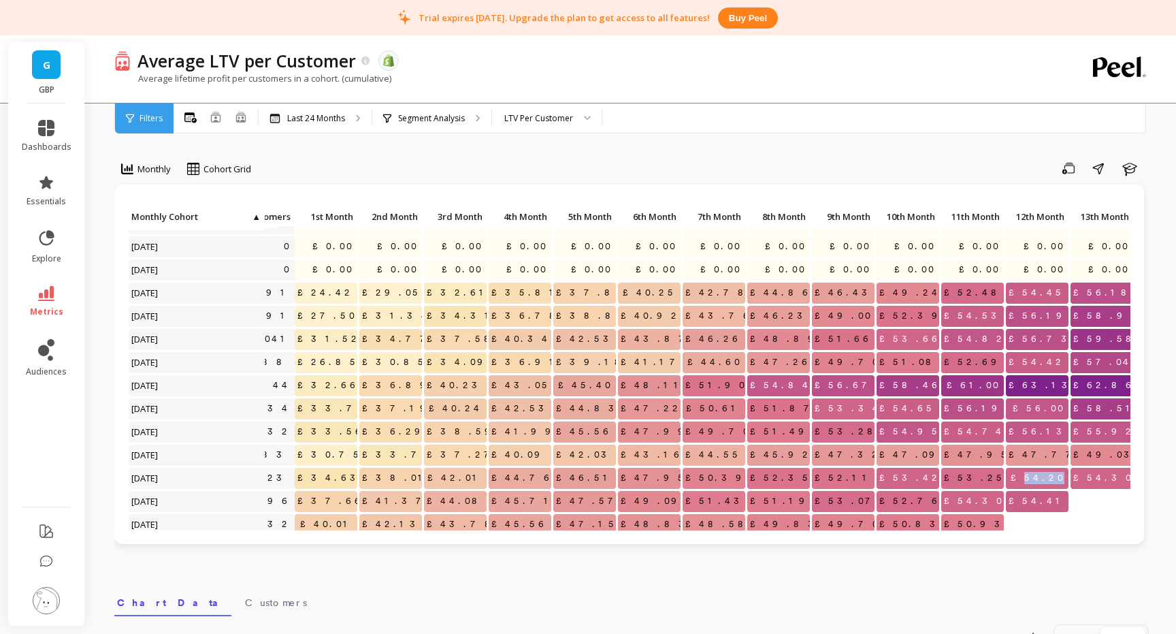
click at [1065, 479] on span "£54.20" at bounding box center [1038, 478] width 61 height 20
copy span "54.20"
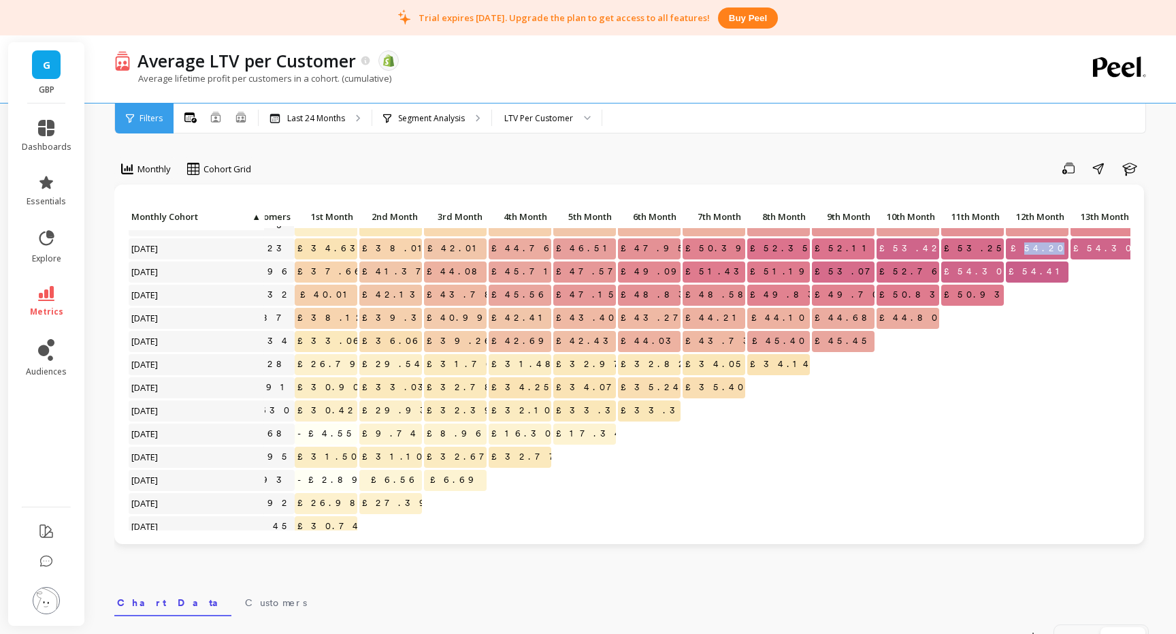
scroll to position [278, 52]
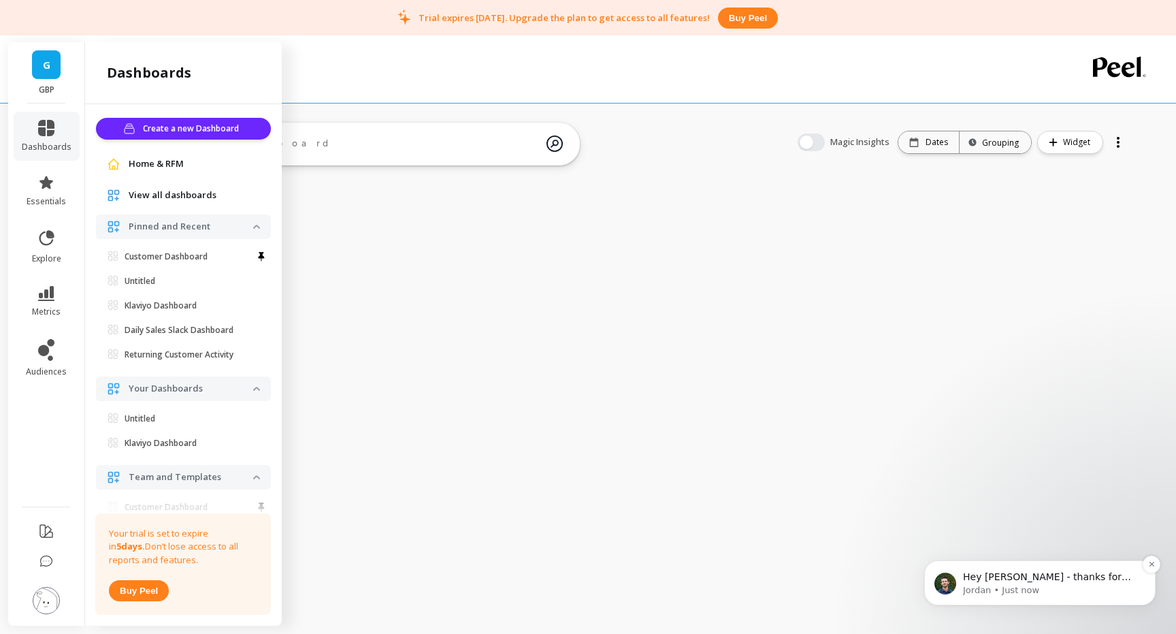
click at [1027, 590] on p "Jordan • Just now" at bounding box center [1051, 590] width 176 height 12
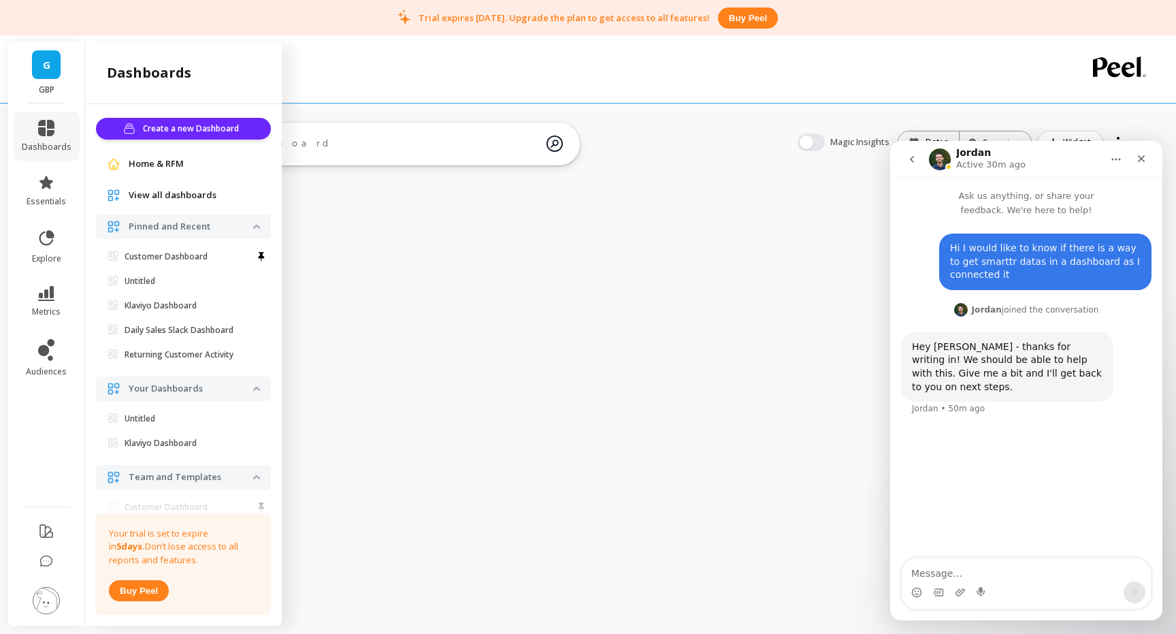
click at [52, 63] on link "G" at bounding box center [46, 64] width 29 height 29
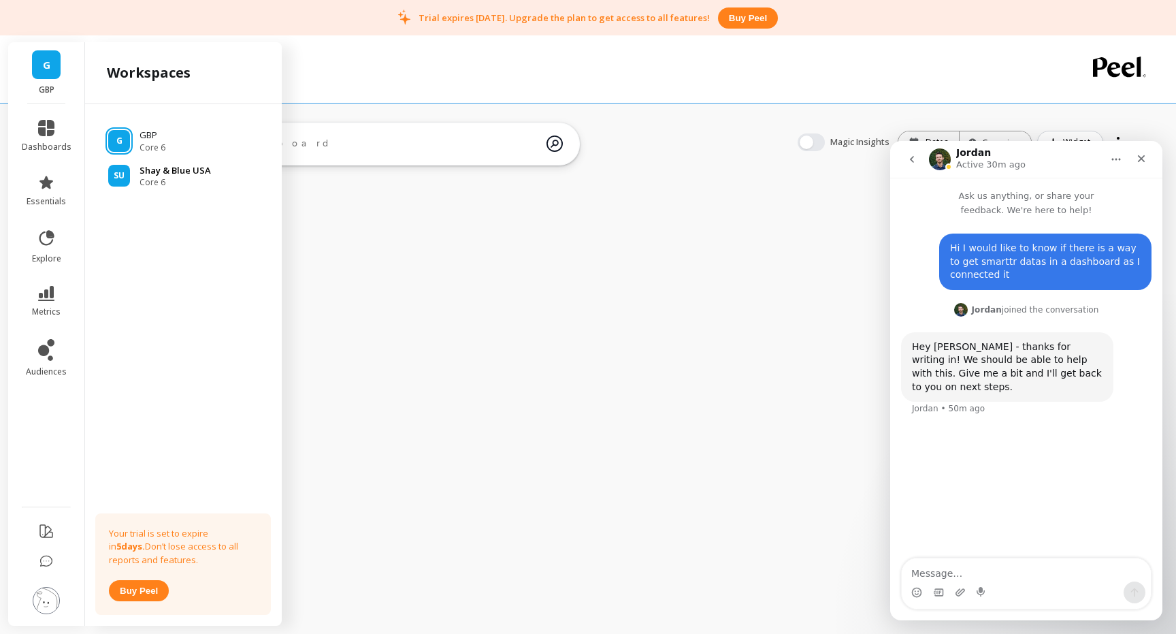
click at [163, 165] on p "Shay & Blue USA" at bounding box center [175, 171] width 71 height 14
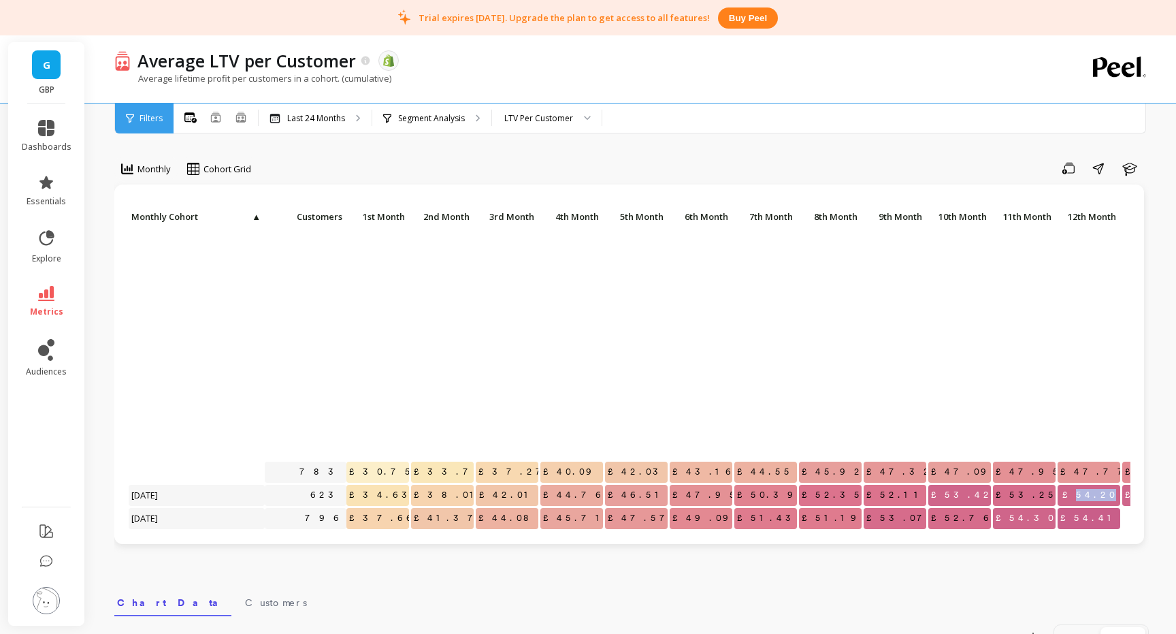
scroll to position [278, 52]
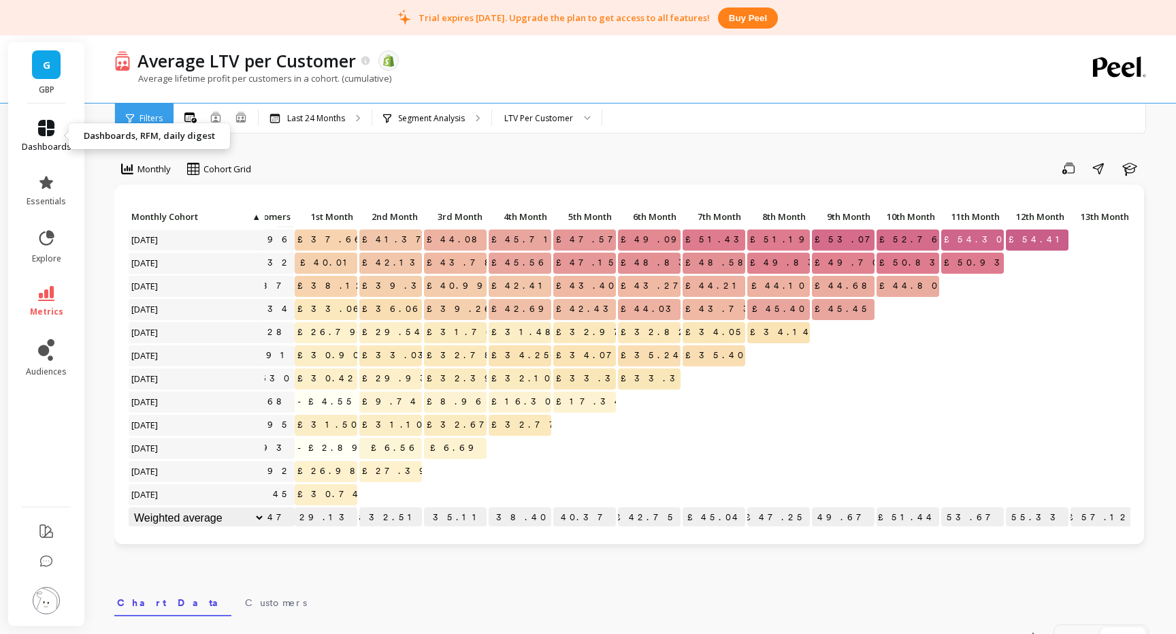
click at [44, 136] on link "dashboards" at bounding box center [47, 136] width 50 height 33
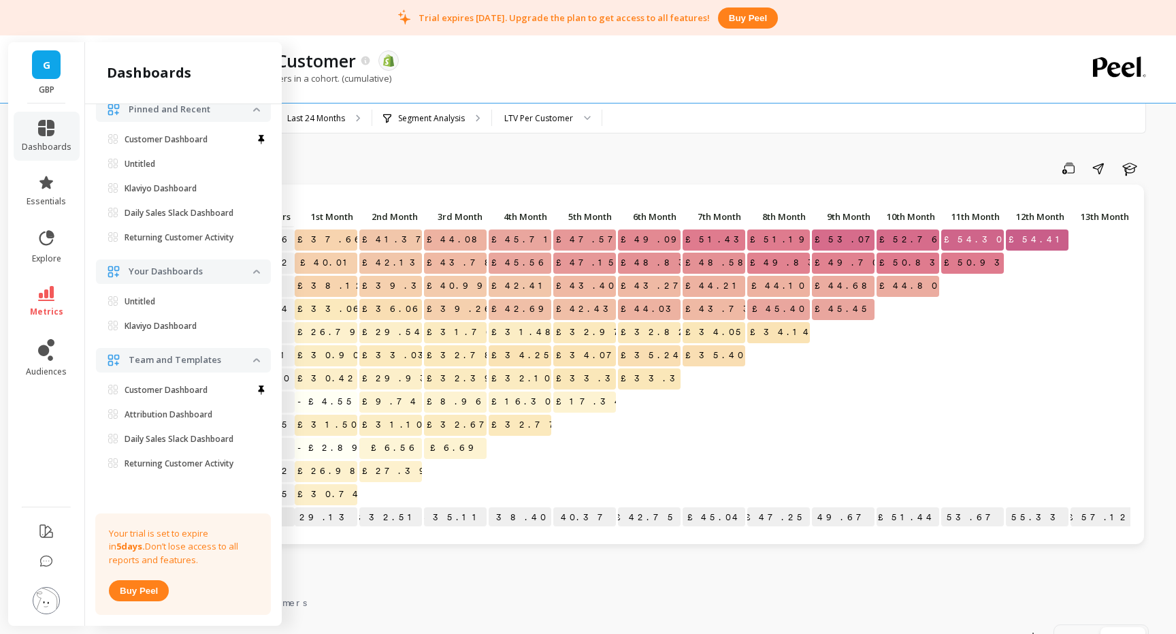
scroll to position [0, 0]
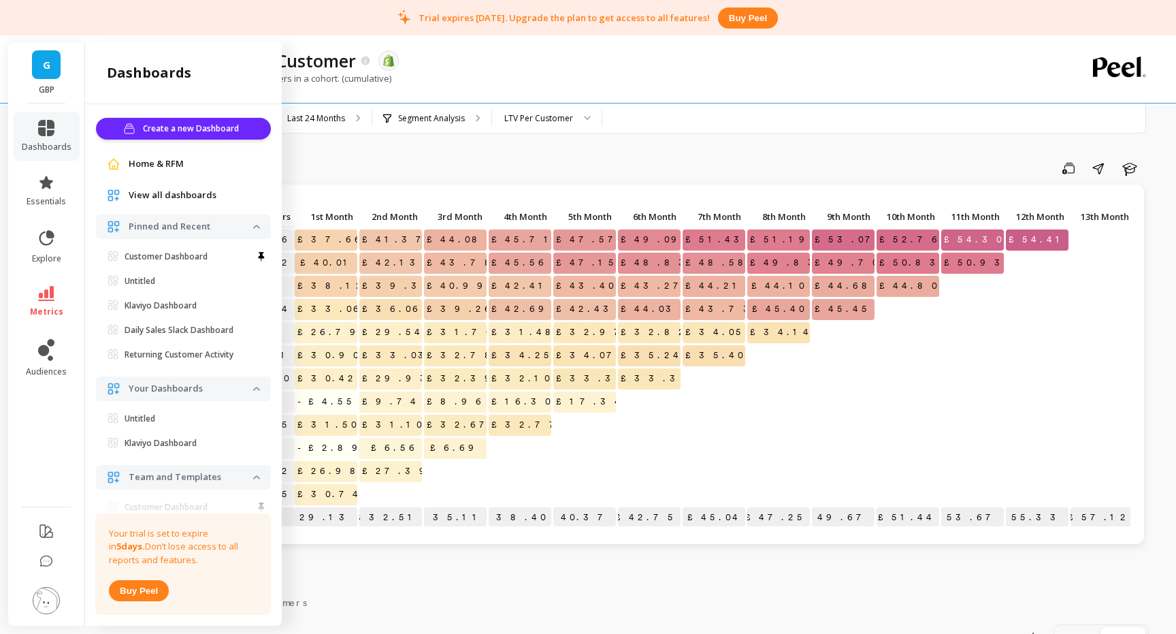
click at [163, 166] on span "Home & RFM" at bounding box center [156, 164] width 55 height 14
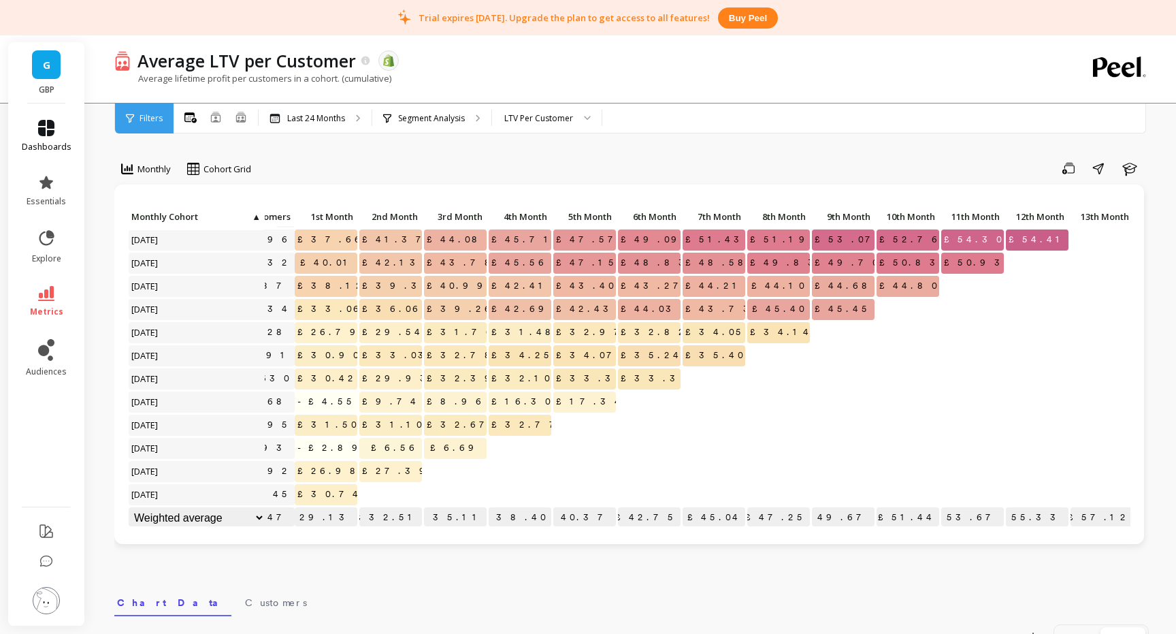
click at [47, 131] on icon at bounding box center [46, 128] width 16 height 16
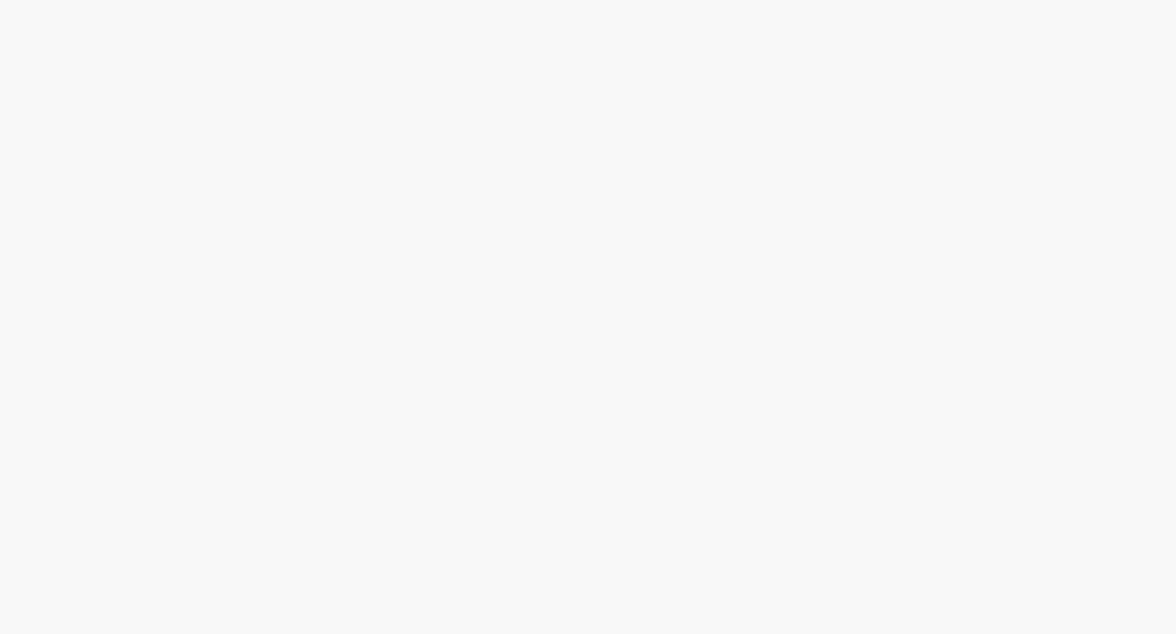
click at [152, 0] on html "Save" at bounding box center [588, 0] width 1176 height 0
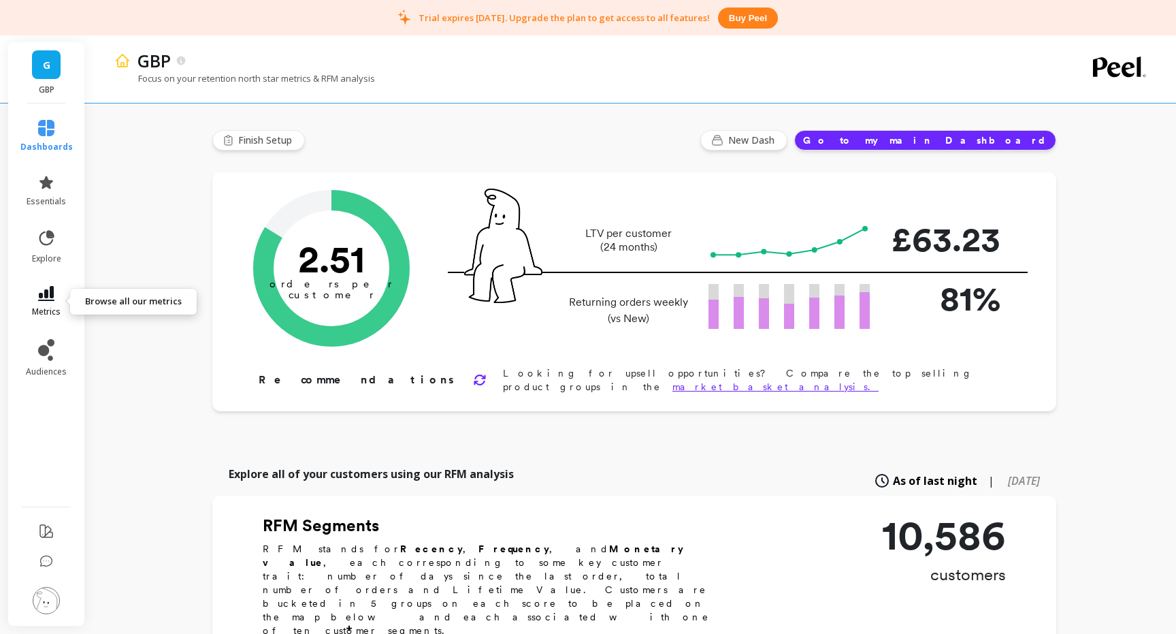
click at [52, 294] on icon at bounding box center [46, 293] width 16 height 15
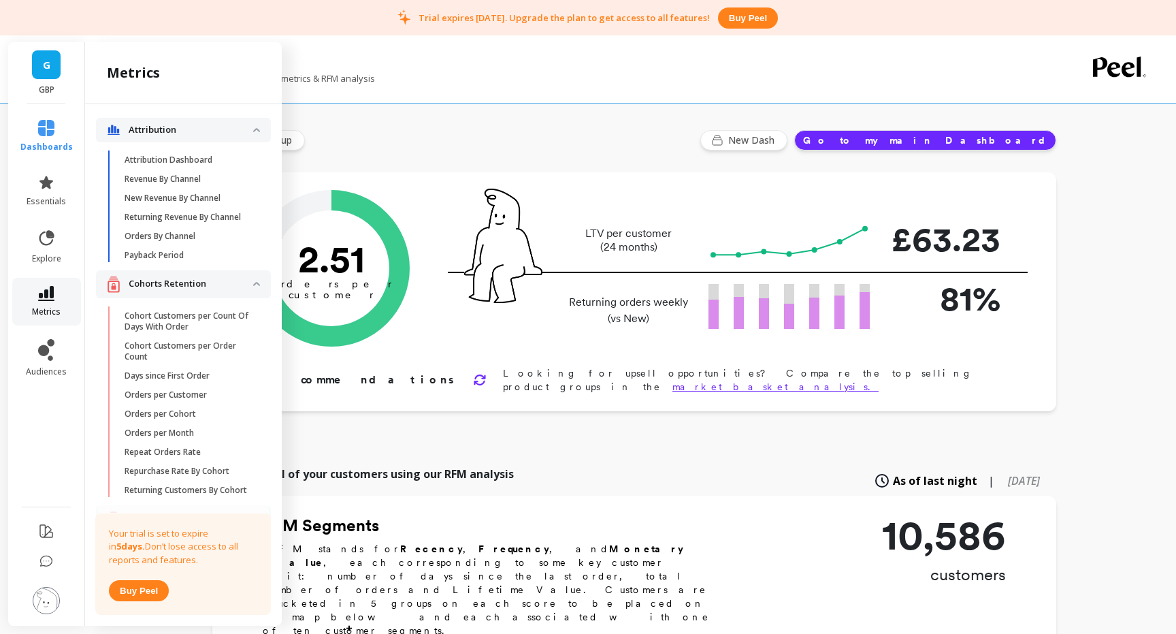
scroll to position [156, 0]
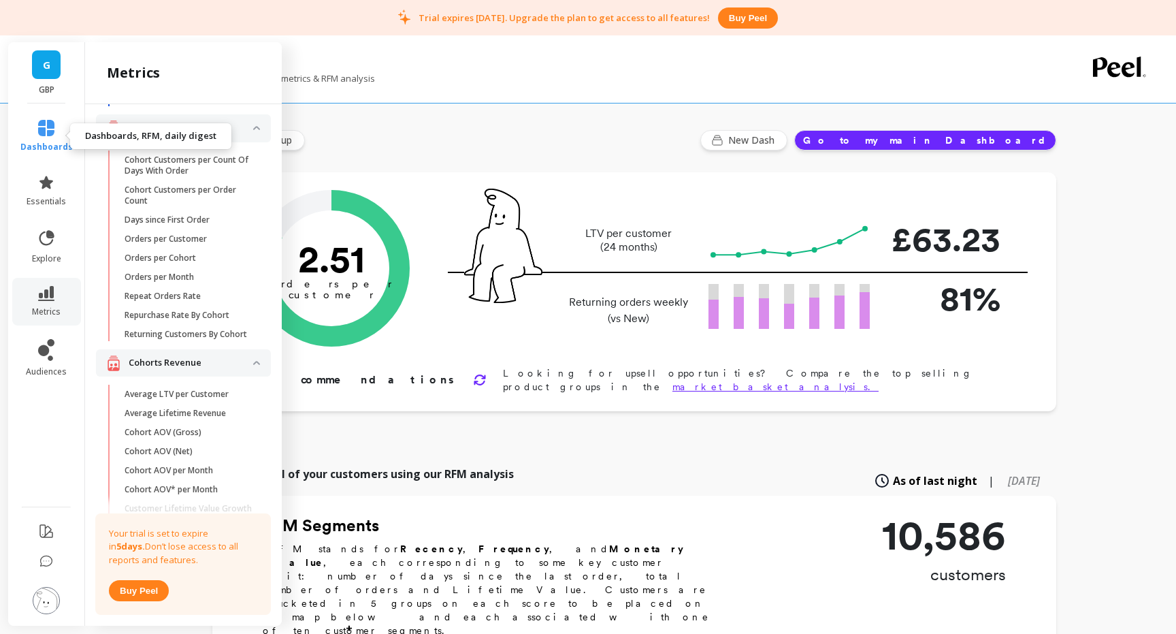
click at [53, 129] on icon at bounding box center [46, 128] width 16 height 16
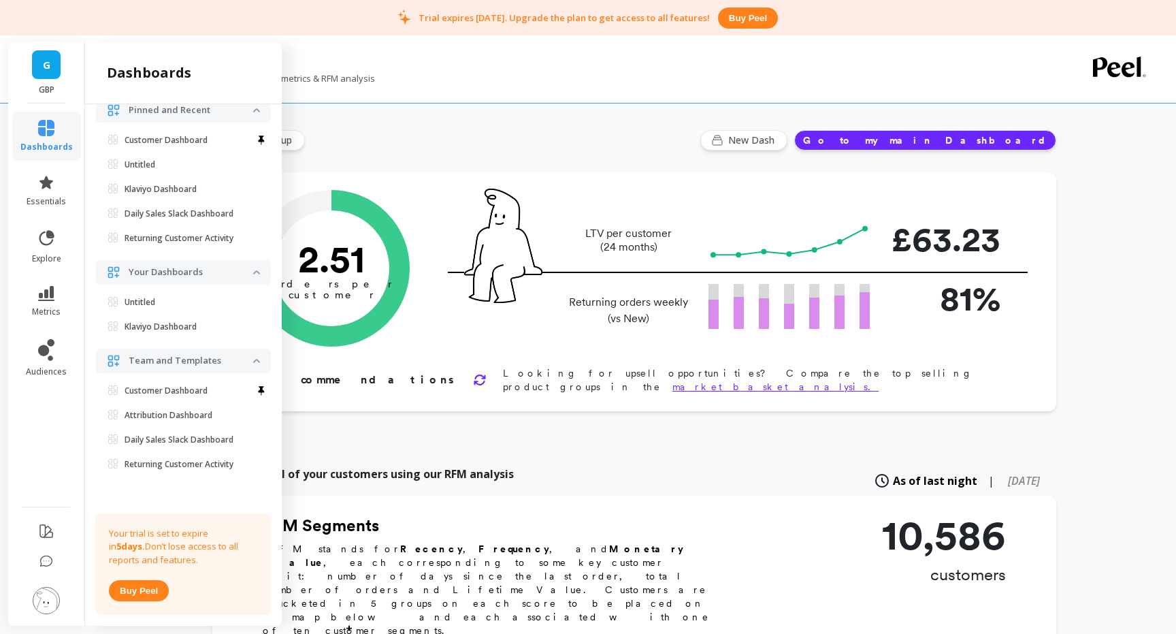
scroll to position [0, 0]
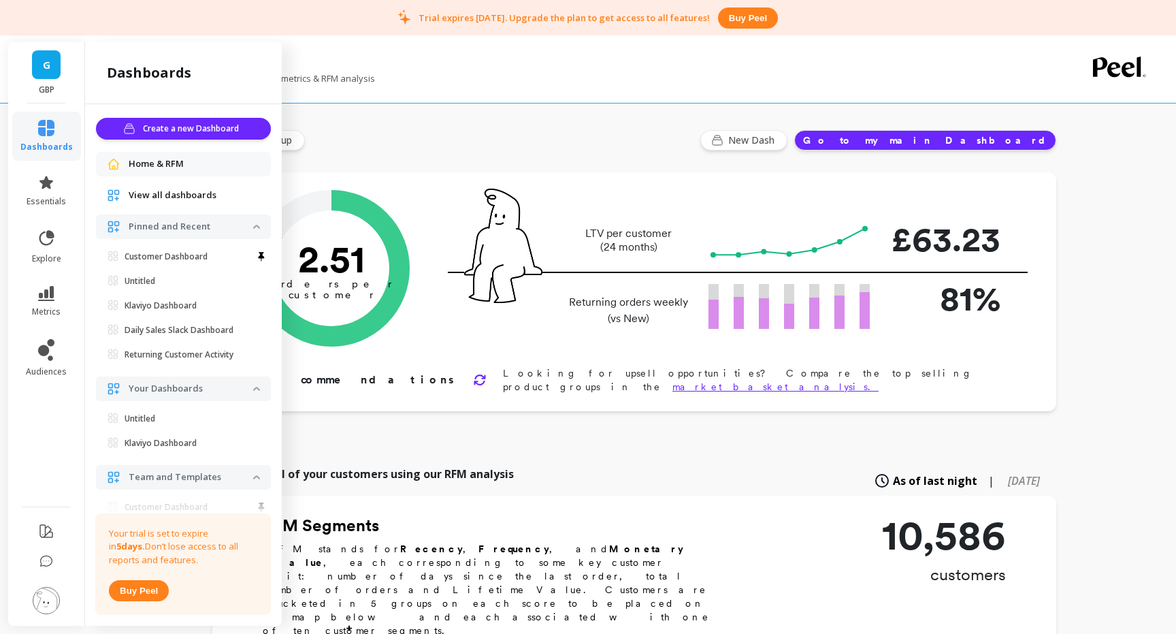
click at [174, 197] on span "View all dashboards" at bounding box center [173, 196] width 88 height 14
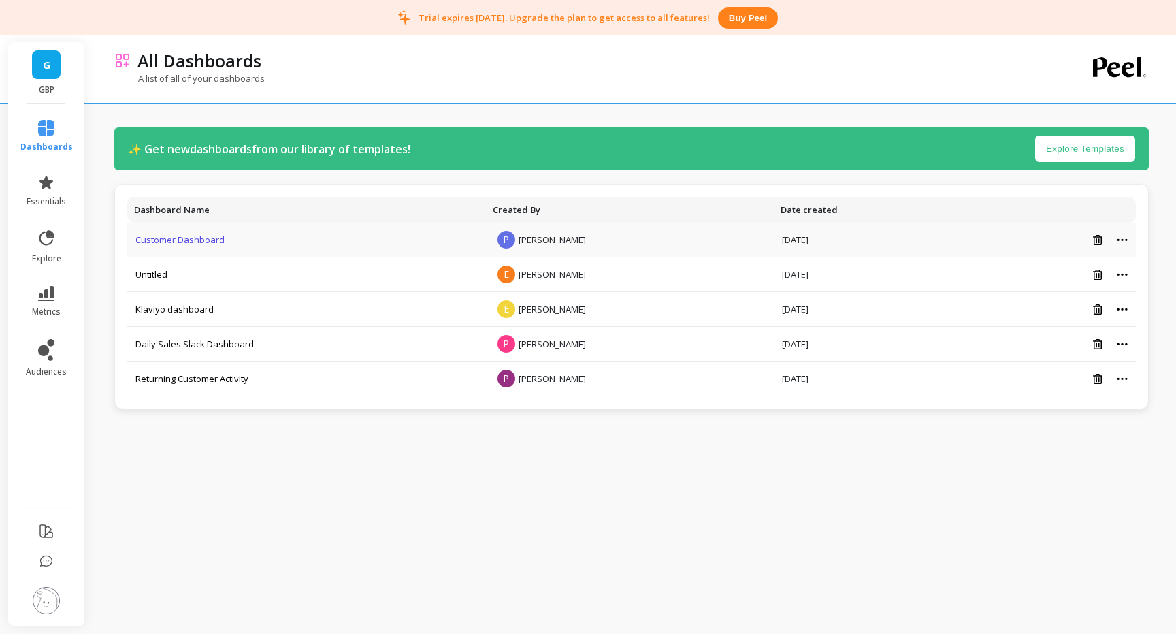
click at [202, 243] on link "Customer Dashboard" at bounding box center [179, 240] width 89 height 12
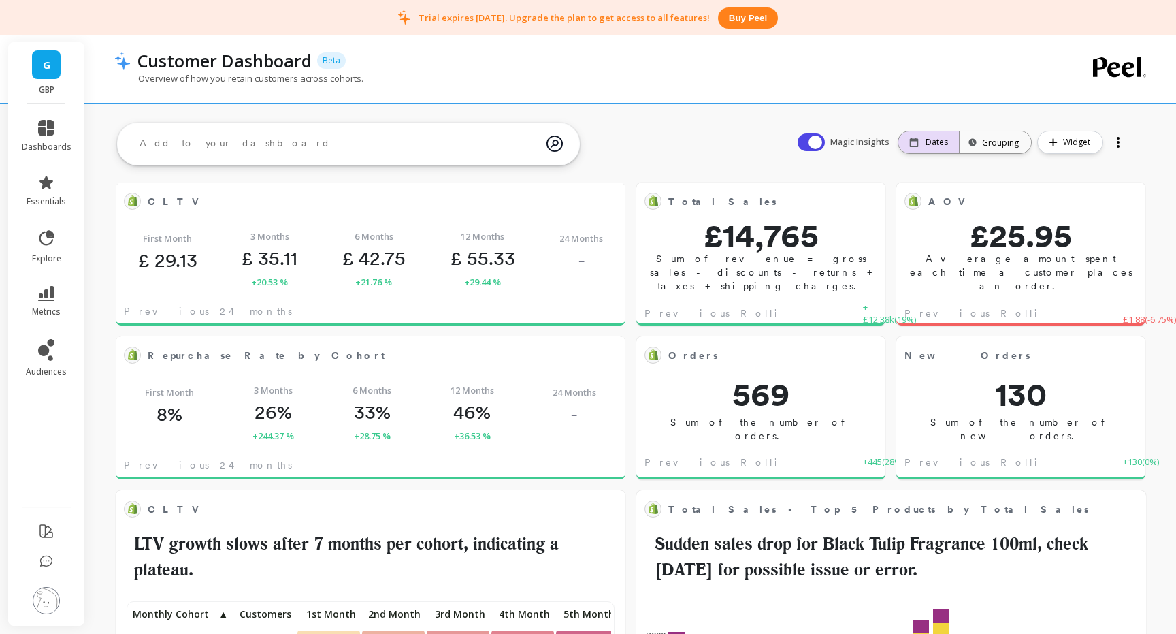
click at [933, 143] on p "Dates" at bounding box center [937, 142] width 22 height 11
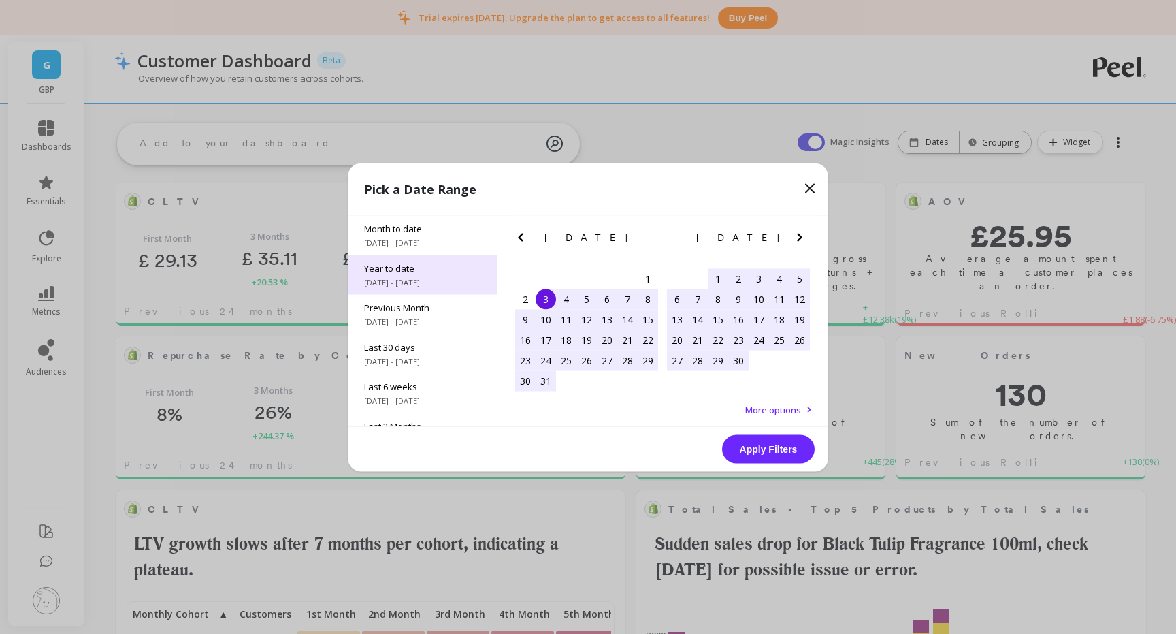
click at [427, 278] on span "1/1/2025 - 9/3/2025" at bounding box center [422, 281] width 116 height 11
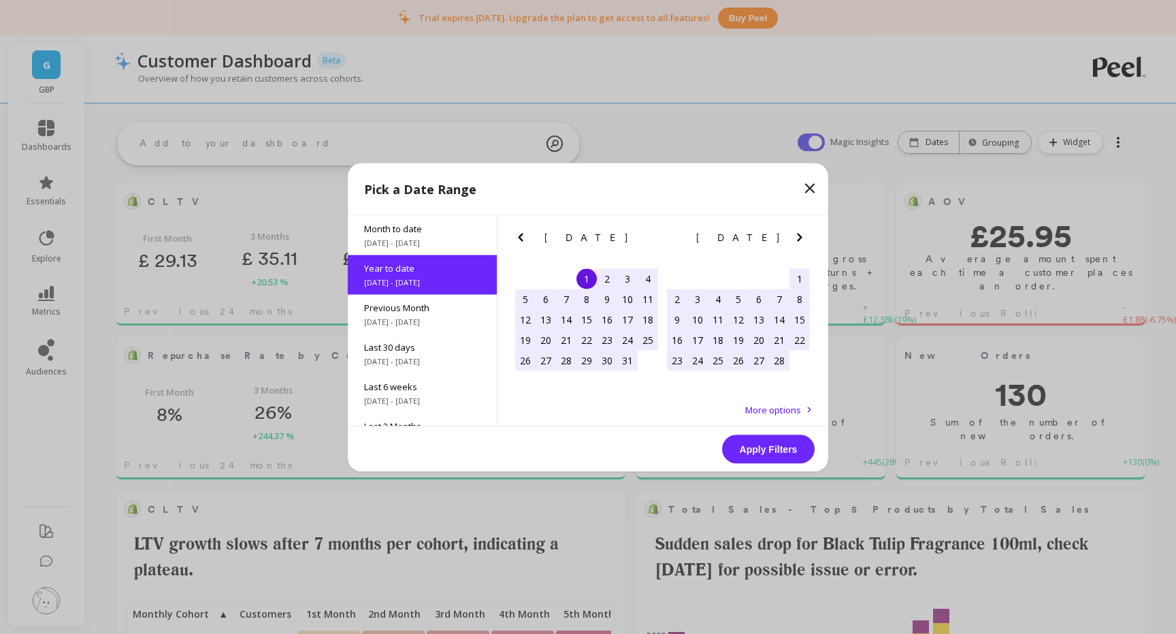
click at [777, 454] on button "Apply Filters" at bounding box center [768, 448] width 93 height 29
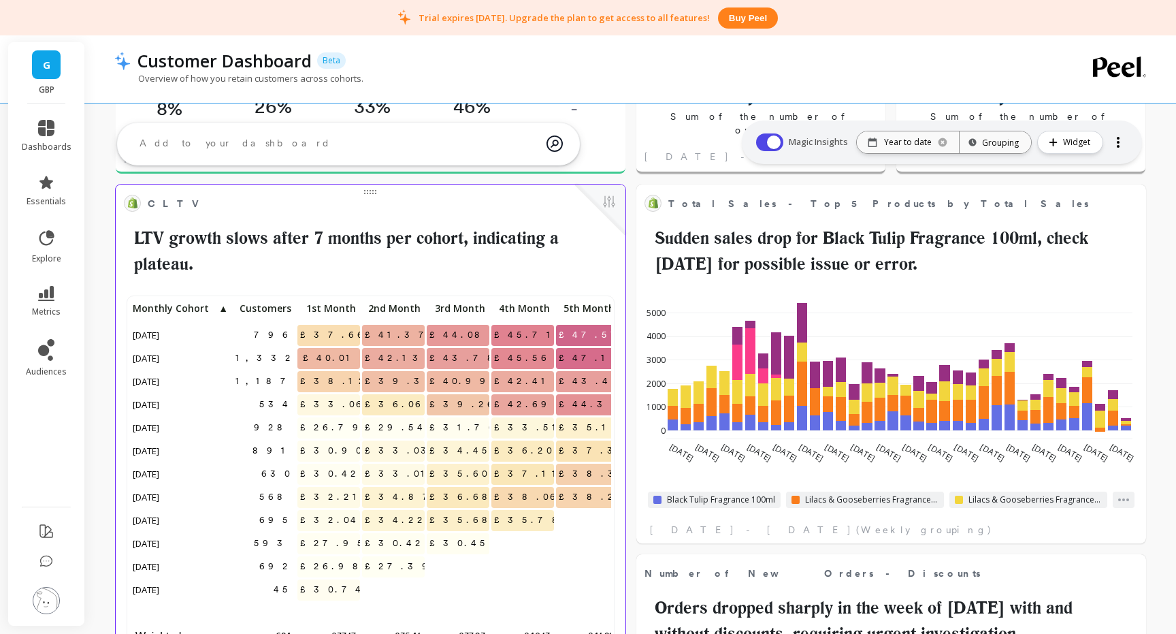
scroll to position [321, 0]
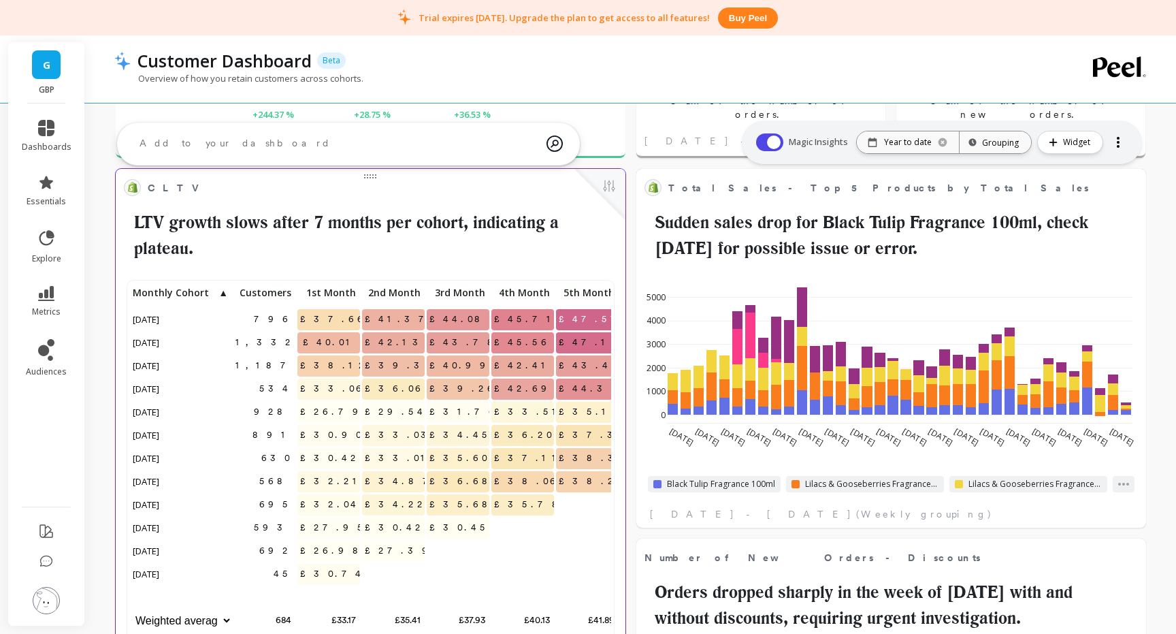
click at [545, 193] on span "CLTV" at bounding box center [361, 187] width 426 height 19
click at [483, 195] on span "CLTV" at bounding box center [361, 187] width 426 height 19
click at [610, 185] on button at bounding box center [609, 187] width 16 height 19
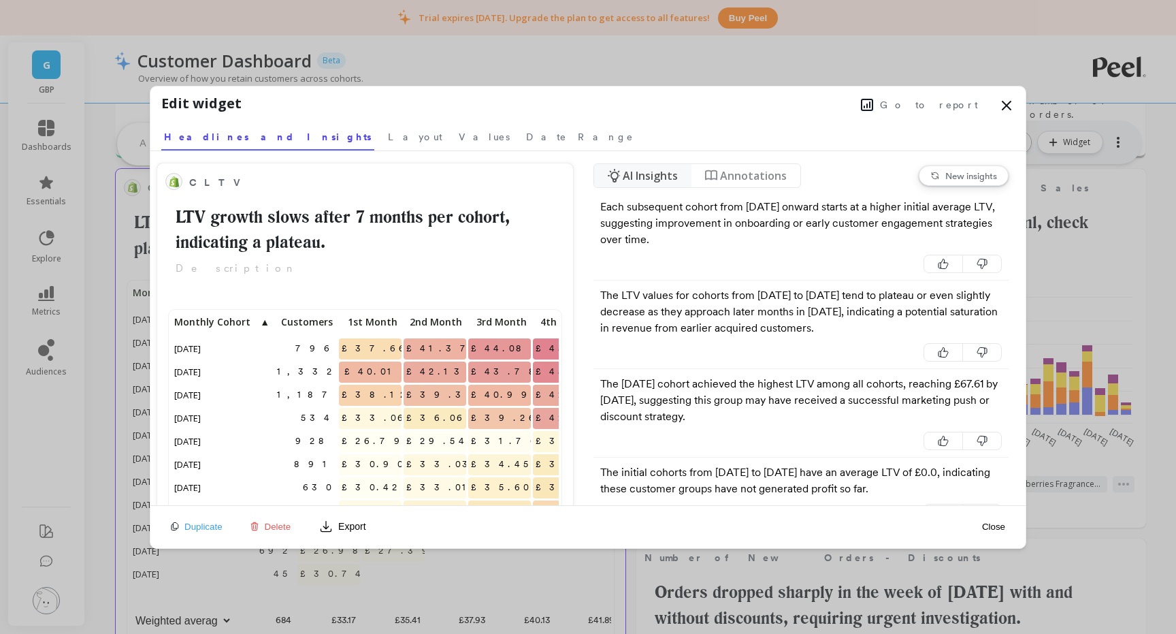
scroll to position [374, 387]
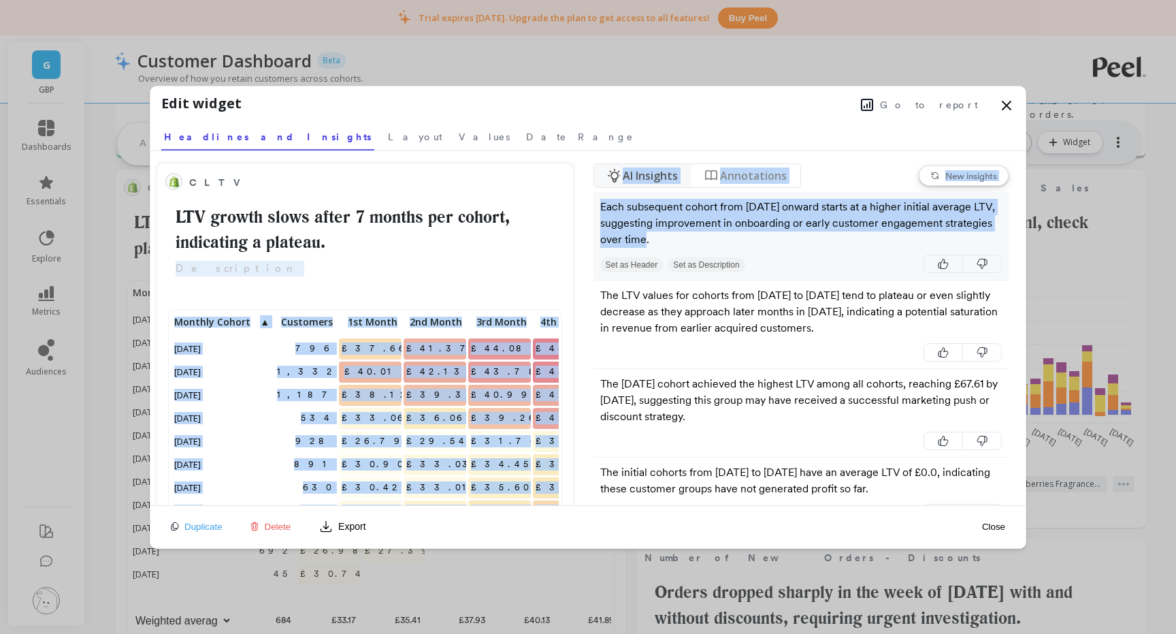
drag, startPoint x: 572, startPoint y: 231, endPoint x: 664, endPoint y: 236, distance: 92.7
click at [664, 236] on div "CLTV LTV growth slows after 7 months per cohort, indicating a plateau. Descript…" at bounding box center [588, 328] width 876 height 354
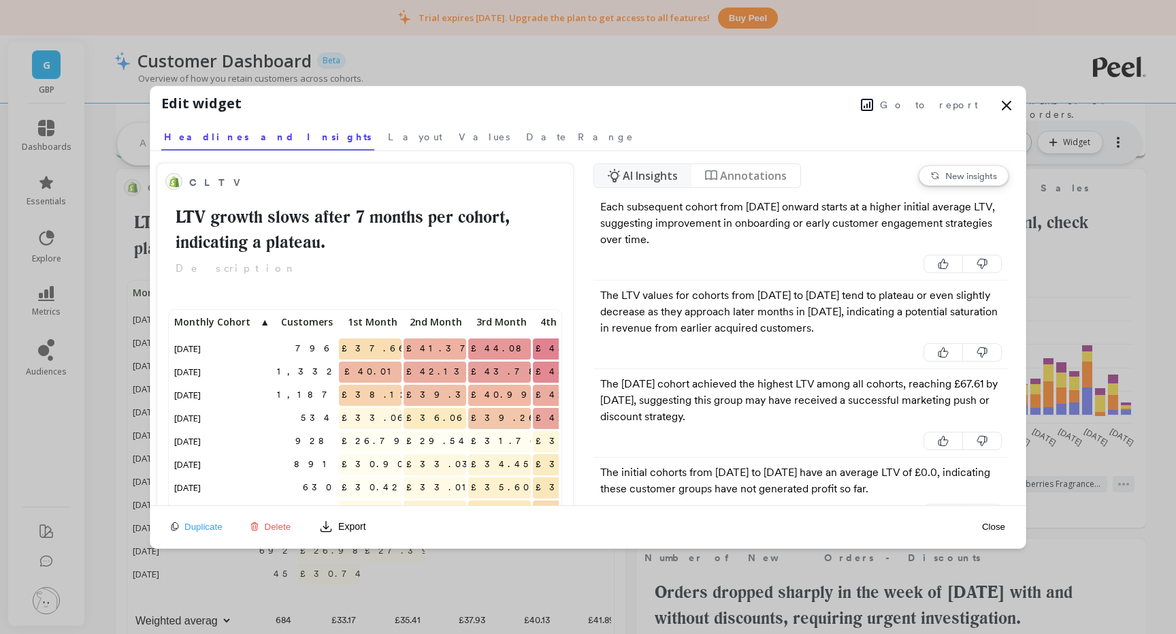
click at [1007, 106] on icon at bounding box center [1007, 105] width 8 height 8
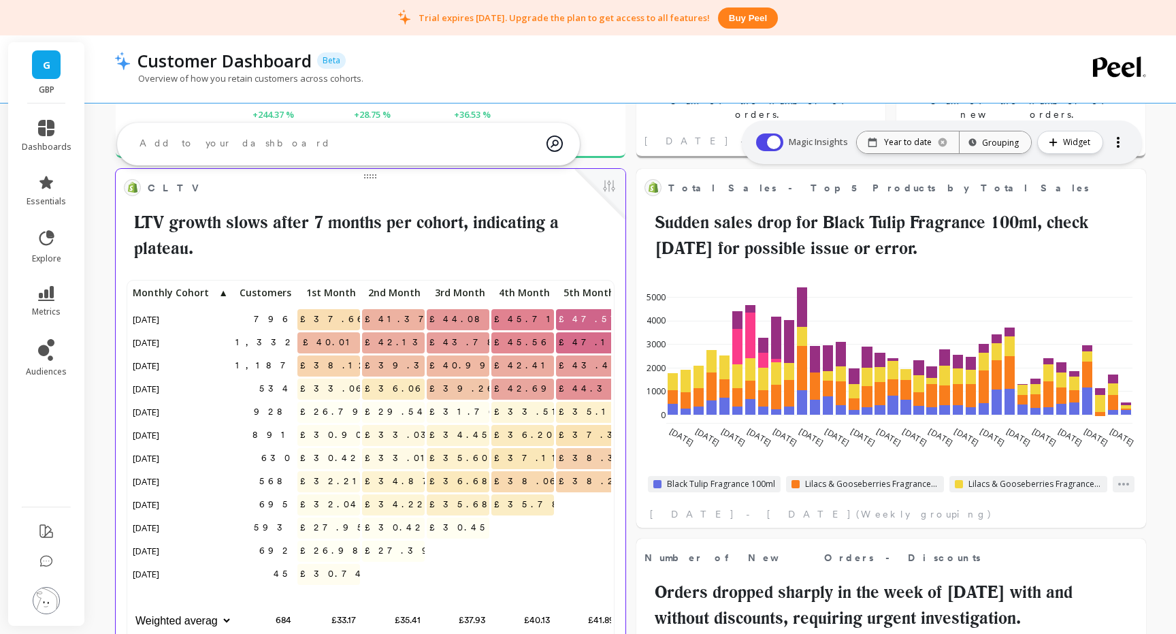
click at [573, 229] on h2 "LTV growth slows after 7 months per cohort, indicating a plateau." at bounding box center [371, 235] width 494 height 51
click at [615, 189] on button at bounding box center [609, 187] width 16 height 19
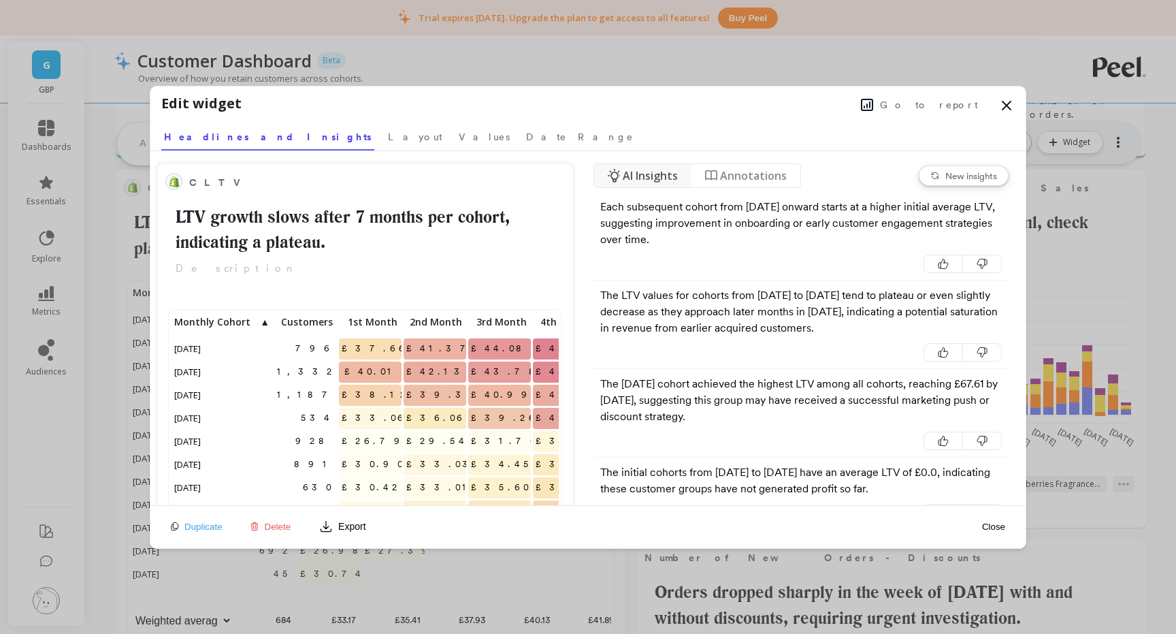
click at [966, 106] on span "Go to report" at bounding box center [929, 105] width 98 height 14
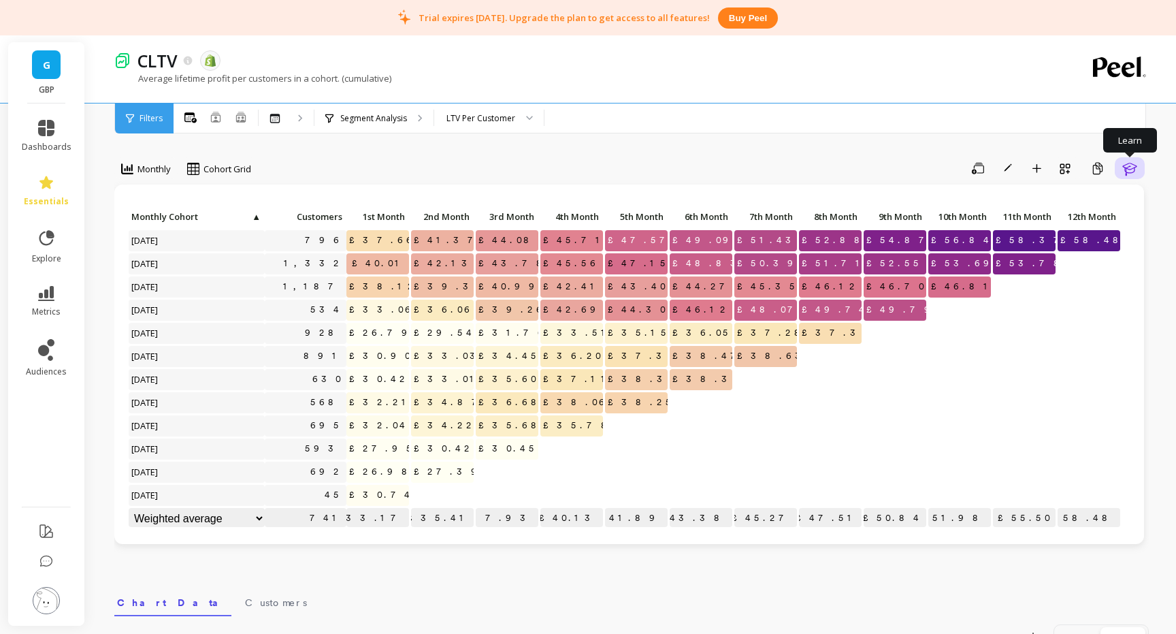
click at [1127, 169] on icon "button" at bounding box center [1130, 169] width 14 height 13
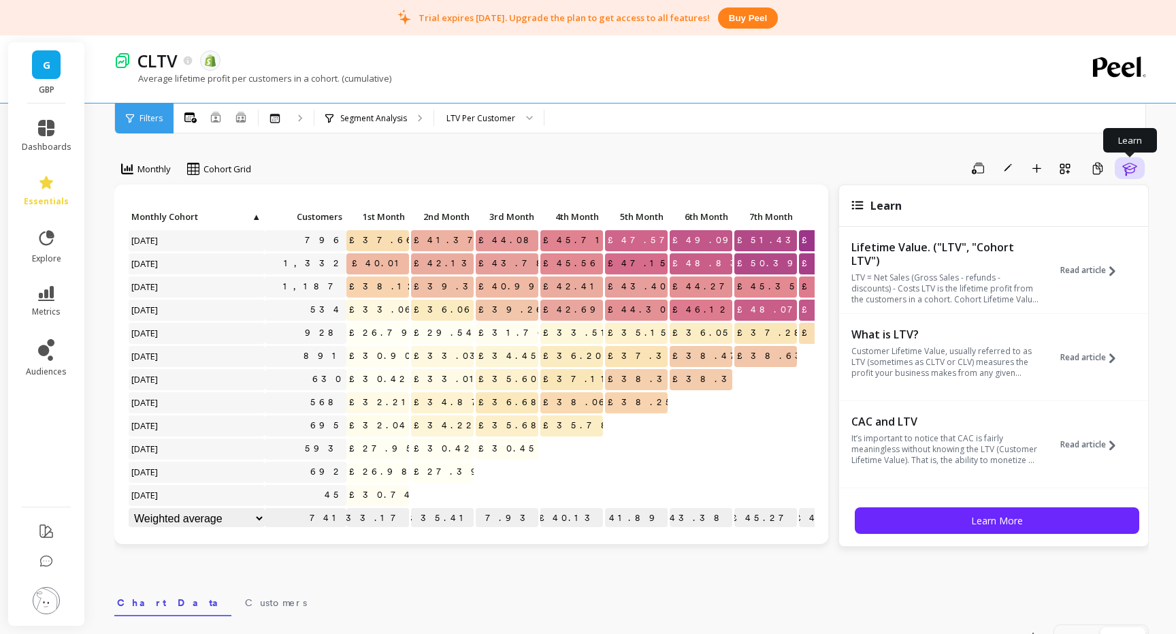
click at [1127, 169] on icon "button" at bounding box center [1130, 169] width 14 height 13
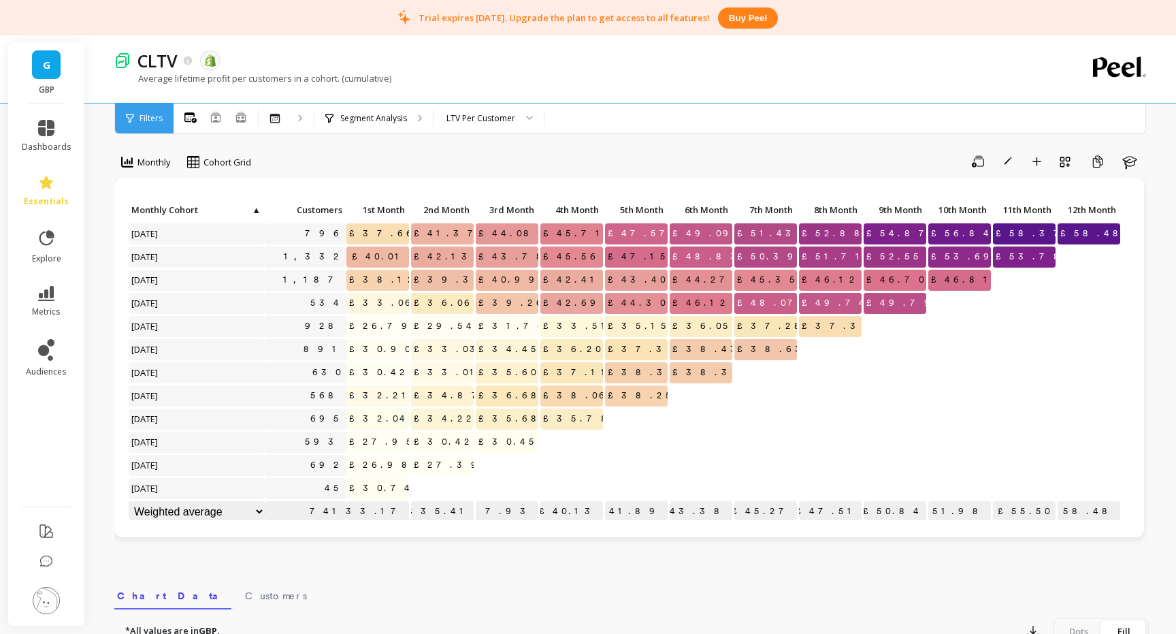
scroll to position [1, 0]
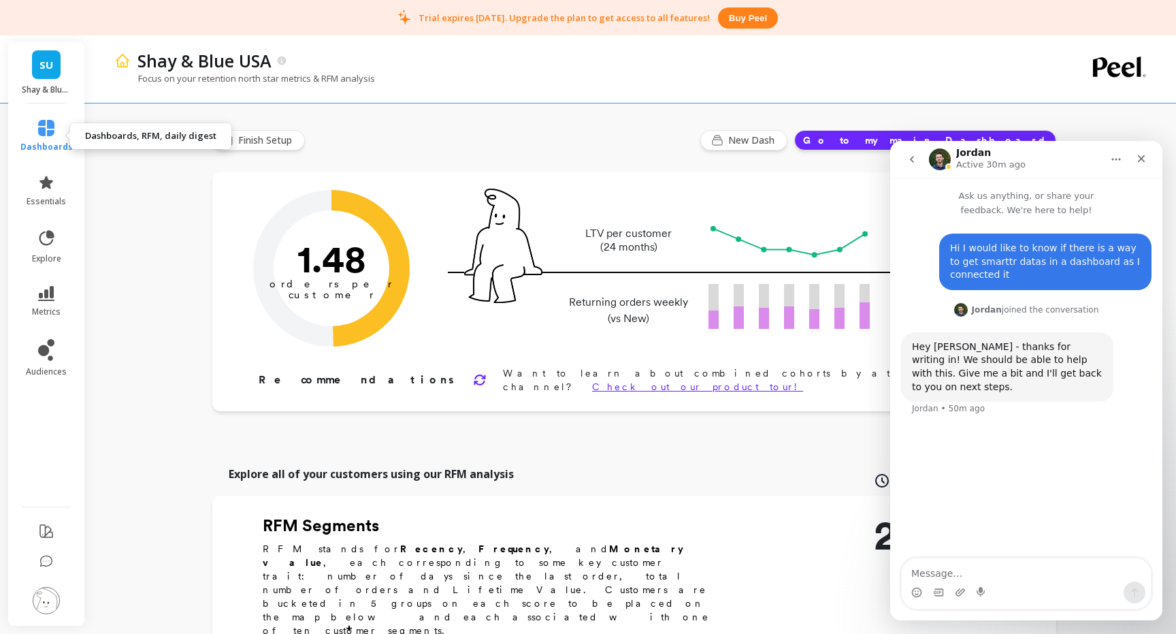
click at [52, 137] on link "dashboards" at bounding box center [46, 136] width 52 height 33
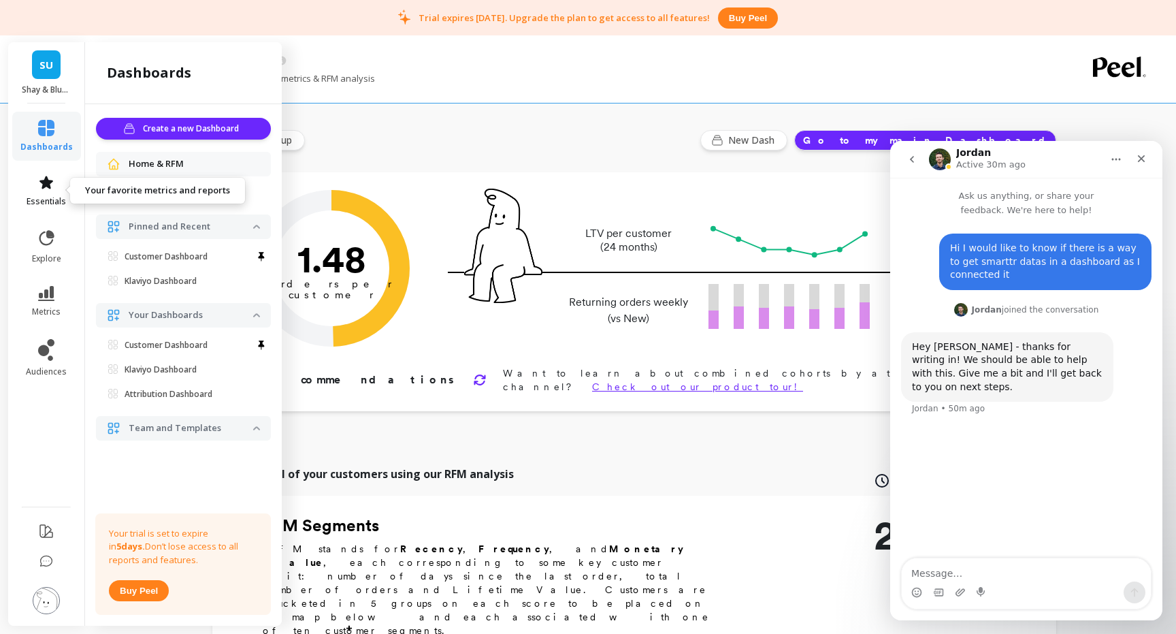
click at [46, 191] on link "essentials" at bounding box center [46, 190] width 52 height 33
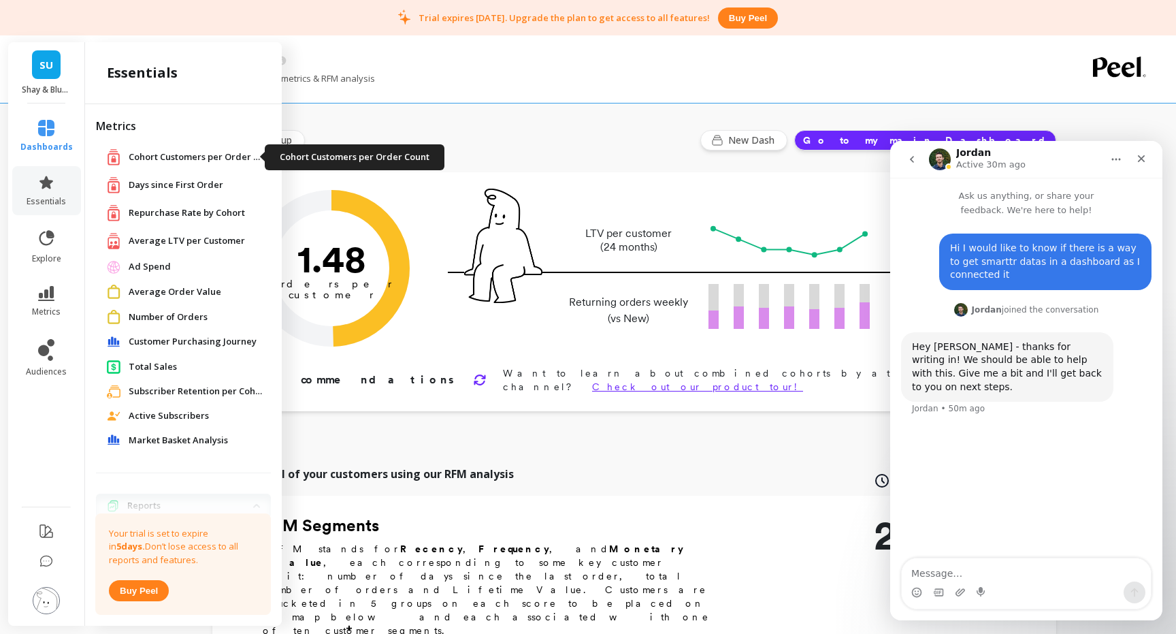
click at [180, 158] on span "Cohort Customers per Order Count" at bounding box center [197, 157] width 136 height 14
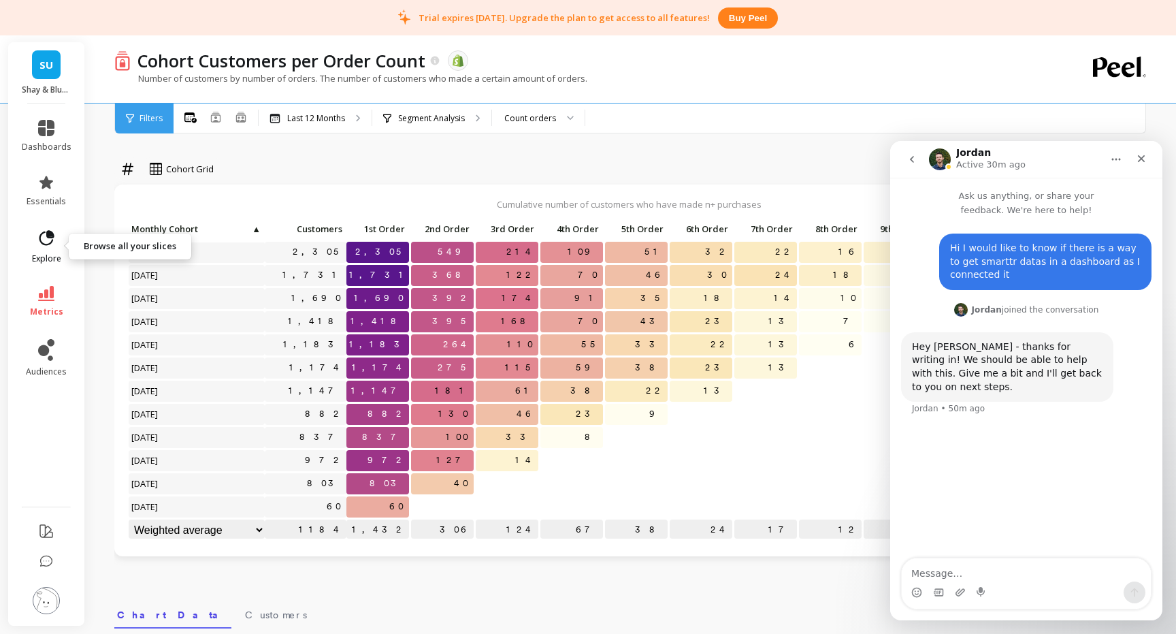
click at [40, 241] on icon at bounding box center [46, 237] width 15 height 15
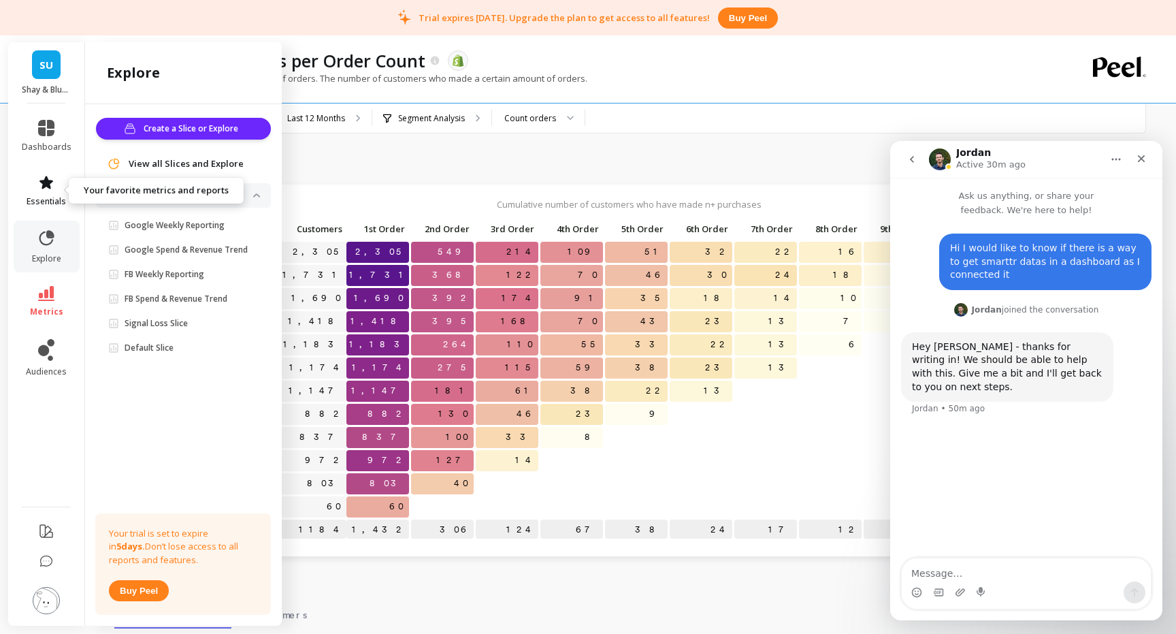
click at [50, 182] on icon at bounding box center [46, 182] width 14 height 13
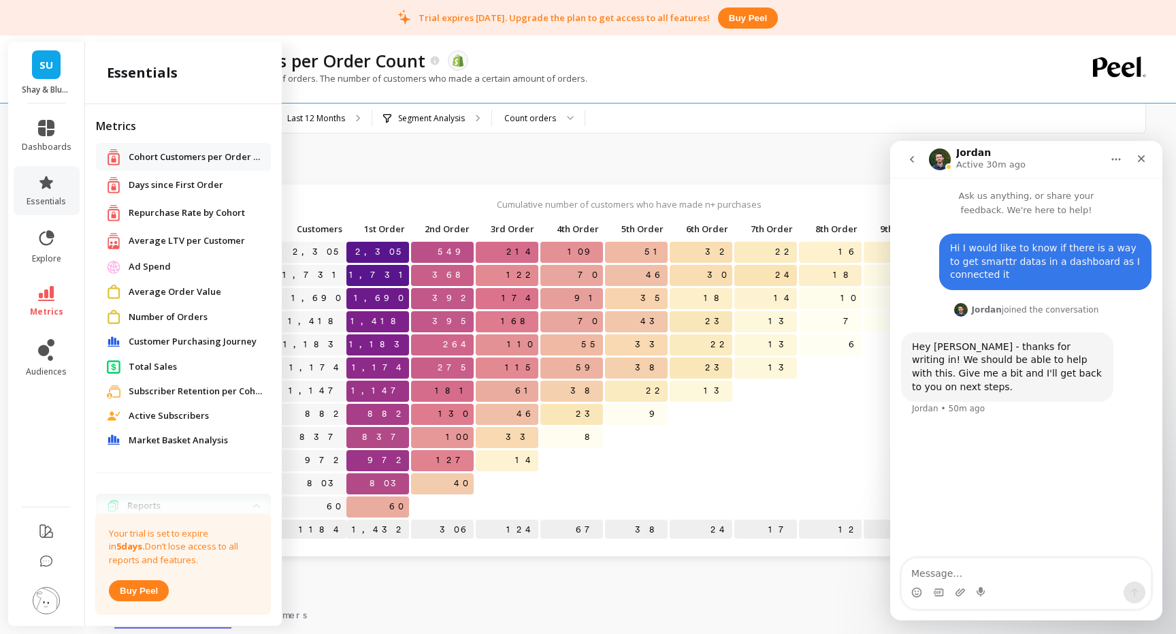
click at [180, 237] on span "Average LTV per Customer" at bounding box center [187, 241] width 116 height 14
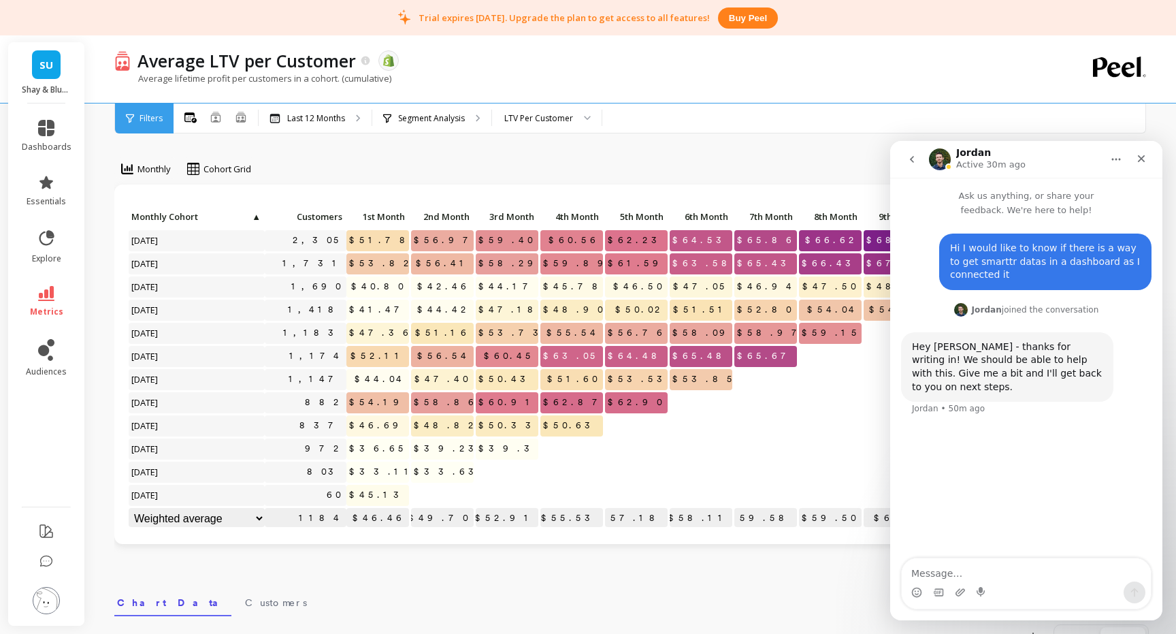
click at [1110, 157] on button "Home" at bounding box center [1117, 159] width 26 height 26
click at [1137, 157] on icon "Close" at bounding box center [1141, 158] width 11 height 11
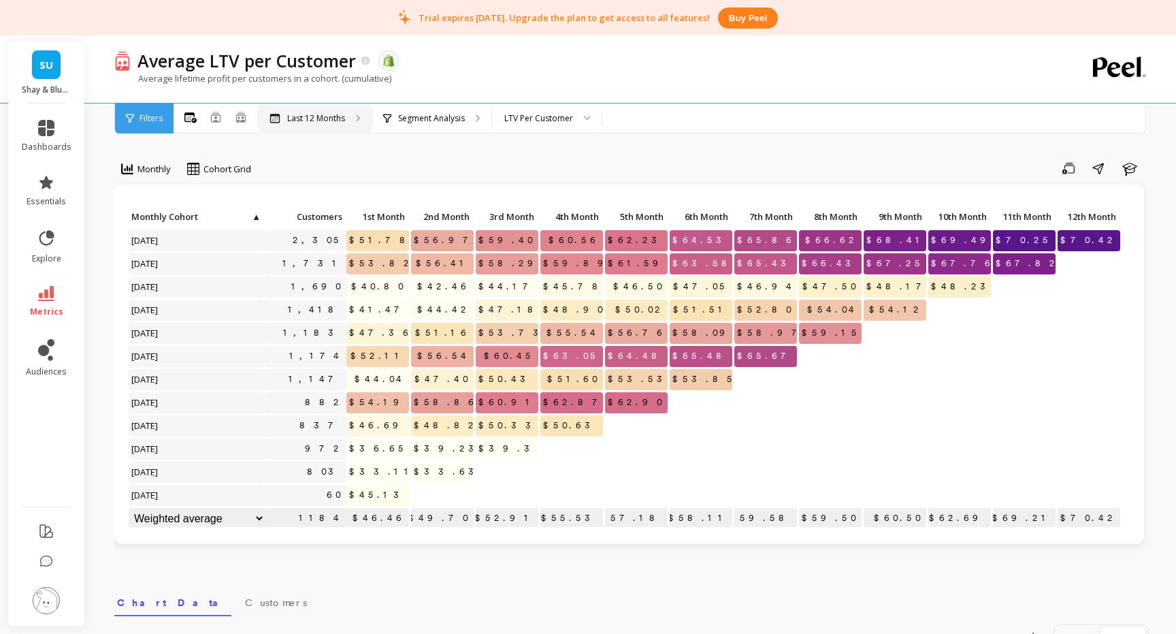
click at [325, 119] on p "Last 12 Months" at bounding box center [316, 118] width 58 height 11
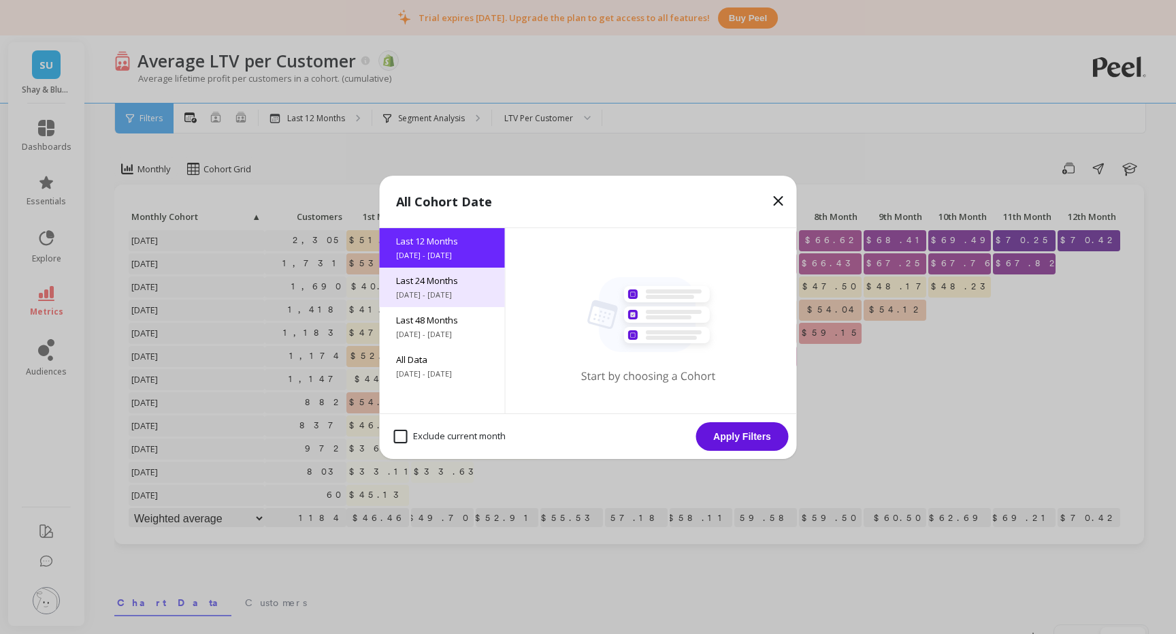
click at [440, 285] on span "Last 24 Months" at bounding box center [442, 280] width 93 height 12
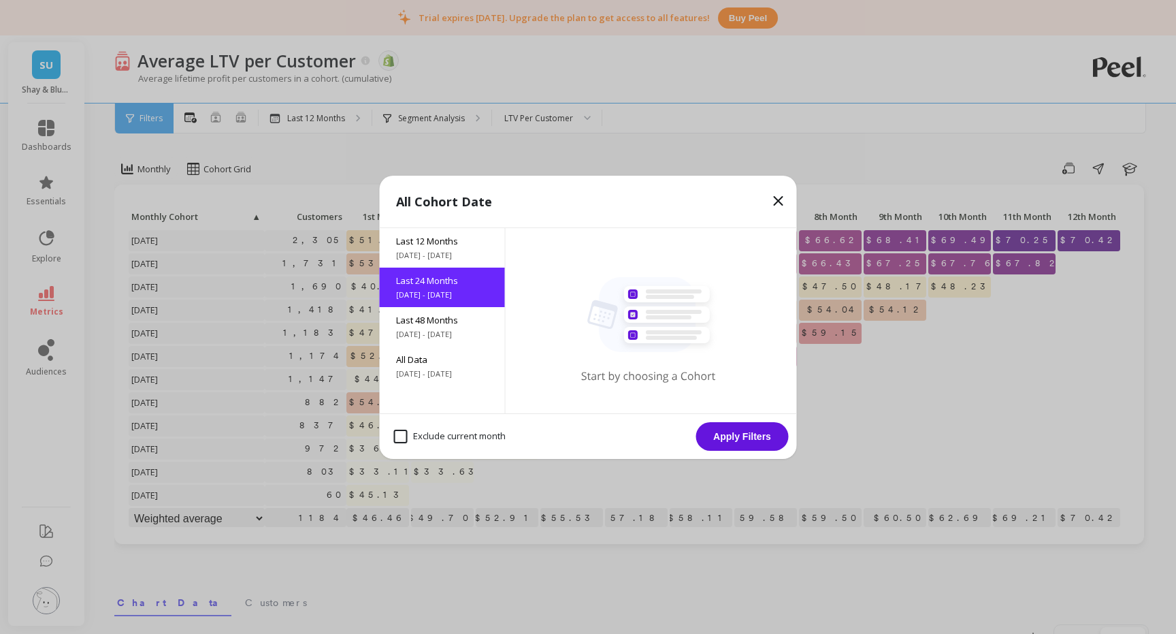
click at [739, 442] on button "Apply Filters" at bounding box center [742, 436] width 93 height 29
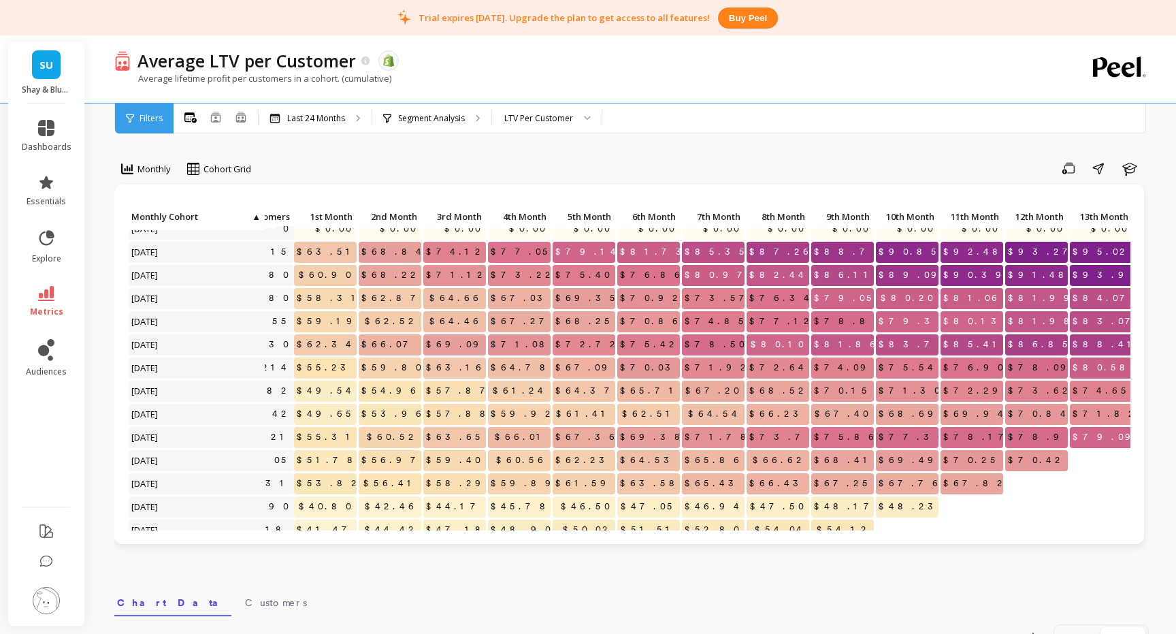
scroll to position [58, 53]
drag, startPoint x: 1042, startPoint y: 252, endPoint x: 1063, endPoint y: 252, distance: 20.4
click at [1063, 252] on span "$93.27" at bounding box center [1043, 252] width 76 height 20
copy span "93.27"
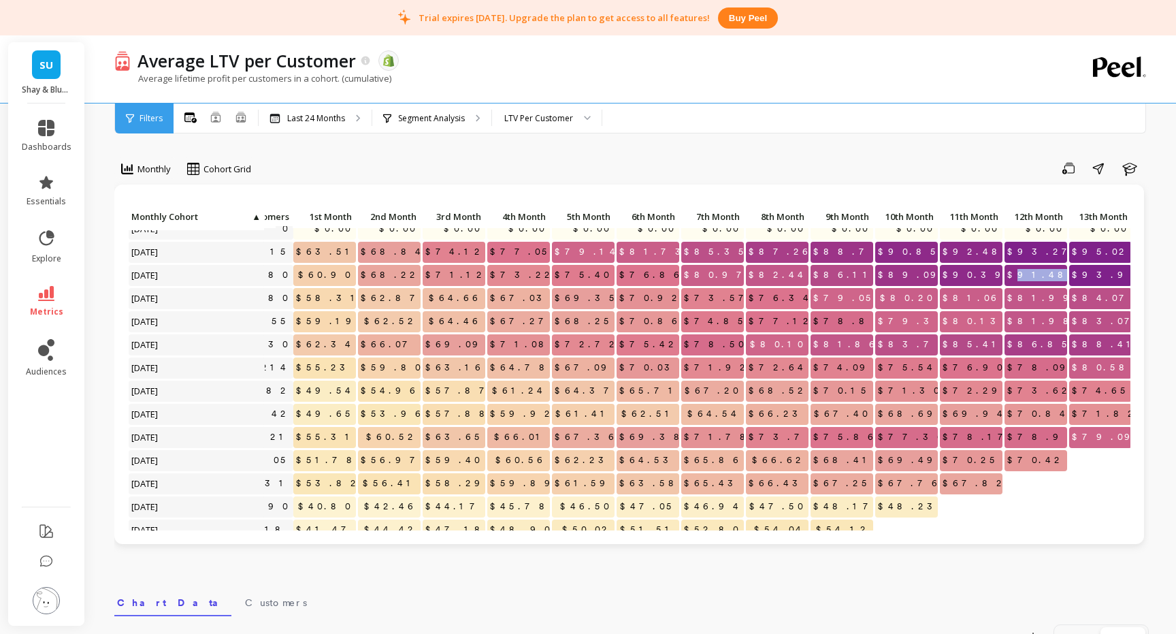
drag, startPoint x: 1044, startPoint y: 273, endPoint x: 1064, endPoint y: 277, distance: 20.2
click at [1064, 277] on span "$91.48" at bounding box center [1040, 275] width 71 height 20
copy span "91.48"
drag, startPoint x: 1043, startPoint y: 298, endPoint x: 1063, endPoint y: 299, distance: 20.5
click at [1063, 299] on span "$81.99" at bounding box center [1043, 298] width 77 height 20
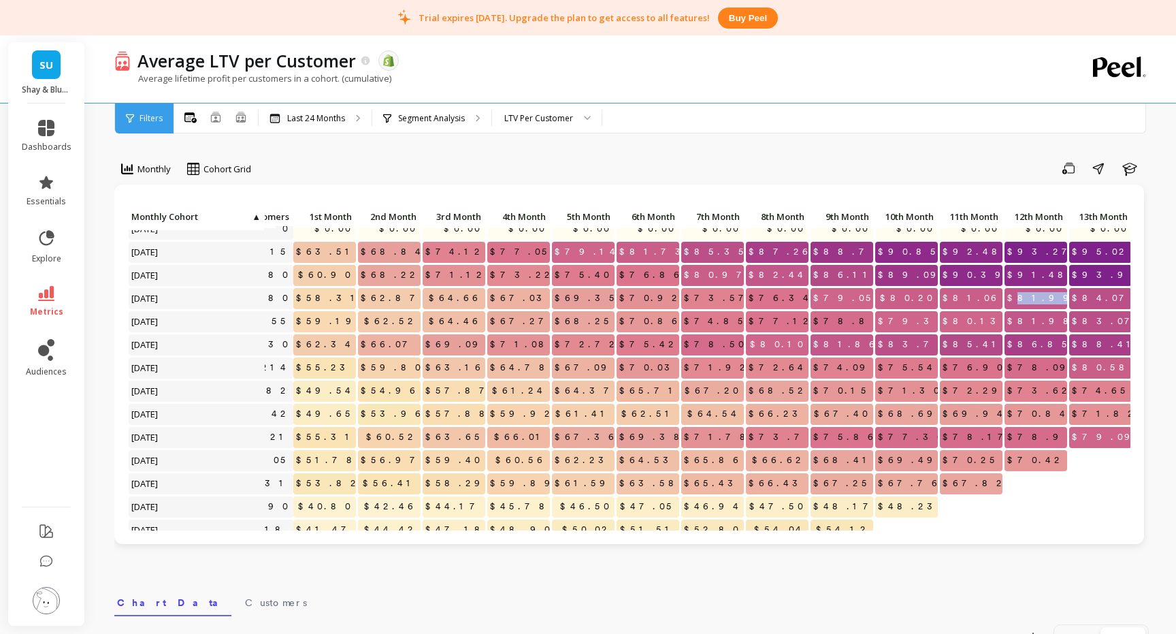
copy span "81.99"
drag, startPoint x: 1044, startPoint y: 320, endPoint x: 1065, endPoint y: 321, distance: 21.1
click at [1065, 321] on span "$81.98" at bounding box center [1043, 321] width 77 height 20
copy span "81.98"
drag, startPoint x: 1040, startPoint y: 345, endPoint x: 1066, endPoint y: 345, distance: 25.9
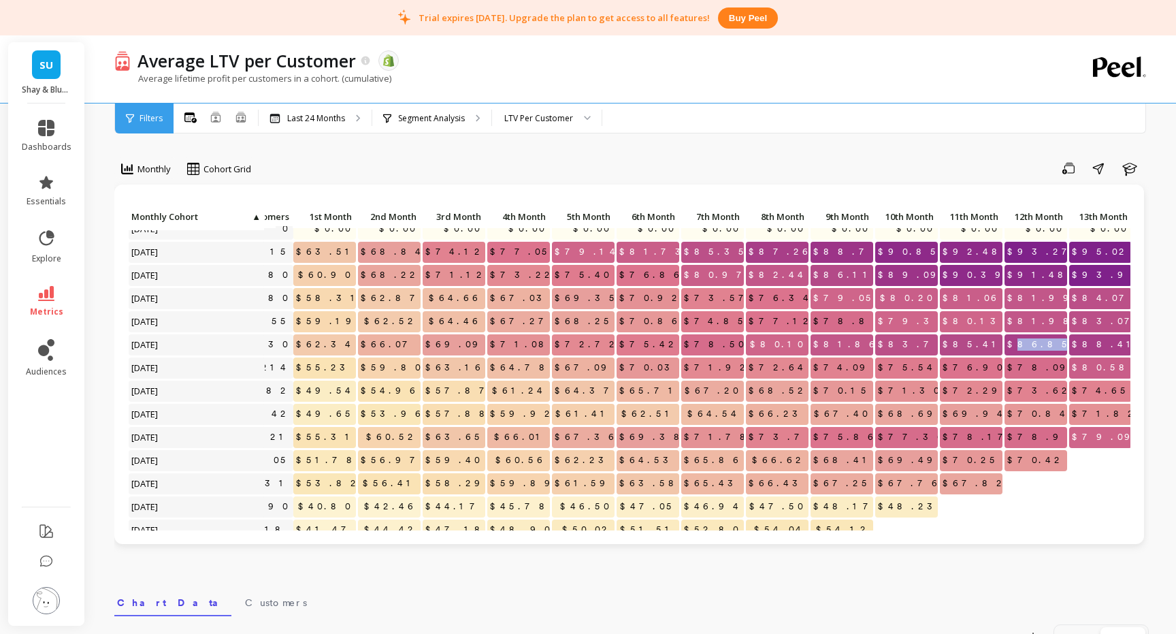
click at [1066, 345] on span "$86.85" at bounding box center [1040, 344] width 70 height 20
copy span "86.85"
drag, startPoint x: 1042, startPoint y: 367, endPoint x: 1064, endPoint y: 367, distance: 22.5
click at [1064, 367] on span "$78.09" at bounding box center [1042, 367] width 74 height 20
copy span "78.09"
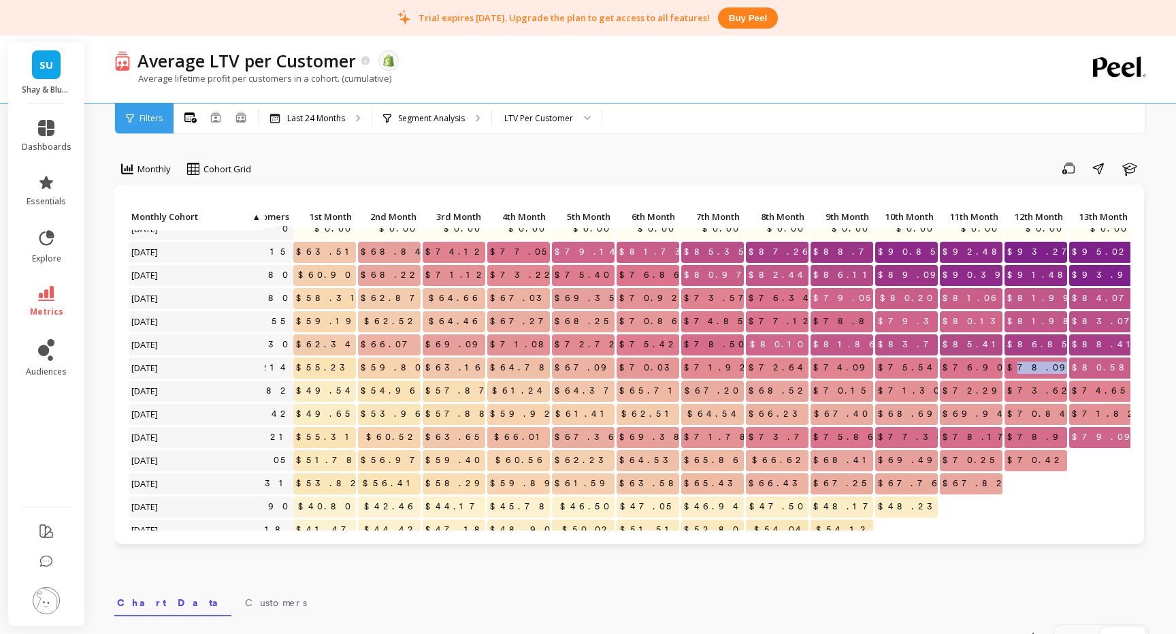
copy span "78.09"
drag, startPoint x: 1042, startPoint y: 388, endPoint x: 1064, endPoint y: 388, distance: 21.8
click at [1064, 388] on span "$73.62" at bounding box center [1040, 391] width 70 height 20
copy span "73.62"
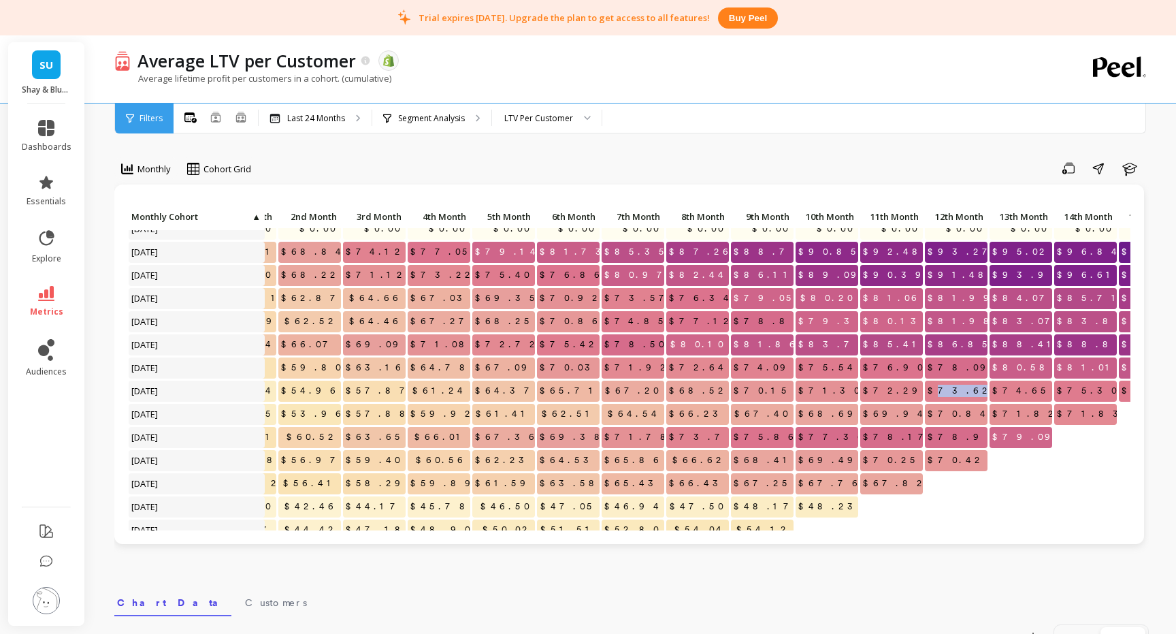
scroll to position [58, 142]
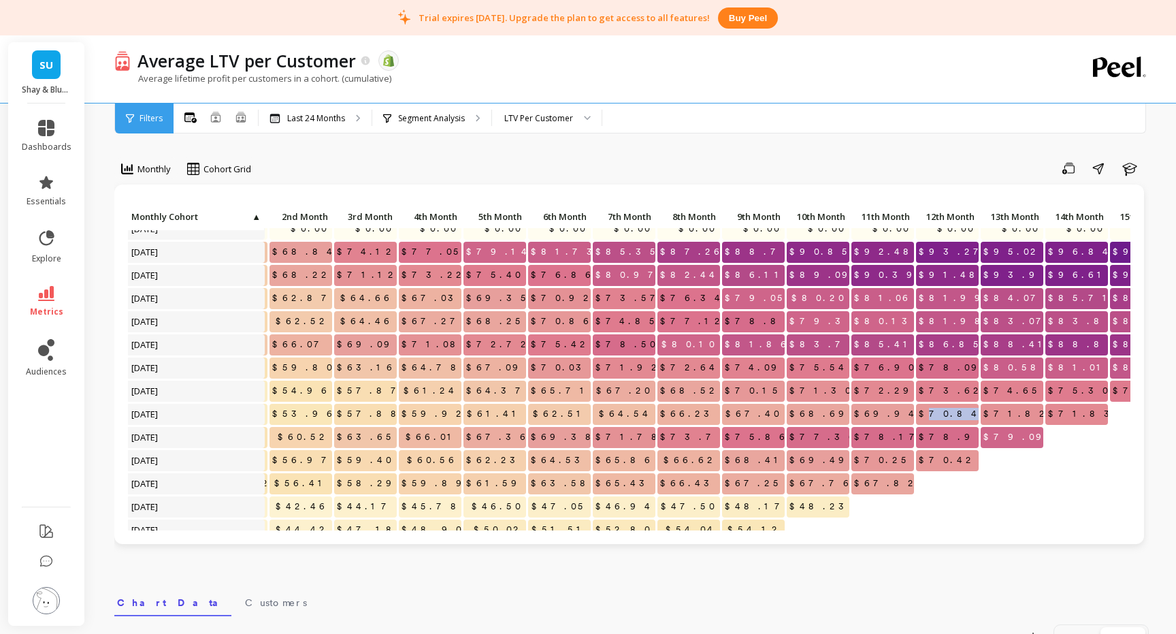
drag, startPoint x: 952, startPoint y: 413, endPoint x: 978, endPoint y: 413, distance: 25.9
click at [978, 413] on span "$70.84" at bounding box center [950, 414] width 68 height 20
copy span "70.84"
drag, startPoint x: 952, startPoint y: 436, endPoint x: 991, endPoint y: 437, distance: 38.8
click at [991, 437] on div "Click to create an audience 0 $0.00 $0.00 $0.00 $0.00 $0.00 $0.00 $0.00 $0.00 $…" at bounding box center [748, 493] width 1525 height 689
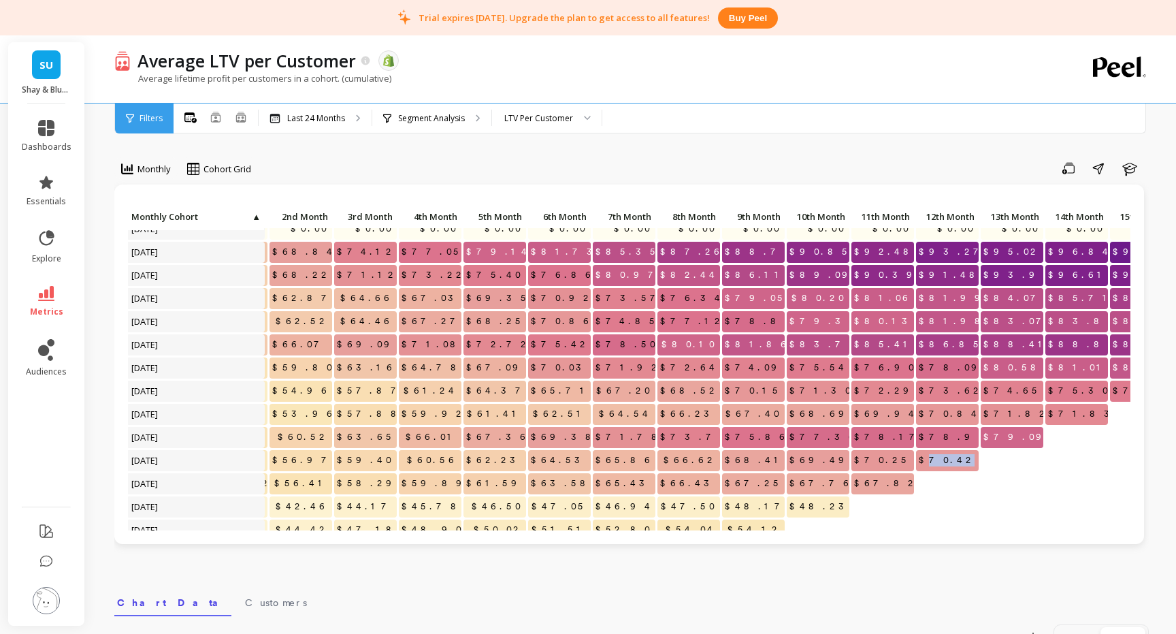
drag, startPoint x: 954, startPoint y: 460, endPoint x: 975, endPoint y: 460, distance: 21.1
click at [975, 460] on span "$70.42" at bounding box center [947, 460] width 63 height 20
